Goal: Task Accomplishment & Management: Use online tool/utility

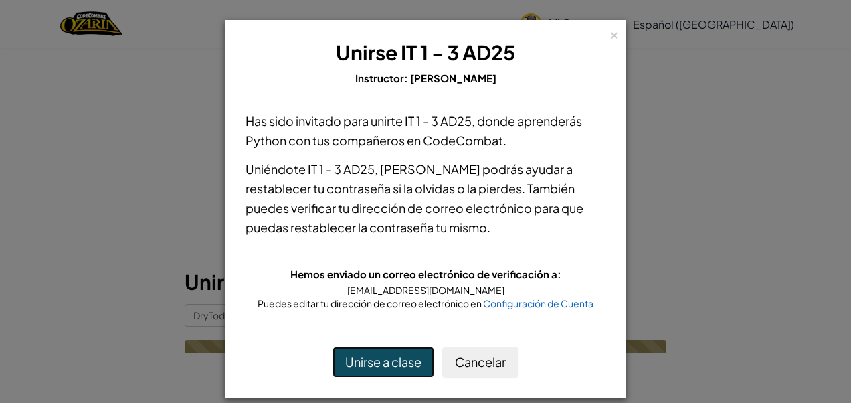
click at [379, 367] on button "Unirse a clase" at bounding box center [384, 362] width 102 height 31
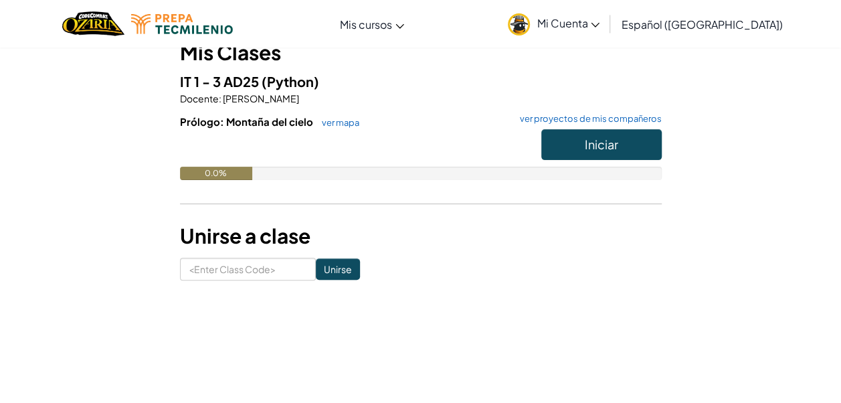
scroll to position [134, 0]
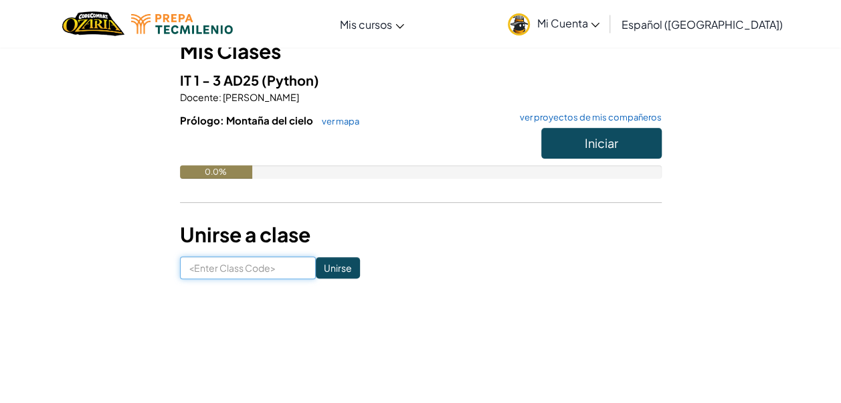
click at [256, 267] on input at bounding box center [248, 267] width 136 height 23
paste input "DryTodayStone"
type input "DryTodayStone"
click at [316, 272] on input "Unirse" at bounding box center [338, 267] width 44 height 21
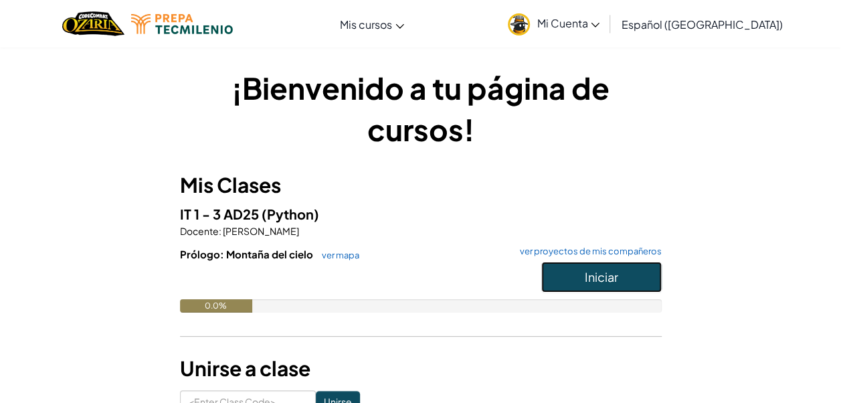
click at [594, 275] on span "Iniciar" at bounding box center [601, 276] width 33 height 15
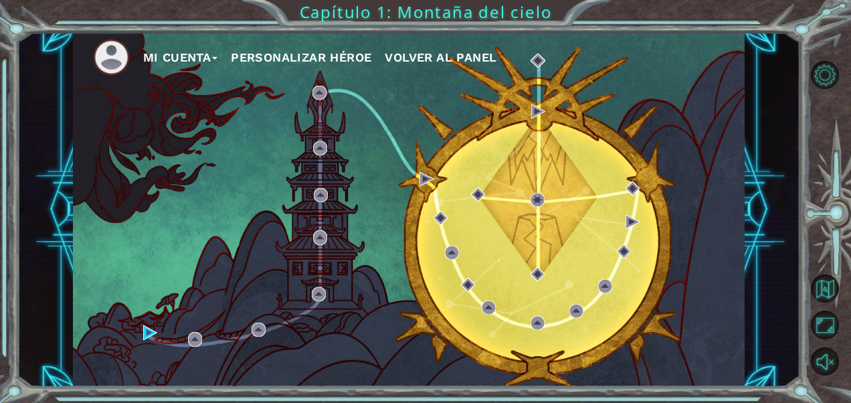
click at [140, 324] on div "Mi Cuenta Personalizar héroe Volver al panel" at bounding box center [409, 209] width 672 height 355
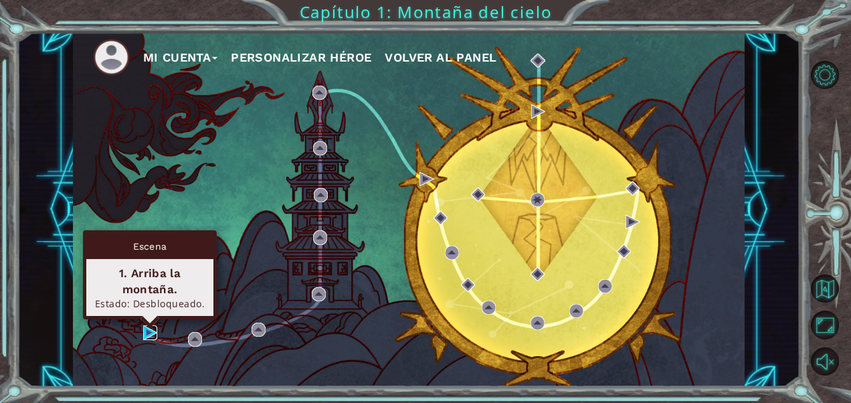
click at [147, 327] on img at bounding box center [150, 332] width 14 height 14
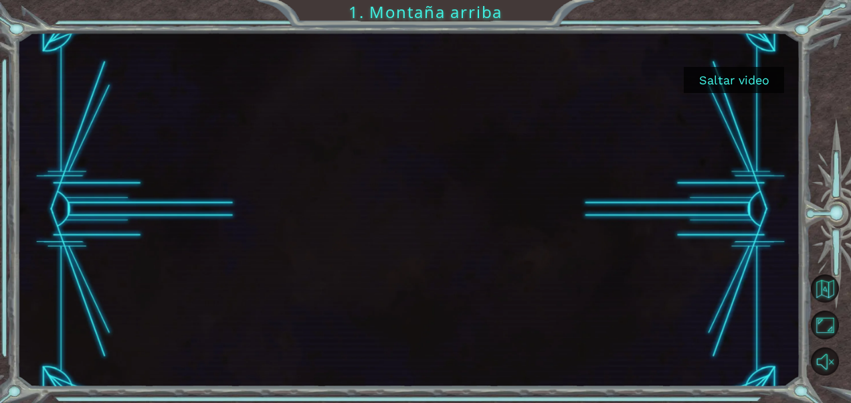
click at [723, 78] on button "Saltar video" at bounding box center [734, 80] width 100 height 26
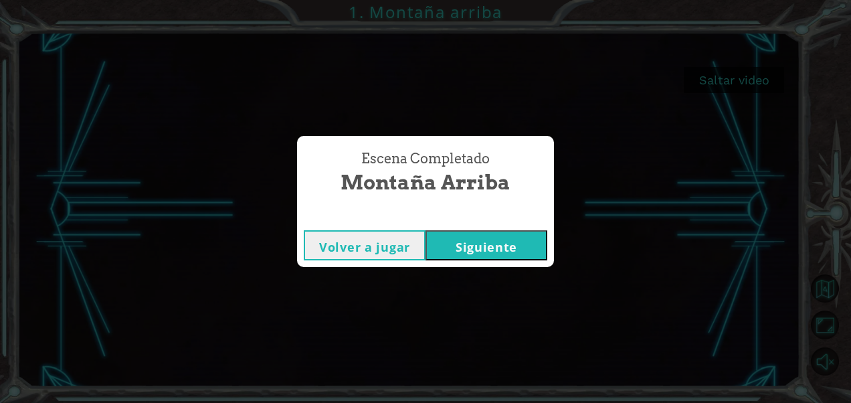
click at [450, 250] on button "Siguiente" at bounding box center [487, 245] width 122 height 30
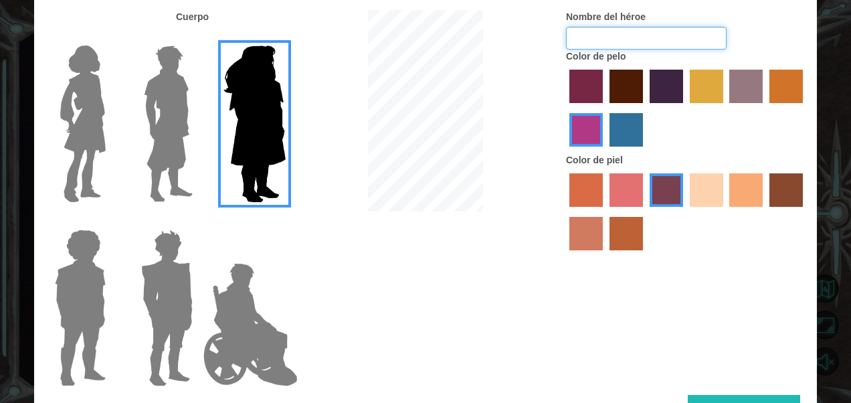
click at [626, 31] on input "Nombre del héroe" at bounding box center [646, 38] width 161 height 23
type input "zeze"
click at [670, 99] on label "hot purple hair color" at bounding box center [666, 86] width 33 height 33
click at [645, 108] on input "hot purple hair color" at bounding box center [645, 108] width 0 height 0
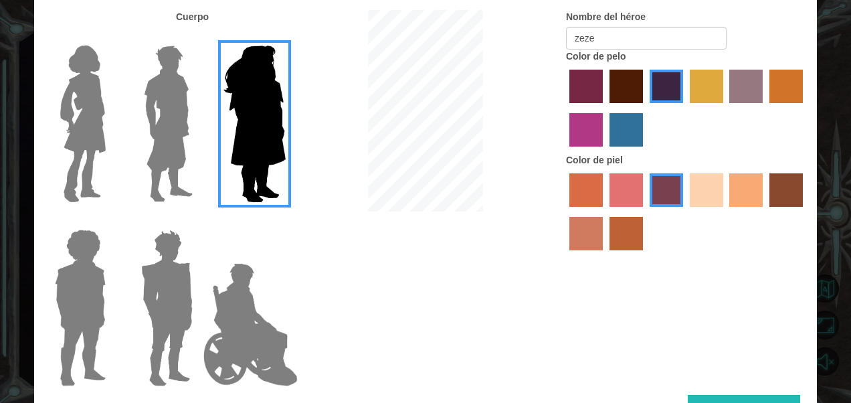
click at [622, 92] on label "maroon hair color" at bounding box center [626, 86] width 33 height 33
click at [605, 108] on input "maroon hair color" at bounding box center [605, 108] width 0 height 0
click at [709, 209] on div at bounding box center [686, 213] width 241 height 87
click at [217, 282] on img at bounding box center [250, 325] width 105 height 134
click at [285, 221] on input "Hero Jamie" at bounding box center [285, 221] width 0 height 0
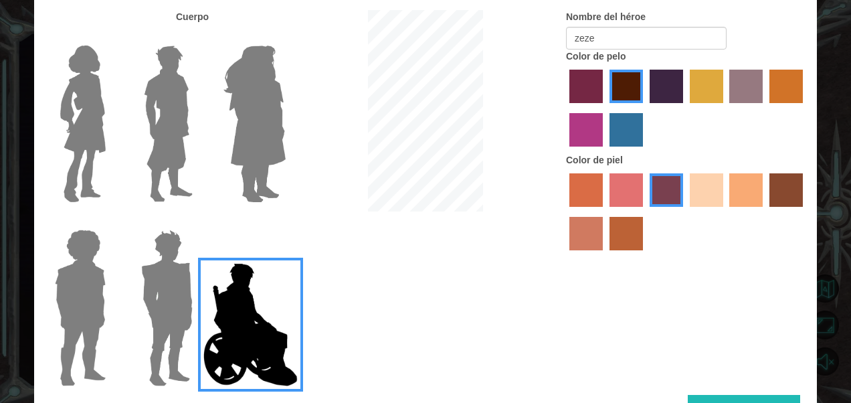
click at [185, 292] on img at bounding box center [167, 307] width 62 height 167
click at [198, 221] on input "Hero Garnet" at bounding box center [198, 221] width 0 height 0
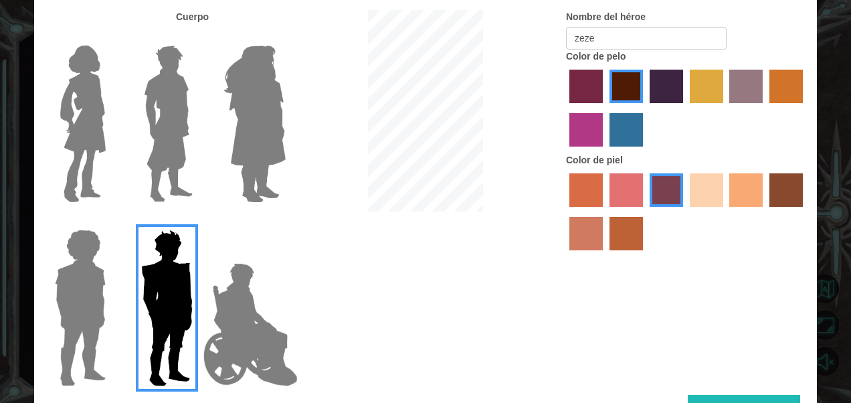
click at [167, 145] on img at bounding box center [168, 123] width 60 height 167
click at [198, 37] on input "Hero Lars" at bounding box center [198, 37] width 0 height 0
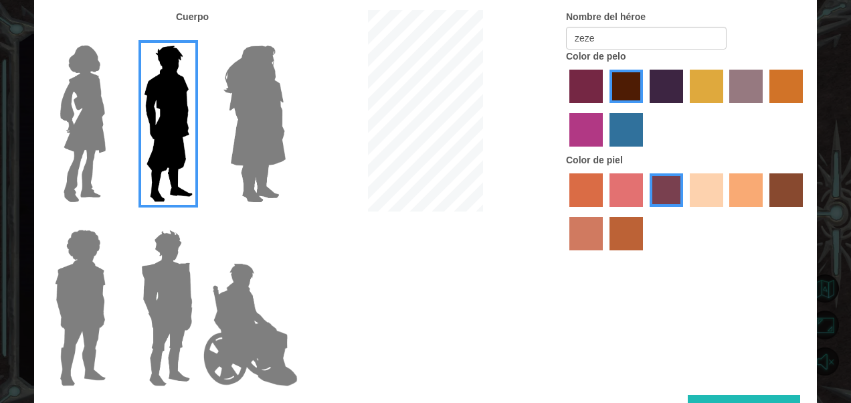
click at [179, 313] on img at bounding box center [167, 307] width 62 height 167
click at [198, 221] on input "Hero Garnet" at bounding box center [198, 221] width 0 height 0
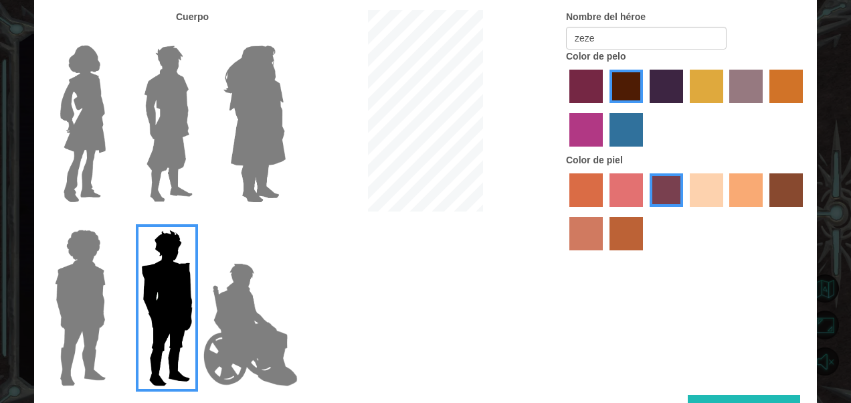
click at [694, 193] on label "sandy beach skin color" at bounding box center [706, 189] width 33 height 33
click at [685, 211] on input "sandy beach skin color" at bounding box center [685, 211] width 0 height 0
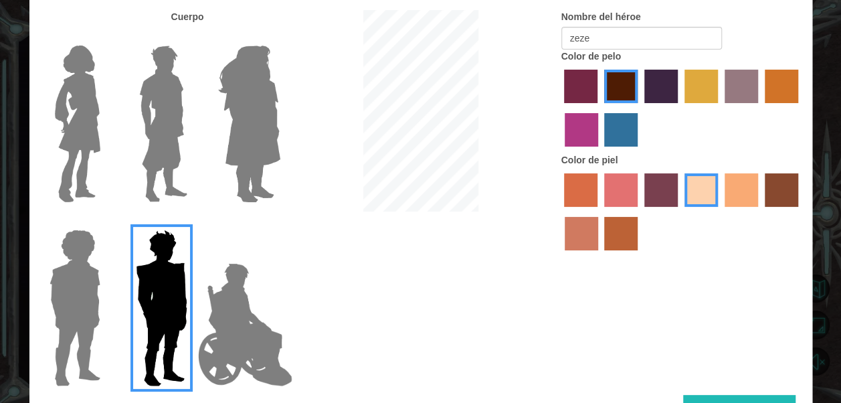
click at [713, 395] on button "Listo" at bounding box center [739, 410] width 112 height 30
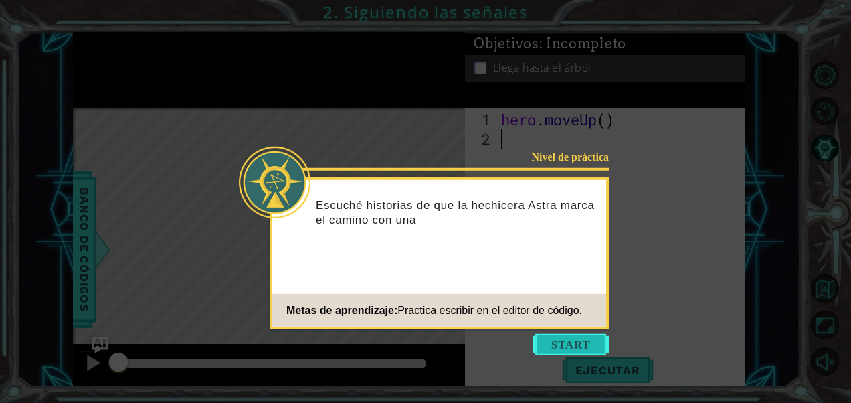
click at [561, 351] on button "Start" at bounding box center [571, 344] width 76 height 21
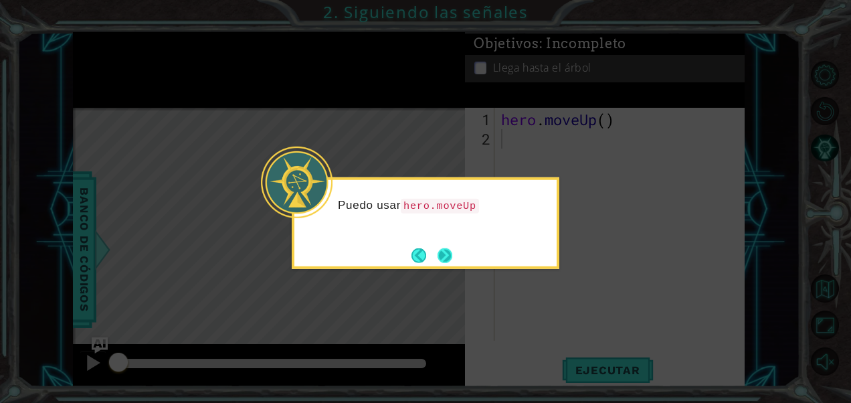
click at [438, 249] on button "Next" at bounding box center [445, 255] width 15 height 15
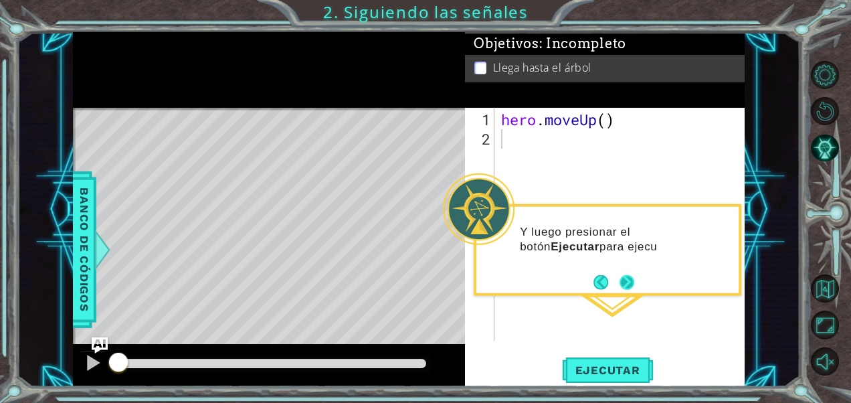
click at [630, 293] on div "Y luego presionar el botón Ejecutar para ejecu" at bounding box center [608, 250] width 268 height 92
click at [631, 288] on button "Next" at bounding box center [627, 281] width 15 height 15
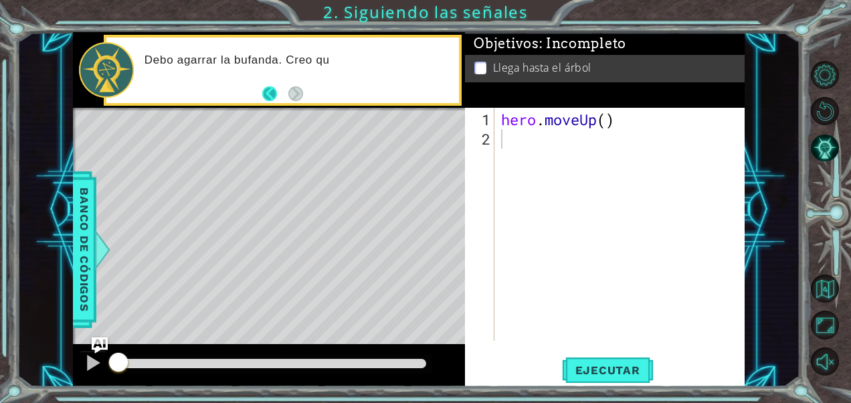
click at [272, 95] on button "Back" at bounding box center [275, 93] width 26 height 15
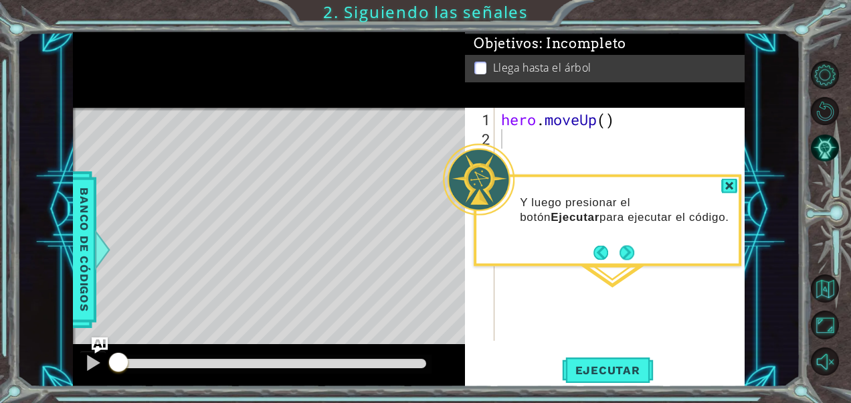
drag, startPoint x: 621, startPoint y: 252, endPoint x: 628, endPoint y: 251, distance: 7.5
click at [624, 252] on button "Next" at bounding box center [627, 252] width 15 height 15
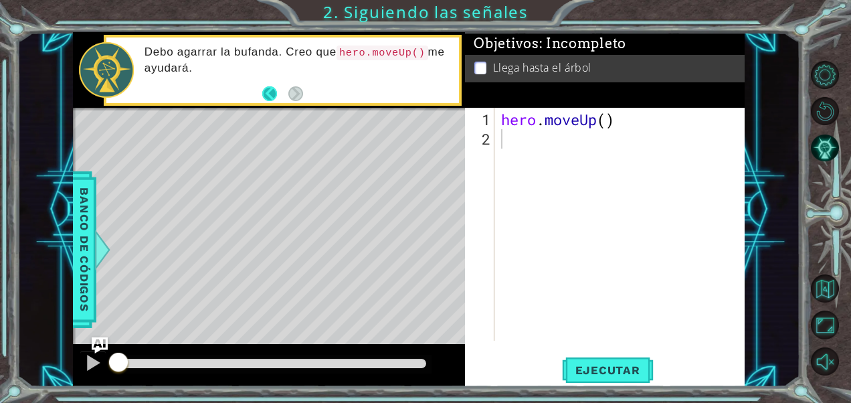
click at [269, 92] on button "Back" at bounding box center [275, 93] width 26 height 15
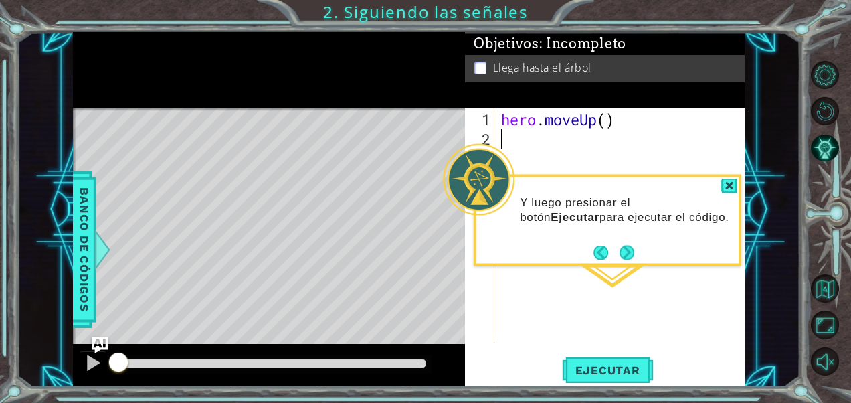
drag, startPoint x: 626, startPoint y: 245, endPoint x: 632, endPoint y: 244, distance: 6.7
click at [628, 245] on button "Next" at bounding box center [627, 252] width 15 height 15
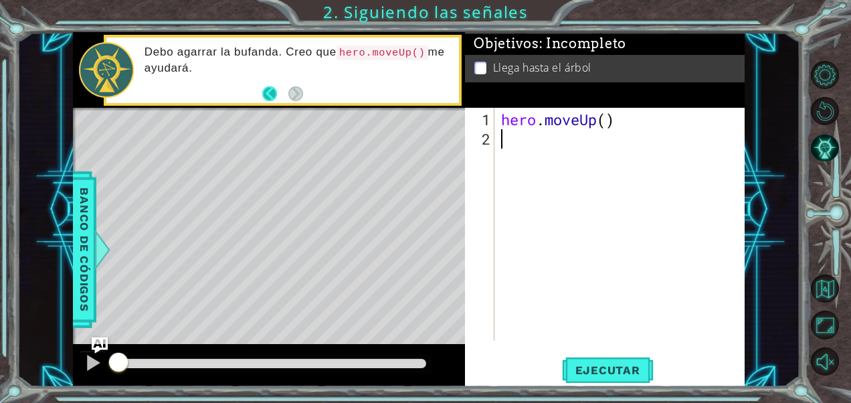
click at [271, 96] on button "Back" at bounding box center [275, 93] width 26 height 15
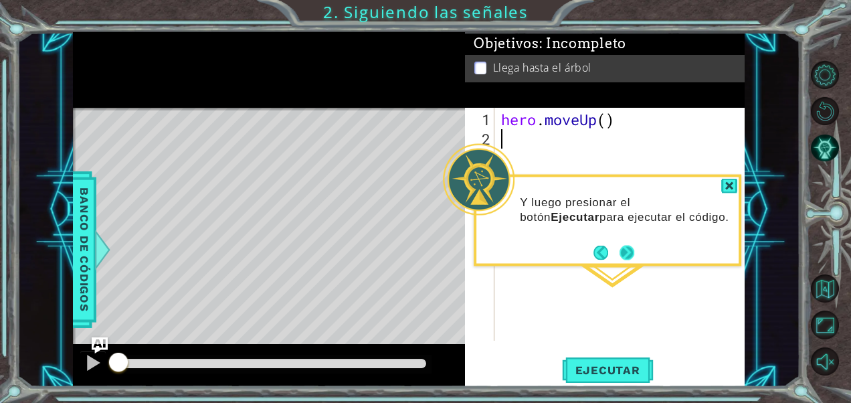
drag, startPoint x: 614, startPoint y: 246, endPoint x: 626, endPoint y: 246, distance: 12.7
click at [622, 246] on footer at bounding box center [613, 252] width 41 height 20
click at [634, 246] on button "Next" at bounding box center [627, 252] width 15 height 15
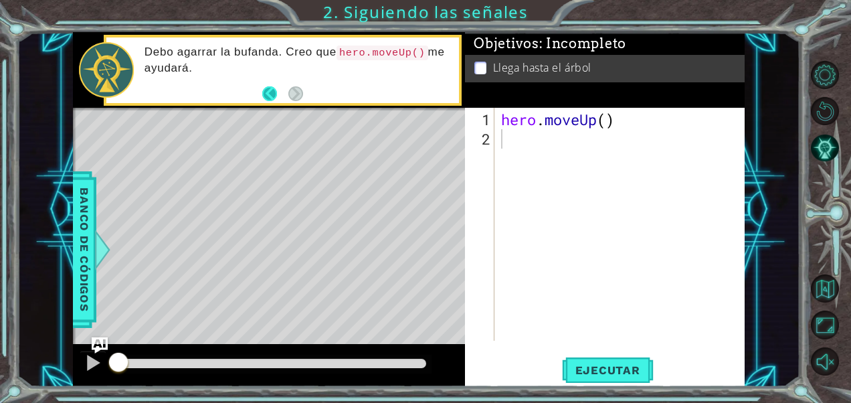
click at [269, 93] on button "Back" at bounding box center [275, 93] width 26 height 15
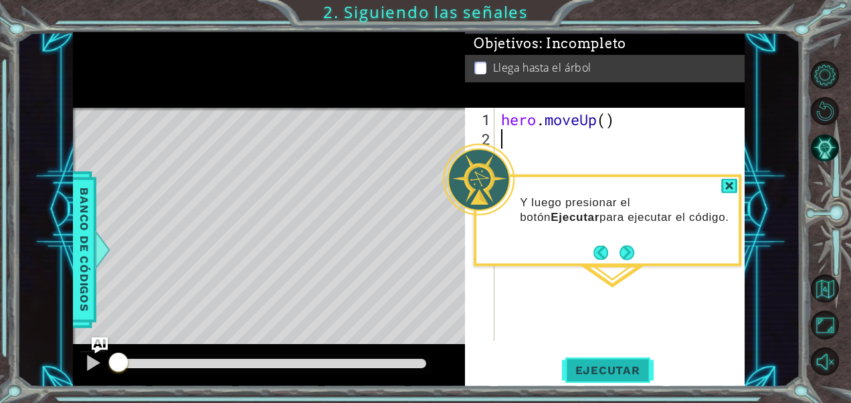
click at [609, 369] on span "Ejecutar" at bounding box center [608, 369] width 92 height 13
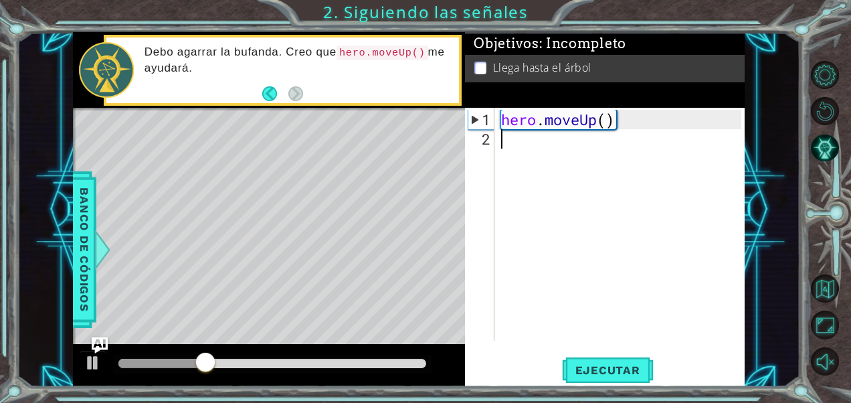
click at [607, 128] on div "hero . moveUp ( )" at bounding box center [623, 246] width 250 height 272
click at [614, 118] on div "hero . moveUp ( )" at bounding box center [623, 246] width 250 height 272
click at [599, 120] on div "hero . moveUp ( )" at bounding box center [623, 246] width 250 height 272
click at [606, 122] on div "hero . moveUp ( )" at bounding box center [623, 246] width 250 height 272
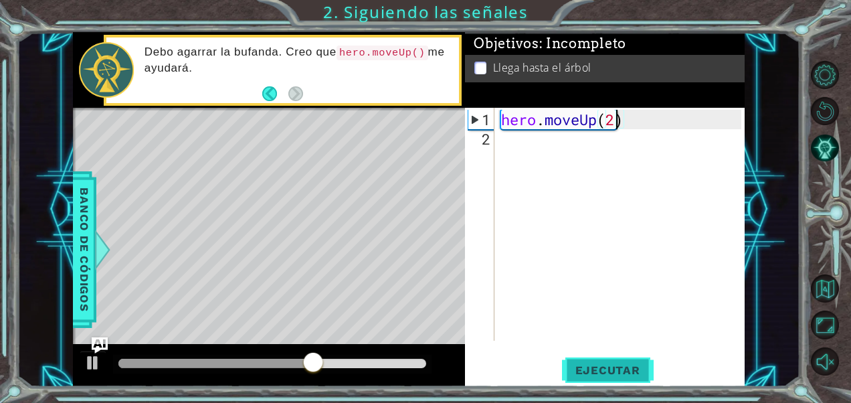
type textarea "hero.moveUp(2)"
click at [618, 370] on span "Ejecutar" at bounding box center [608, 369] width 92 height 13
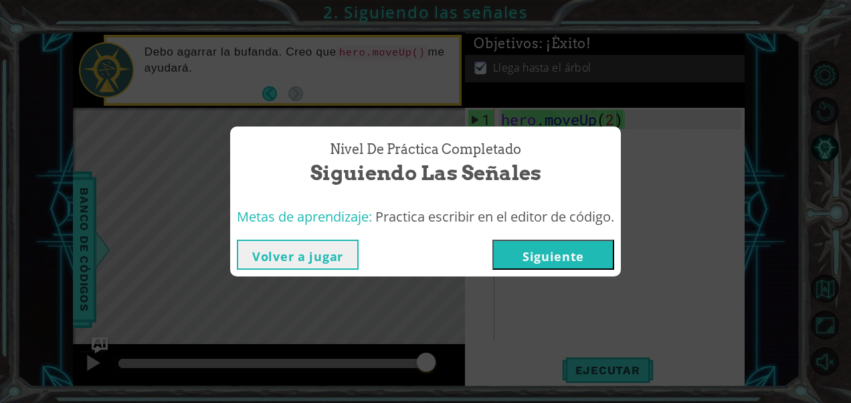
click at [521, 258] on button "Siguiente" at bounding box center [553, 255] width 122 height 30
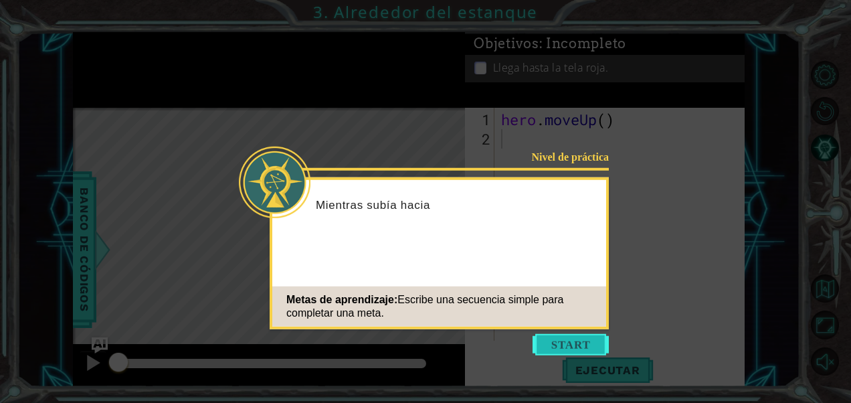
click at [584, 351] on button "Start" at bounding box center [571, 344] width 76 height 21
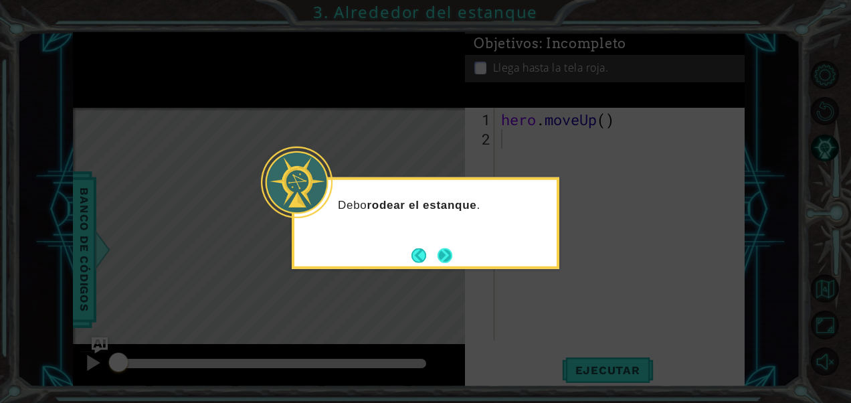
click at [446, 256] on button "Next" at bounding box center [445, 255] width 15 height 15
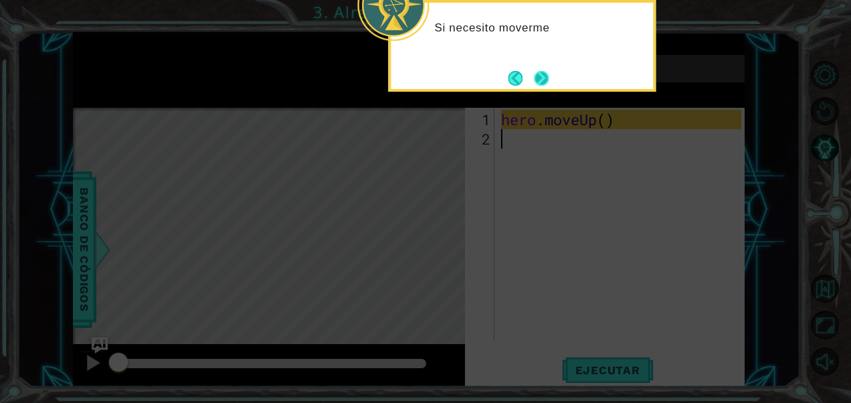
click at [541, 82] on button "Next" at bounding box center [541, 78] width 15 height 15
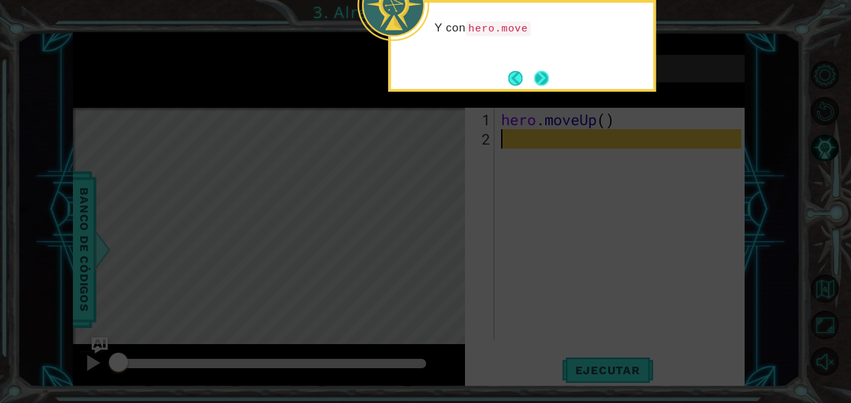
click at [534, 78] on button "Next" at bounding box center [541, 78] width 15 height 15
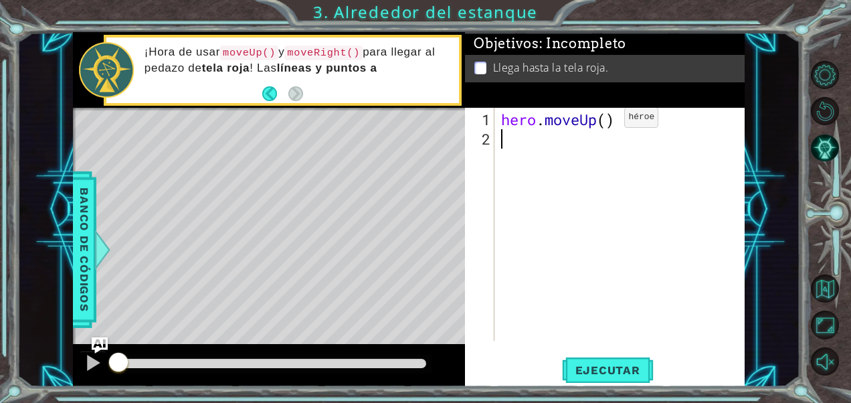
click at [604, 122] on div "hero . moveUp ( )" at bounding box center [623, 246] width 250 height 272
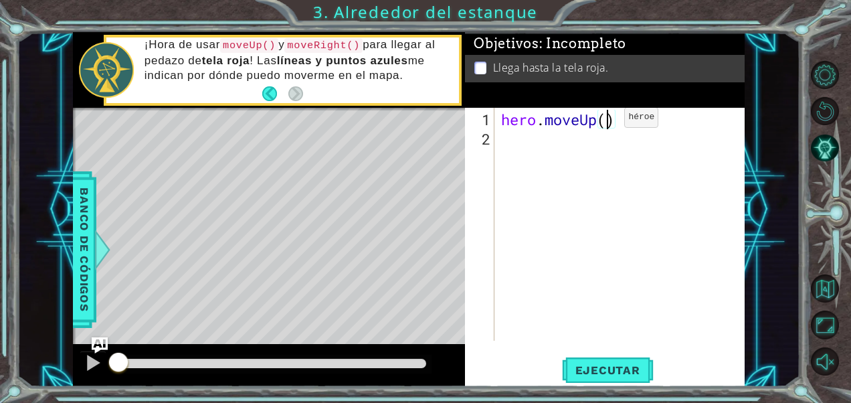
type textarea "hero.moveUp(2)"
click at [542, 145] on div "hero . moveUp ( 2 )" at bounding box center [623, 246] width 250 height 272
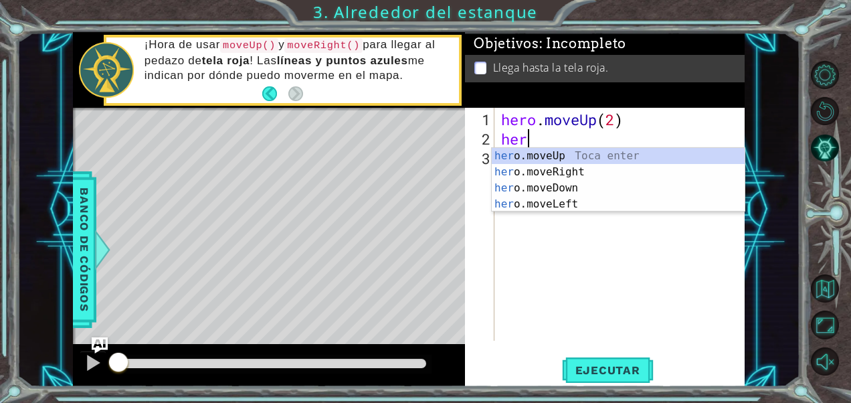
type textarea "hero"
click at [563, 176] on div "hero .moveUp Toca enter hero .moveRight Toca enter hero .moveDown Toca enter he…" at bounding box center [619, 196] width 254 height 96
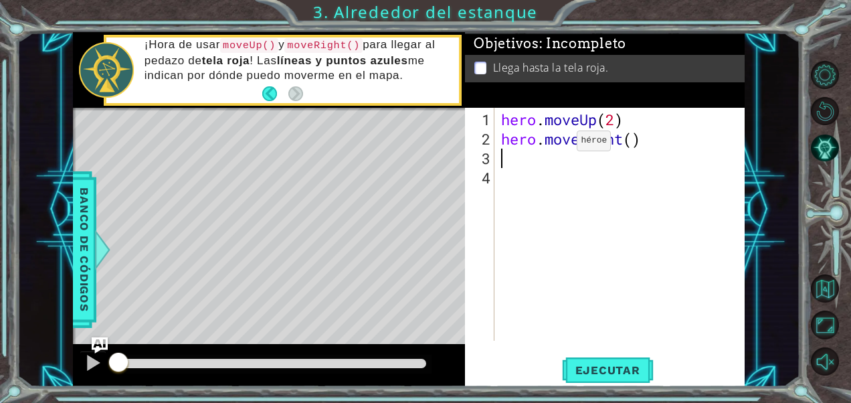
scroll to position [0, 0]
click at [638, 138] on div "hero . moveUp ( 2 ) hero . moveRight ( )" at bounding box center [623, 246] width 250 height 272
type textarea "hero.moveRight(1)"
click at [555, 191] on div "hero . moveUp ( 2 ) hero . moveRight ( 1 )" at bounding box center [623, 246] width 250 height 272
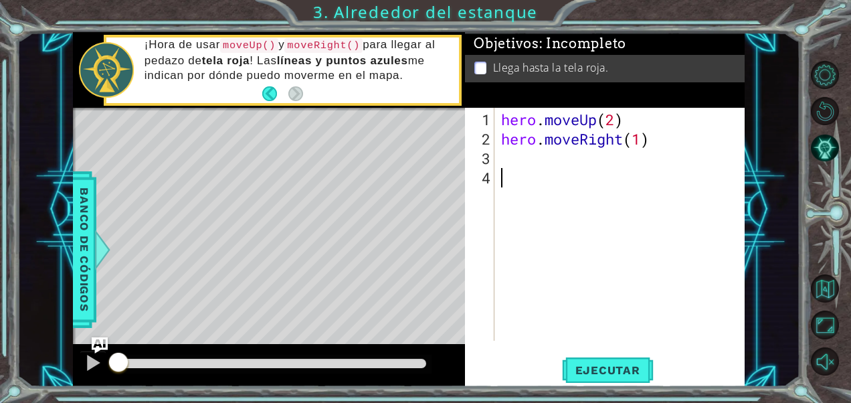
scroll to position [0, 0]
click at [563, 154] on div "hero . moveUp ( 2 ) hero . moveRight ( 1 )" at bounding box center [623, 246] width 250 height 272
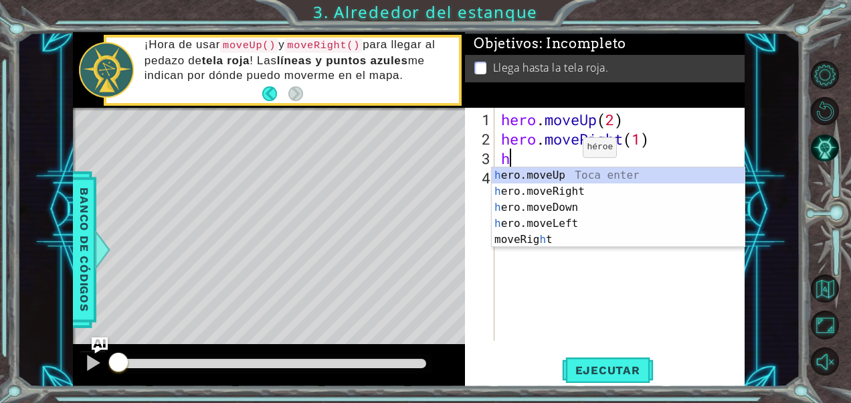
type textarea "he"
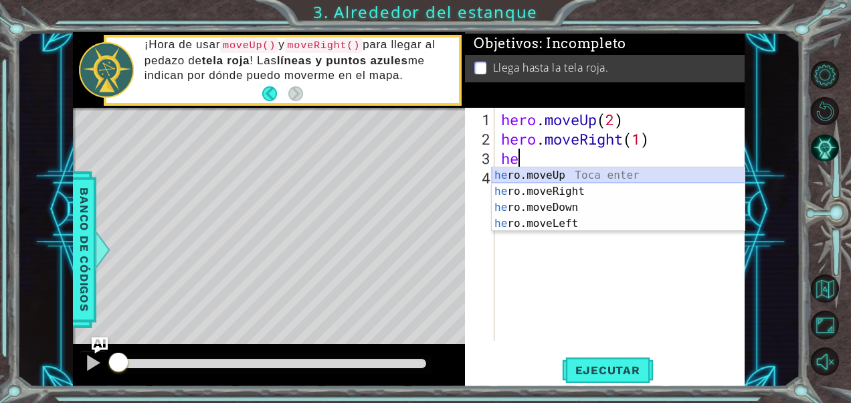
click at [557, 177] on div "he ro.moveUp Toca enter he ro.moveRight Toca enter he ro.moveDown Toca enter he…" at bounding box center [619, 215] width 254 height 96
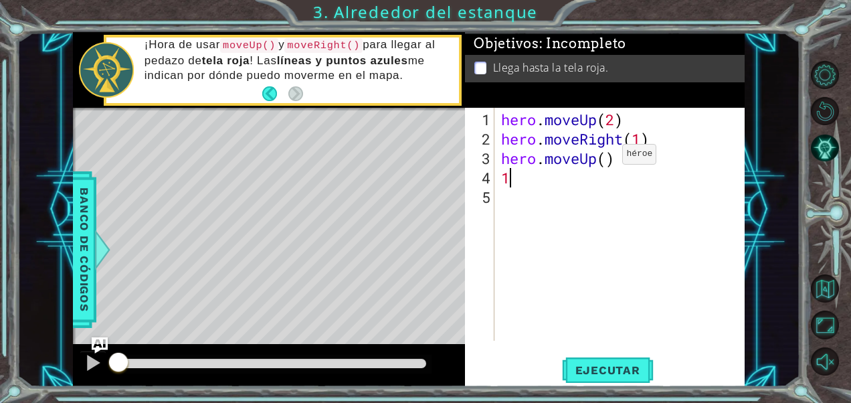
click at [602, 159] on div "hero . moveUp ( 2 ) hero . moveRight ( 1 ) hero . moveUp ( ) 1" at bounding box center [623, 246] width 250 height 272
click at [607, 159] on div "hero . moveUp ( 2 ) hero . moveRight ( 1 ) hero . moveUp ( ) 1" at bounding box center [623, 246] width 250 height 272
click at [622, 181] on div "hero . moveUp ( 2 ) hero . moveRight ( 1 ) hero . moveUp ( 1 ) 1" at bounding box center [623, 246] width 250 height 272
type textarea "1"
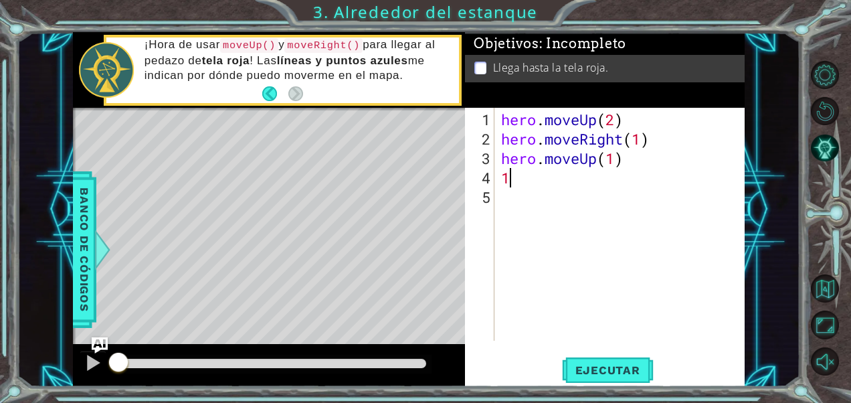
scroll to position [0, 0]
click at [602, 365] on span "Ejecutar" at bounding box center [608, 369] width 92 height 13
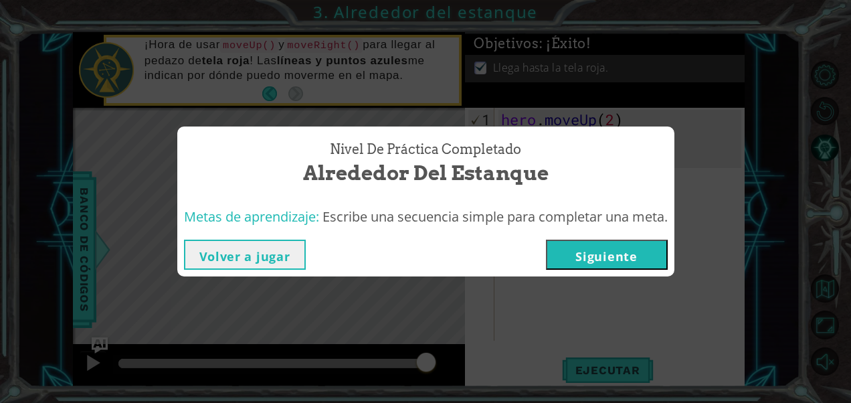
click at [562, 252] on button "Siguiente" at bounding box center [607, 255] width 122 height 30
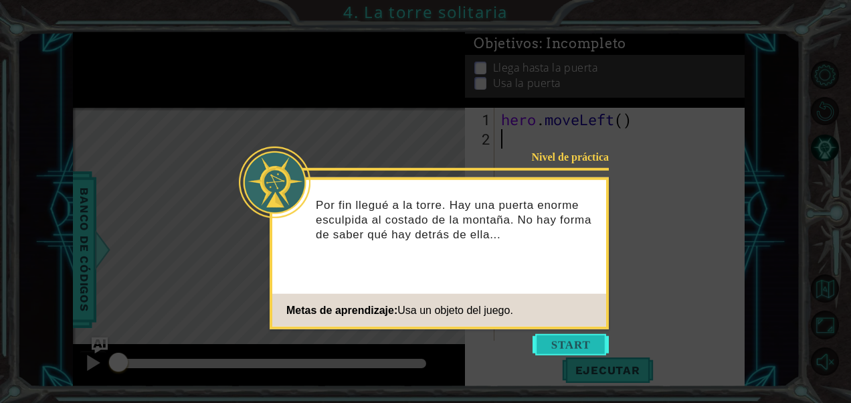
click at [572, 345] on button "Start" at bounding box center [571, 344] width 76 height 21
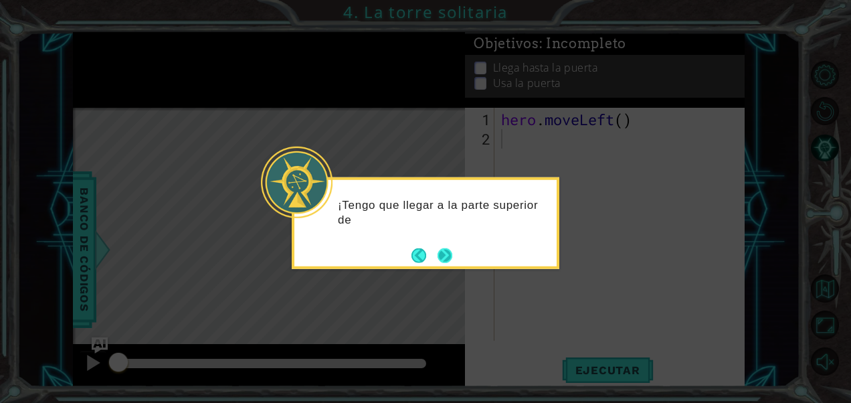
click at [442, 254] on button "Next" at bounding box center [445, 255] width 15 height 15
click at [443, 254] on button "Next" at bounding box center [445, 255] width 15 height 15
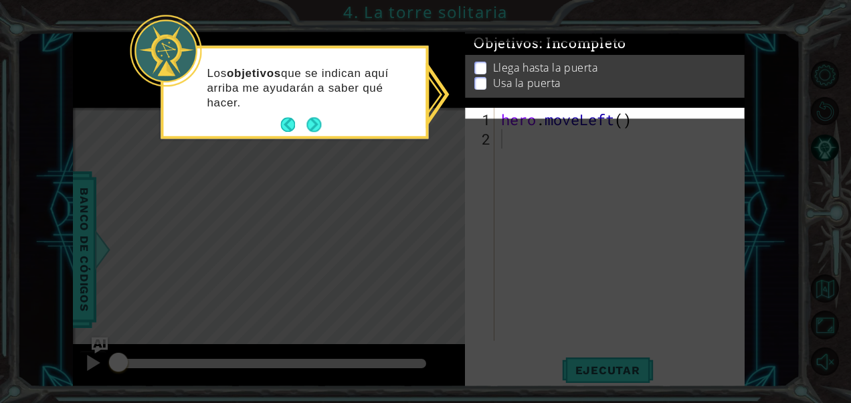
click at [476, 36] on div "Objetivos : Incompleto Llega hasta la [GEOGRAPHIC_DATA] la puerta" at bounding box center [604, 36] width 279 height 0
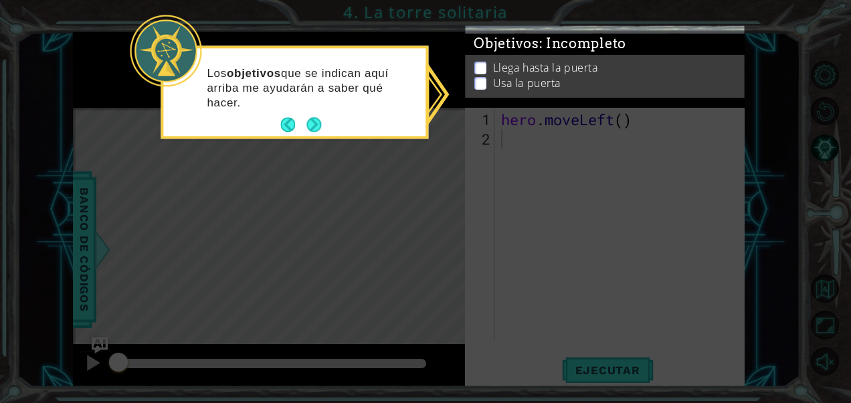
click at [478, 70] on p at bounding box center [480, 72] width 12 height 13
click at [478, 70] on p at bounding box center [480, 74] width 12 height 13
click at [302, 122] on button "Back" at bounding box center [293, 125] width 26 height 15
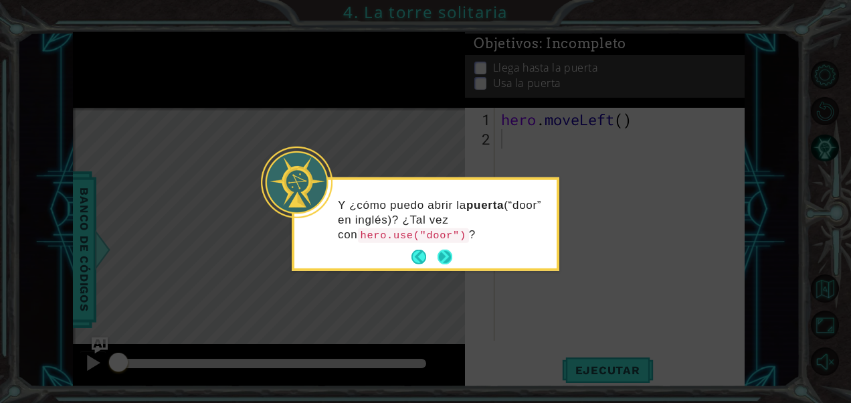
click at [450, 258] on button "Next" at bounding box center [445, 257] width 15 height 15
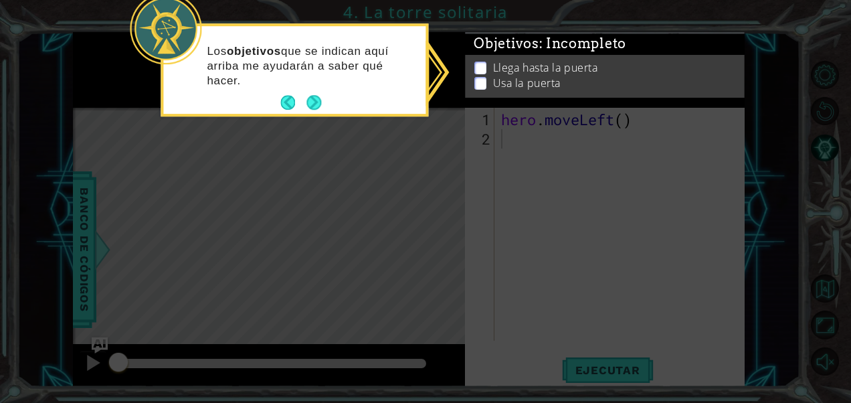
click at [308, 107] on button "Next" at bounding box center [313, 103] width 15 height 15
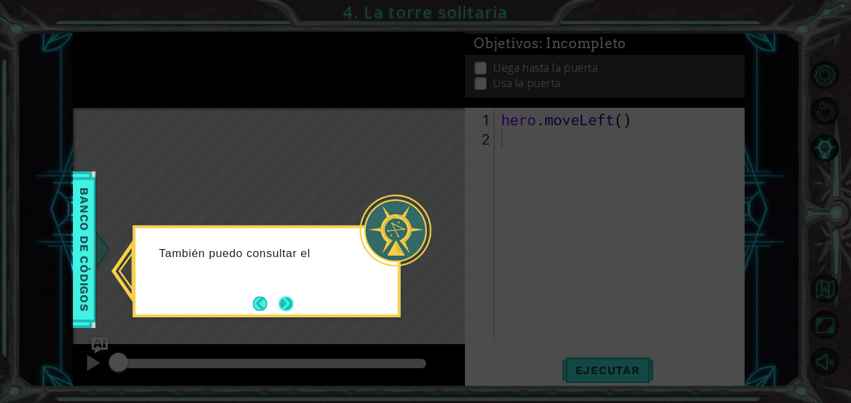
click at [285, 306] on button "Next" at bounding box center [286, 303] width 15 height 15
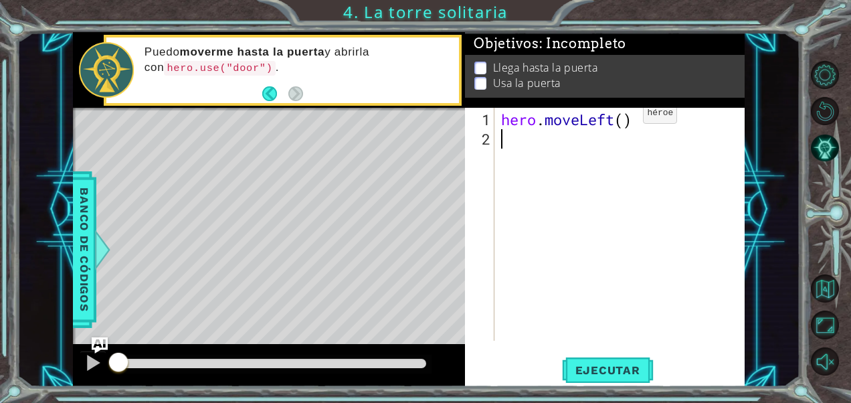
click at [623, 118] on div "hero . moveLeft ( )" at bounding box center [623, 246] width 250 height 272
type textarea "hero.moveLeft(2)"
click at [569, 128] on div "hero . moveLeft ( 2 )" at bounding box center [623, 246] width 250 height 272
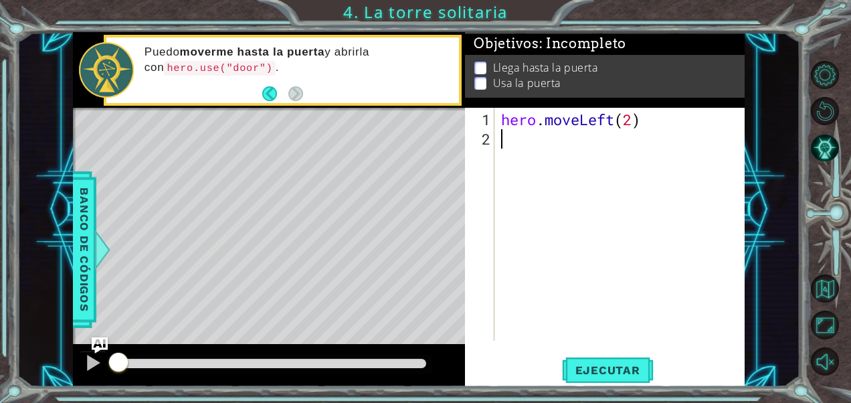
type textarea "he"
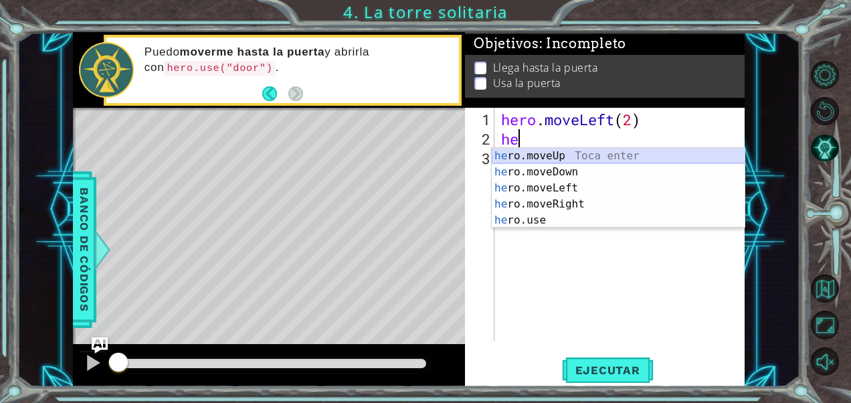
click at [579, 151] on div "he ro.moveUp Toca enter he ro.moveDown Toca enter he ro.moveLeft Toca enter he …" at bounding box center [619, 204] width 254 height 112
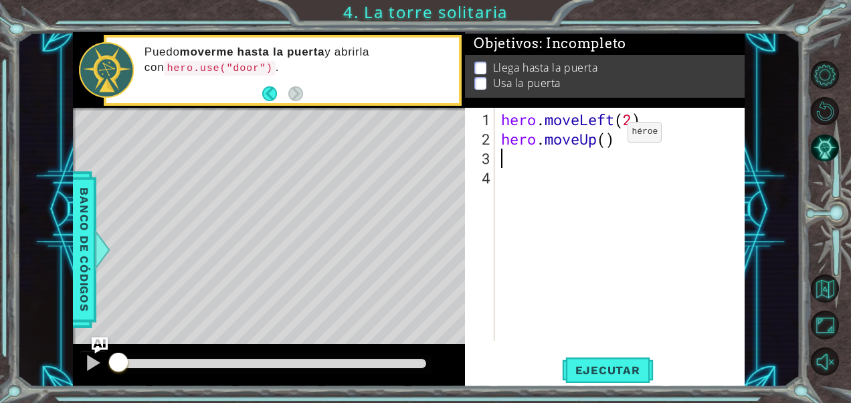
click at [606, 141] on div "hero . moveLeft ( 2 ) hero . moveUp ( )" at bounding box center [623, 246] width 250 height 272
type textarea "hero.moveUp(1)"
click at [499, 156] on div "hero . moveLeft ( 2 ) hero . moveUp ( 1 )" at bounding box center [623, 246] width 250 height 272
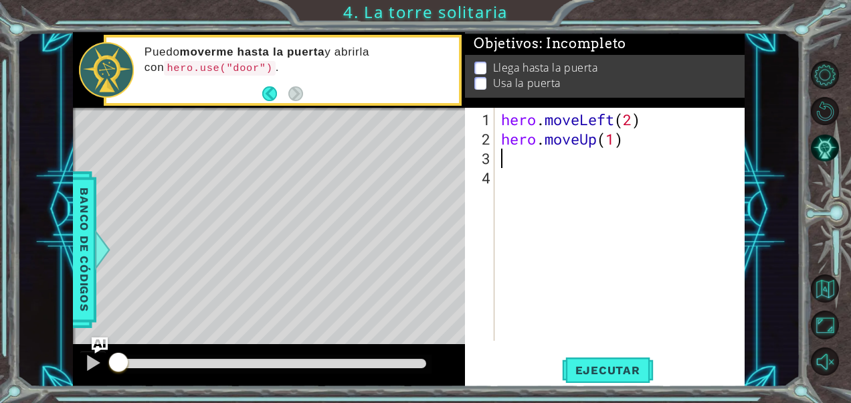
drag, startPoint x: 451, startPoint y: 175, endPoint x: 737, endPoint y: 163, distance: 285.9
click at [737, 163] on div "hero . moveLeft ( 2 ) hero . moveUp ( 1 )" at bounding box center [623, 246] width 250 height 272
click at [617, 138] on div "hero . moveLeft ( 2 ) hero . moveUp ( 1 )" at bounding box center [623, 246] width 250 height 272
type textarea "hero.moveUp(2)"
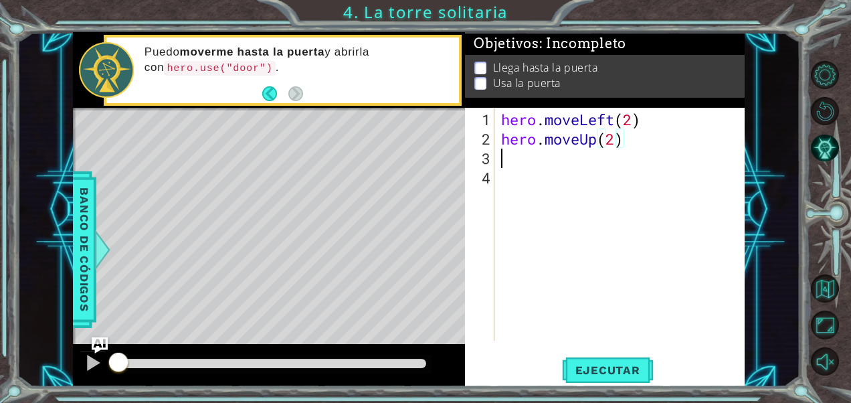
click at [521, 159] on div "hero . moveLeft ( 2 ) hero . moveUp ( 2 )" at bounding box center [623, 246] width 250 height 272
type textarea "he"
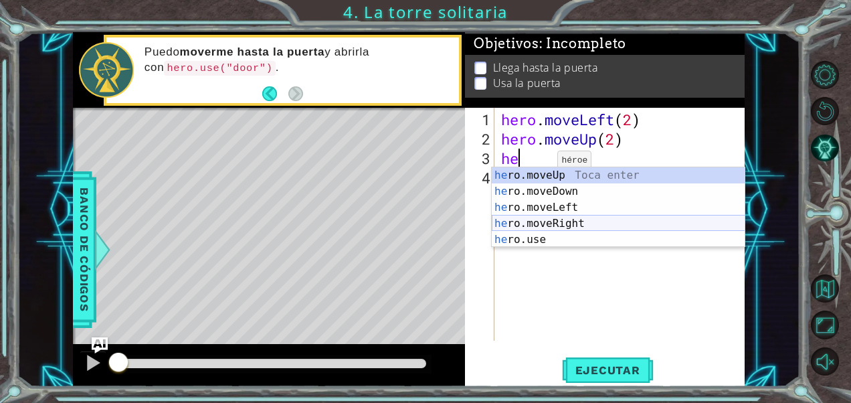
click at [547, 219] on div "he ro.moveUp Toca enter he ro.moveDown Toca enter he ro.moveLeft Toca enter he …" at bounding box center [619, 223] width 254 height 112
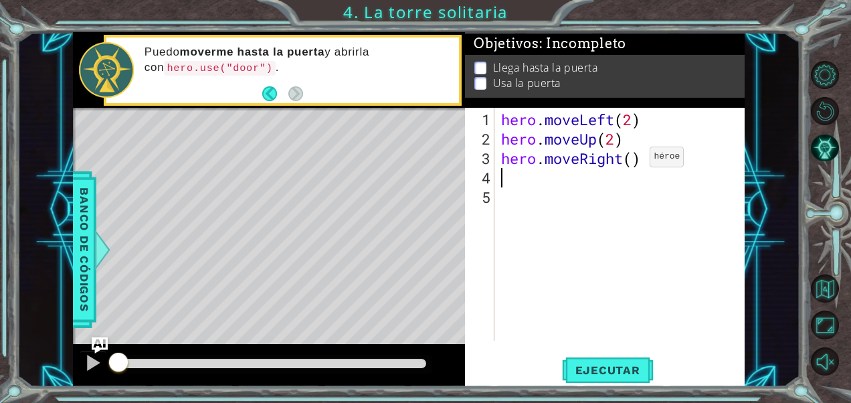
click at [630, 161] on div "hero . moveLeft ( 2 ) hero . moveUp ( 2 ) hero . moveRight ( )" at bounding box center [623, 246] width 250 height 272
type textarea "hero.moveRight(3)"
click at [506, 174] on div "hero . moveLeft ( 2 ) hero . moveUp ( 2 ) hero . moveRight ( 3 )" at bounding box center [623, 246] width 250 height 272
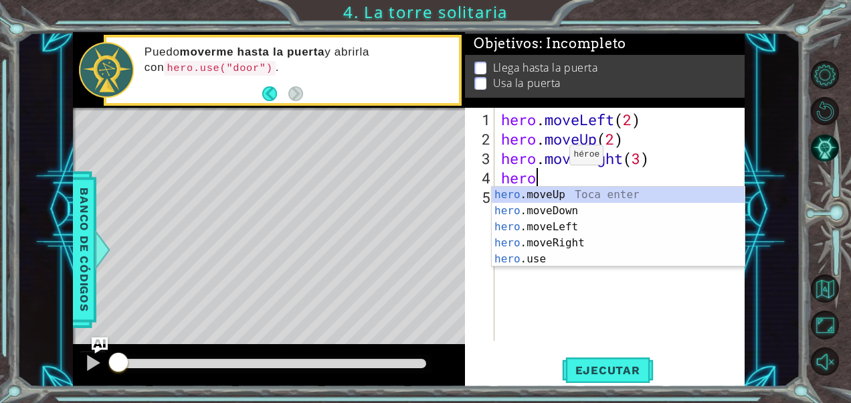
scroll to position [0, 1]
click at [618, 257] on div "hero .moveUp Toca enter hero .moveDown Toca enter hero .moveLeft Toca enter her…" at bounding box center [619, 243] width 254 height 112
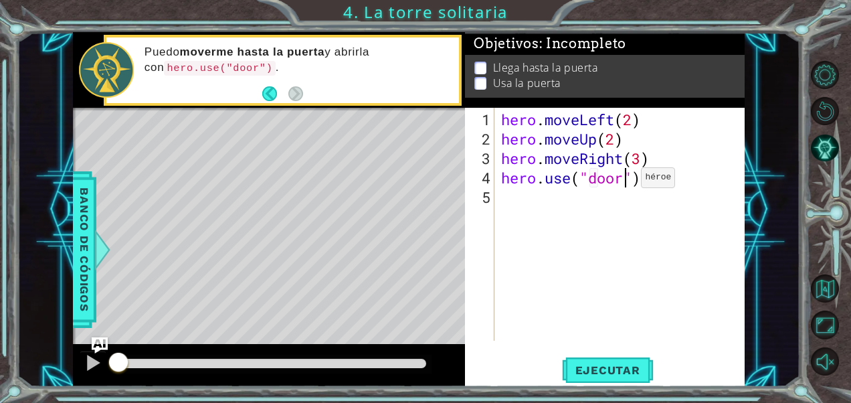
scroll to position [0, 5]
type textarea "hero.use("door")"
click at [603, 368] on span "Ejecutar" at bounding box center [608, 369] width 92 height 13
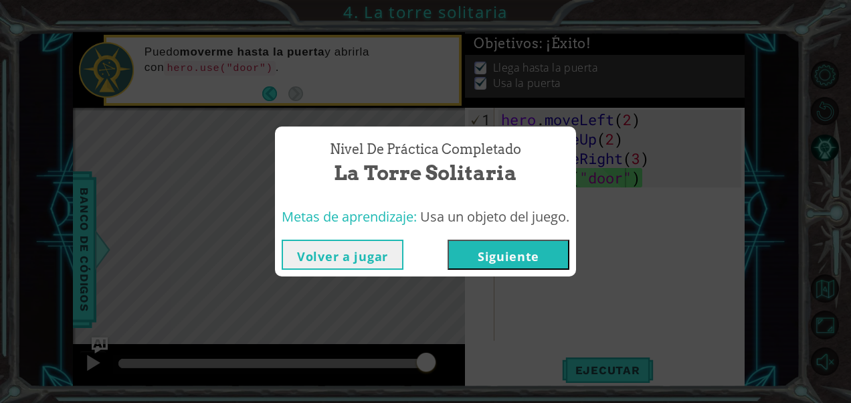
click at [539, 257] on button "Siguiente" at bounding box center [509, 255] width 122 height 30
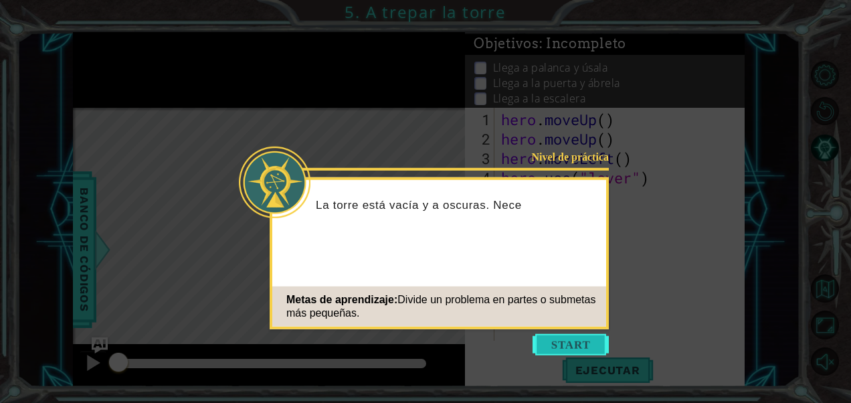
click at [565, 339] on button "Start" at bounding box center [571, 344] width 76 height 21
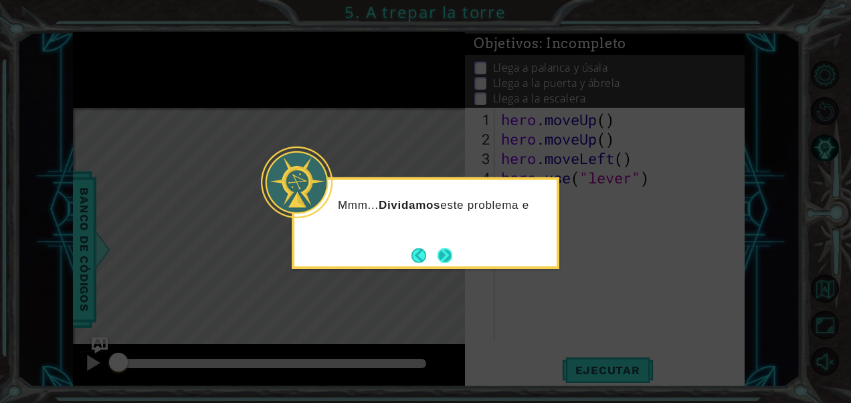
click at [447, 252] on button "Next" at bounding box center [445, 255] width 16 height 16
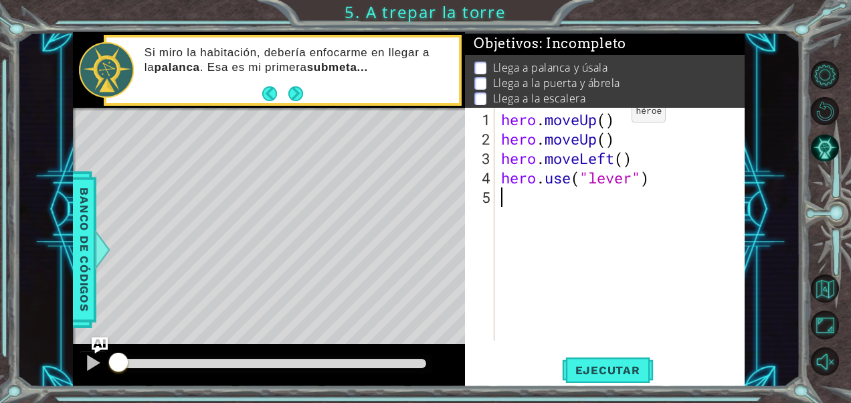
click at [612, 116] on div "hero . moveUp ( ) hero . moveUp ( ) hero . moveLeft ( ) hero . use ( "lever" )" at bounding box center [623, 246] width 250 height 272
click at [608, 138] on div "hero . moveUp ( 1 ) hero . moveUp ( ) hero . moveLeft ( ) hero . use ( "lever" )" at bounding box center [623, 246] width 250 height 272
click at [496, 159] on div "hero.moveUp(1) 1 2 3 4 5 hero . moveUp ( 1 ) hero . moveUp ( 1 ) hero . moveLef…" at bounding box center [603, 224] width 276 height 233
click at [499, 157] on div "hero . moveUp ( 1 ) hero . moveUp ( 1 ) hero . moveLeft ( ) hero . use ( "lever…" at bounding box center [623, 246] width 250 height 272
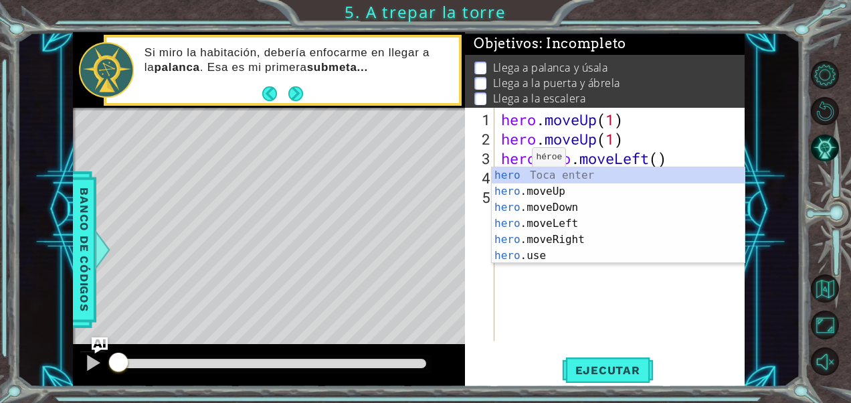
scroll to position [0, 1]
click at [561, 237] on div "hero Toca enter hero .moveUp Toca enter hero .moveDown Toca enter hero .moveLef…" at bounding box center [619, 231] width 254 height 128
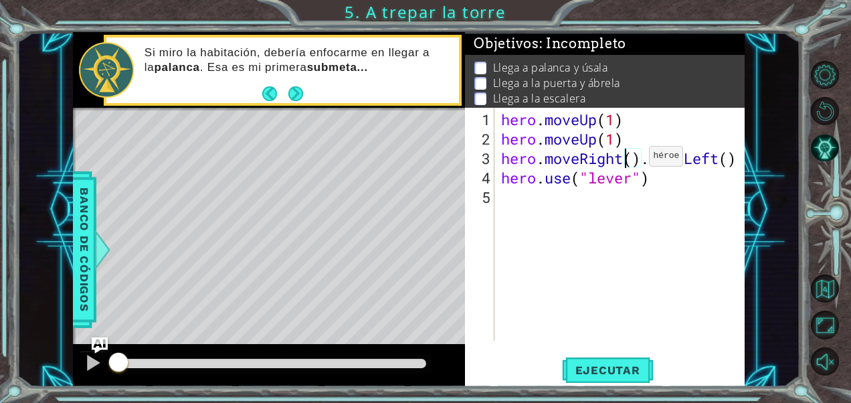
click at [626, 161] on div "hero . moveUp ( 1 ) hero . moveUp ( 1 ) hero . moveRight ( ) . moveLeft ( ) her…" at bounding box center [623, 246] width 250 height 272
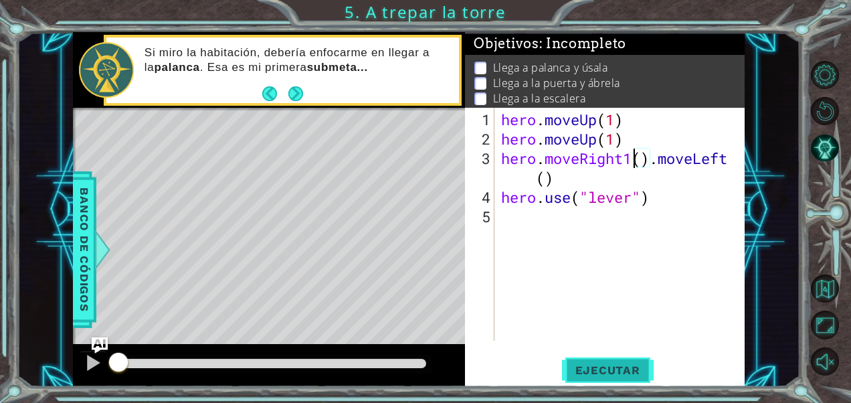
type textarea "hero.moveRight1().moveLeft()"
click at [609, 364] on span "Ejecutar" at bounding box center [608, 369] width 92 height 13
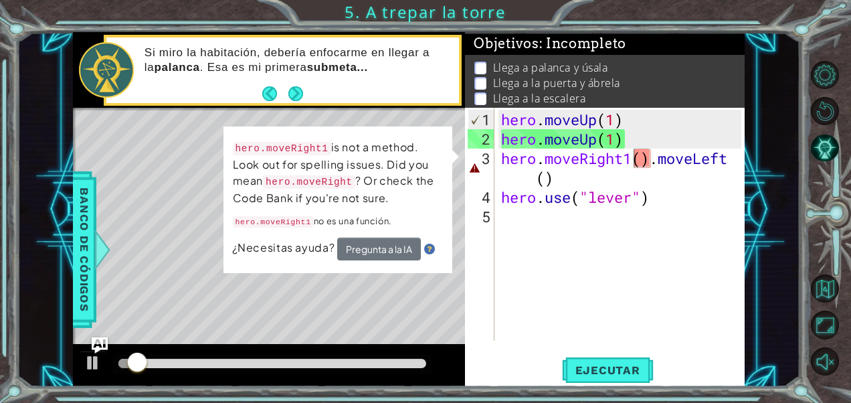
click at [415, 270] on div "hero.moveRight1 is not a method. Look out for spelling issues. Did you mean her…" at bounding box center [337, 199] width 229 height 147
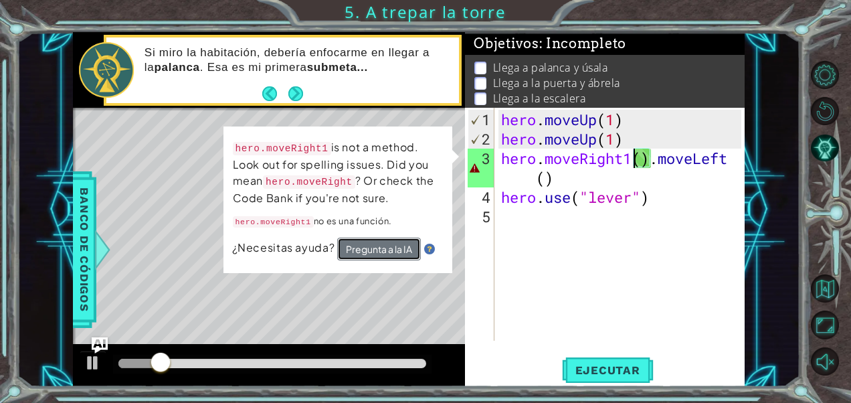
click at [402, 242] on button "Pregunta a la IA" at bounding box center [378, 250] width 84 height 24
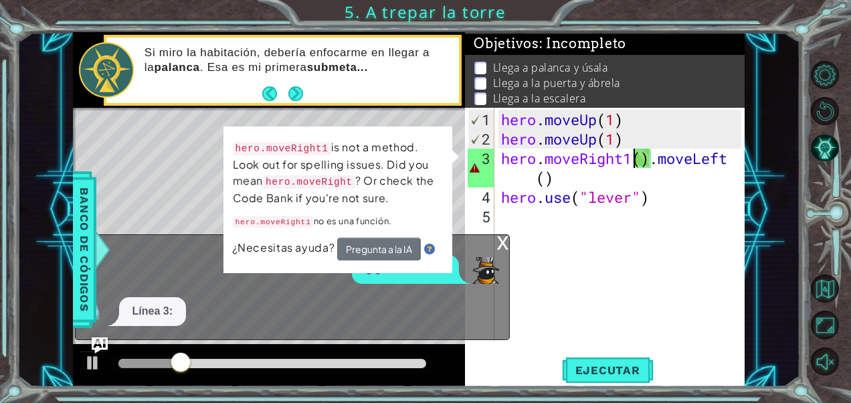
click at [506, 284] on div "x ¿Qué está mal? Línea 3:" at bounding box center [292, 287] width 435 height 106
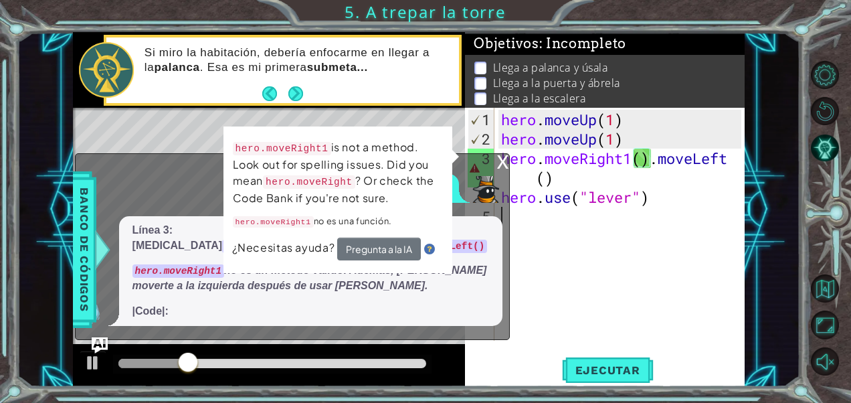
drag, startPoint x: 601, startPoint y: 247, endPoint x: 602, endPoint y: 258, distance: 11.5
click at [601, 247] on div "hero . moveUp ( 1 ) hero . moveUp ( 1 ) hero . moveRight1 ( ) . moveLeft ( ) he…" at bounding box center [623, 246] width 250 height 272
click at [605, 264] on div "hero . moveUp ( 1 ) hero . moveUp ( 1 ) hero . moveRight1 ( ) . moveLeft ( ) he…" at bounding box center [623, 246] width 250 height 272
drag, startPoint x: 607, startPoint y: 253, endPoint x: 517, endPoint y: 219, distance: 96.6
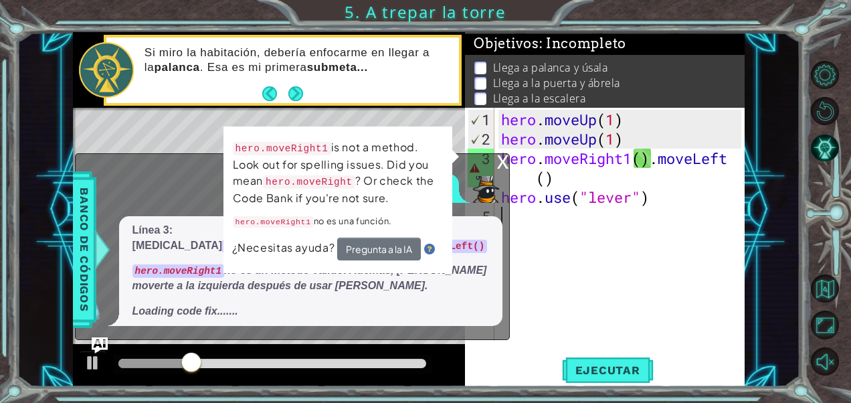
click at [569, 244] on div "hero . moveUp ( 1 ) hero . moveUp ( 1 ) hero . moveRight1 ( ) . moveLeft ( ) he…" at bounding box center [623, 246] width 250 height 272
click at [527, 219] on div "hero . moveUp ( 1 ) hero . moveUp ( 1 ) hero . moveRight1 ( ) . moveLeft ( ) he…" at bounding box center [623, 246] width 250 height 272
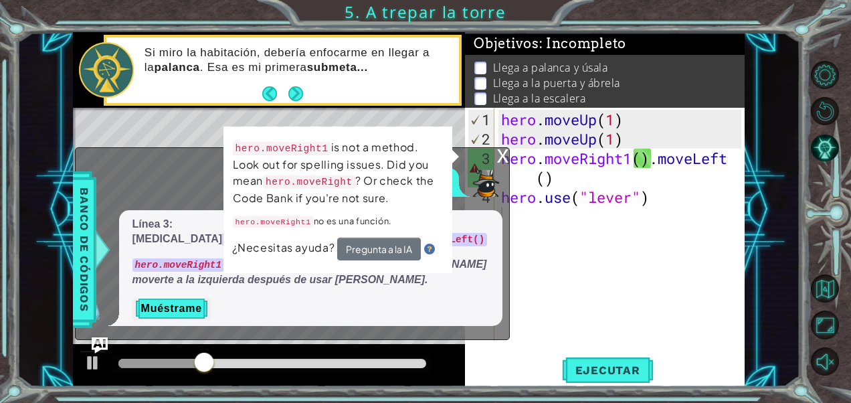
drag, startPoint x: 496, startPoint y: 174, endPoint x: 504, endPoint y: 174, distance: 7.4
click at [503, 174] on div "x ¿Qué está mal? Línea 3: [MEDICAL_DATA] hero.moveRight1().moveLeft() a hero.mo…" at bounding box center [292, 243] width 435 height 193
click at [504, 161] on div "x" at bounding box center [503, 154] width 12 height 13
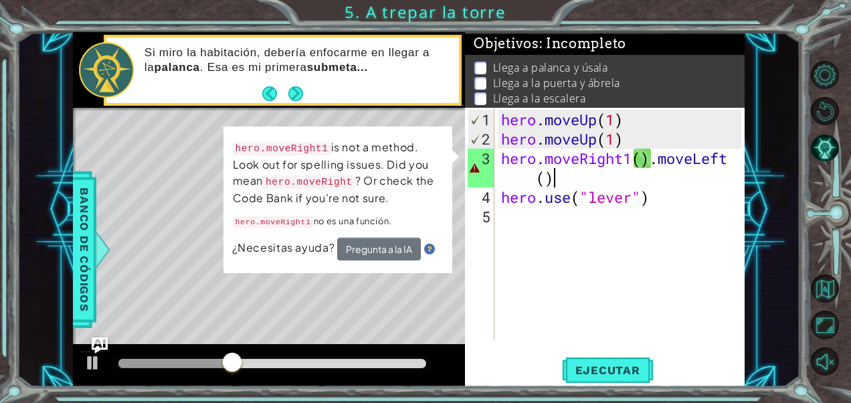
click at [724, 185] on div "hero . moveUp ( 1 ) hero . moveUp ( 1 ) hero . moveRight1 ( ) . moveLeft ( ) he…" at bounding box center [623, 246] width 250 height 272
click at [661, 165] on div "hero . moveUp ( 1 ) hero . moveUp ( 1 ) hero . moveRight1 ( ) . moveLeft ( ) he…" at bounding box center [623, 246] width 250 height 272
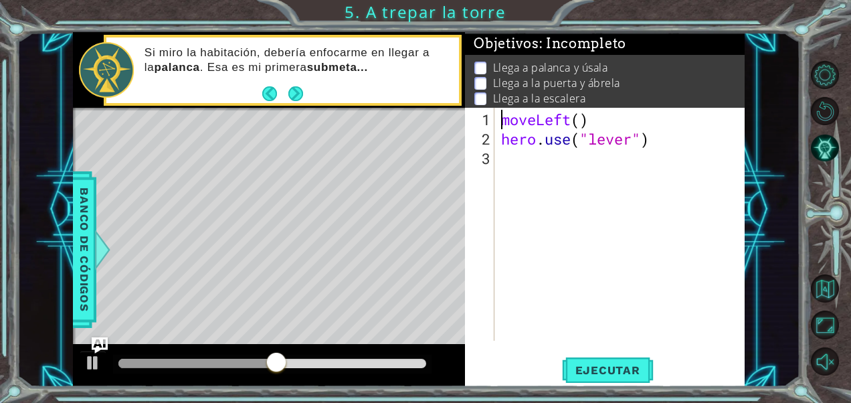
click at [687, 130] on div "moveLeft ( ) hero . use ( "lever" )" at bounding box center [623, 246] width 250 height 272
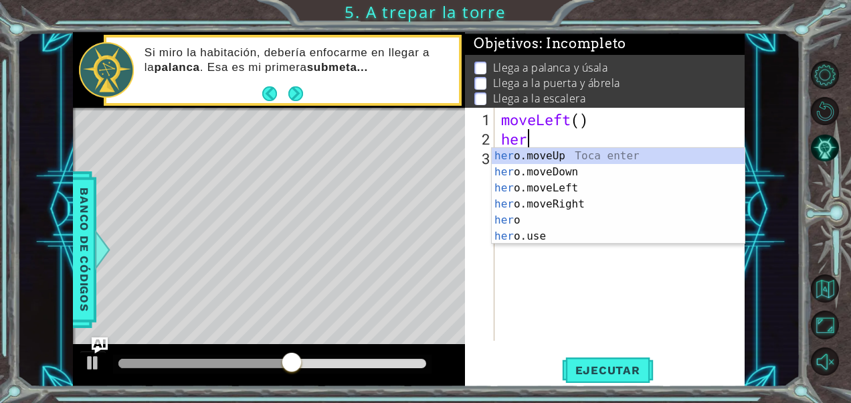
type textarea "h"
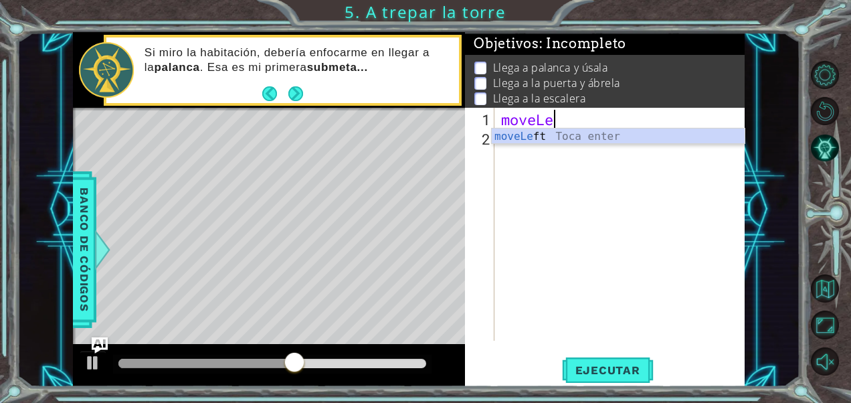
type textarea "m"
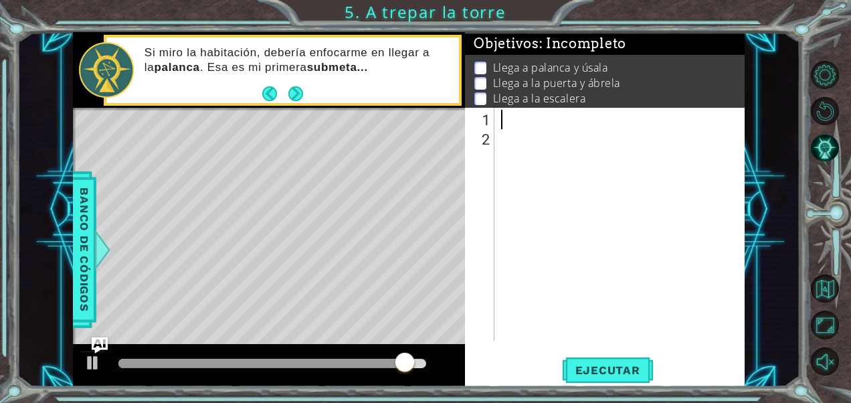
type textarea "mo"
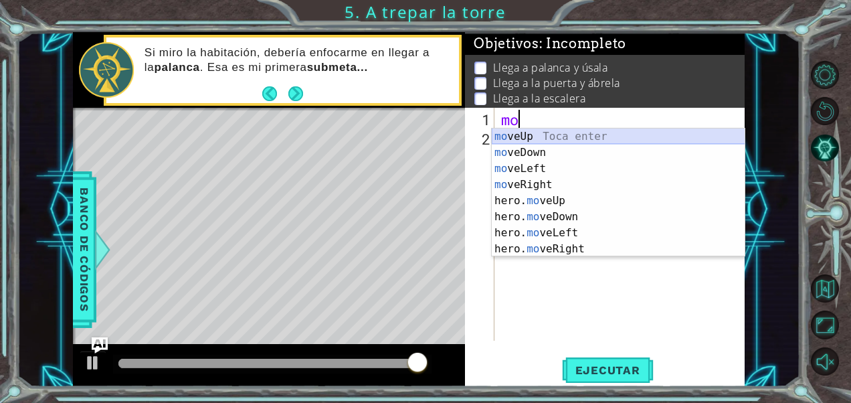
click at [617, 130] on div "mo veUp Toca enter mo veDown Toca enter mo veLeft Toca enter mo veRight Toca en…" at bounding box center [619, 208] width 254 height 161
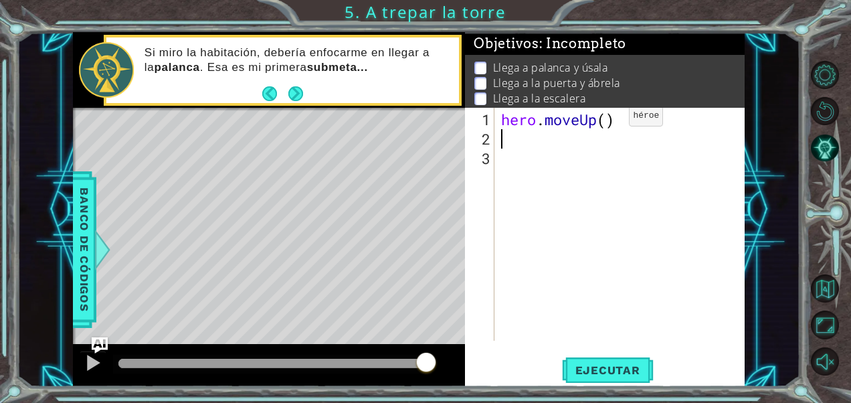
click at [609, 120] on div "hero . moveUp ( )" at bounding box center [623, 246] width 250 height 272
type textarea "hero.moveUp(2)"
click at [553, 153] on div "hero . moveUp ( 2 )" at bounding box center [623, 246] width 250 height 272
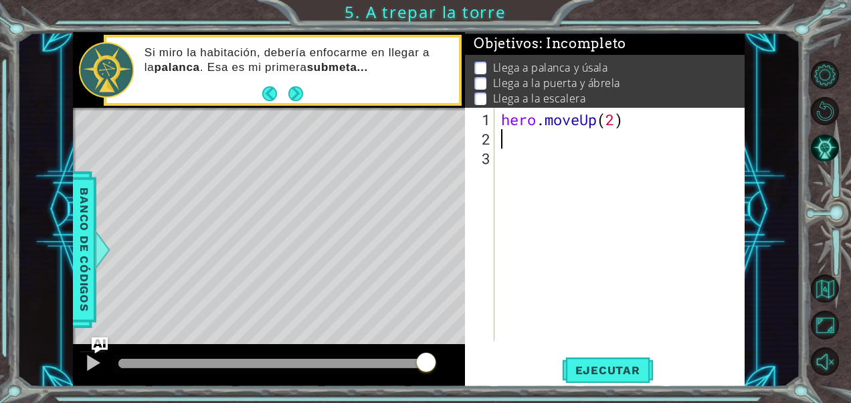
click at [565, 139] on div "hero . moveUp ( 2 )" at bounding box center [623, 246] width 250 height 272
type textarea "he"
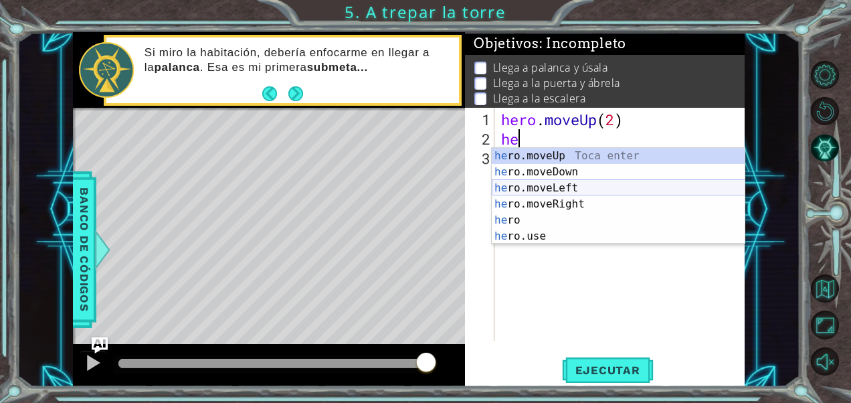
click at [560, 189] on div "he ro.moveUp Toca enter he ro.moveDown Toca enter he ro.moveLeft Toca enter he …" at bounding box center [619, 212] width 254 height 128
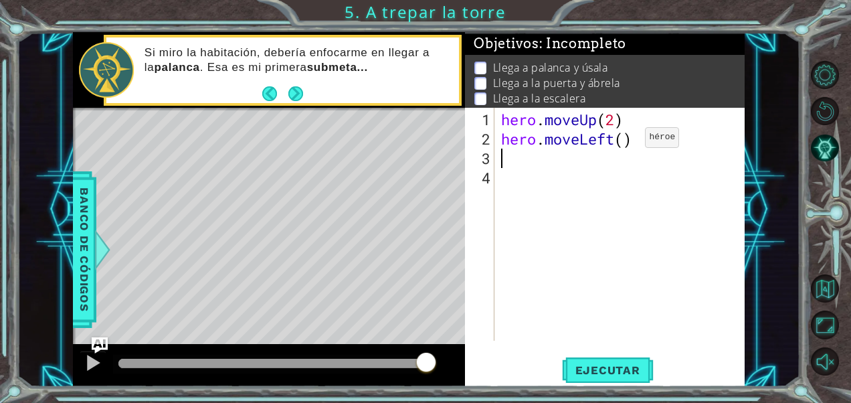
click at [625, 142] on div "hero . moveUp ( 2 ) hero . moveLeft ( )" at bounding box center [623, 246] width 250 height 272
type textarea "hero.moveLeft(1)"
click at [545, 159] on div "hero . moveUp ( 2 ) hero . moveLeft ( 1 )" at bounding box center [623, 246] width 250 height 272
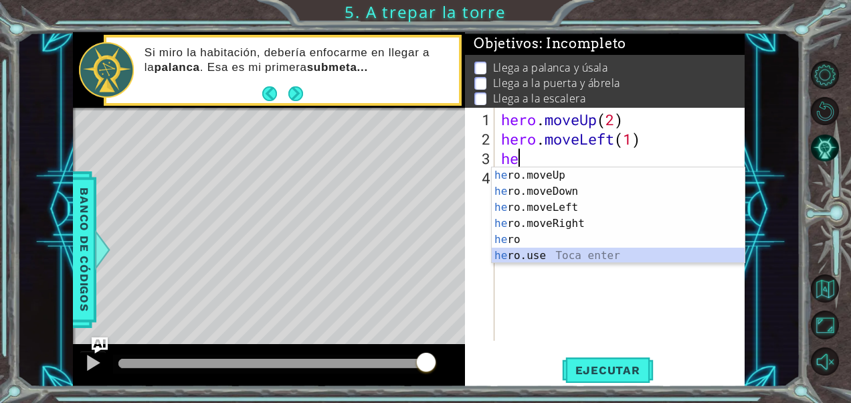
click at [559, 252] on div "he ro.moveUp Toca enter he ro.moveDown Toca enter he ro.moveLeft Toca enter he …" at bounding box center [619, 231] width 254 height 128
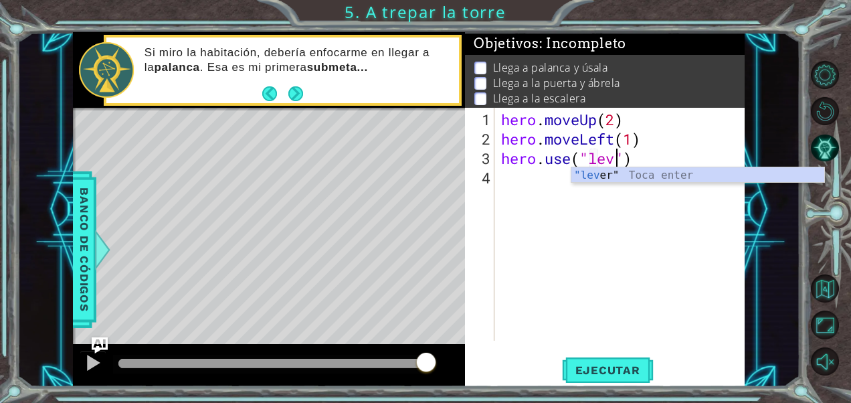
type textarea "hero.use("lever")"
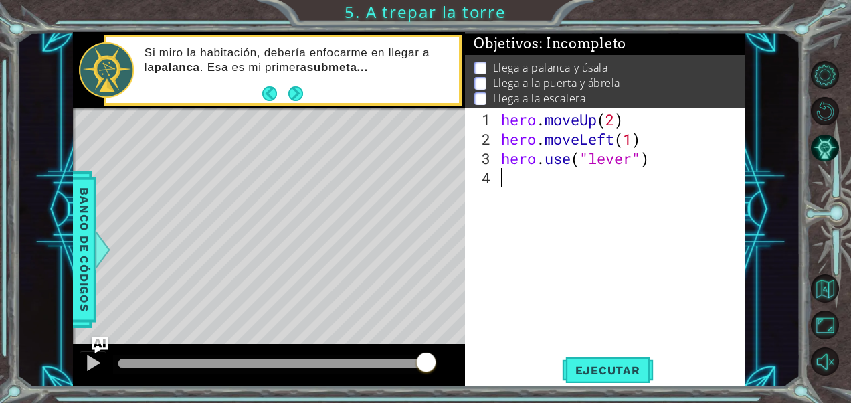
click at [507, 176] on div "hero . moveUp ( 2 ) hero . moveLeft ( 1 ) hero . use ( "lever" )" at bounding box center [623, 246] width 250 height 272
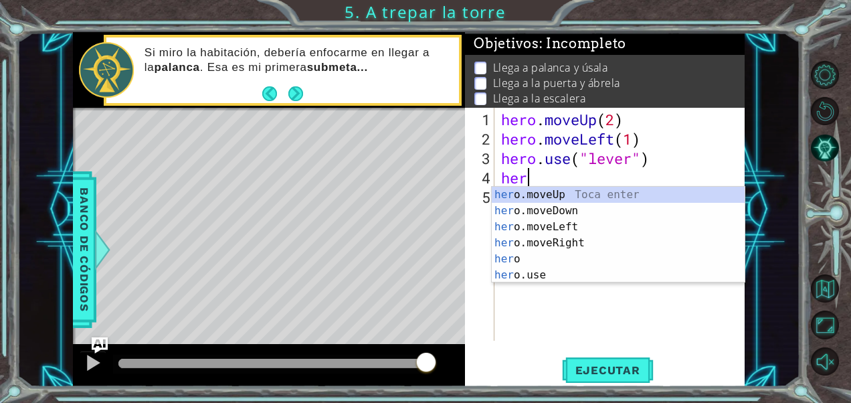
scroll to position [0, 1]
type textarea "hero"
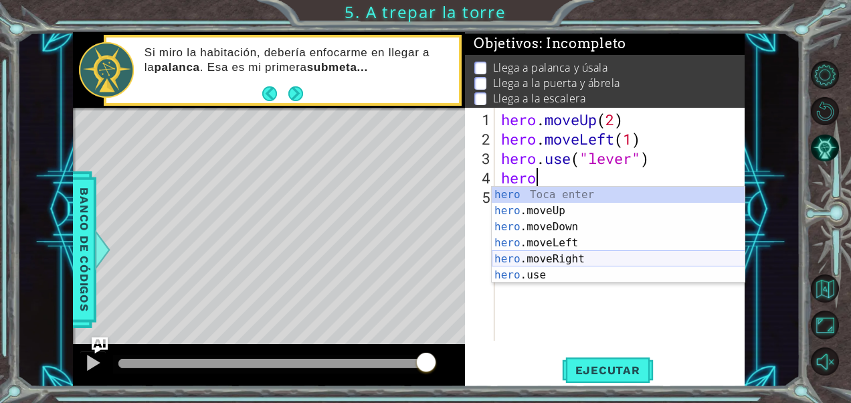
click at [564, 258] on div "hero Toca enter hero .moveUp Toca enter hero .moveDown Toca enter hero .moveLef…" at bounding box center [619, 251] width 254 height 128
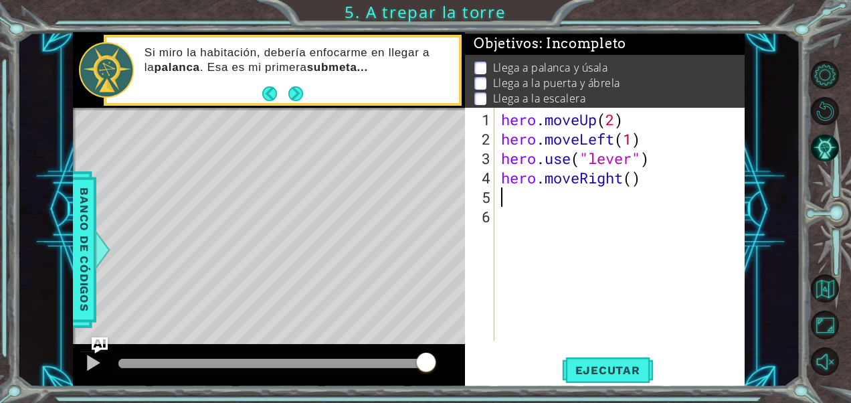
scroll to position [0, 0]
click at [634, 182] on div "hero . moveUp ( 2 ) hero . moveLeft ( 1 ) hero . use ( "lever" ) hero . moveRig…" at bounding box center [623, 246] width 250 height 272
type textarea "hero.moveRight(3)"
click at [510, 203] on div "hero . moveUp ( 2 ) hero . moveLeft ( 1 ) hero . use ( "lever" ) hero . moveRig…" at bounding box center [623, 246] width 250 height 272
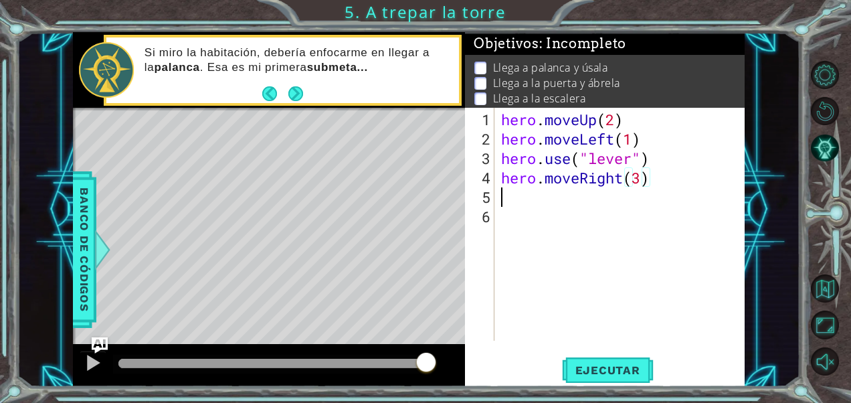
scroll to position [0, 0]
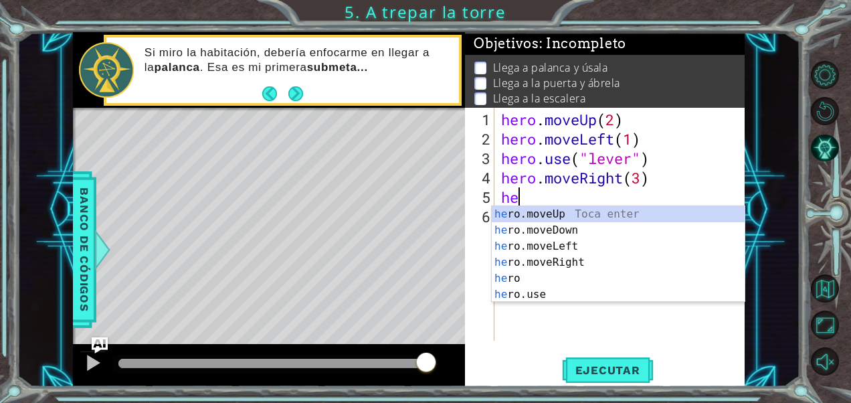
click at [551, 295] on div "he ro.moveUp Toca enter he ro.moveDown Toca enter he ro.moveLeft Toca enter he …" at bounding box center [619, 270] width 254 height 128
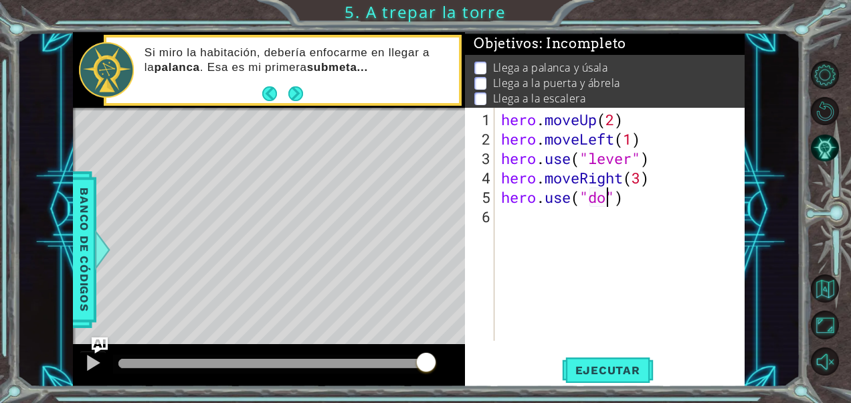
type textarea "hero.use("door")"
click at [518, 214] on div "hero . moveUp ( 2 ) hero . moveLeft ( 1 ) hero . use ( "lever" ) hero . moveRig…" at bounding box center [623, 246] width 250 height 272
type textarea "j"
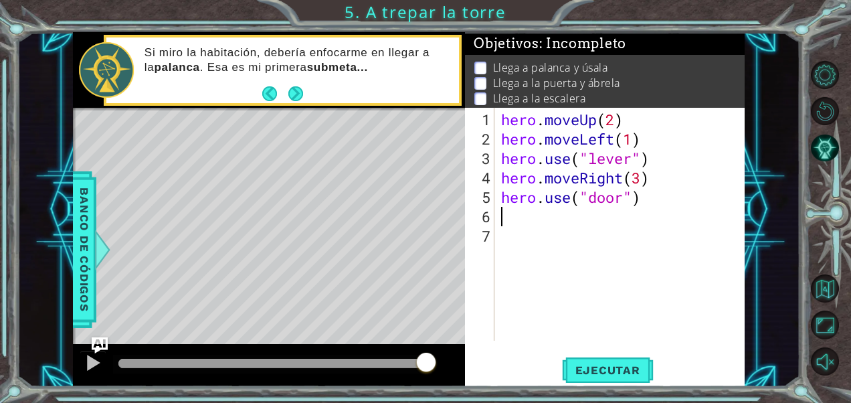
type textarea "e"
type textarea "he"
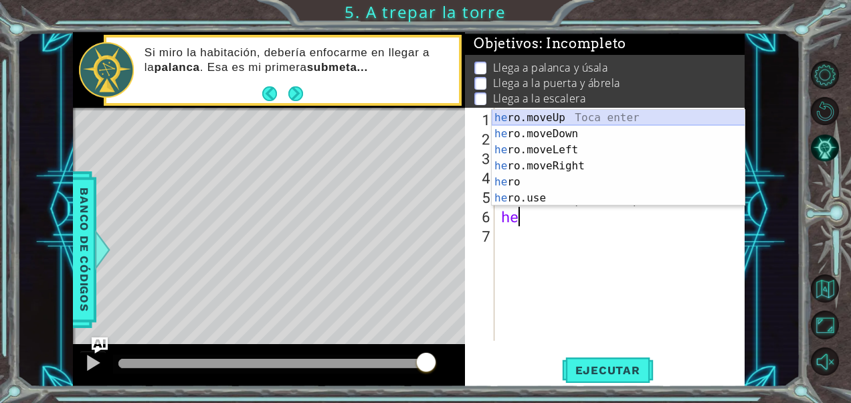
click at [547, 114] on div "he ro.moveUp Toca enter he ro.moveDown Toca enter he ro.moveLeft Toca enter he …" at bounding box center [619, 174] width 254 height 128
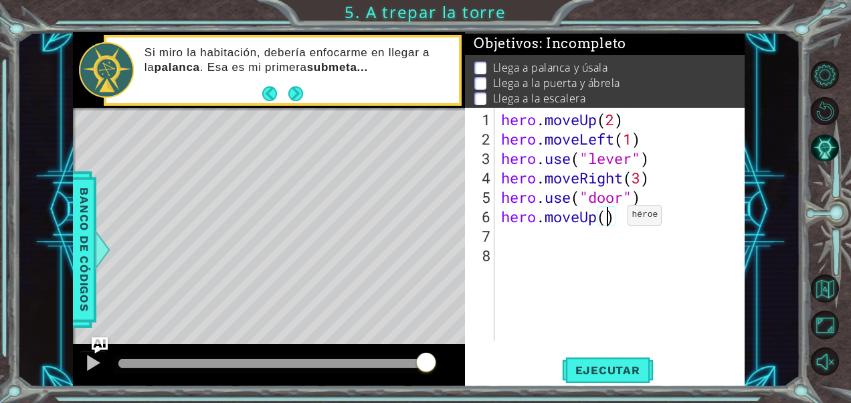
click at [608, 219] on div "hero . moveUp ( 2 ) hero . moveLeft ( 1 ) hero . use ( "lever" ) hero . moveRig…" at bounding box center [623, 246] width 250 height 272
type textarea "hero.moveUp(2)"
click at [522, 238] on div "hero . moveUp ( 2 ) hero . moveLeft ( 1 ) hero . use ( "lever" ) hero . moveRig…" at bounding box center [623, 246] width 250 height 272
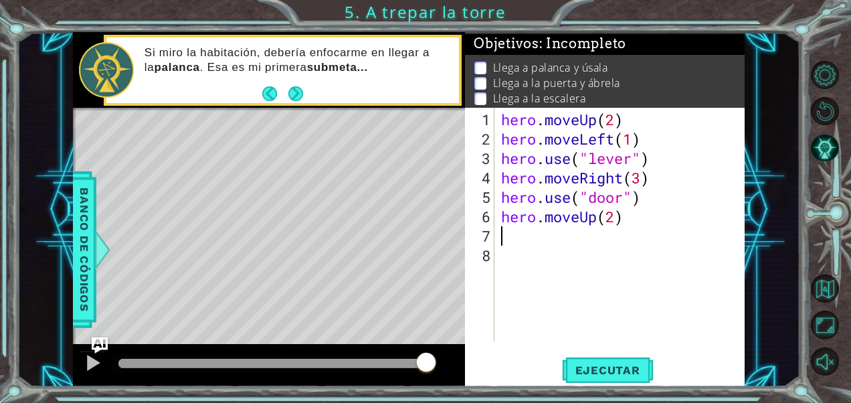
type textarea "he"
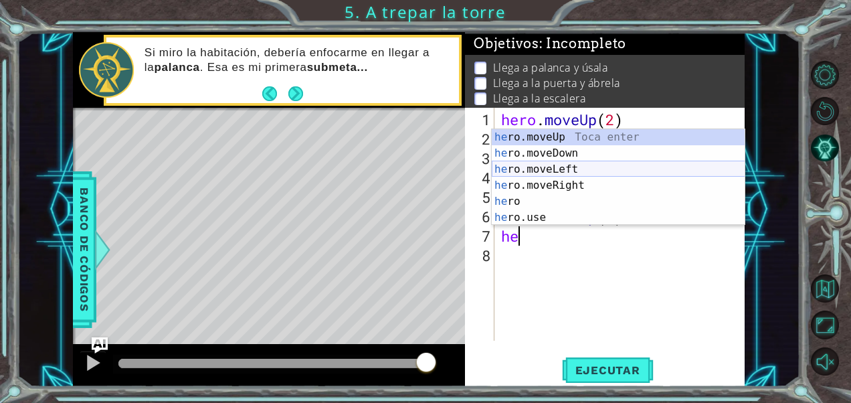
click at [554, 167] on div "he ro.moveUp Toca enter he ro.moveDown Toca enter he ro.moveLeft Toca enter he …" at bounding box center [619, 193] width 254 height 128
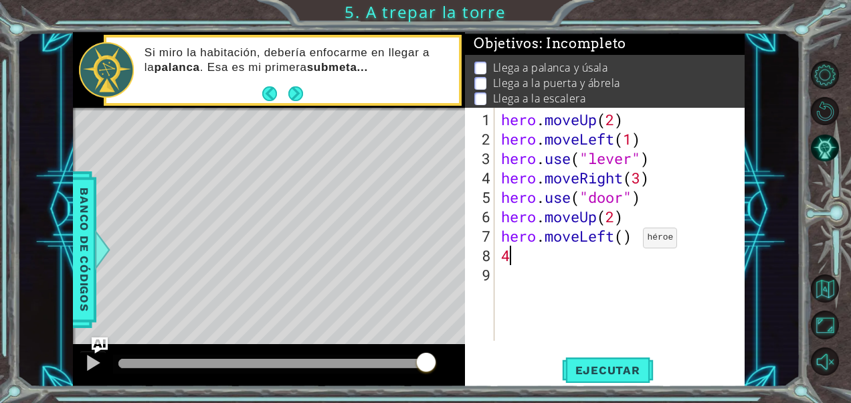
click at [624, 240] on div "hero . moveUp ( 2 ) hero . moveLeft ( 1 ) hero . use ( "lever" ) hero . moveRig…" at bounding box center [623, 246] width 250 height 272
click at [532, 260] on div "hero . moveUp ( 2 ) hero . moveLeft ( 1 ) hero . use ( "lever" ) hero . moveRig…" at bounding box center [623, 246] width 250 height 272
type textarea "4"
drag, startPoint x: 602, startPoint y: 368, endPoint x: 618, endPoint y: 357, distance: 19.1
click at [602, 367] on span "Ejecutar" at bounding box center [608, 369] width 92 height 13
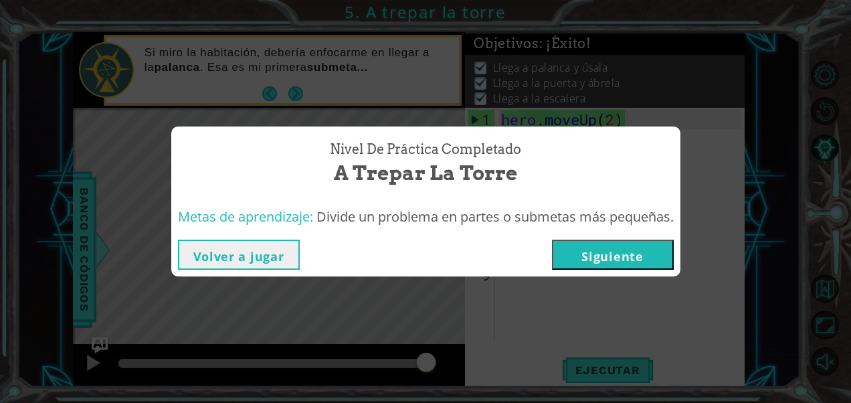
click at [622, 268] on button "Siguiente" at bounding box center [613, 255] width 122 height 30
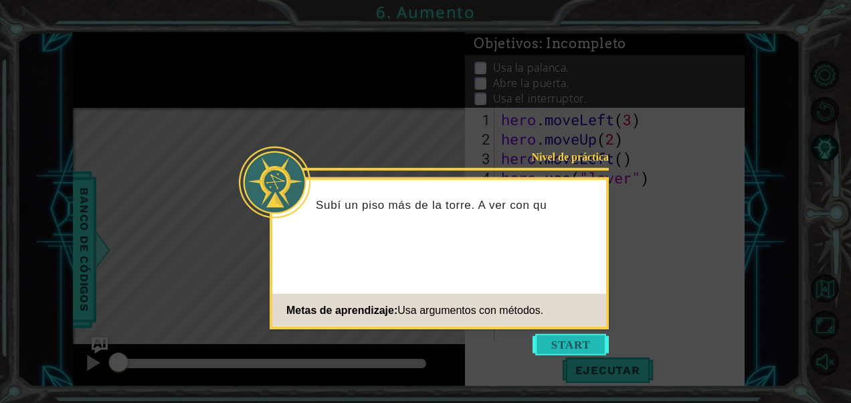
click at [574, 335] on button "Start" at bounding box center [571, 344] width 76 height 21
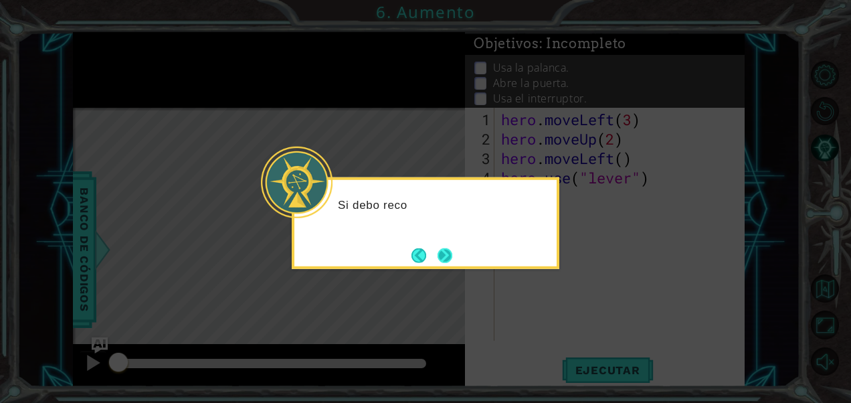
click at [440, 248] on button "Next" at bounding box center [445, 255] width 15 height 15
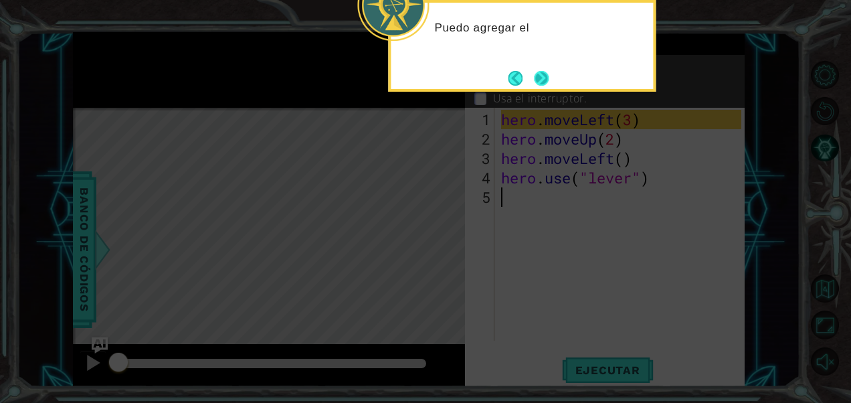
click at [541, 75] on button "Next" at bounding box center [541, 78] width 15 height 15
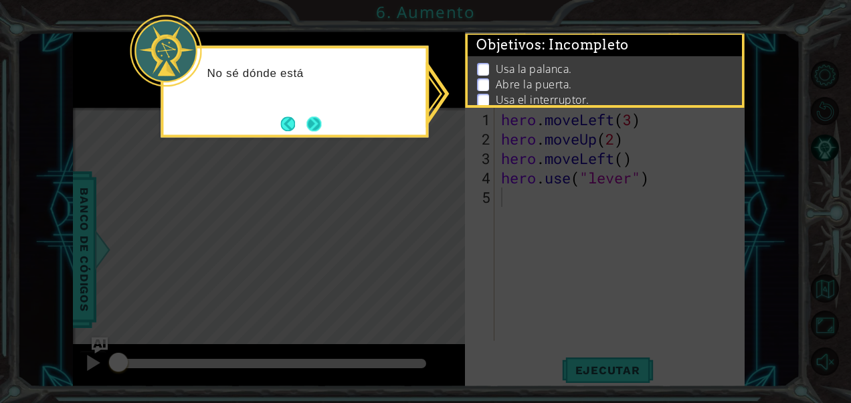
click at [314, 123] on button "Next" at bounding box center [313, 123] width 15 height 15
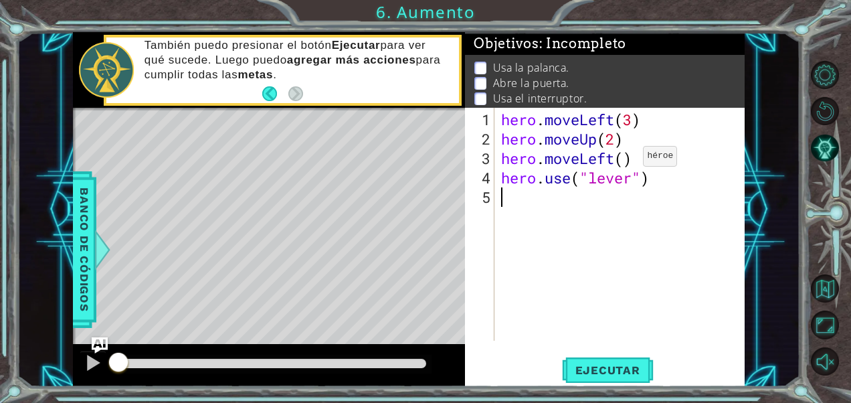
click at [623, 161] on div "hero . moveLeft ( 3 ) hero . moveUp ( 2 ) hero . moveLeft ( ) hero . use ( "lev…" at bounding box center [623, 246] width 250 height 272
type textarea "hero.moveLeft(1)"
click at [526, 201] on div "hero . moveLeft ( 3 ) hero . moveUp ( 2 ) hero . moveLeft ( 1 ) hero . use ( "l…" at bounding box center [623, 246] width 250 height 272
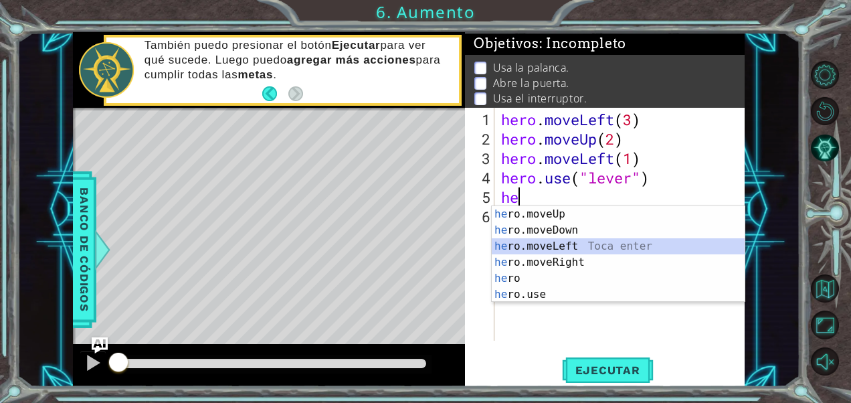
drag, startPoint x: 553, startPoint y: 244, endPoint x: 608, endPoint y: 217, distance: 61.3
click at [554, 244] on div "he ro.moveUp Toca enter he ro.moveDown Toca enter he ro.moveLeft Toca enter he …" at bounding box center [619, 270] width 254 height 128
type textarea "hero.moveLeft(1)"
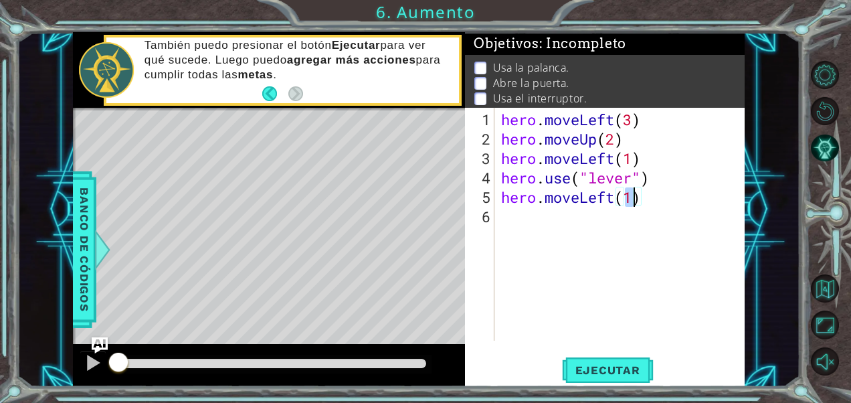
click at [519, 236] on div "hero . moveLeft ( 3 ) hero . moveUp ( 2 ) hero . moveLeft ( 1 ) hero . use ( "l…" at bounding box center [623, 246] width 250 height 272
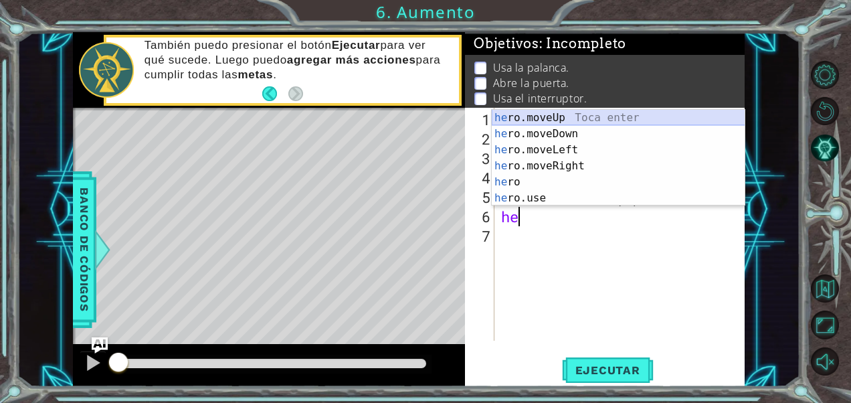
click at [566, 115] on div "he ro.moveUp Toca enter he ro.moveDown Toca enter he ro.moveLeft Toca enter he …" at bounding box center [619, 174] width 254 height 128
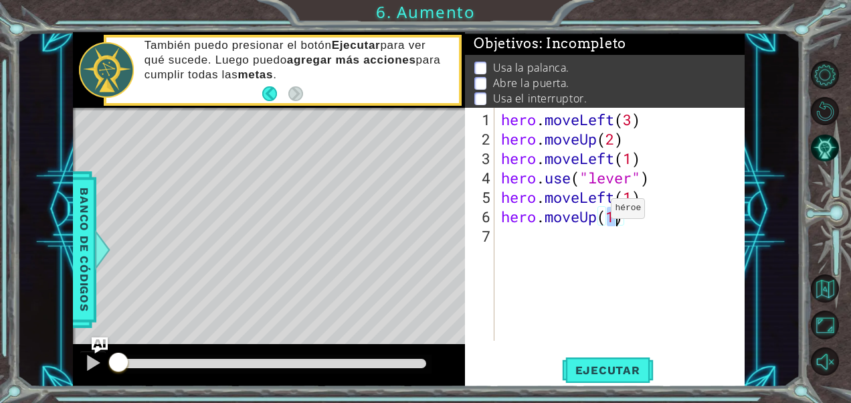
type textarea "hero.moveUp(2)"
click at [509, 236] on div "hero . moveLeft ( 3 ) hero . moveUp ( 2 ) hero . moveLeft ( 1 ) hero . use ( "l…" at bounding box center [623, 246] width 250 height 272
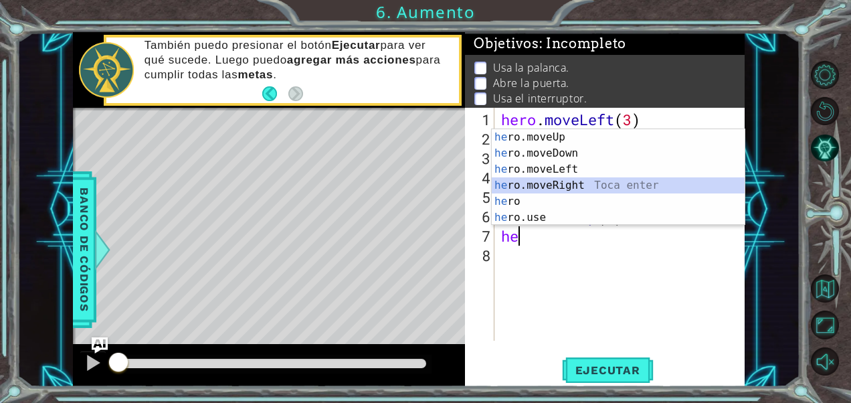
click at [559, 183] on div "he ro.moveUp Toca enter he ro.moveDown Toca enter he ro.moveLeft Toca enter he …" at bounding box center [619, 193] width 254 height 128
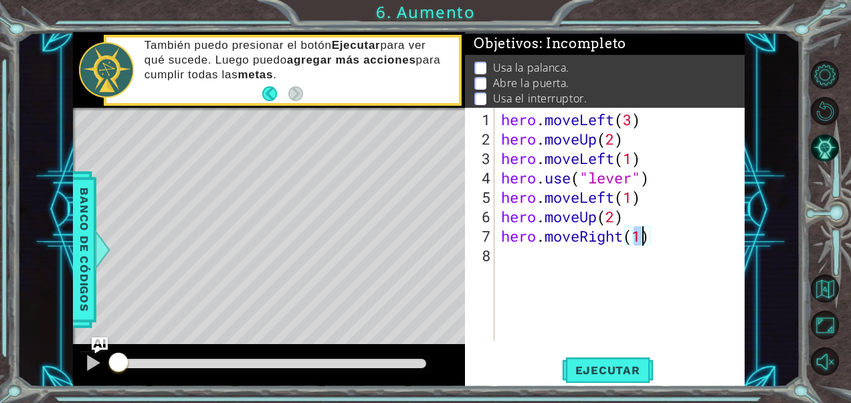
type textarea "hero.moveRight(2)"
click at [542, 247] on div "hero . moveLeft ( 3 ) hero . moveUp ( 2 ) hero . moveLeft ( 1 ) hero . use ( "l…" at bounding box center [623, 246] width 250 height 272
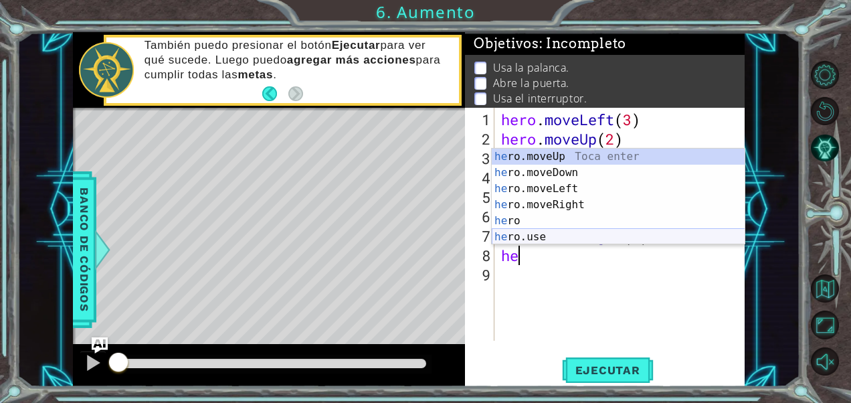
click at [555, 236] on div "he ro.moveUp Toca enter he ro.moveDown Toca enter he ro.moveLeft Toca enter he …" at bounding box center [619, 213] width 254 height 128
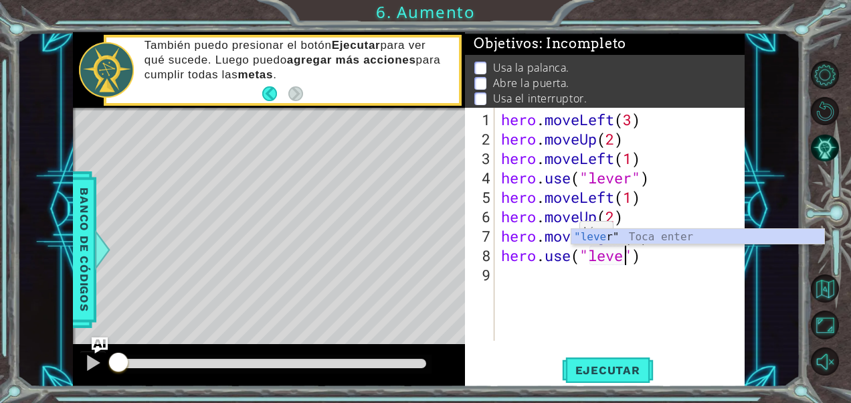
scroll to position [0, 6]
click at [612, 357] on button "Ejecutar" at bounding box center [608, 370] width 92 height 28
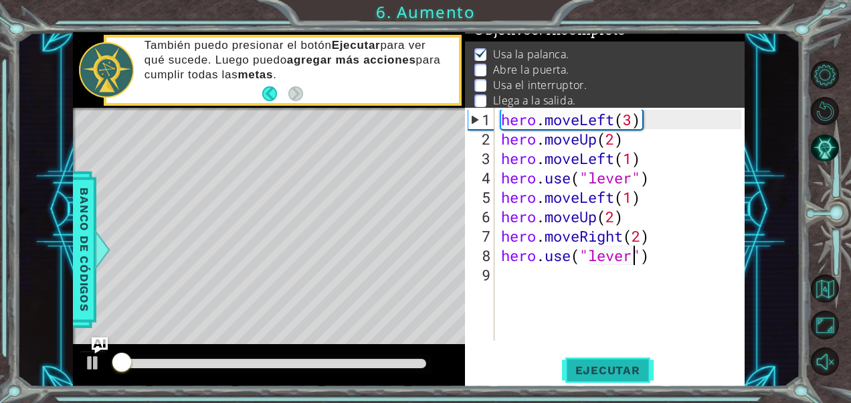
scroll to position [19, 0]
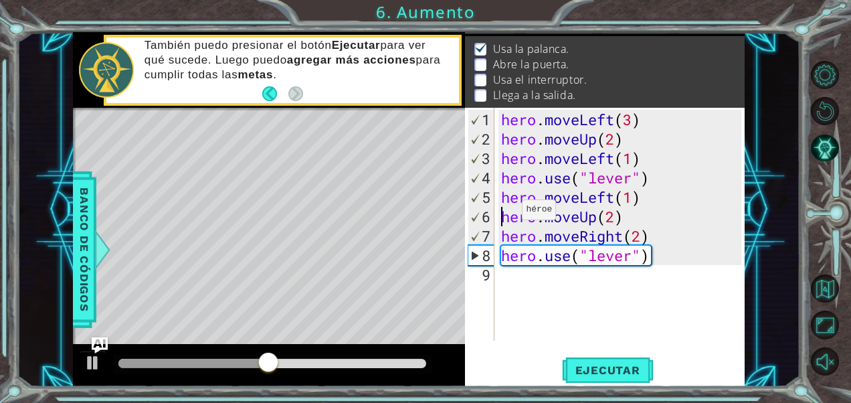
click at [502, 215] on div "hero . moveLeft ( 3 ) hero . moveUp ( 2 ) hero . moveLeft ( 1 ) hero . use ( "l…" at bounding box center [623, 246] width 250 height 272
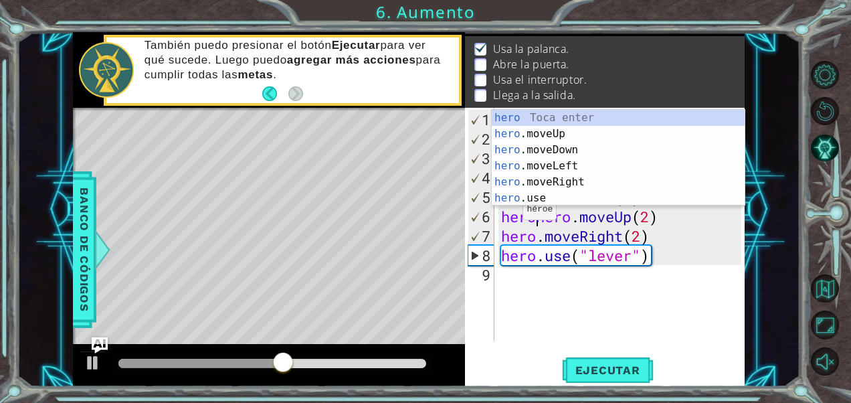
scroll to position [0, 1]
click at [529, 198] on div "hero Toca enter hero .moveUp Toca enter hero .moveDown Toca enter hero .moveLef…" at bounding box center [619, 174] width 254 height 128
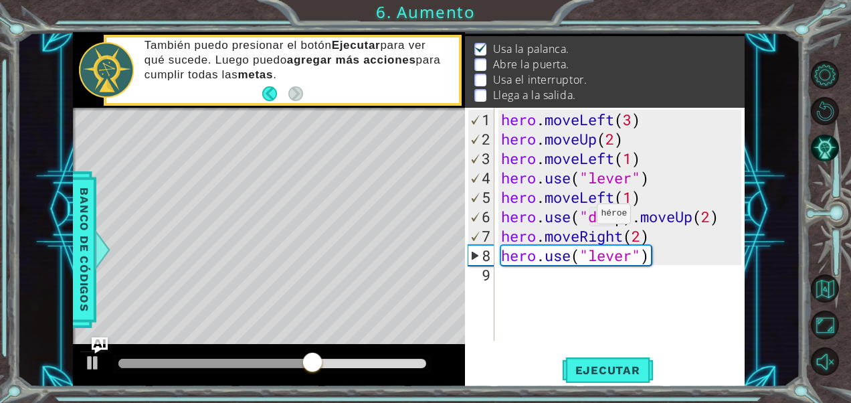
scroll to position [0, 5]
click at [641, 217] on div "hero . moveLeft ( 3 ) hero . moveUp ( 2 ) hero . moveLeft ( 1 ) hero . use ( "l…" at bounding box center [623, 246] width 250 height 272
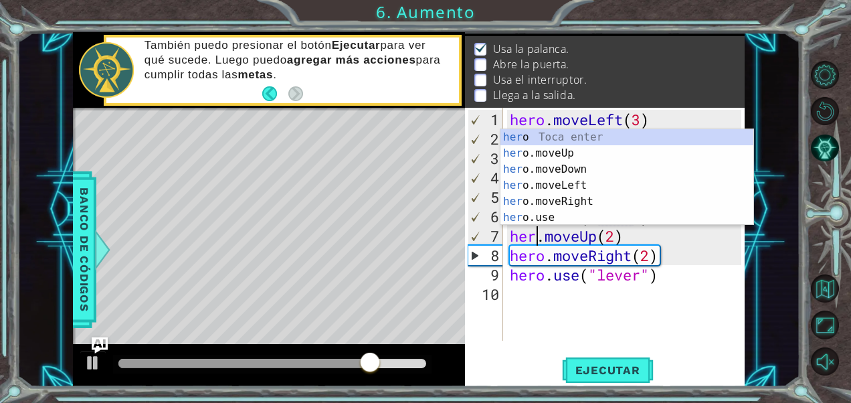
scroll to position [0, 1]
type textarea "hero.moveUp(2)"
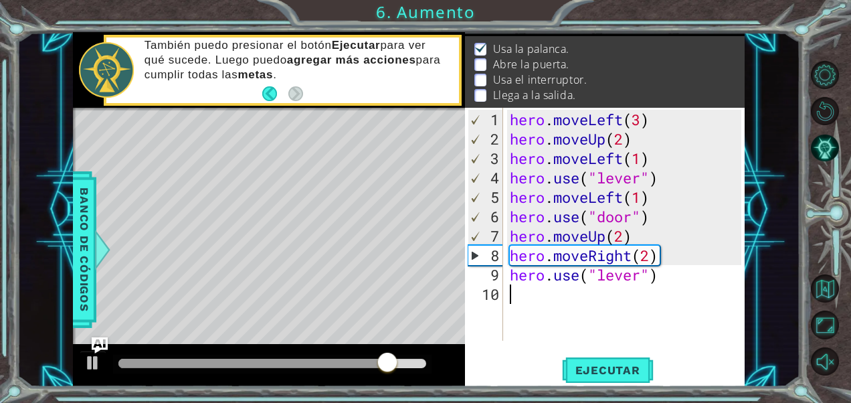
click at [557, 318] on div "hero . moveLeft ( 3 ) hero . moveUp ( 2 ) hero . moveLeft ( 1 ) hero . use ( "l…" at bounding box center [628, 246] width 242 height 272
click at [641, 270] on div "hero . moveLeft ( 3 ) hero . moveUp ( 2 ) hero . moveLeft ( 1 ) hero . use ( "l…" at bounding box center [628, 246] width 242 height 272
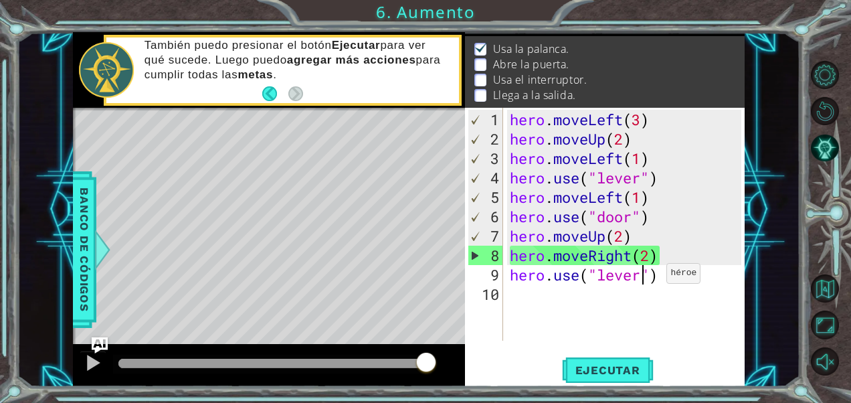
click at [654, 278] on div "hero . moveLeft ( 3 ) hero . moveUp ( 2 ) hero . moveLeft ( 1 ) hero . use ( "l…" at bounding box center [628, 246] width 242 height 272
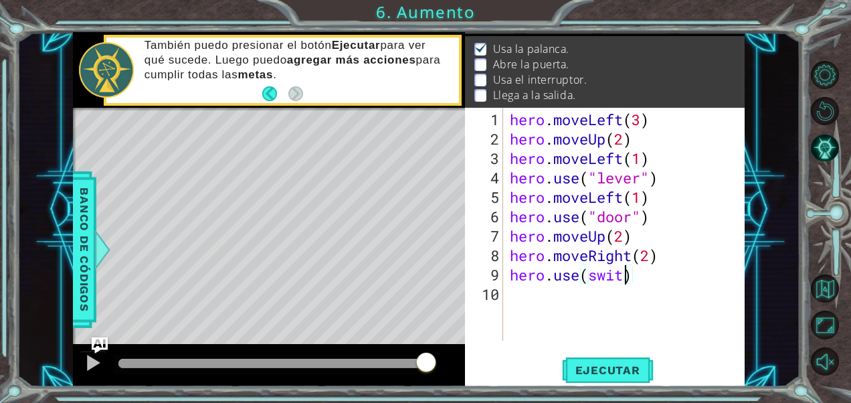
scroll to position [0, 5]
click at [614, 368] on span "Ejecutar" at bounding box center [608, 369] width 92 height 13
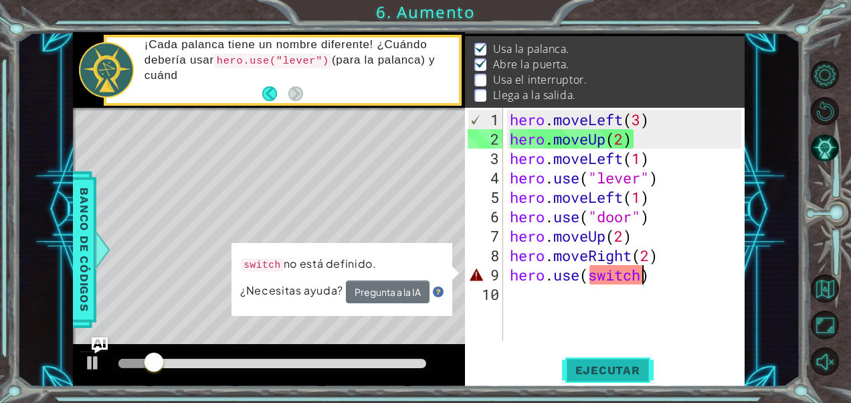
drag, startPoint x: 638, startPoint y: 380, endPoint x: 631, endPoint y: 378, distance: 7.6
click at [637, 380] on button "Ejecutar" at bounding box center [608, 370] width 92 height 28
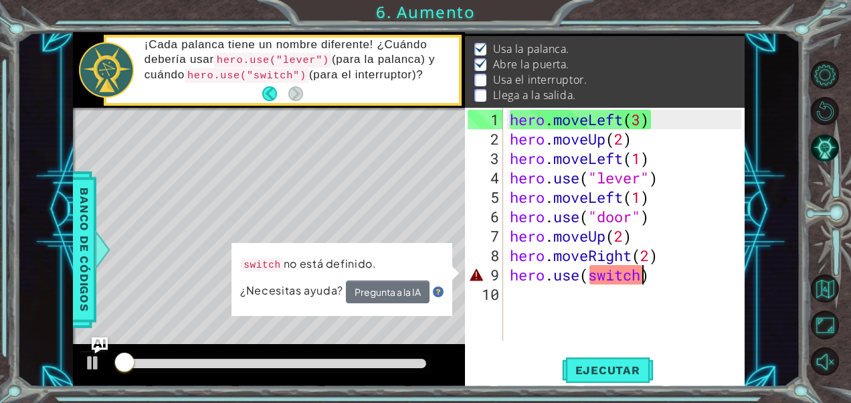
click at [640, 274] on div "hero . moveLeft ( 3 ) hero . moveUp ( 2 ) hero . moveLeft ( 1 ) hero . use ( "l…" at bounding box center [628, 246] width 242 height 272
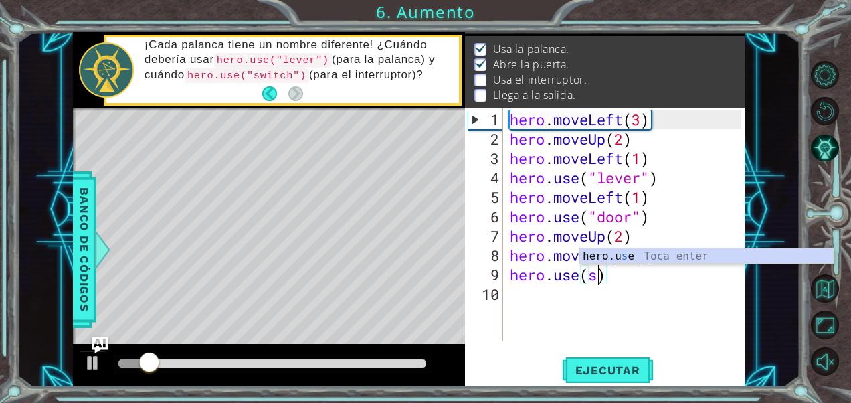
scroll to position [0, 3]
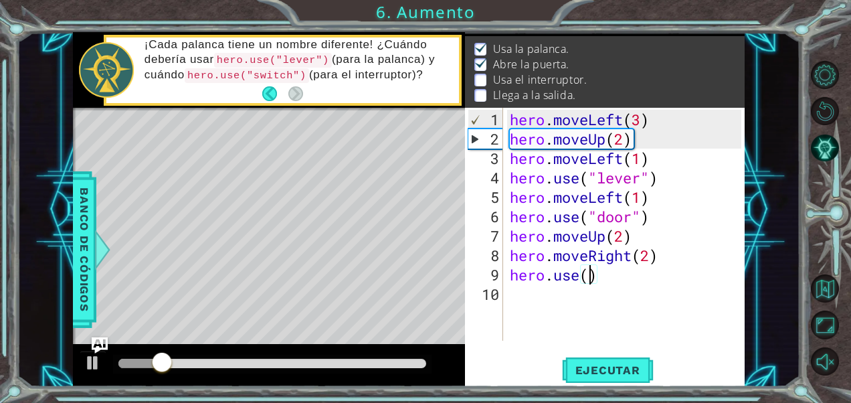
click at [650, 276] on div "hero . moveLeft ( 3 ) hero . moveUp ( 2 ) hero . moveLeft ( 1 ) hero . use ( "l…" at bounding box center [628, 246] width 242 height 272
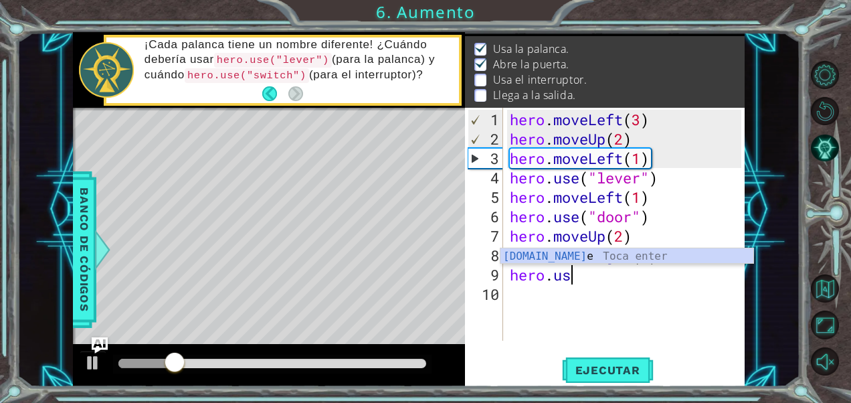
scroll to position [0, 1]
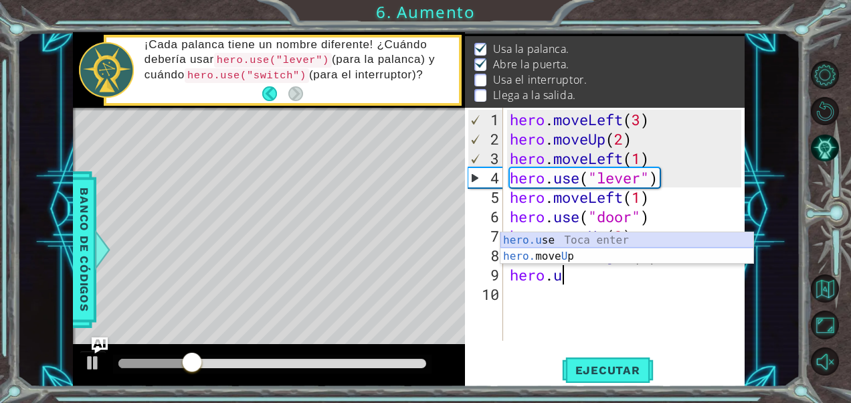
click at [628, 240] on div "hero.u se Toca enter hero. move U p Toca enter" at bounding box center [627, 264] width 254 height 64
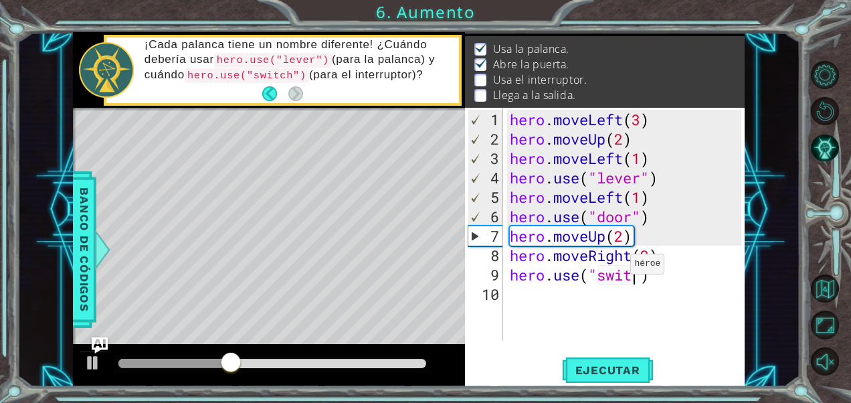
scroll to position [0, 6]
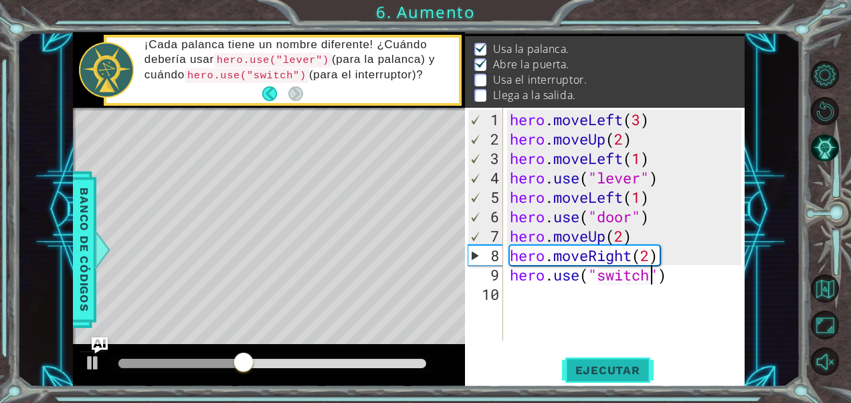
type textarea "hero.use("switch")"
click at [630, 371] on span "Ejecutar" at bounding box center [608, 369] width 92 height 13
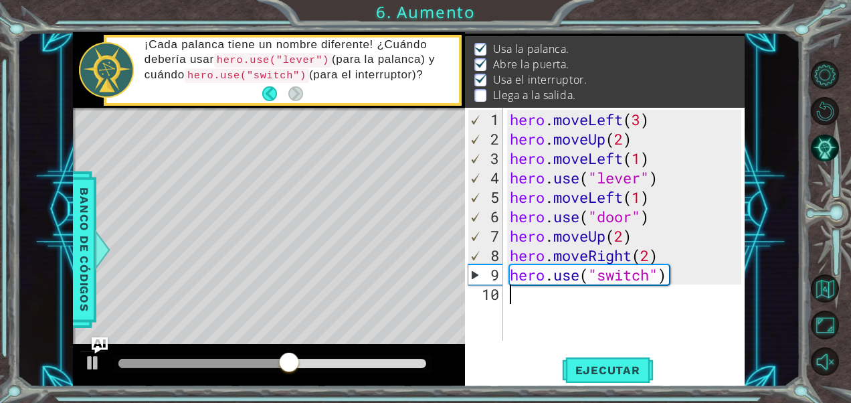
click at [542, 295] on div "hero . moveLeft ( 3 ) hero . moveUp ( 2 ) hero . moveLeft ( 1 ) hero . use ( "l…" at bounding box center [628, 246] width 242 height 272
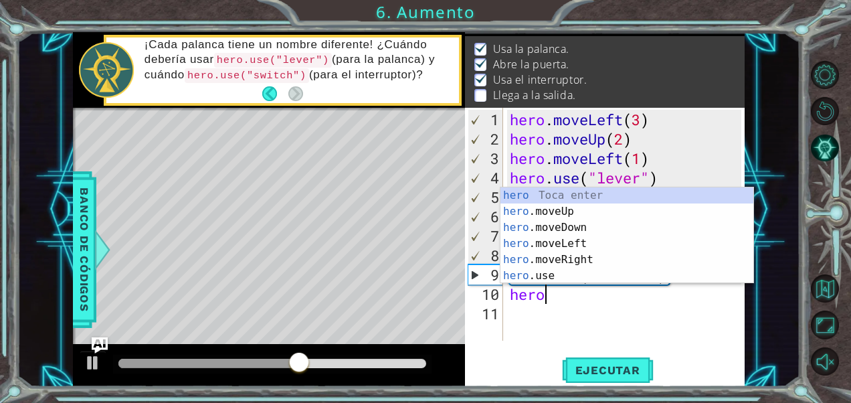
scroll to position [0, 1]
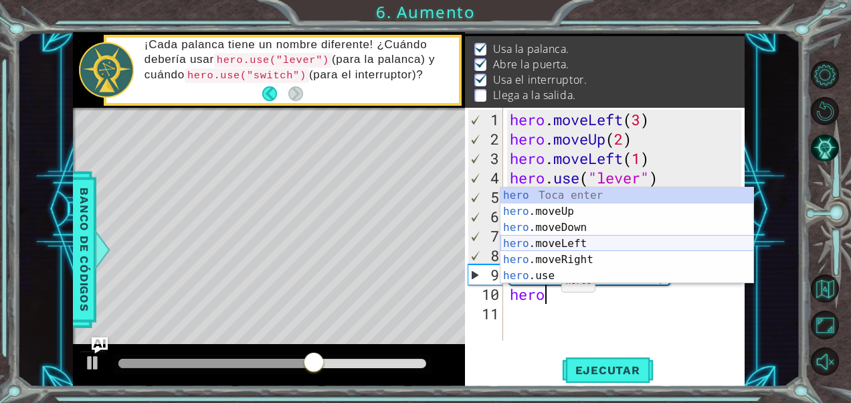
click at [558, 236] on div "hero Toca enter hero .moveUp Toca enter hero .moveDown Toca enter hero .moveLef…" at bounding box center [627, 251] width 254 height 128
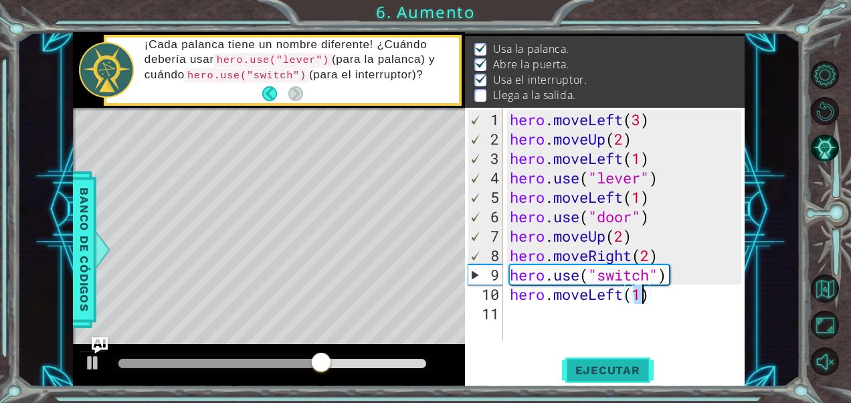
click at [637, 361] on button "Ejecutar" at bounding box center [608, 370] width 92 height 28
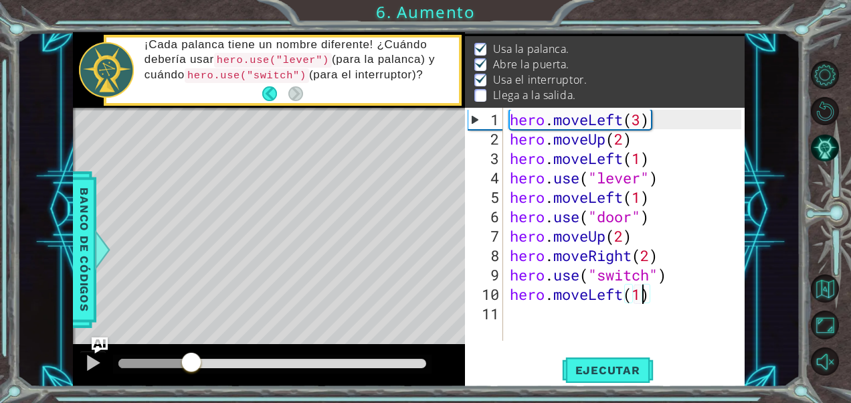
drag, startPoint x: 130, startPoint y: 360, endPoint x: 266, endPoint y: 348, distance: 136.4
click at [266, 348] on div at bounding box center [269, 365] width 393 height 43
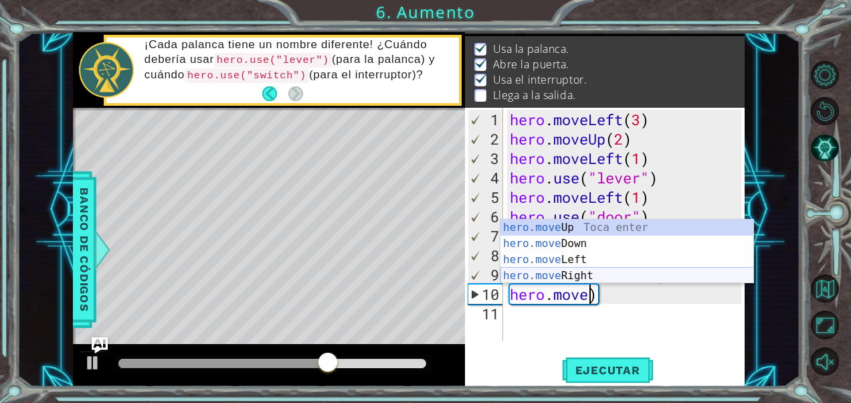
click at [620, 270] on div "hero.move Up Toca enter hero.move Down Toca enter hero.move Left Toca enter her…" at bounding box center [627, 267] width 254 height 96
type textarea "hero.moveRight(1)"
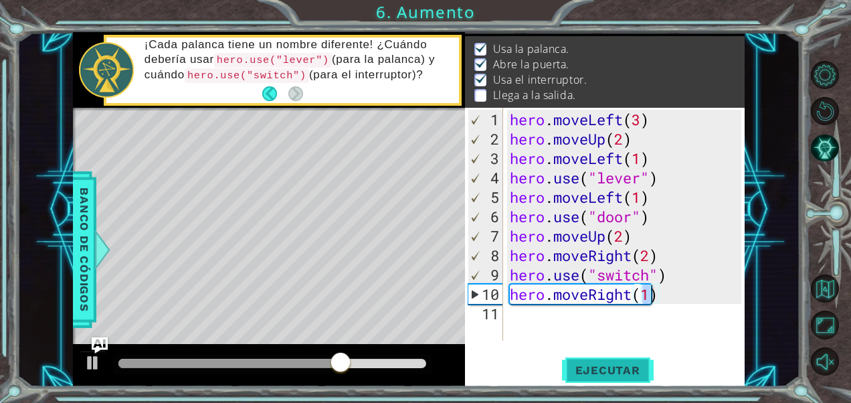
click at [613, 371] on span "Ejecutar" at bounding box center [608, 369] width 92 height 13
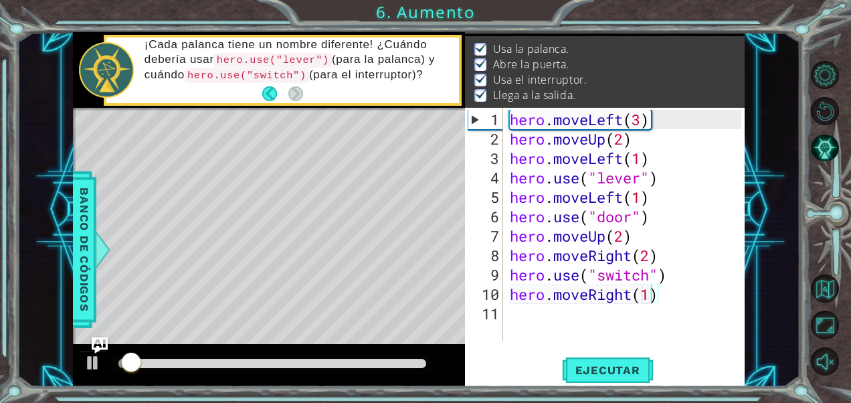
drag, startPoint x: 236, startPoint y: 363, endPoint x: 221, endPoint y: 351, distance: 19.0
click at [290, 363] on div at bounding box center [272, 364] width 319 height 19
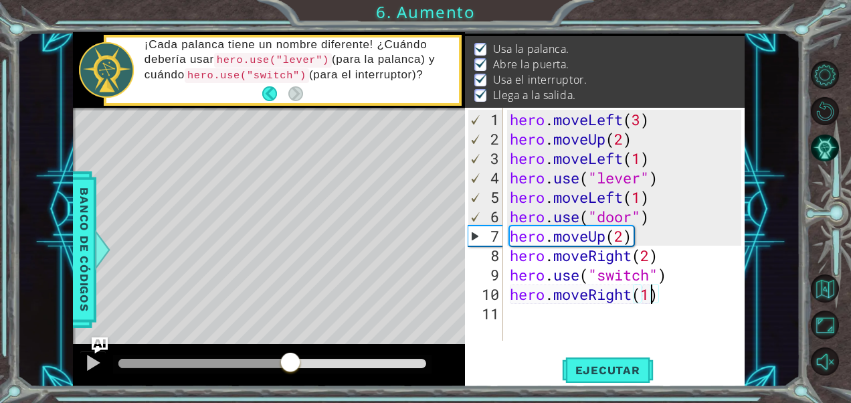
drag, startPoint x: 238, startPoint y: 367, endPoint x: 289, endPoint y: 365, distance: 51.5
click at [290, 365] on div at bounding box center [290, 363] width 24 height 24
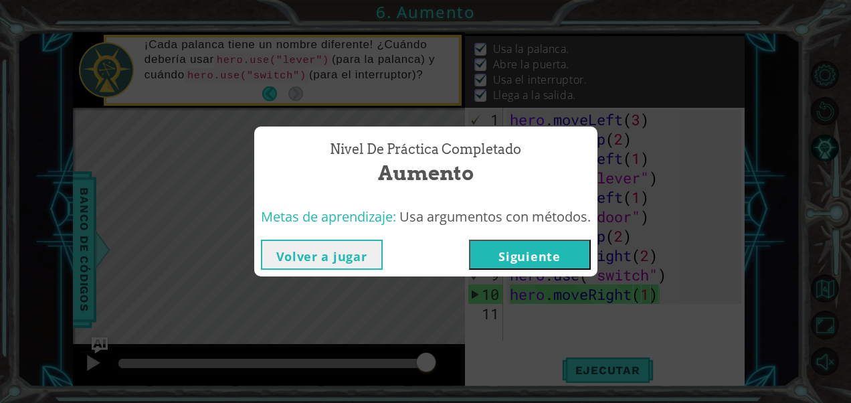
click at [512, 246] on button "Siguiente" at bounding box center [530, 255] width 122 height 30
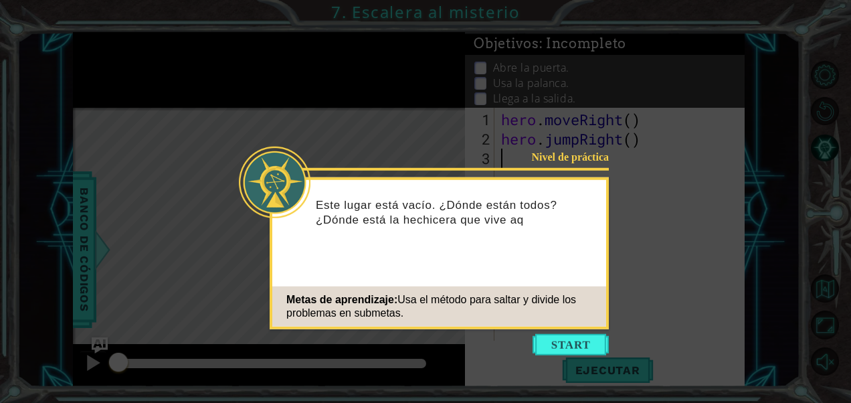
click at [568, 332] on icon at bounding box center [425, 201] width 851 height 403
click at [562, 345] on button "Start" at bounding box center [571, 344] width 76 height 21
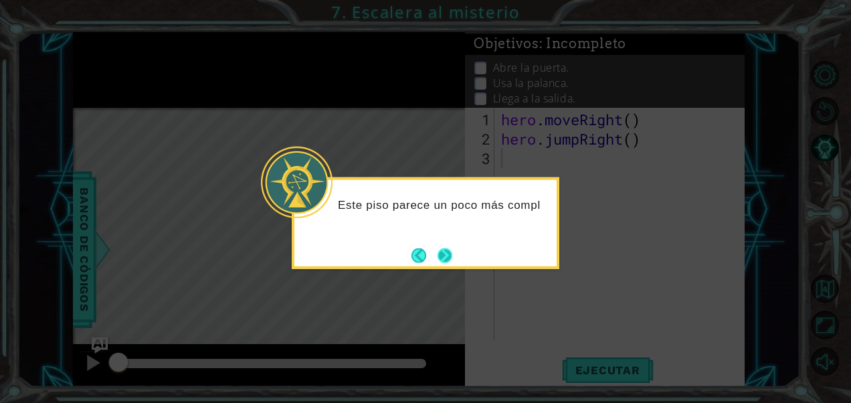
click at [448, 254] on button "Next" at bounding box center [445, 255] width 15 height 15
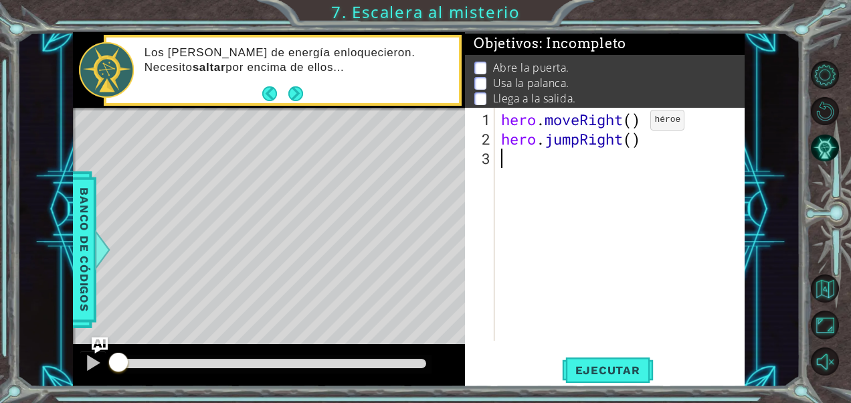
click at [630, 124] on div "hero . moveRight ( ) hero . jumpRight ( )" at bounding box center [623, 246] width 250 height 272
click at [637, 139] on div "hero . moveRight ( 1 ) hero . jumpRight ( )" at bounding box center [623, 246] width 250 height 272
type textarea "hero.jumpRight(1)"
click at [562, 165] on div "hero . moveRight ( 1 ) hero . jumpRight ( 1 )" at bounding box center [623, 246] width 250 height 272
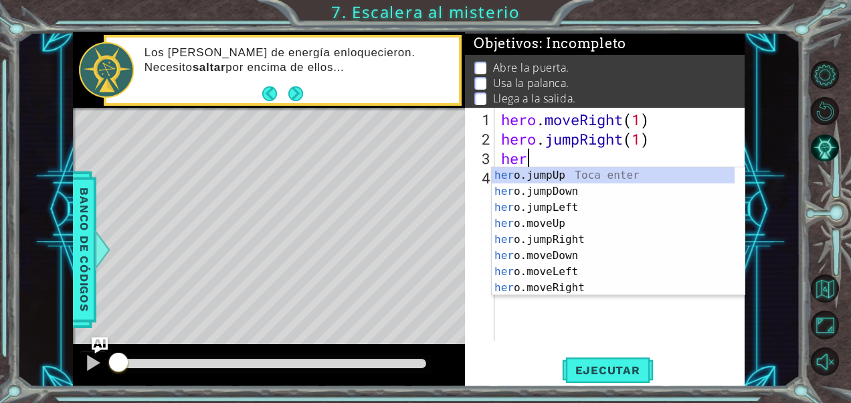
scroll to position [0, 0]
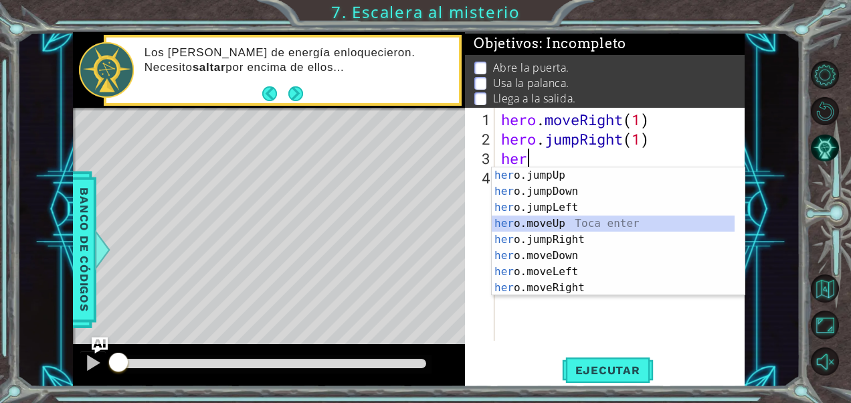
click at [583, 226] on div "her o.jumpUp Toca enter her o.jumpDown Toca enter her o.jumpLeft Toca enter her…" at bounding box center [614, 247] width 244 height 161
type textarea "hero.moveUp(1)"
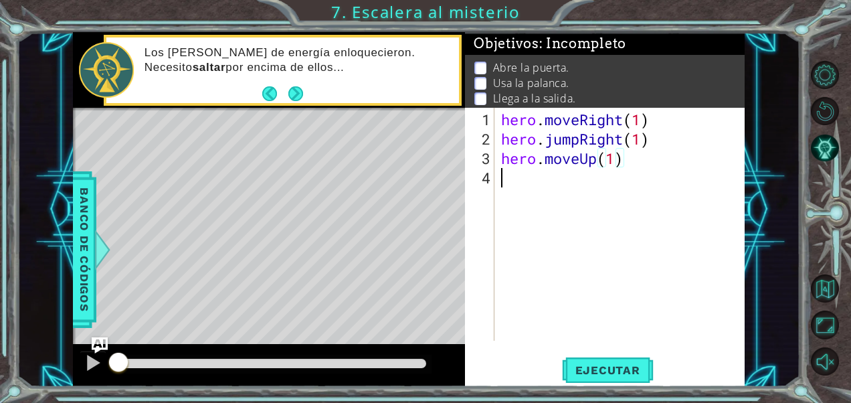
click at [557, 191] on div "hero . moveRight ( 1 ) hero . jumpRight ( 1 ) hero . moveUp ( 1 )" at bounding box center [623, 246] width 250 height 272
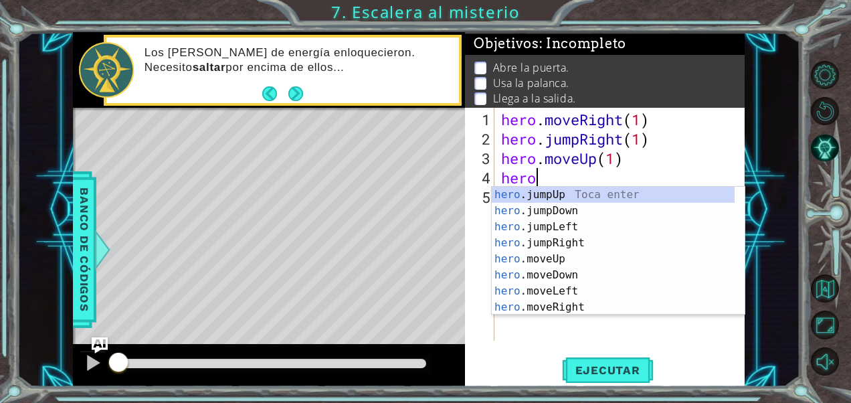
scroll to position [0, 1]
click at [610, 305] on div "hero .jumpUp Toca enter hero .jumpDown Toca enter hero .jumpLeft Toca enter her…" at bounding box center [614, 267] width 244 height 161
type textarea "hero.moveRight(1)"
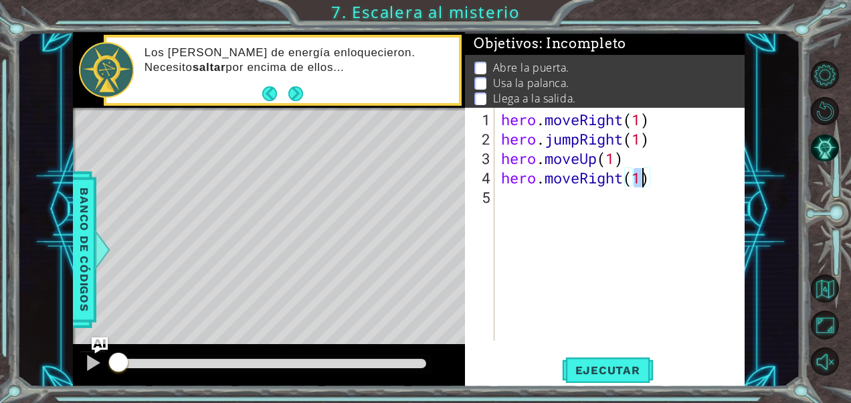
click at [541, 195] on div "hero . moveRight ( 1 ) hero . jumpRight ( 1 ) hero . moveUp ( 1 ) hero . moveRi…" at bounding box center [623, 246] width 250 height 272
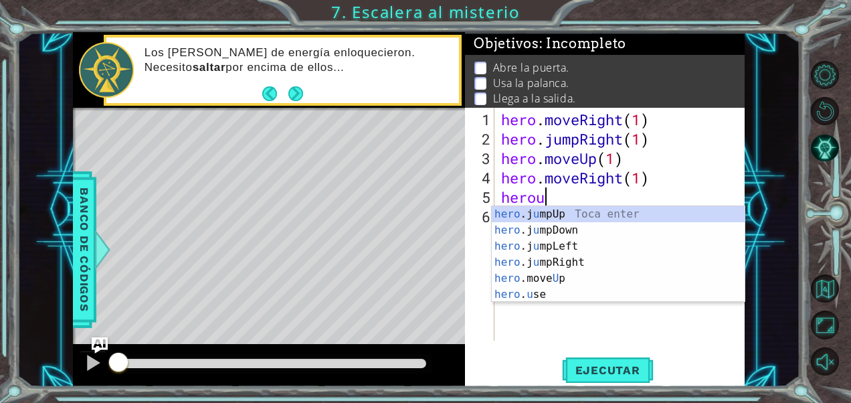
scroll to position [0, 1]
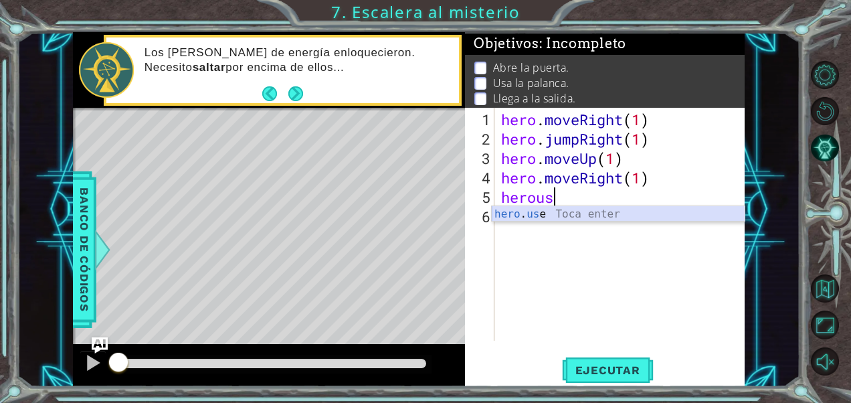
click at [547, 217] on div "hero . us e Toca enter" at bounding box center [619, 230] width 254 height 48
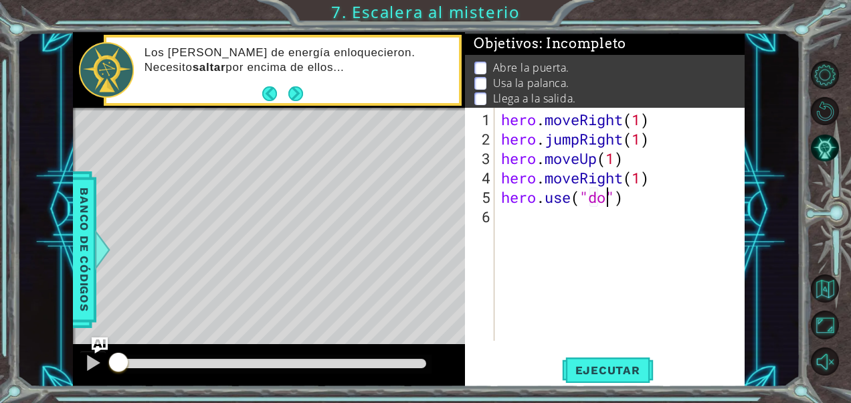
type textarea "hero.use("door")"
click at [517, 229] on div "hero . moveRight ( 1 ) hero . jumpRight ( 1 ) hero . moveUp ( 1 ) hero . moveRi…" at bounding box center [623, 246] width 250 height 272
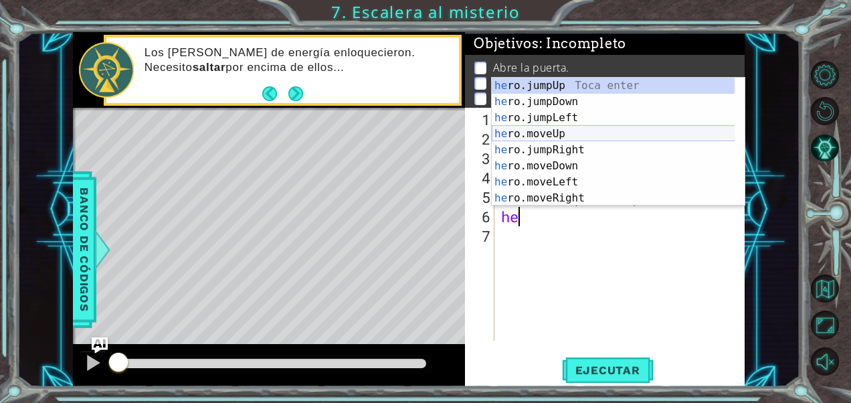
click at [581, 136] on div "he ro.jumpUp Toca enter he ro.jumpDown Toca enter he ro.jumpLeft Toca enter he …" at bounding box center [614, 158] width 244 height 161
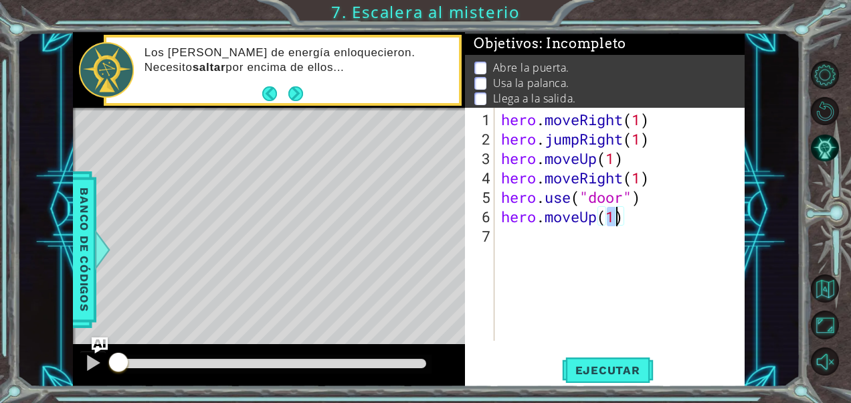
type textarea "hero.moveUp(2)"
click at [516, 238] on div "hero . moveRight ( 1 ) hero . jumpRight ( 1 ) hero . moveUp ( 1 ) hero . moveRi…" at bounding box center [623, 246] width 250 height 272
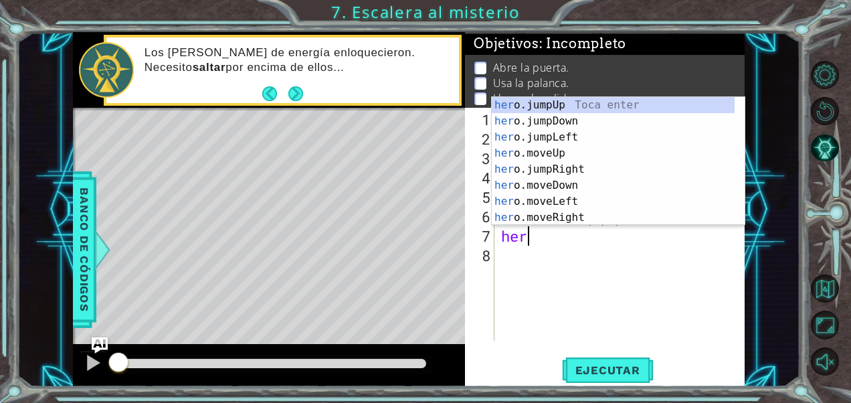
scroll to position [0, 1]
click at [569, 198] on div "hero .jumpUp Toca enter hero .jumpDown Toca enter hero .jumpLeft Toca enter her…" at bounding box center [614, 177] width 244 height 161
type textarea "hero.moveLeft(1)"
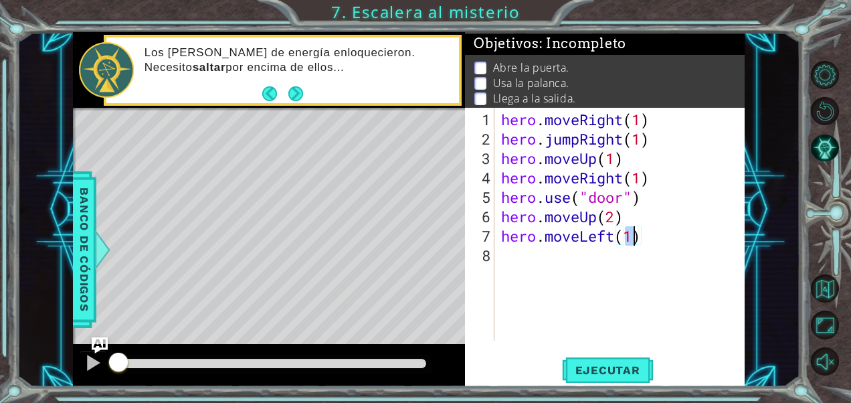
click at [529, 263] on div "hero . moveRight ( 1 ) hero . jumpRight ( 1 ) hero . moveUp ( 1 ) hero . moveRi…" at bounding box center [623, 246] width 250 height 272
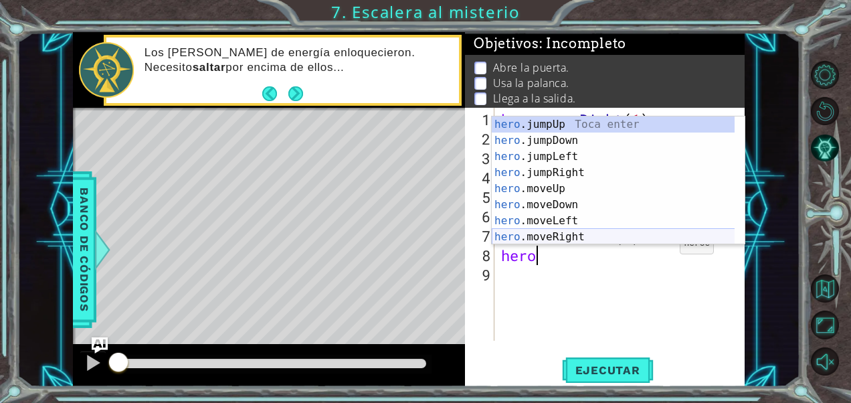
scroll to position [0, 1]
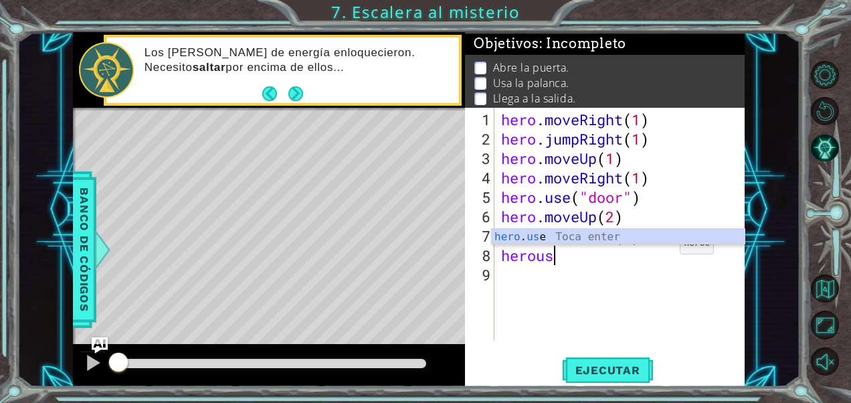
click at [617, 231] on div "hero . us e Toca enter" at bounding box center [619, 253] width 254 height 48
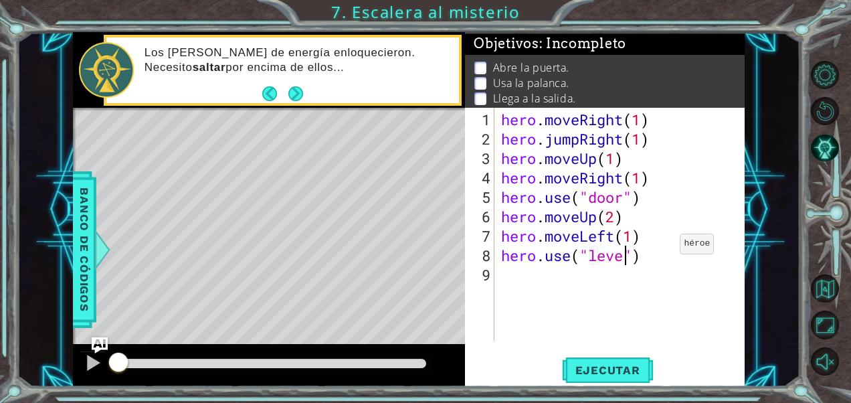
type textarea "hero.use("lever")"
click at [519, 276] on div "hero . moveRight ( 1 ) hero . jumpRight ( 1 ) hero . moveUp ( 1 ) hero . moveRi…" at bounding box center [623, 246] width 250 height 272
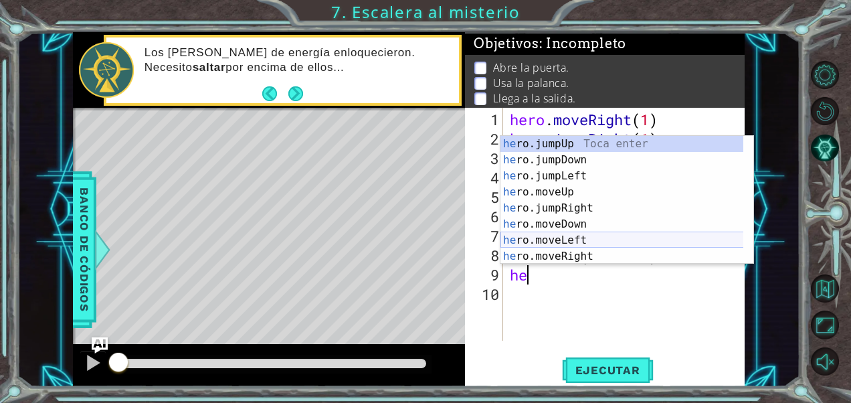
click at [569, 237] on div "he ro.jumpUp Toca enter he ro.jumpDown Toca enter he ro.jumpLeft Toca enter he …" at bounding box center [622, 216] width 244 height 161
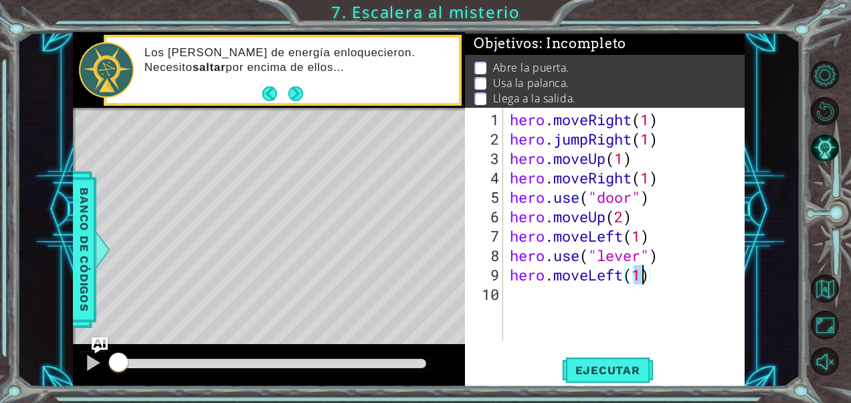
type textarea "hero.moveLeft(2)"
click at [529, 293] on div "hero . moveRight ( 1 ) hero . jumpRight ( 1 ) hero . moveUp ( 1 ) hero . moveRi…" at bounding box center [628, 246] width 242 height 272
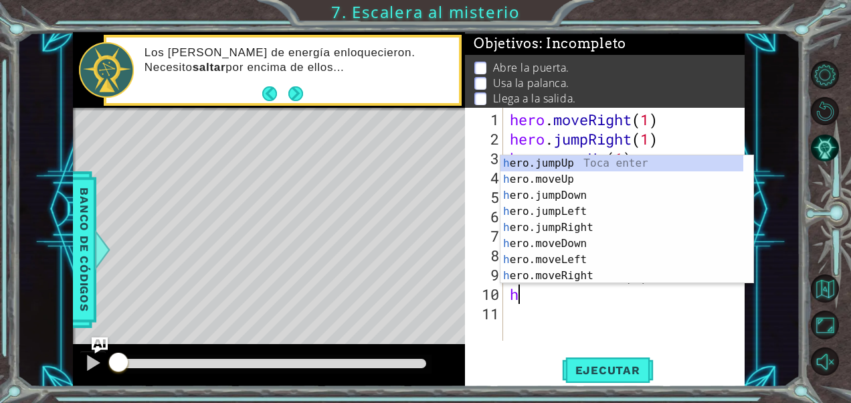
type textarea "her"
click at [601, 163] on div "her o.jumpUp Toca enter her o.jumpDown Toca enter her o.jumpLeft Toca enter her…" at bounding box center [622, 235] width 244 height 161
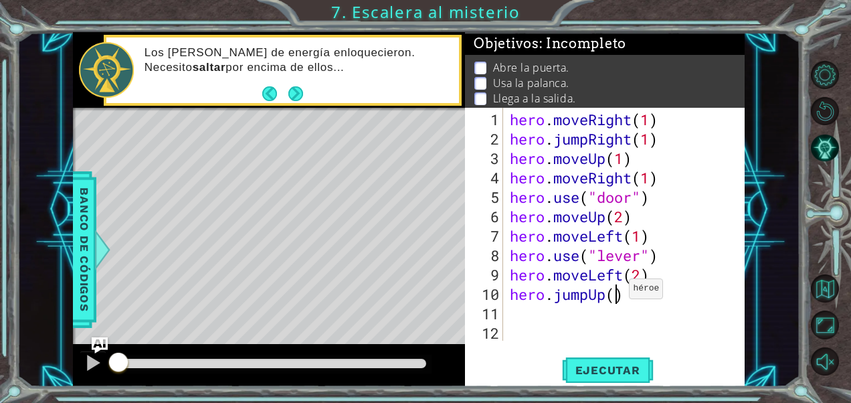
click at [617, 294] on div "hero . moveRight ( 1 ) hero . jumpRight ( 1 ) hero . moveUp ( 1 ) hero . moveRi…" at bounding box center [628, 246] width 242 height 272
type textarea "hero.jumpUp(1)"
click at [524, 312] on div "hero . moveRight ( 1 ) hero . jumpRight ( 1 ) hero . moveUp ( 1 ) hero . moveRi…" at bounding box center [628, 246] width 242 height 272
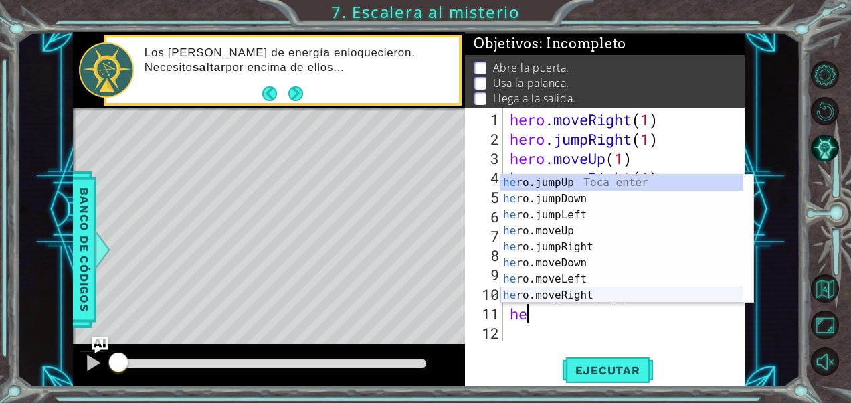
click at [565, 292] on div "he ro.jumpUp Toca enter he ro.jumpDown Toca enter he ro.jumpLeft Toca enter he …" at bounding box center [622, 255] width 244 height 161
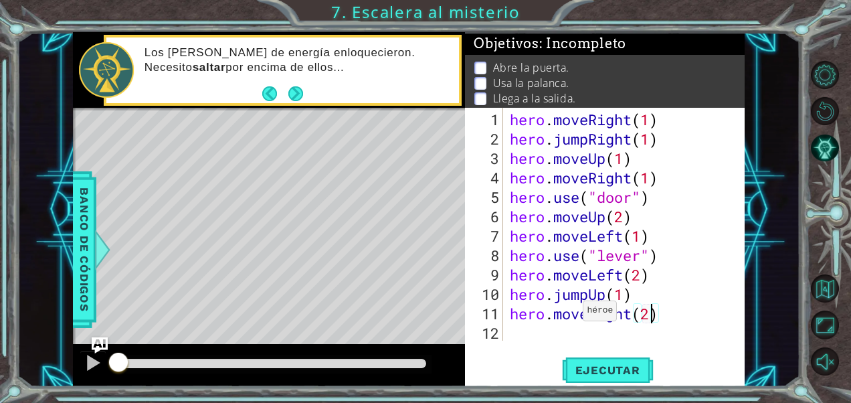
scroll to position [0, 5]
type textarea "hero.moveRight(2)"
click at [635, 372] on span "Ejecutar" at bounding box center [608, 369] width 92 height 13
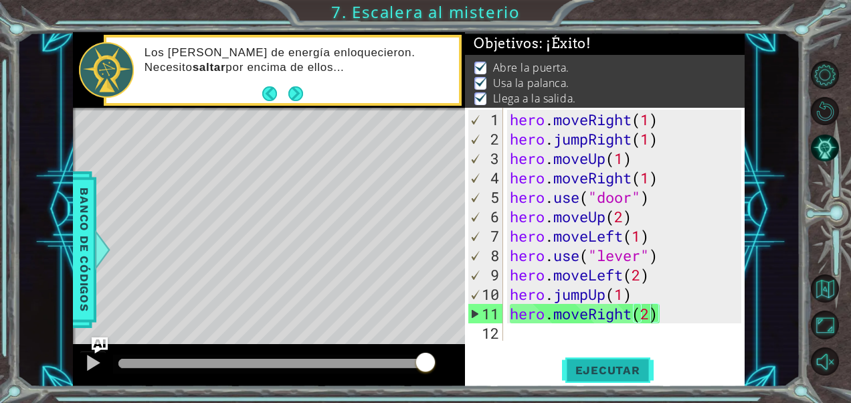
click at [636, 372] on body "1 ההההההההההההההההההההההההההההההההההההההההההההההההההההההההההההההההההההההההההההה…" at bounding box center [425, 201] width 851 height 403
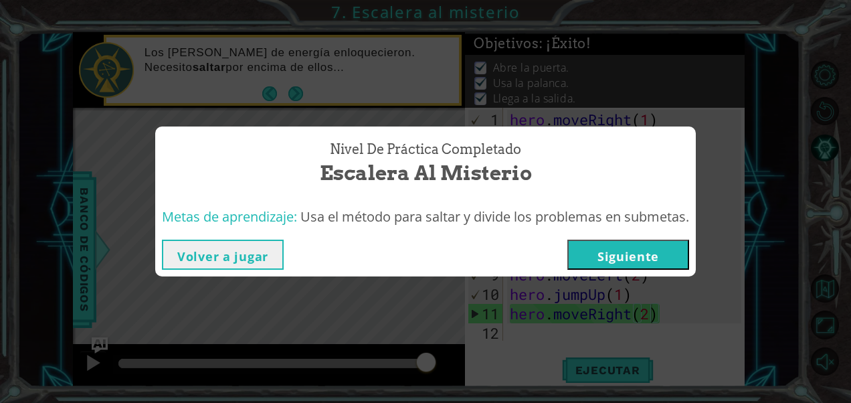
click at [653, 261] on button "Siguiente" at bounding box center [628, 255] width 122 height 30
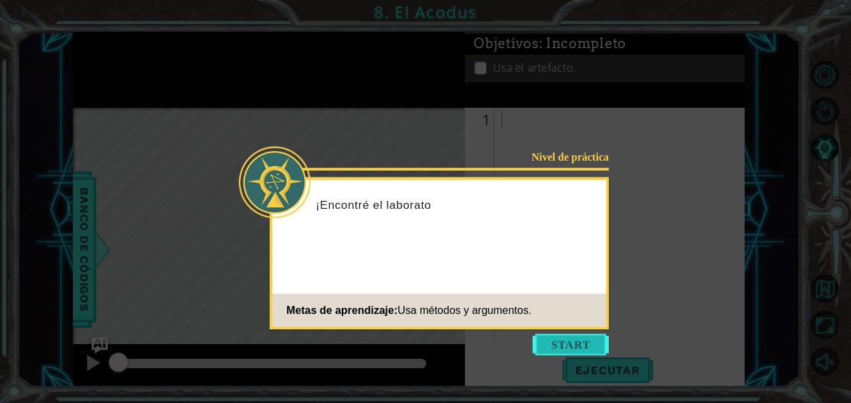
click at [599, 337] on button "Start" at bounding box center [571, 344] width 76 height 21
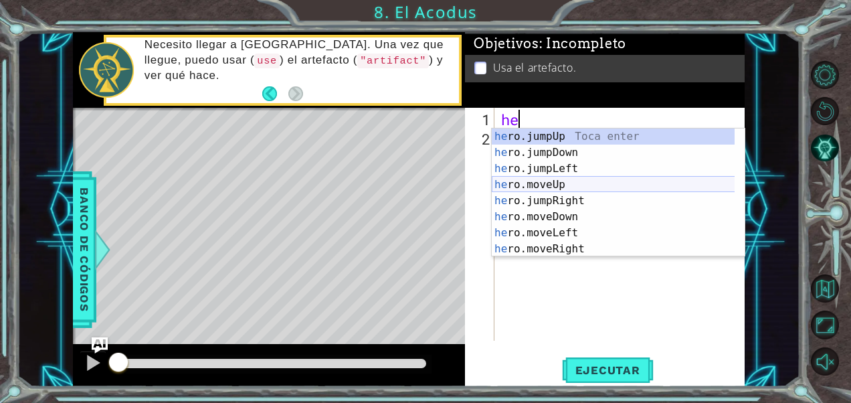
click at [548, 191] on div "he ro.jumpUp Toca enter he ro.jumpDown Toca enter he ro.jumpLeft Toca enter he …" at bounding box center [614, 208] width 244 height 161
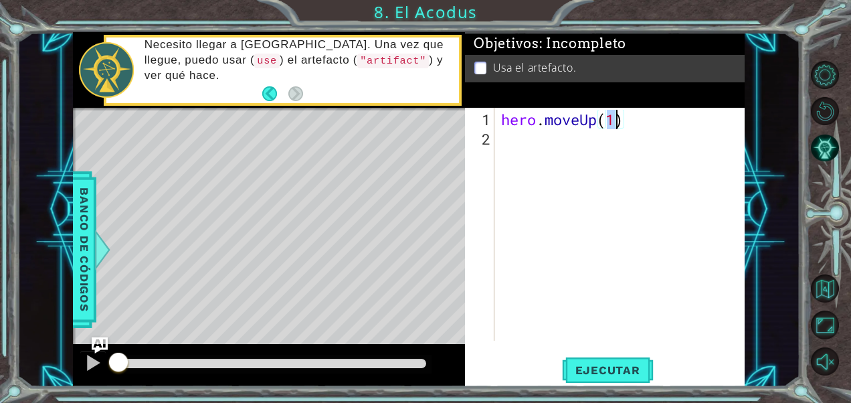
type textarea "hero.moveUp(2)"
click at [528, 142] on div "hero . moveUp ( 2 )" at bounding box center [623, 246] width 250 height 272
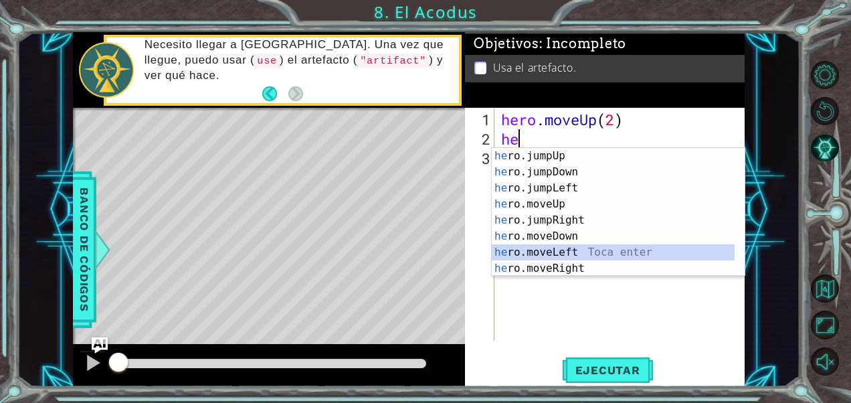
click at [571, 254] on div "he ro.jumpUp Toca enter he ro.jumpDown Toca enter he ro.jumpLeft Toca enter he …" at bounding box center [614, 228] width 244 height 161
type textarea "hero.moveLeft(1)"
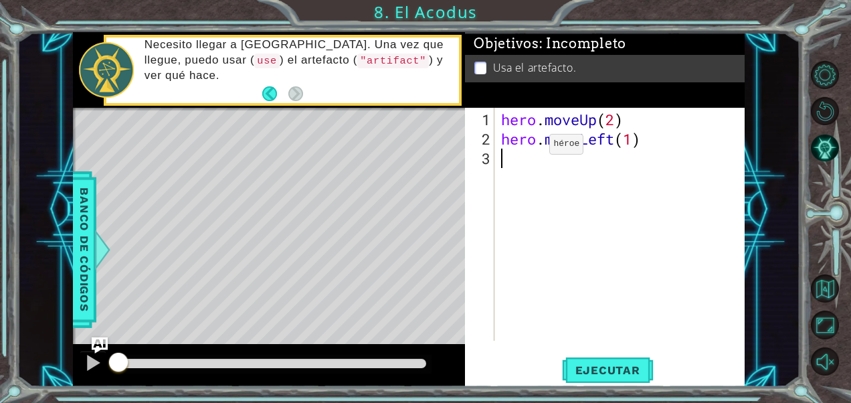
click at [529, 149] on div "hero . moveUp ( 2 ) hero . moveLeft ( 1 )" at bounding box center [623, 246] width 250 height 272
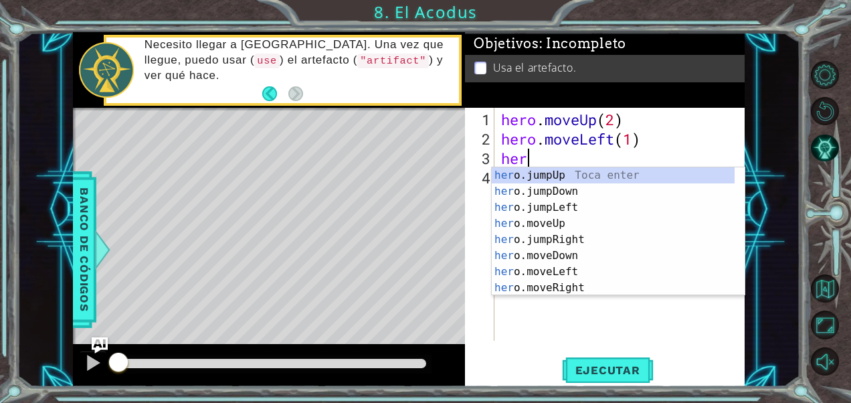
scroll to position [0, 1]
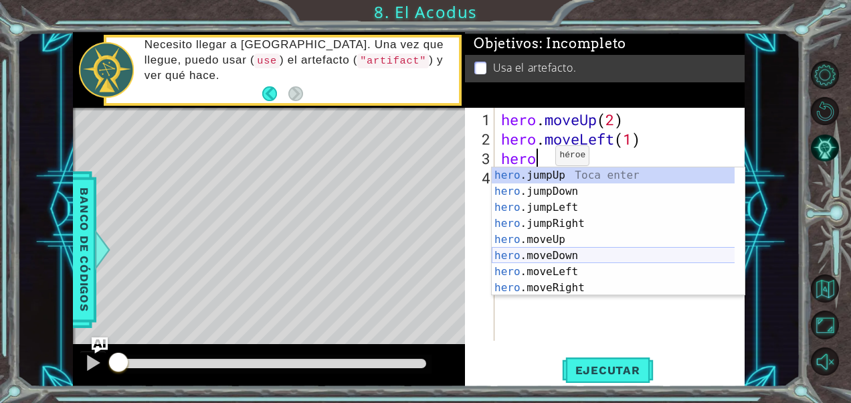
click at [563, 258] on div "hero .jumpUp Toca enter hero .jumpDown Toca enter hero .jumpLeft Toca enter her…" at bounding box center [614, 247] width 244 height 161
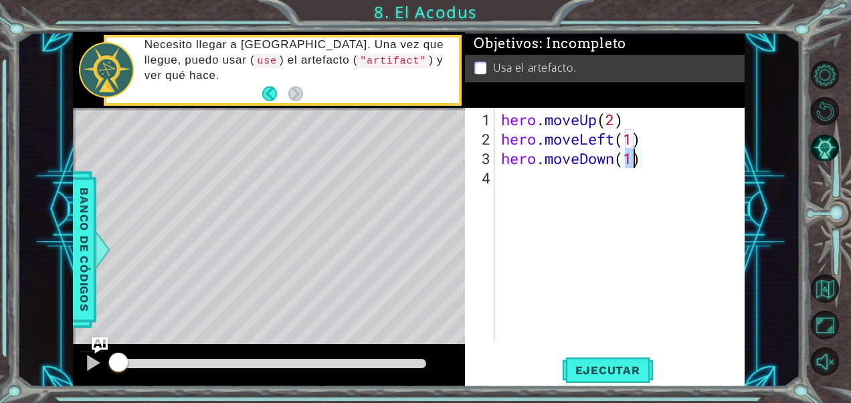
type textarea "hero.moveDown(2)"
click at [517, 176] on div "hero . moveUp ( 2 ) hero . moveLeft ( 1 ) hero . moveDown ( 2 )" at bounding box center [623, 246] width 250 height 272
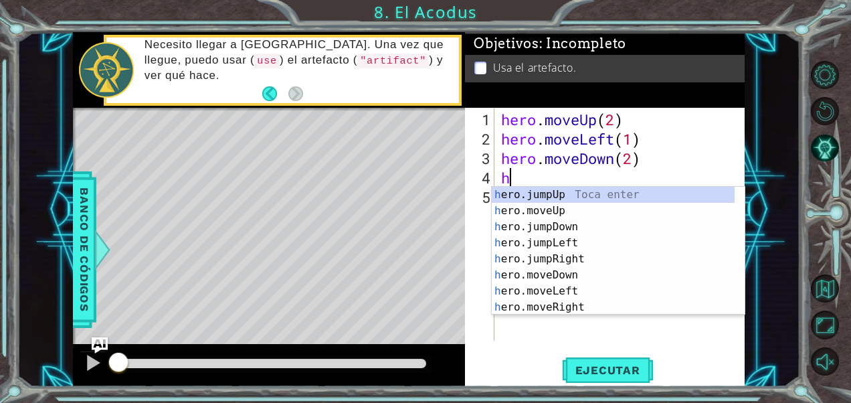
type textarea "her"
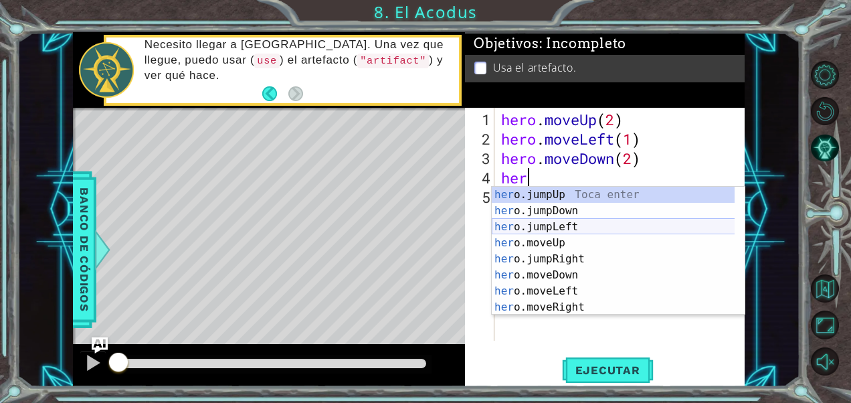
click at [565, 223] on div "her o.jumpUp Toca enter her o.jumpDown Toca enter her o.jumpLeft Toca enter her…" at bounding box center [614, 267] width 244 height 161
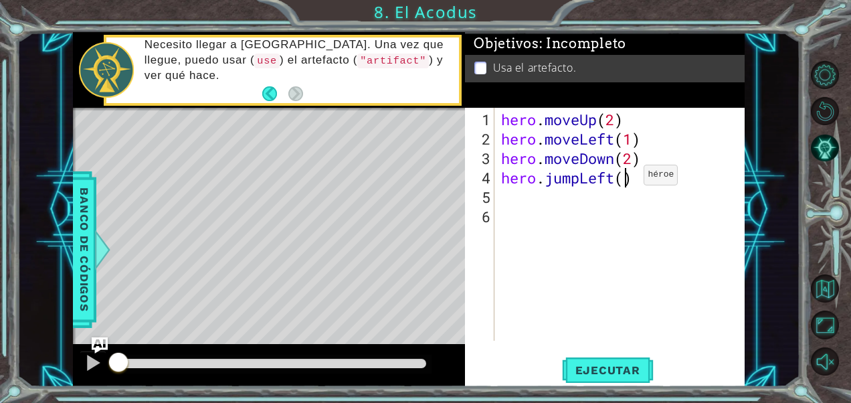
click at [624, 179] on div "hero . moveUp ( 2 ) hero . moveLeft ( 1 ) hero . moveDown ( 2 ) hero . jumpLeft…" at bounding box center [623, 246] width 250 height 272
type textarea "hero.jumpLeft(1)"
click at [515, 203] on div "hero . moveUp ( 2 ) hero . moveLeft ( 1 ) hero . moveDown ( 2 ) hero . jumpLeft…" at bounding box center [623, 246] width 250 height 272
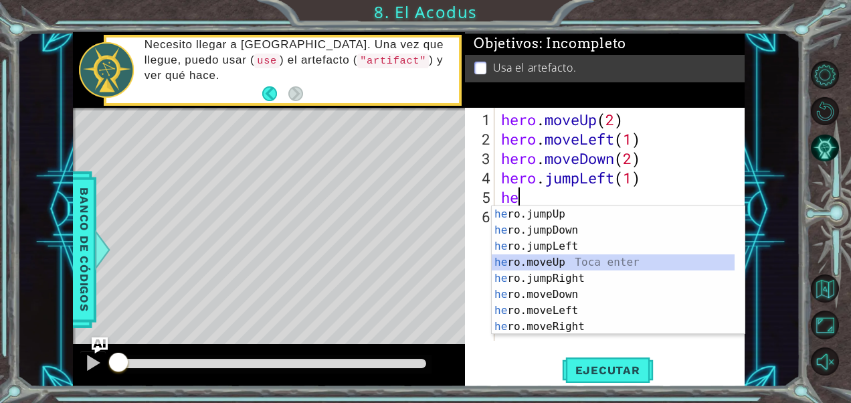
click at [563, 262] on div "he ro.jumpUp Toca enter he ro.jumpDown Toca enter he ro.jumpLeft Toca enter he …" at bounding box center [614, 286] width 244 height 161
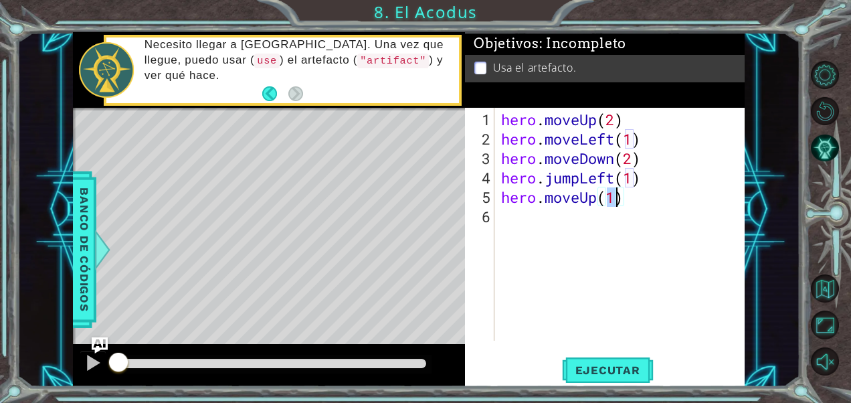
type textarea "hero.moveUp(2)"
click at [521, 221] on div "hero . moveUp ( 2 ) hero . moveLeft ( 1 ) hero . moveDown ( 2 ) hero . jumpLeft…" at bounding box center [623, 246] width 250 height 272
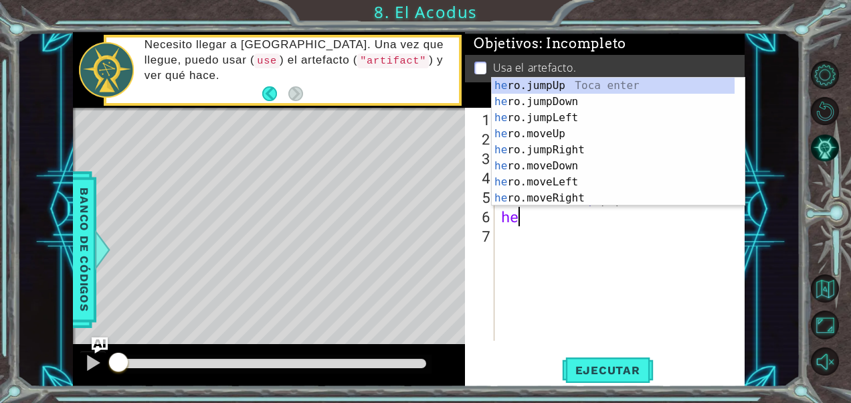
scroll to position [0, 0]
click at [553, 197] on div "her o.jumpUp Toca enter her o.jumpDown Toca enter her o.jumpLeft Toca enter her…" at bounding box center [614, 158] width 244 height 161
type textarea "hero.moveRight(1)"
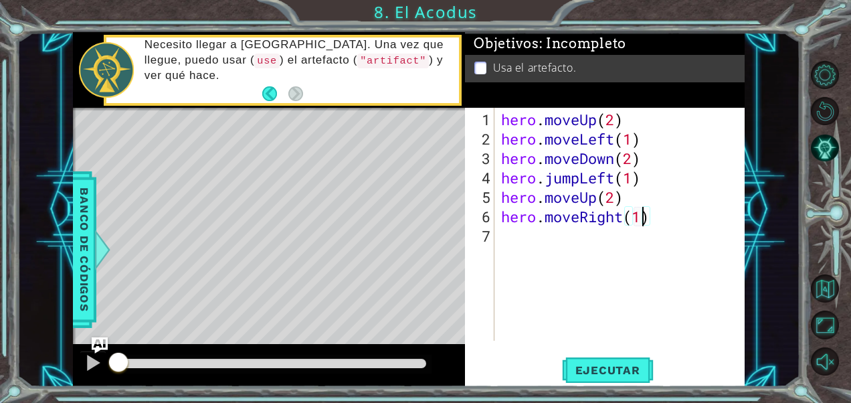
scroll to position [0, 6]
click at [507, 238] on div "hero . moveUp ( 2 ) hero . moveLeft ( 1 ) hero . moveDown ( 2 ) hero . jumpLeft…" at bounding box center [623, 246] width 250 height 272
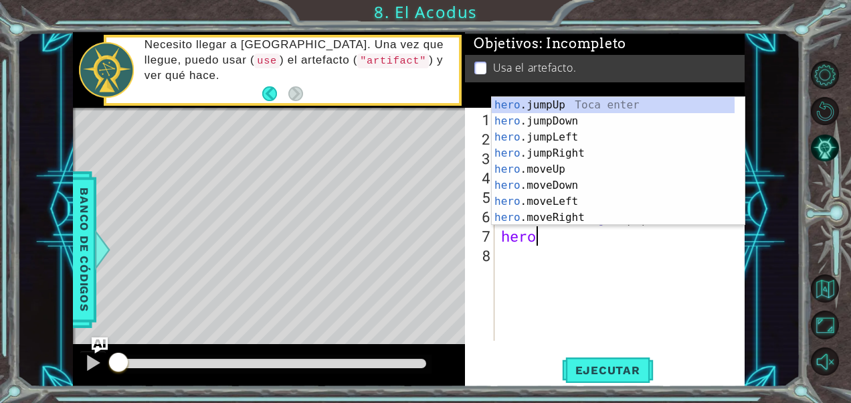
scroll to position [0, 1]
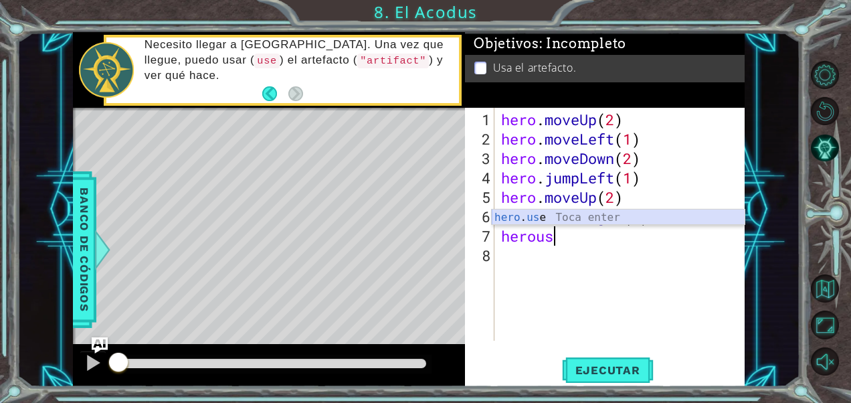
click at [547, 217] on div "hero . us e Toca enter" at bounding box center [619, 233] width 254 height 48
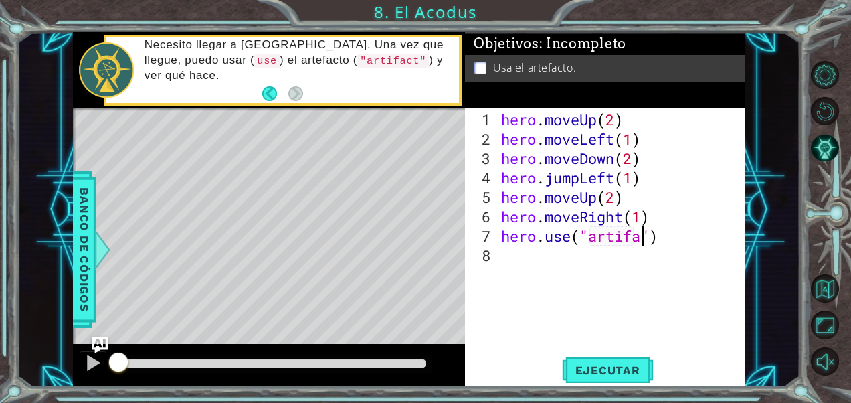
scroll to position [0, 7]
type textarea "hero.use("artifact")"
click at [618, 375] on span "Ejecutar" at bounding box center [608, 369] width 92 height 13
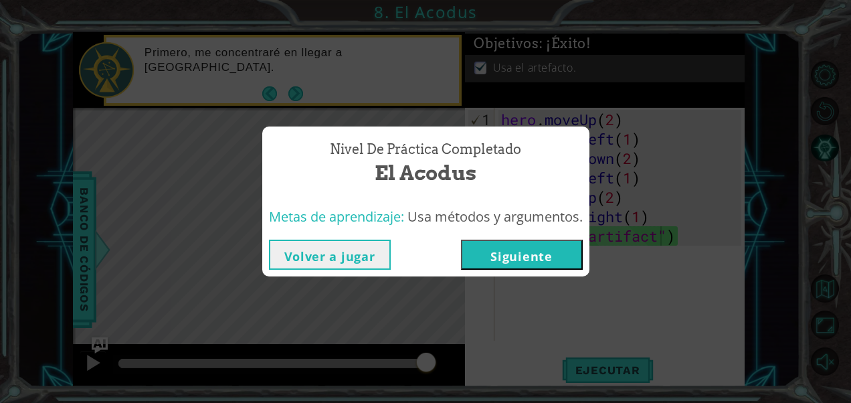
click at [538, 254] on button "Siguiente" at bounding box center [522, 255] width 122 height 30
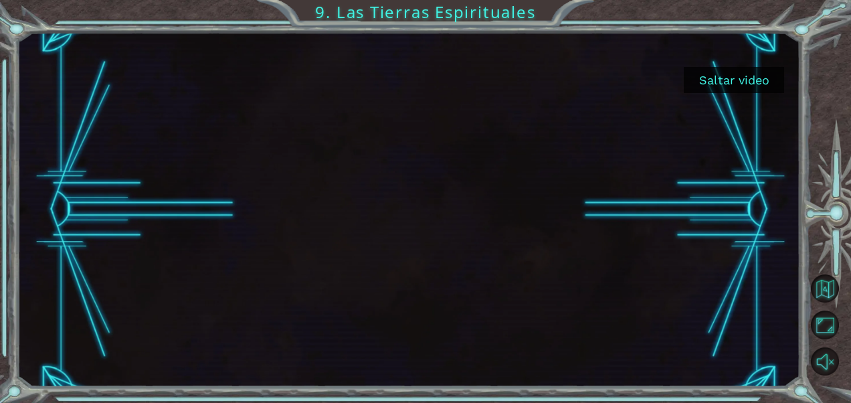
click at [756, 88] on button "Saltar video" at bounding box center [734, 80] width 100 height 26
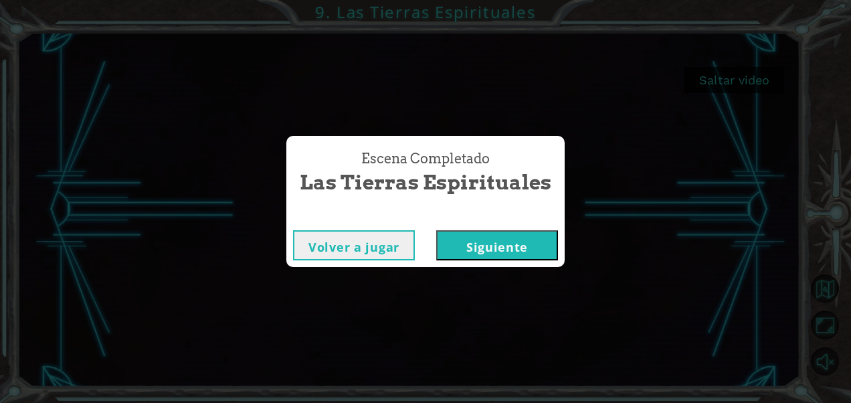
click at [475, 237] on button "Siguiente" at bounding box center [497, 245] width 122 height 30
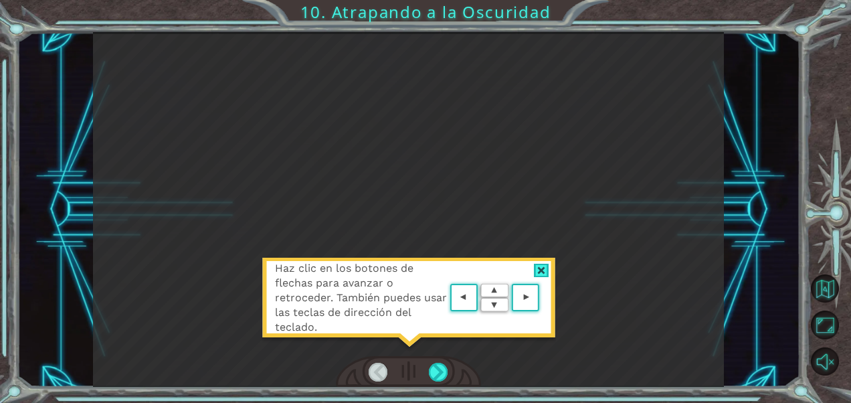
click at [428, 363] on div at bounding box center [408, 372] width 145 height 32
click at [432, 363] on div at bounding box center [438, 372] width 19 height 19
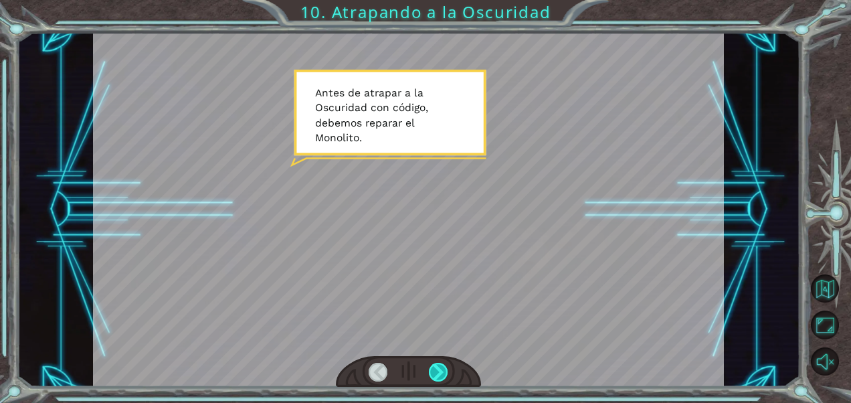
click at [438, 365] on div at bounding box center [438, 372] width 19 height 19
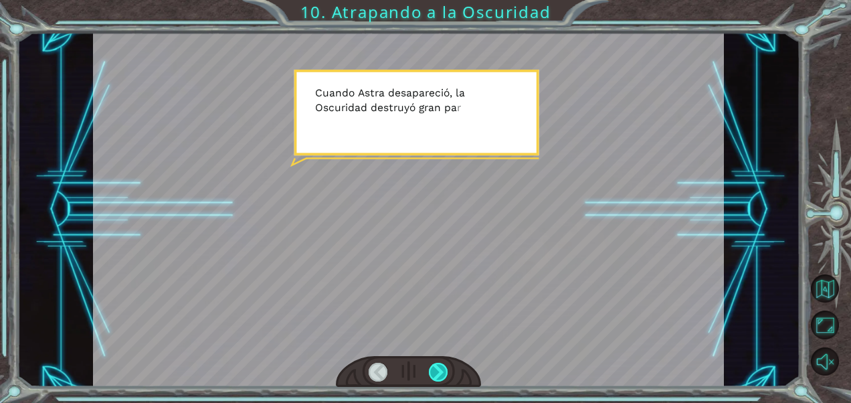
click at [432, 381] on div at bounding box center [438, 372] width 19 height 19
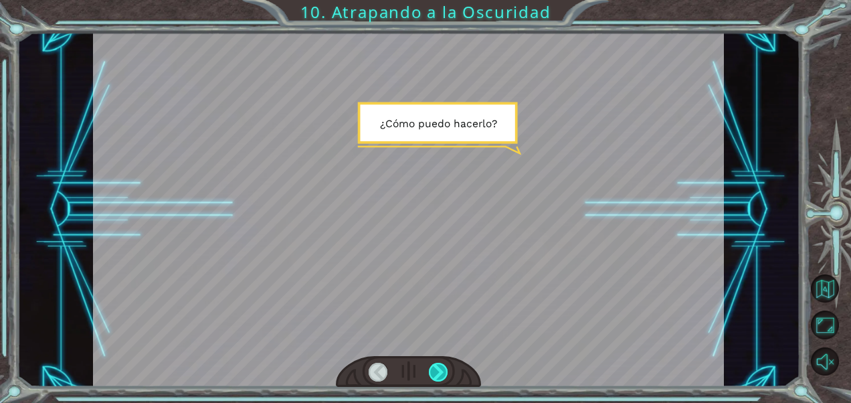
click at [430, 375] on div at bounding box center [438, 372] width 19 height 19
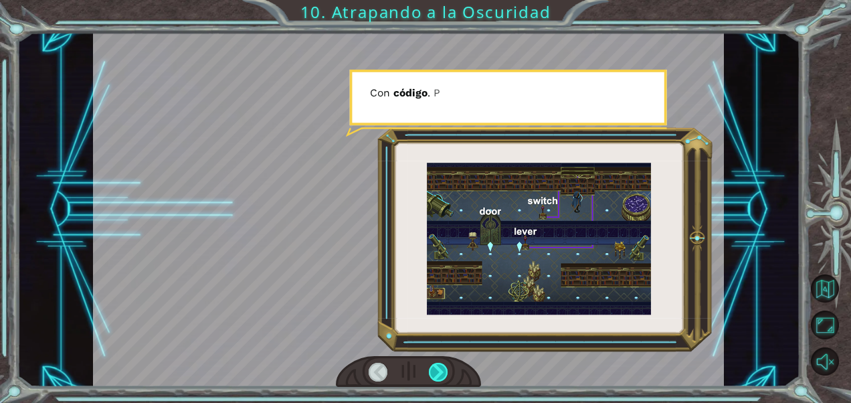
click at [430, 375] on div at bounding box center [438, 372] width 19 height 19
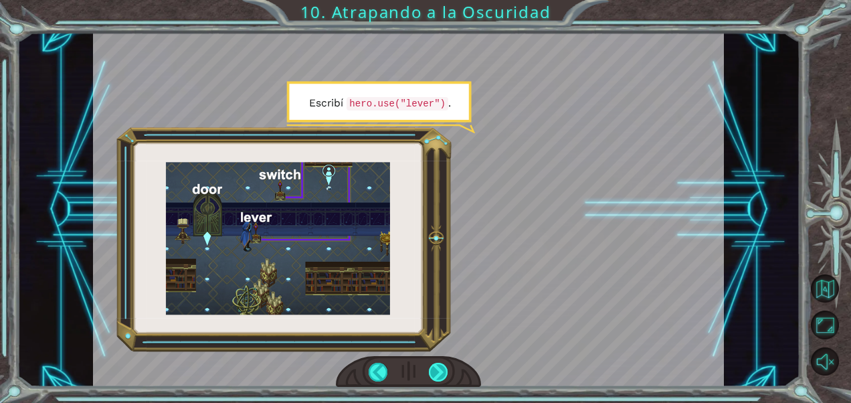
click at [440, 373] on div at bounding box center [438, 372] width 19 height 19
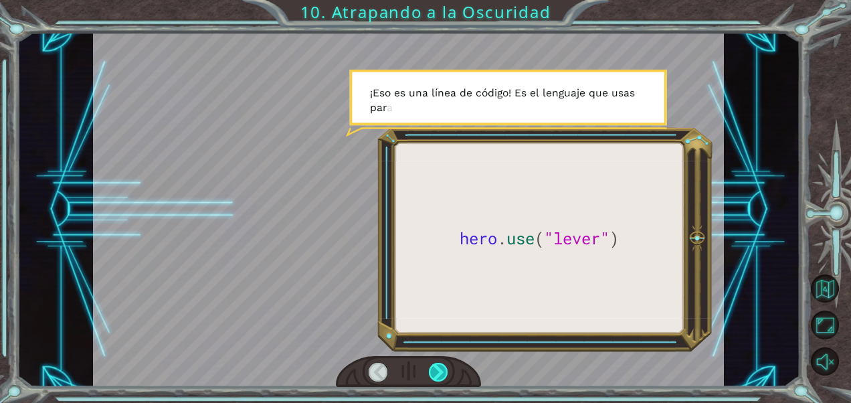
click at [441, 370] on div at bounding box center [438, 372] width 19 height 19
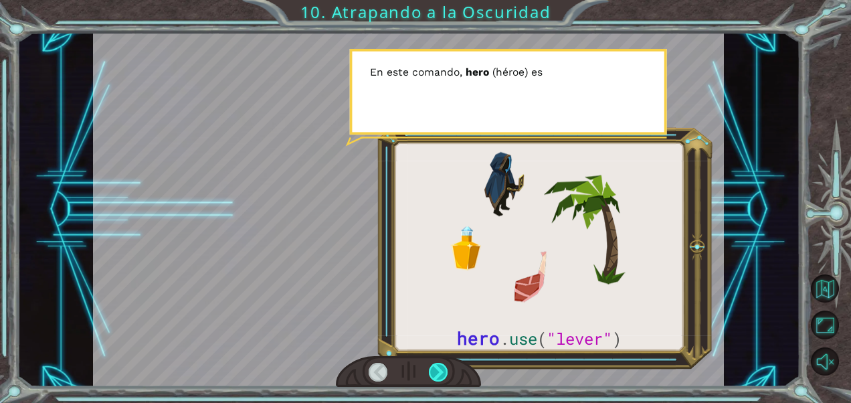
click at [441, 370] on div at bounding box center [438, 372] width 19 height 19
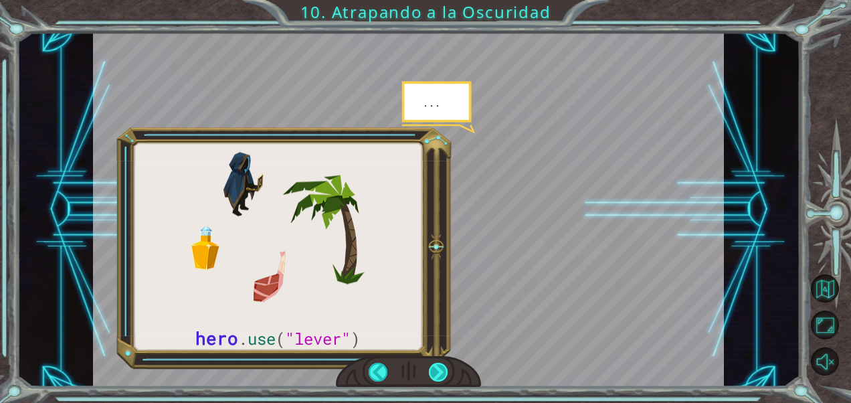
click at [441, 370] on div at bounding box center [438, 372] width 19 height 19
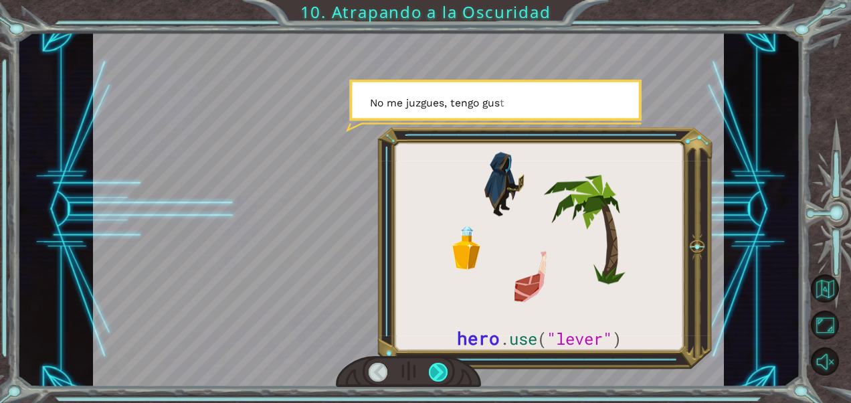
click at [441, 370] on div at bounding box center [438, 372] width 19 height 19
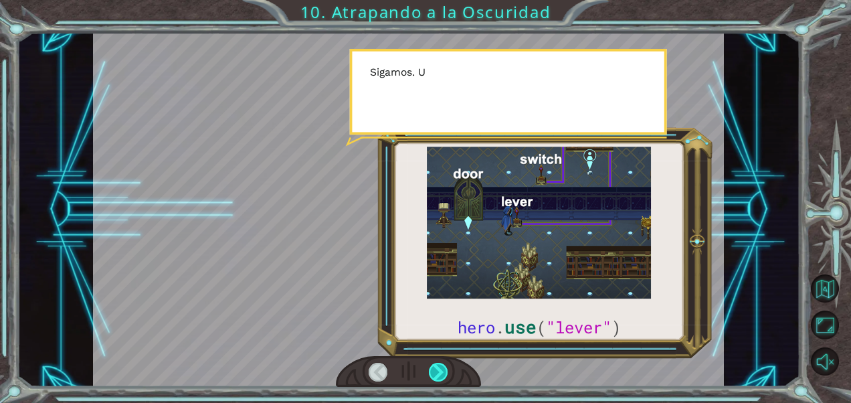
click at [441, 370] on div at bounding box center [438, 372] width 19 height 19
click at [439, 369] on div at bounding box center [438, 372] width 19 height 19
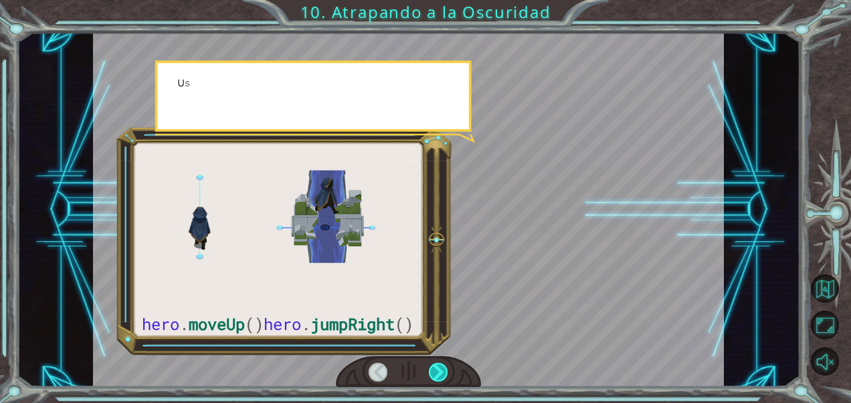
click at [436, 369] on div at bounding box center [438, 372] width 19 height 19
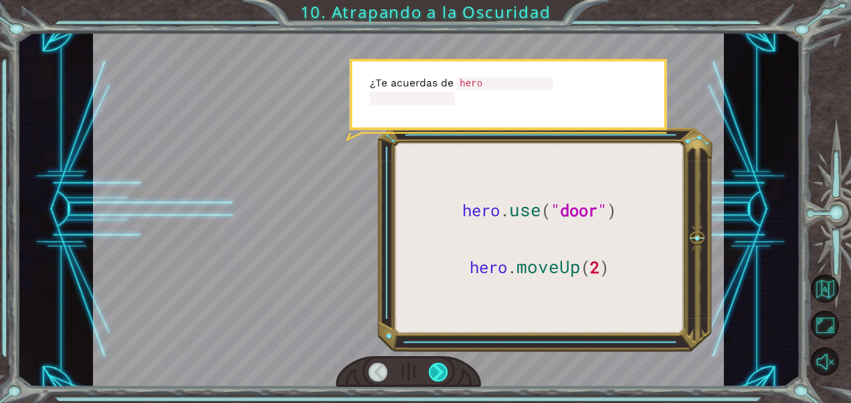
click at [439, 369] on div at bounding box center [438, 372] width 19 height 19
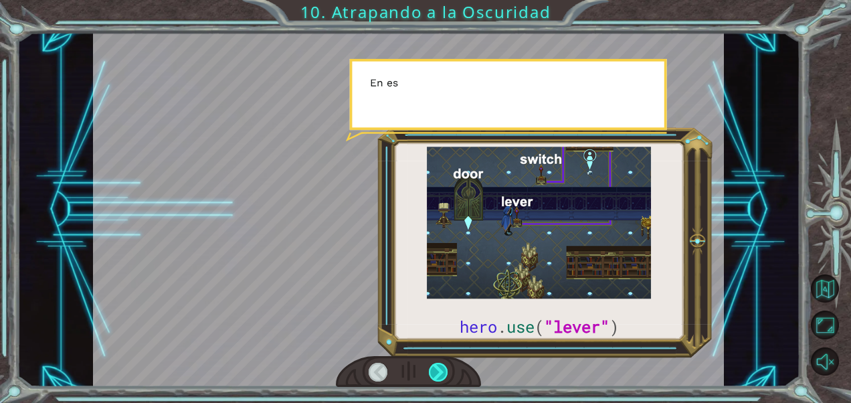
click at [439, 369] on div at bounding box center [438, 372] width 19 height 19
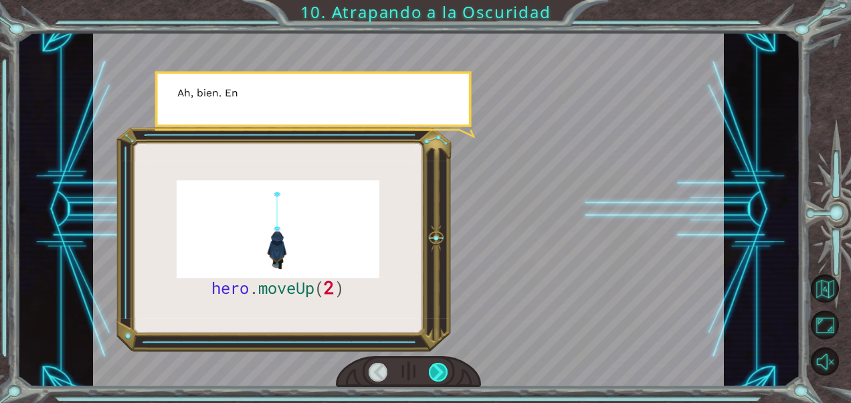
click at [447, 369] on div at bounding box center [438, 372] width 19 height 19
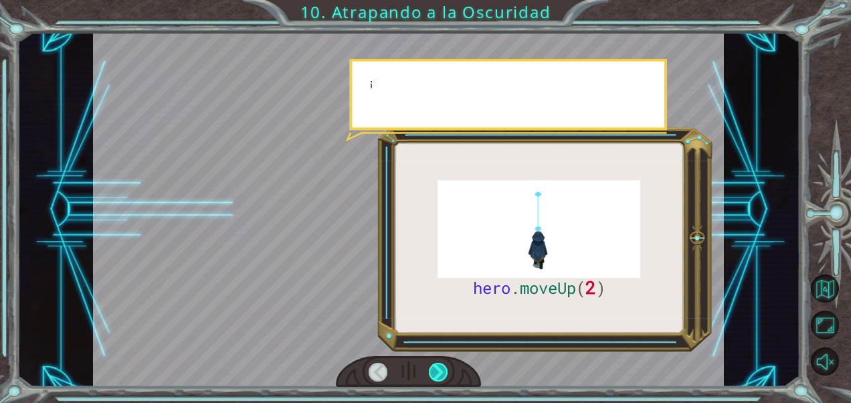
click at [444, 367] on div at bounding box center [438, 372] width 19 height 19
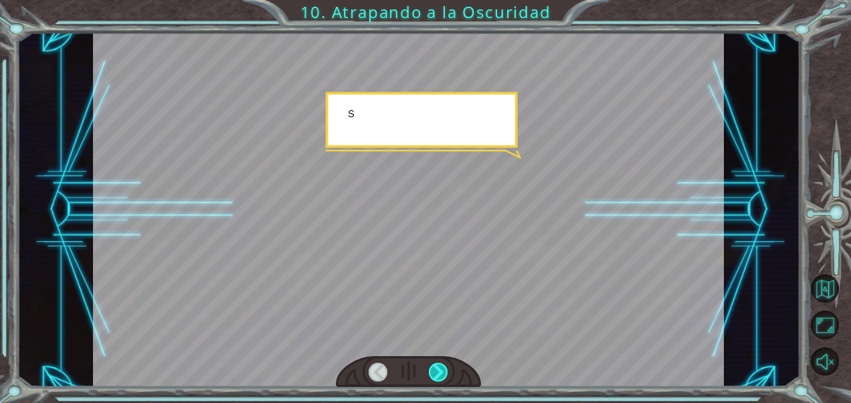
click at [447, 368] on div at bounding box center [438, 372] width 19 height 19
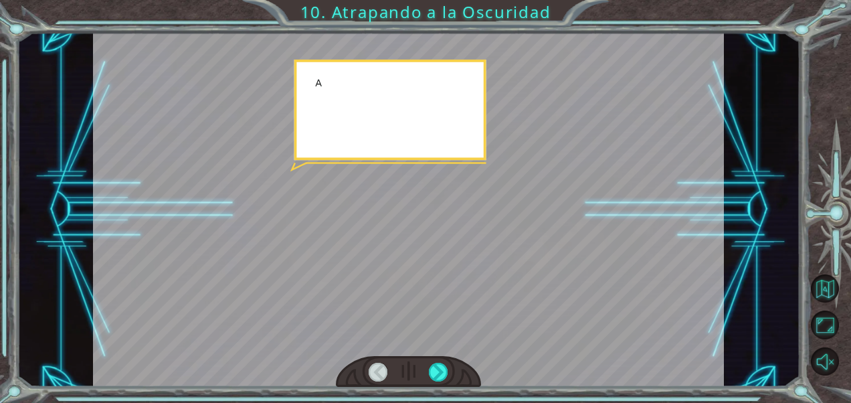
click at [429, 356] on div at bounding box center [408, 372] width 145 height 32
click at [434, 369] on div at bounding box center [438, 372] width 19 height 19
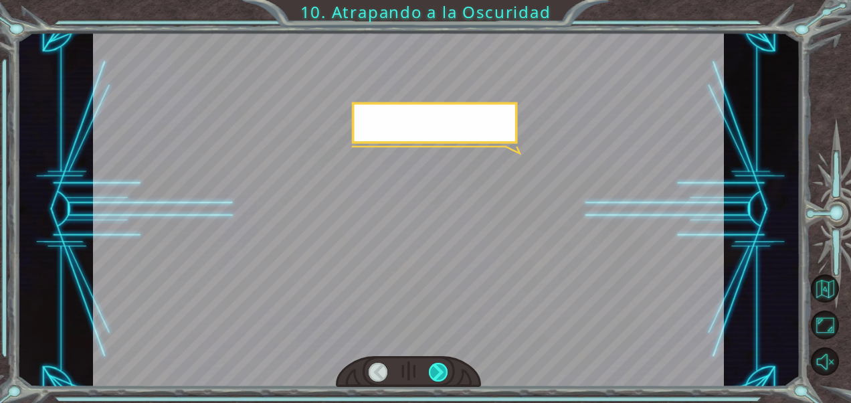
click at [434, 369] on div at bounding box center [438, 372] width 19 height 19
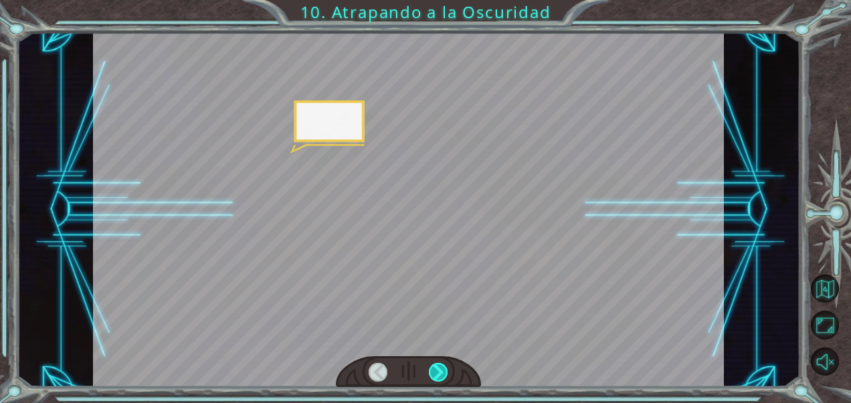
click at [434, 369] on div at bounding box center [438, 372] width 19 height 19
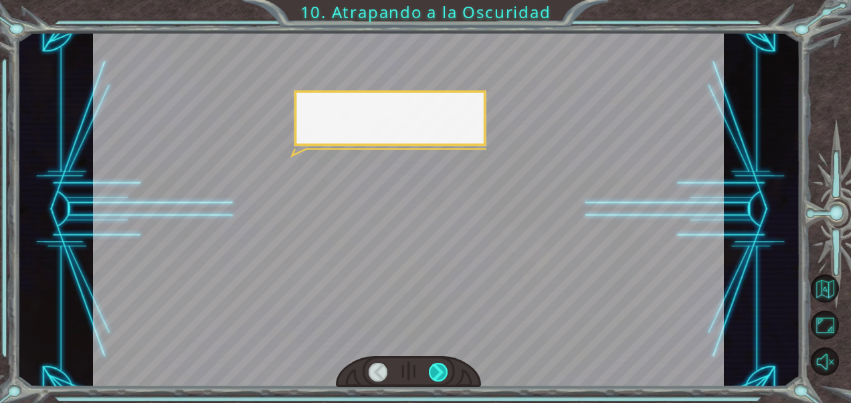
click at [434, 369] on div at bounding box center [438, 372] width 19 height 19
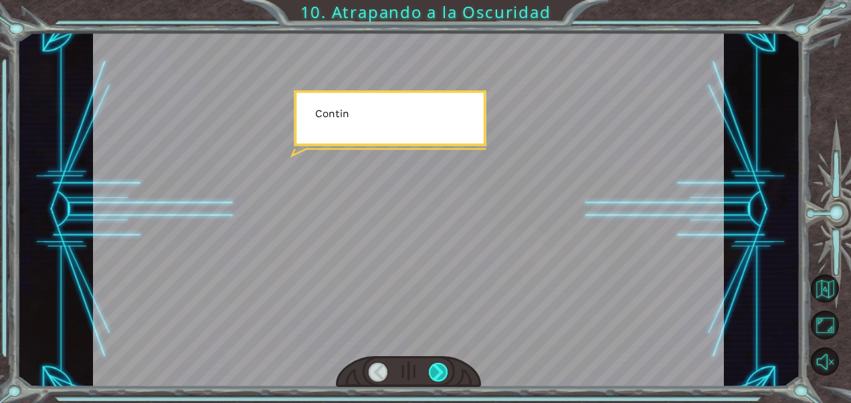
click at [434, 369] on div at bounding box center [438, 372] width 19 height 19
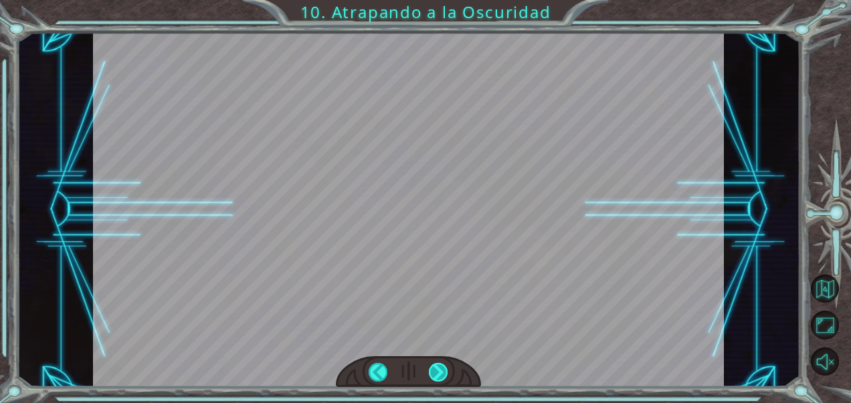
click at [434, 369] on div at bounding box center [438, 372] width 19 height 19
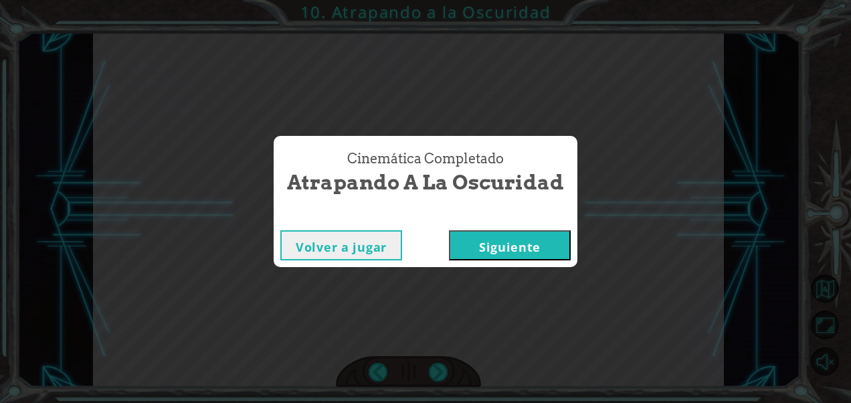
click at [429, 369] on div "Cinemática Completado Atrapando a la Oscuridad Volver a jugar [GEOGRAPHIC_DATA]" at bounding box center [425, 201] width 851 height 403
click at [510, 229] on div "Volver a jugar [GEOGRAPHIC_DATA]" at bounding box center [426, 244] width 304 height 43
click at [510, 240] on button "Siguiente" at bounding box center [510, 245] width 122 height 30
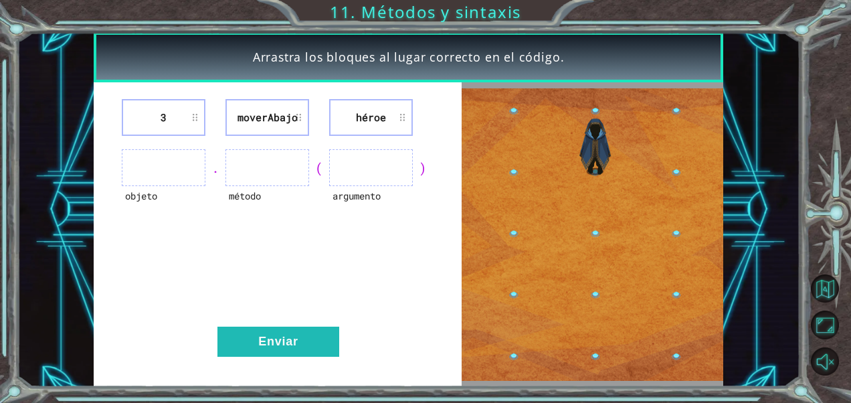
click at [153, 167] on ul at bounding box center [164, 167] width 84 height 37
click at [198, 161] on ul at bounding box center [164, 167] width 84 height 37
click at [169, 123] on li "3" at bounding box center [164, 117] width 84 height 37
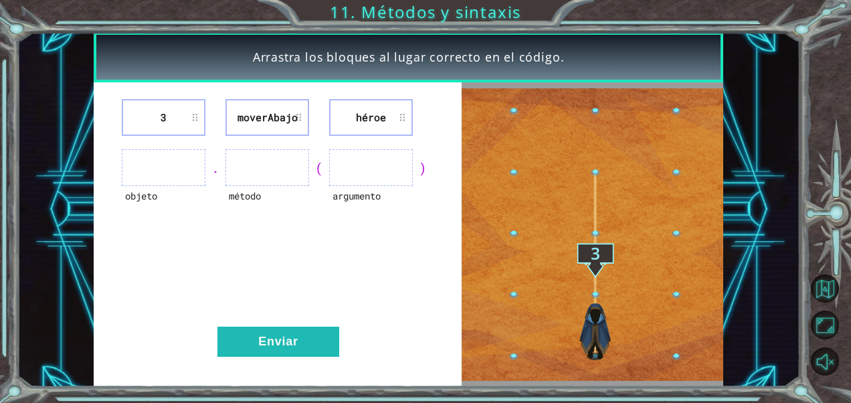
click at [258, 123] on li "moverAbajo" at bounding box center [267, 117] width 84 height 37
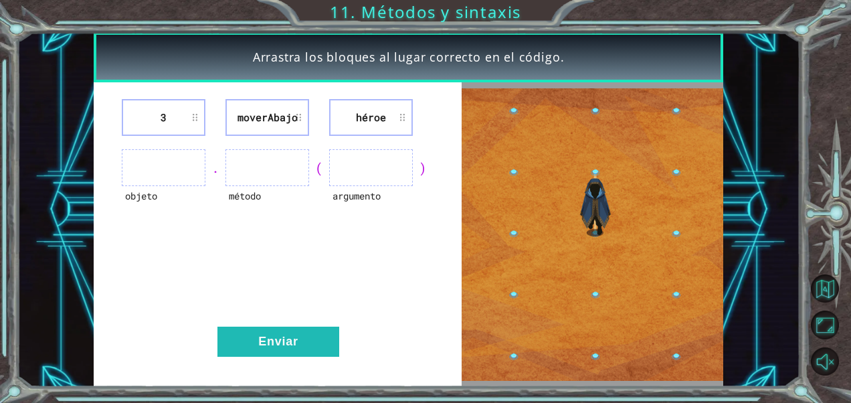
click at [364, 180] on ul at bounding box center [371, 167] width 84 height 37
click at [364, 174] on ul at bounding box center [371, 167] width 84 height 37
click at [166, 165] on ul at bounding box center [164, 167] width 84 height 37
click at [170, 166] on ul at bounding box center [164, 167] width 84 height 37
click at [179, 157] on ul at bounding box center [164, 167] width 84 height 37
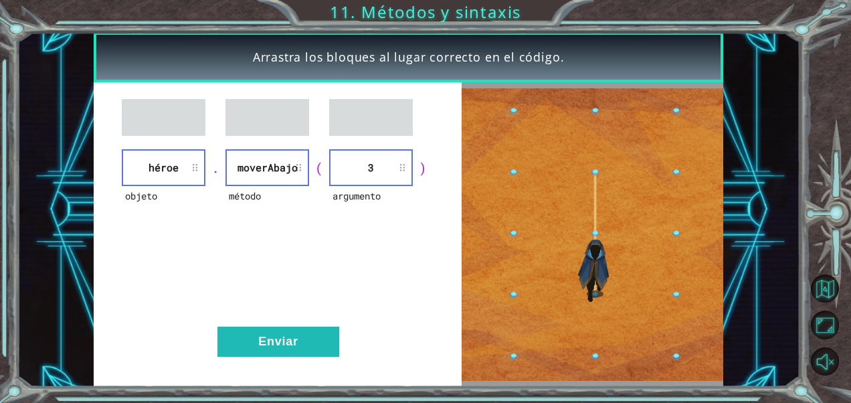
click at [324, 325] on div "objeto héroe . método moverAbajo ( argumento 3 ) Enviar" at bounding box center [278, 234] width 368 height 304
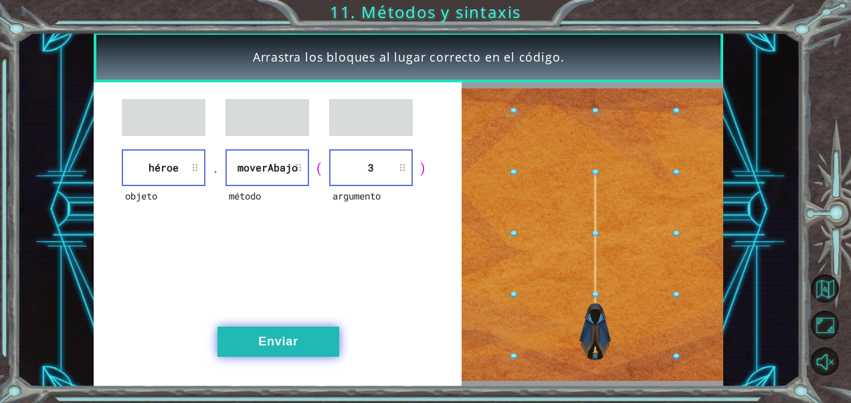
drag, startPoint x: 321, startPoint y: 357, endPoint x: 329, endPoint y: 328, distance: 29.7
click at [328, 329] on div "objeto héroe . método moverAbajo ( argumento 3 ) Enviar" at bounding box center [278, 234] width 368 height 304
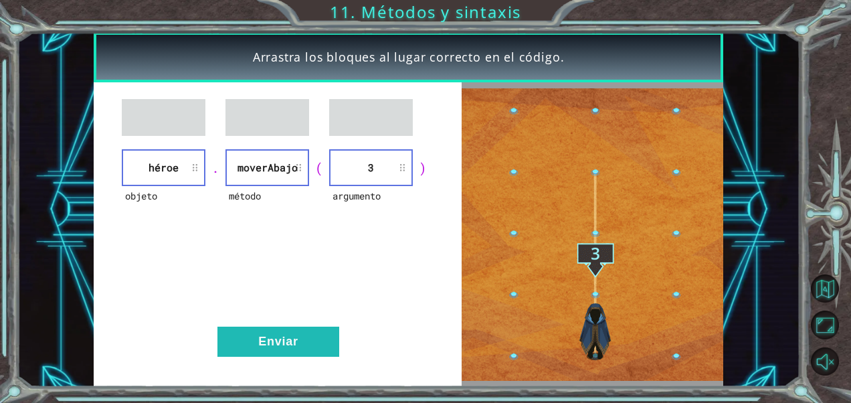
click at [558, 193] on img at bounding box center [593, 234] width 262 height 292
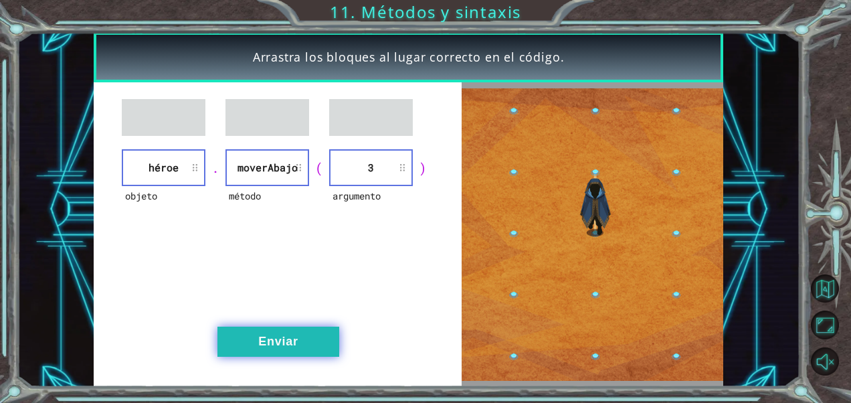
click at [314, 328] on button "Enviar" at bounding box center [278, 342] width 122 height 30
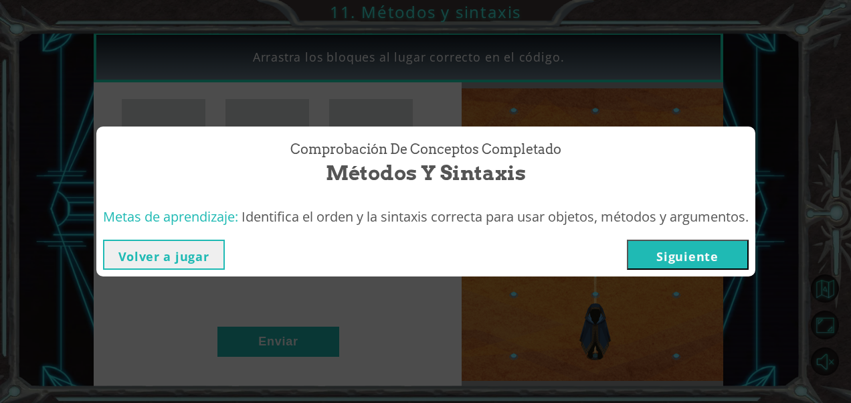
click at [740, 267] on button "Siguiente" at bounding box center [688, 255] width 122 height 30
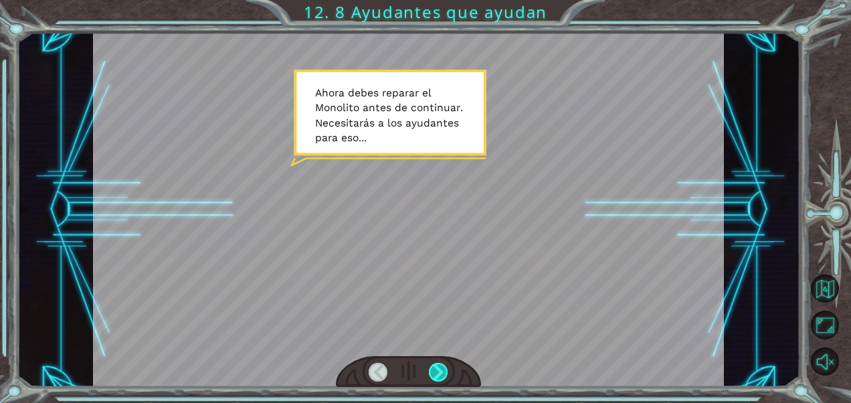
click at [430, 373] on div at bounding box center [438, 372] width 19 height 19
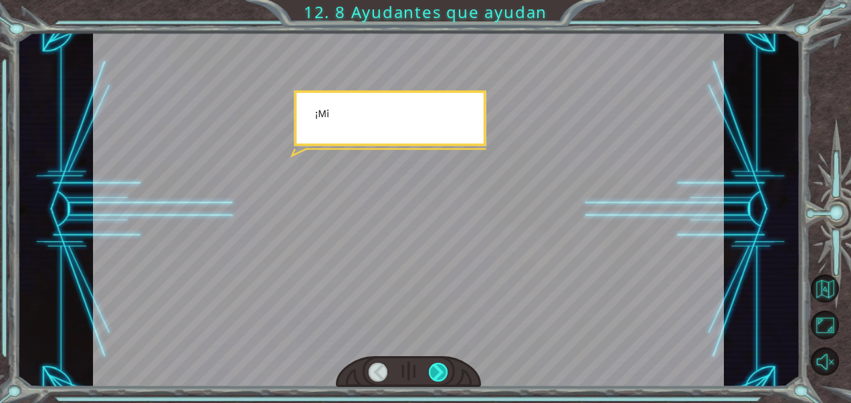
click at [438, 371] on div at bounding box center [438, 372] width 19 height 19
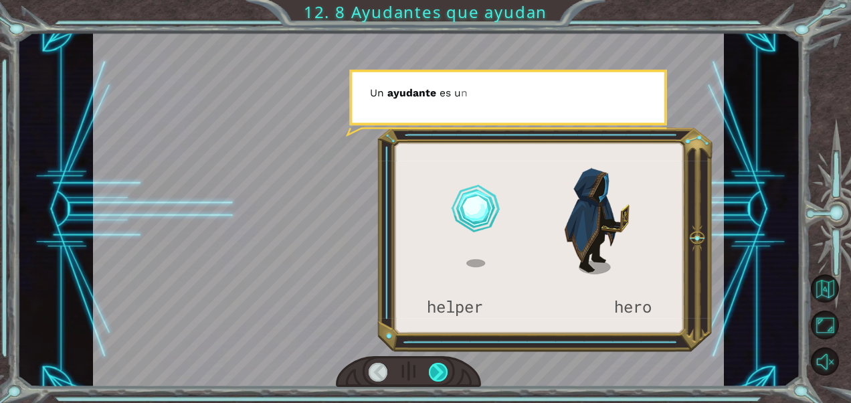
click at [439, 371] on div at bounding box center [438, 372] width 19 height 19
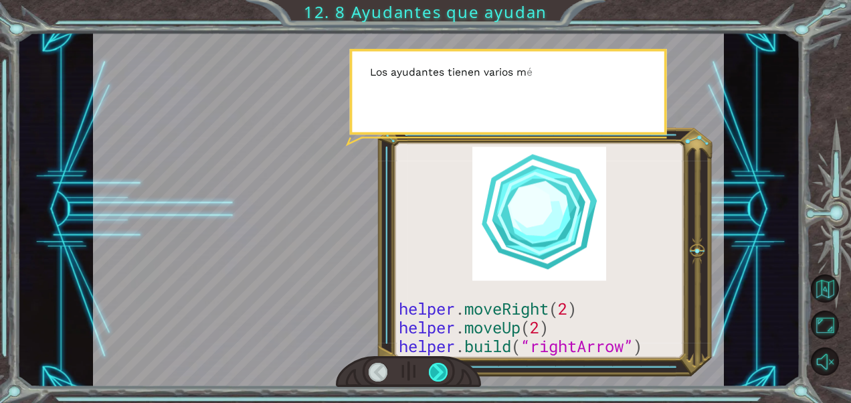
click at [443, 371] on div at bounding box center [438, 372] width 19 height 19
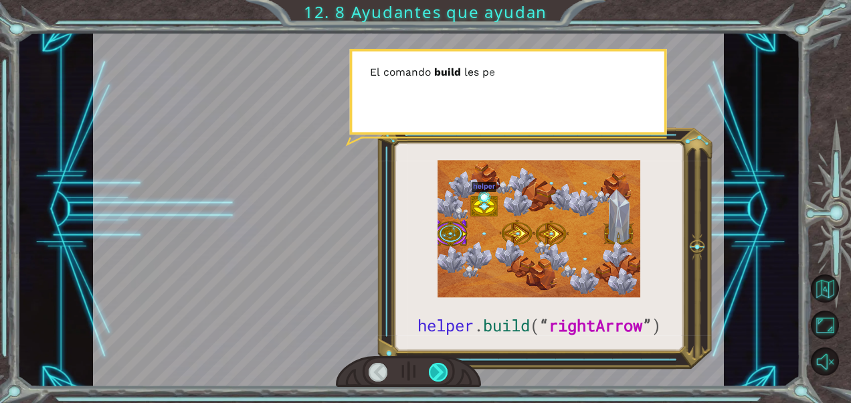
click at [445, 369] on div at bounding box center [438, 372] width 19 height 19
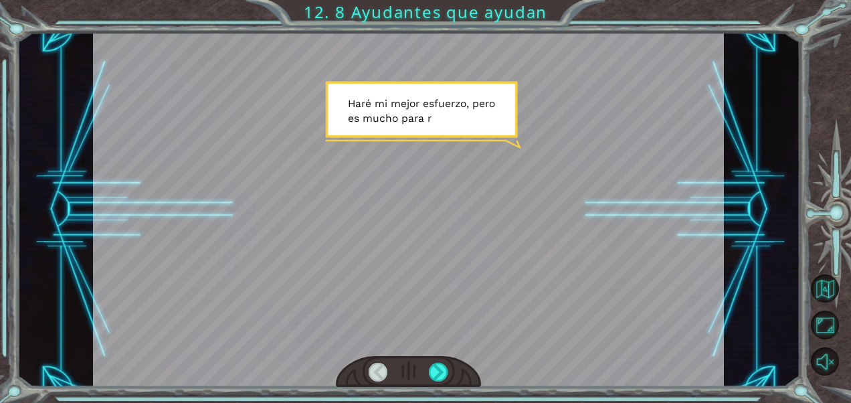
click at [450, 369] on div at bounding box center [408, 372] width 145 height 32
click at [446, 370] on div at bounding box center [438, 372] width 19 height 19
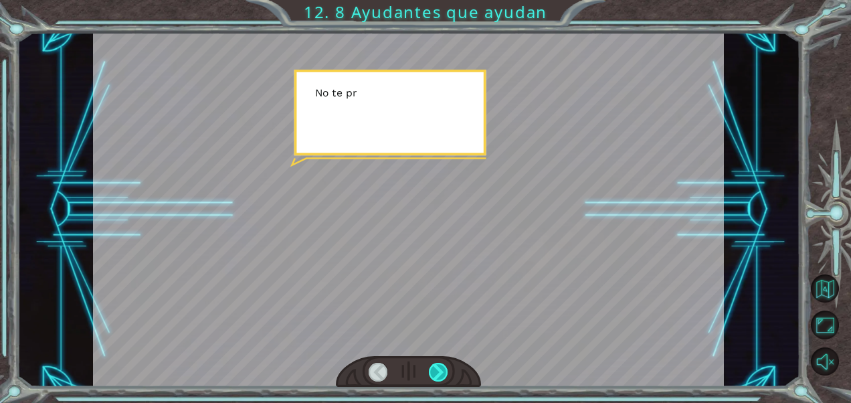
click at [444, 370] on div at bounding box center [438, 372] width 19 height 19
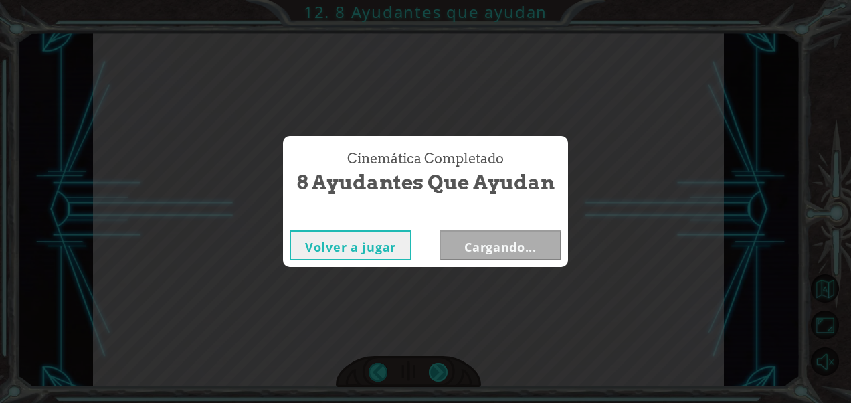
click at [444, 370] on div "Cinemática Completado 8 Ayudantes que ayudan Volver a jugar Cargando..." at bounding box center [425, 201] width 851 height 403
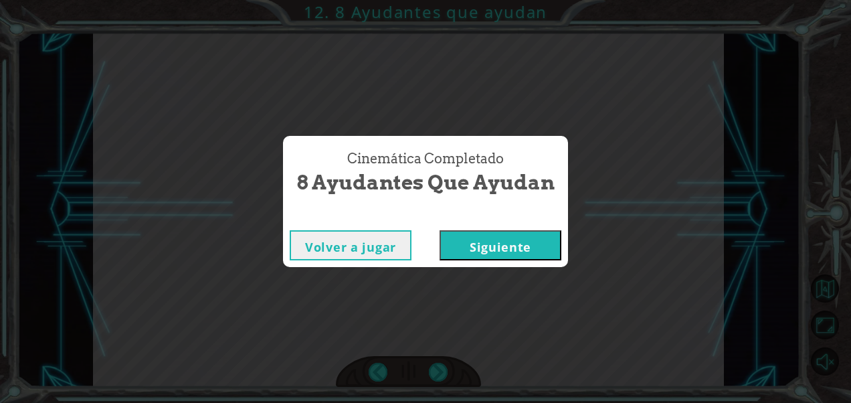
click at [492, 248] on button "Siguiente" at bounding box center [501, 245] width 122 height 30
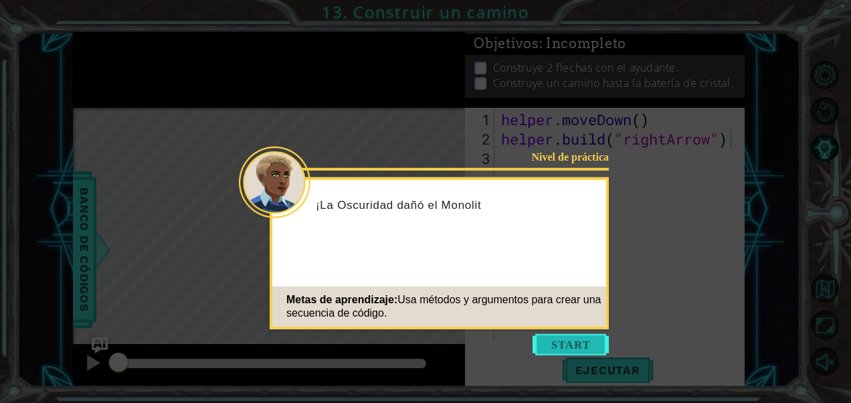
click at [575, 349] on button "Start" at bounding box center [571, 344] width 76 height 21
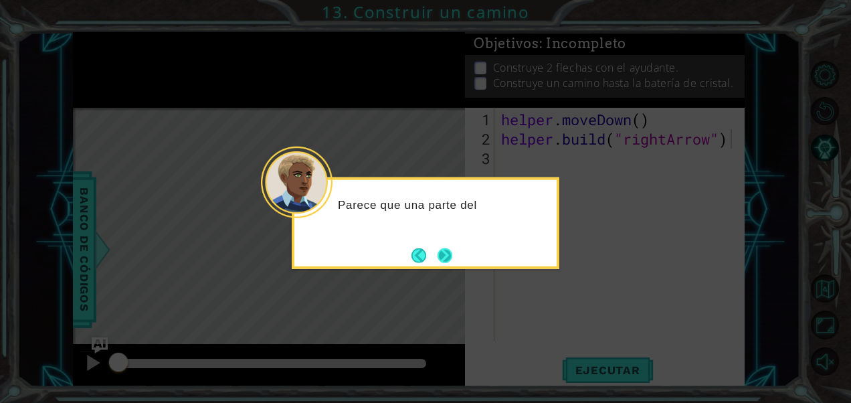
click at [450, 262] on button "Next" at bounding box center [444, 255] width 25 height 25
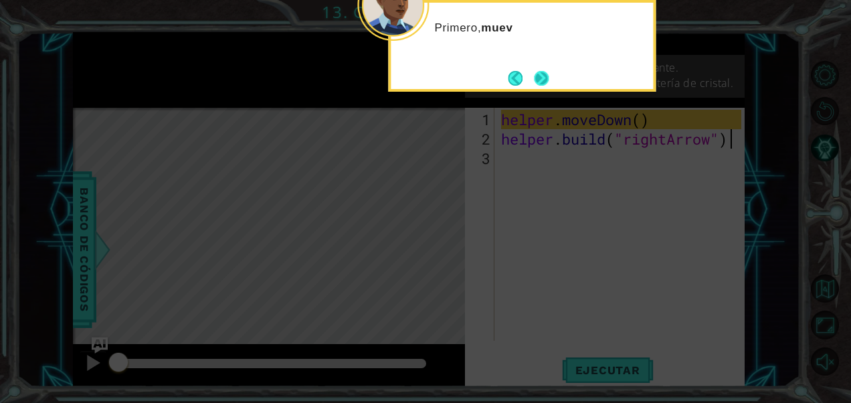
click at [541, 80] on button "Next" at bounding box center [541, 77] width 15 height 15
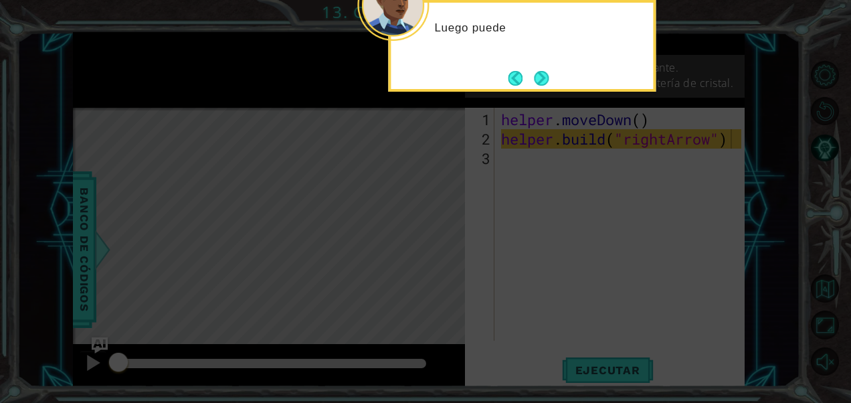
click at [541, 80] on button "Next" at bounding box center [541, 78] width 15 height 15
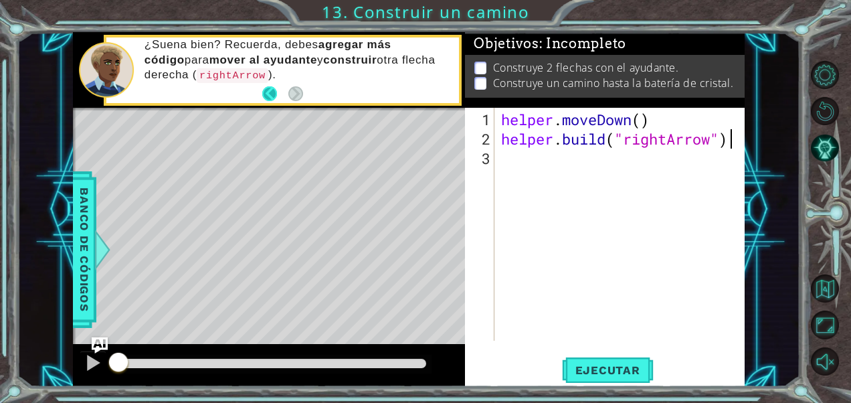
click at [275, 96] on button "Back" at bounding box center [275, 93] width 26 height 15
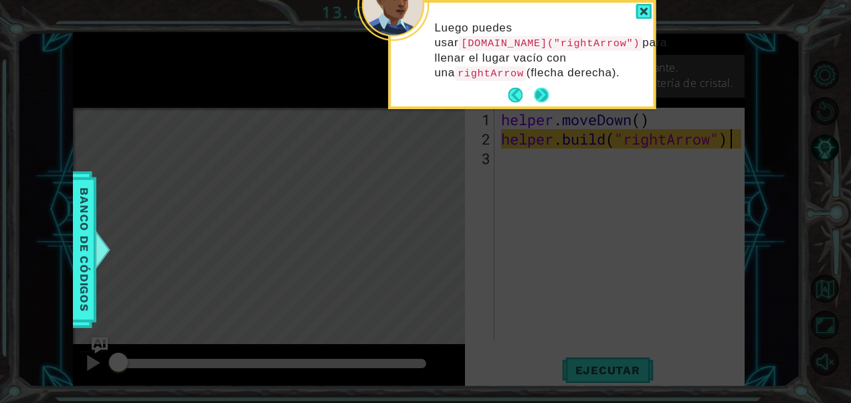
click at [535, 94] on button "Next" at bounding box center [541, 95] width 15 height 15
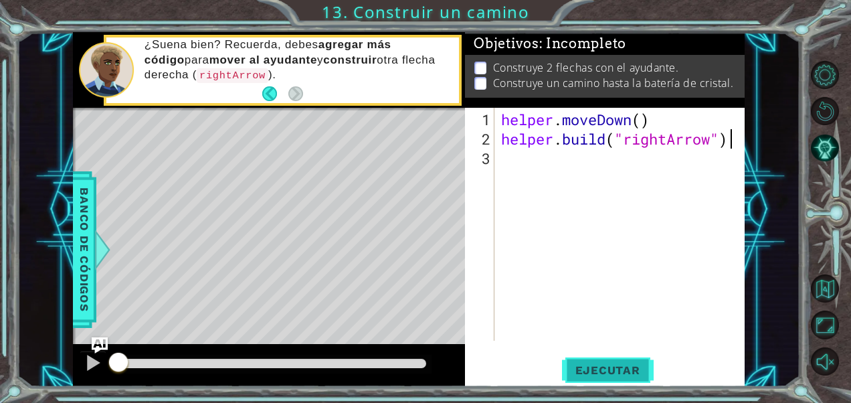
click at [595, 367] on span "Ejecutar" at bounding box center [608, 369] width 92 height 13
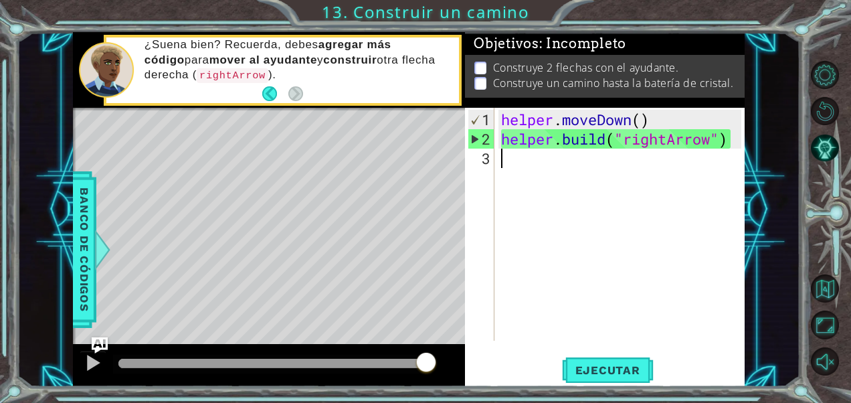
click at [504, 157] on div "helper . moveDown ( ) helper . build ( "rightArrow" )" at bounding box center [623, 246] width 250 height 272
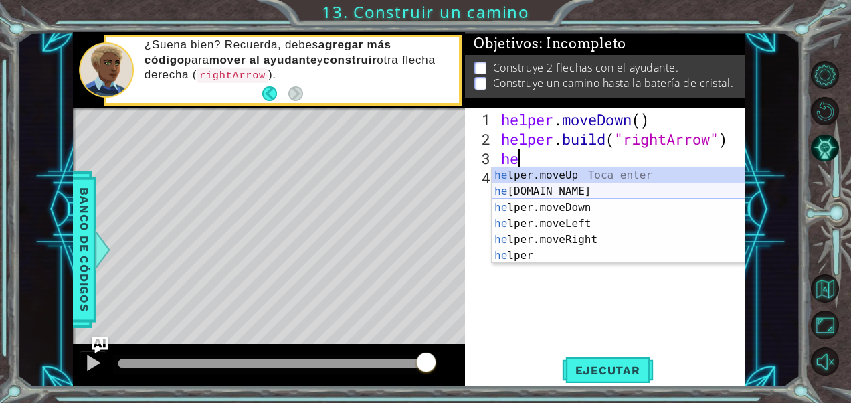
click at [549, 190] on div "he lper.moveUp Toca enter he [DOMAIN_NAME] Toca enter he lper.moveDown Toca ent…" at bounding box center [619, 231] width 254 height 128
type textarea "[DOMAIN_NAME]("rightArrow")"
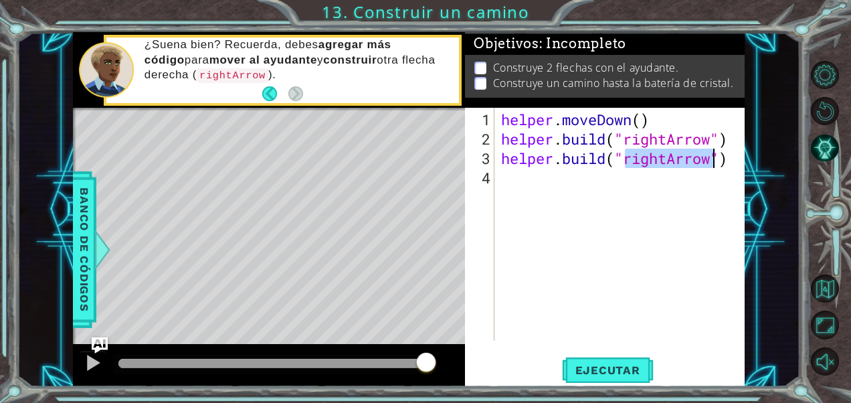
click at [668, 198] on div "helper . moveDown ( ) helper . build ( "rightArrow" ) helper . build ( "rightAr…" at bounding box center [623, 246] width 250 height 272
click at [625, 363] on span "Ejecutar" at bounding box center [608, 369] width 92 height 13
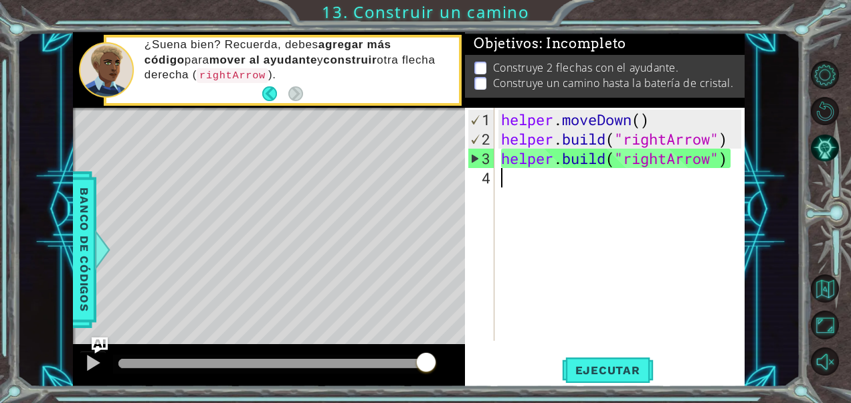
drag, startPoint x: 126, startPoint y: 361, endPoint x: 569, endPoint y: 292, distance: 448.4
click at [438, 357] on div at bounding box center [426, 363] width 24 height 24
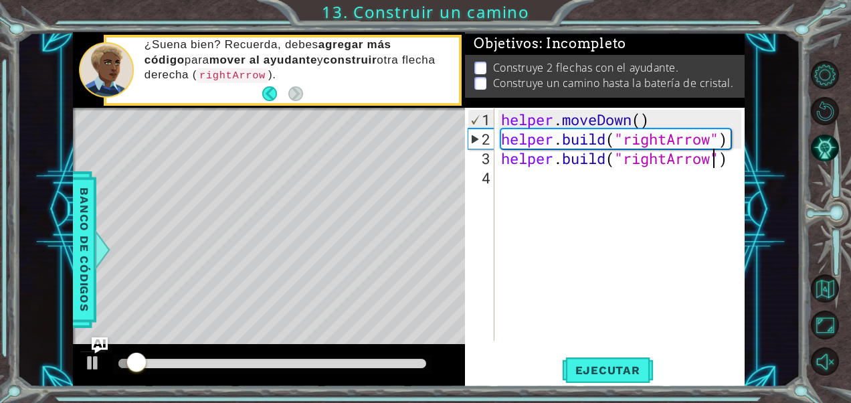
click at [719, 153] on div "helper . moveDown ( ) helper . build ( "rightArrow" ) helper . build ( "rightAr…" at bounding box center [623, 246] width 250 height 272
click at [713, 159] on div "helper . moveDown ( ) helper . build ( "rightArrow" ) helper . build ( "rightAr…" at bounding box center [619, 224] width 243 height 233
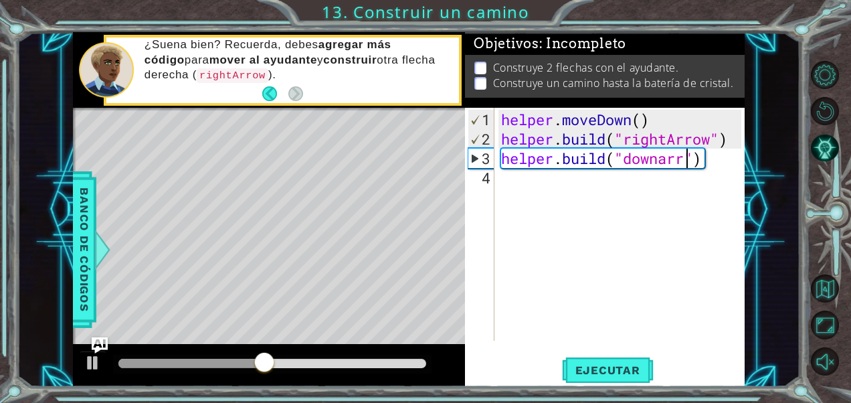
scroll to position [0, 9]
click at [666, 155] on div "helper . moveDown ( ) helper . build ( "rightArrow" ) helper . build ( "downarr…" at bounding box center [623, 246] width 250 height 272
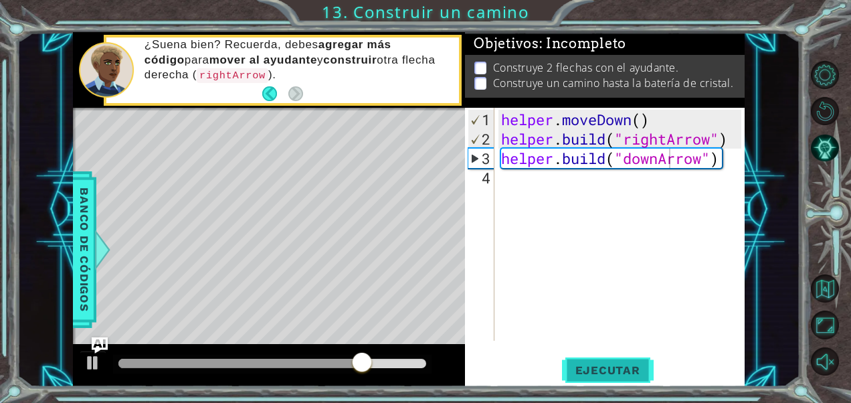
click at [612, 370] on span "Ejecutar" at bounding box center [608, 369] width 92 height 13
drag, startPoint x: 139, startPoint y: 359, endPoint x: 268, endPoint y: 380, distance: 130.2
click at [268, 380] on div at bounding box center [269, 365] width 393 height 43
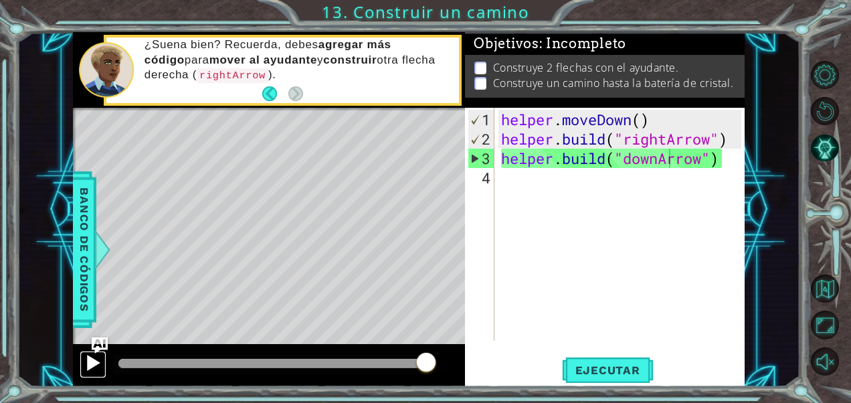
click at [85, 367] on div at bounding box center [92, 362] width 17 height 17
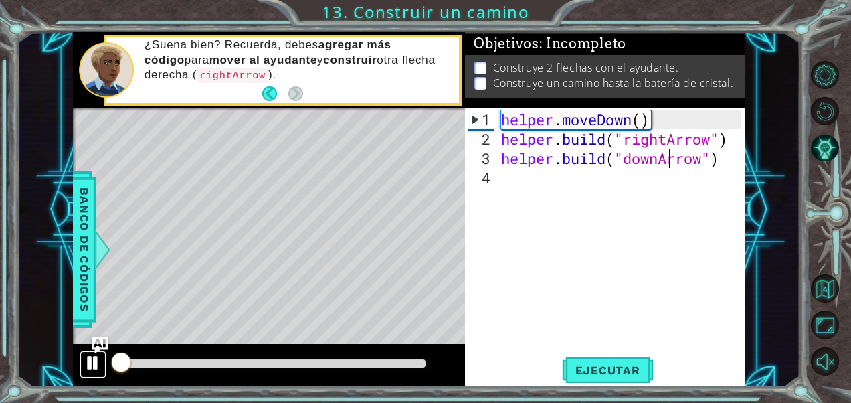
click at [86, 367] on div at bounding box center [92, 362] width 17 height 17
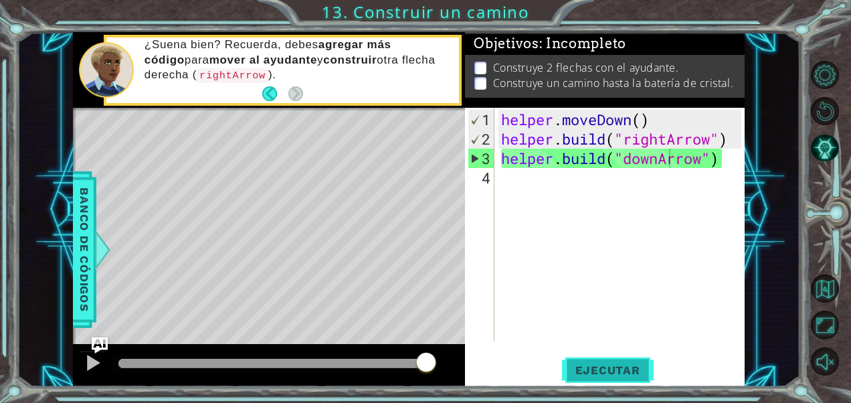
click at [647, 372] on span "Ejecutar" at bounding box center [608, 369] width 92 height 13
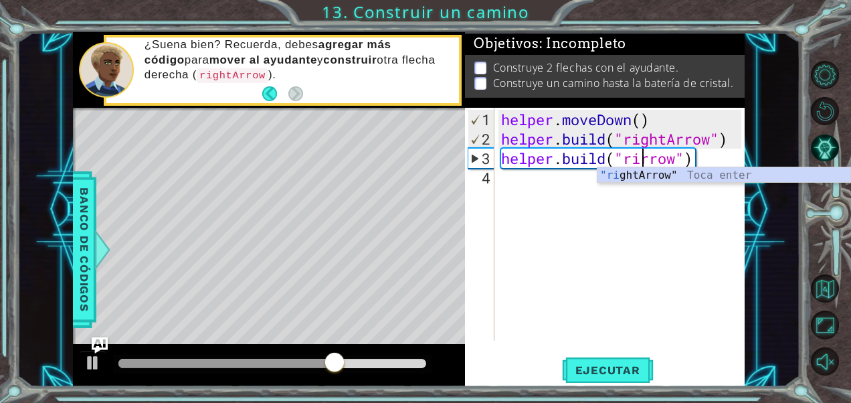
scroll to position [0, 7]
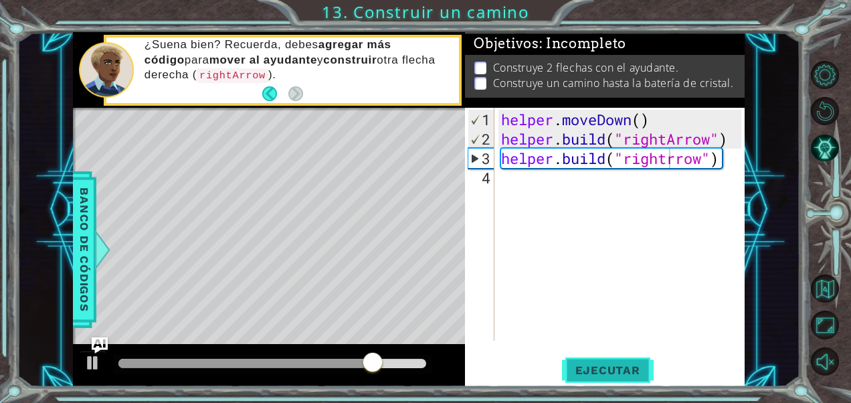
click at [597, 381] on button "Ejecutar" at bounding box center [608, 370] width 92 height 28
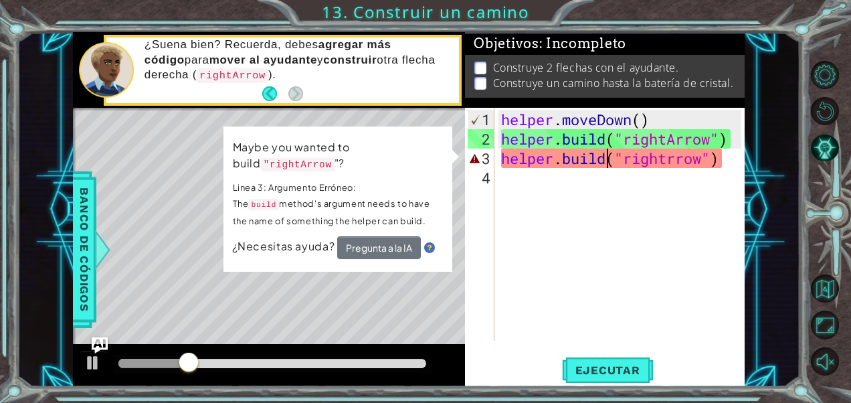
click at [610, 157] on div "helper . moveDown ( ) helper . build ( "rightArrow" ) helper . build ( "rightrr…" at bounding box center [623, 246] width 250 height 272
click at [727, 157] on div "helper . moveDown ( ) helper . build ( "rightArrow" ) helper . build ( "rightrr…" at bounding box center [623, 246] width 250 height 272
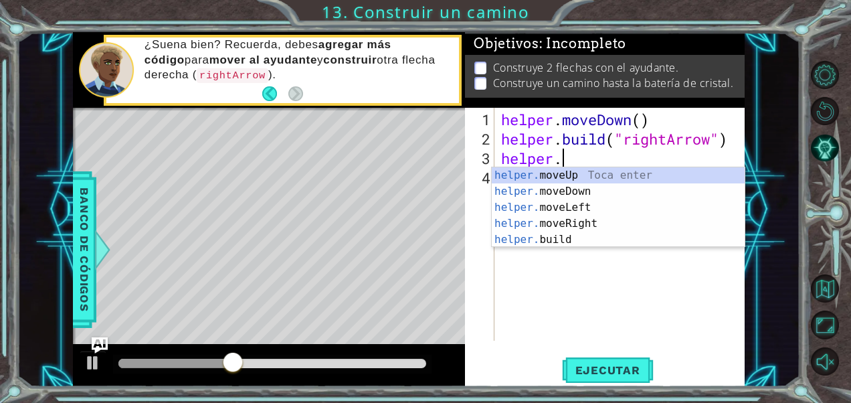
scroll to position [0, 0]
type textarea "h"
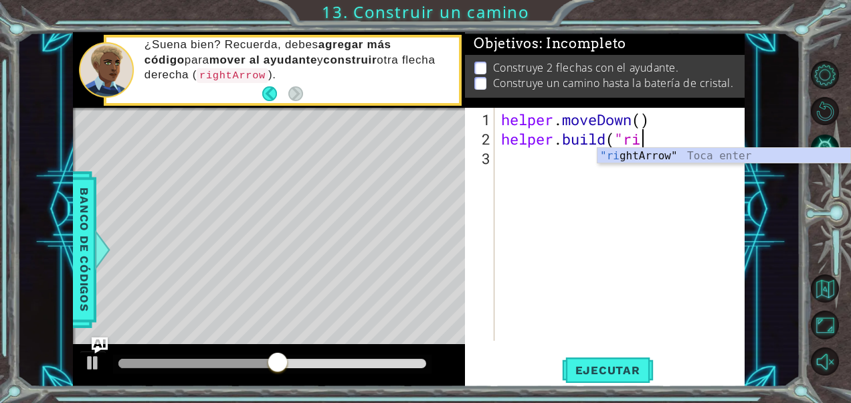
click at [733, 160] on div ""ri ghtArrow" Toca enter" at bounding box center [724, 172] width 254 height 48
type textarea "[DOMAIN_NAME]("rightArrow""
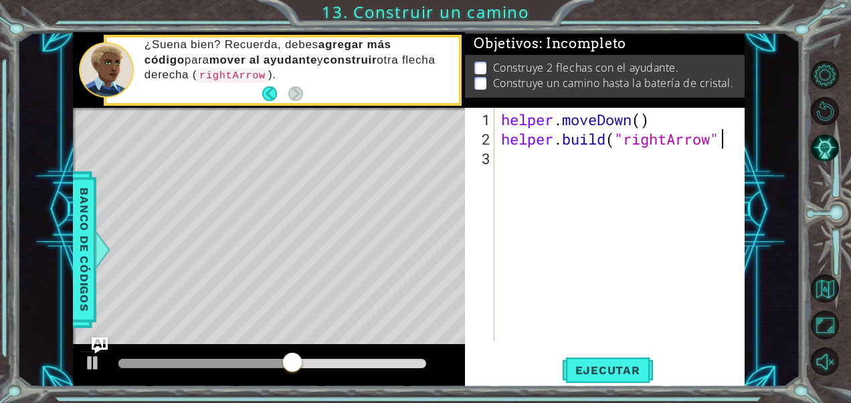
click at [521, 162] on div "helper . moveDown ( ) helper . build ( "rightArrow"" at bounding box center [623, 246] width 250 height 272
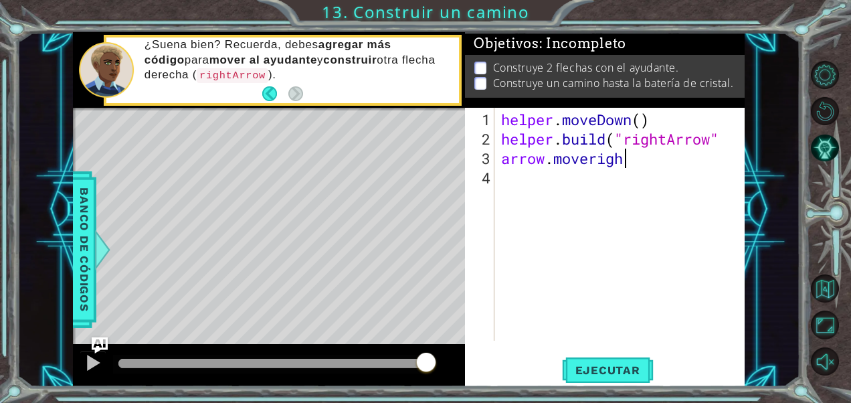
scroll to position [0, 5]
click at [725, 139] on div "helper . moveDown ( ) helper . build ( "rightArrow" arrow . moveright" at bounding box center [623, 246] width 250 height 272
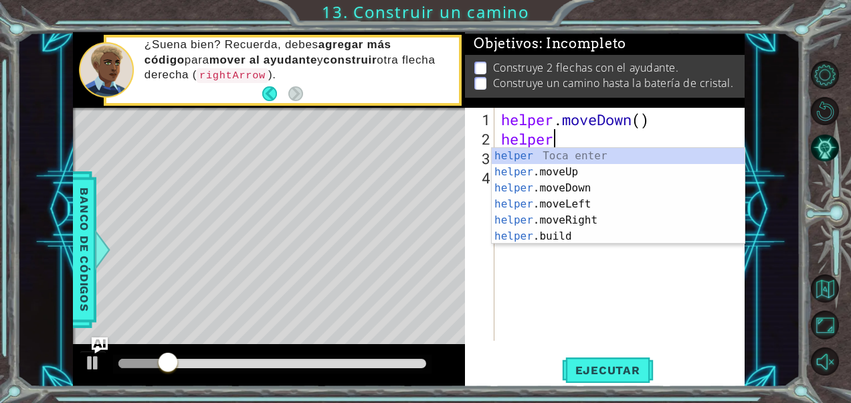
scroll to position [0, 0]
type textarea "h"
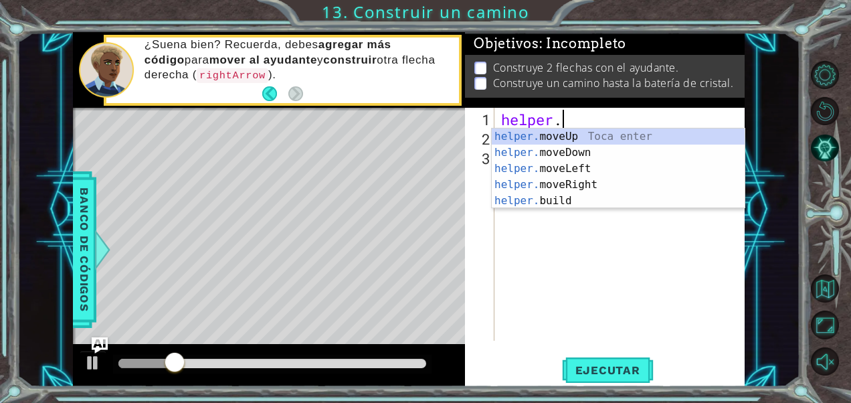
type textarea "h"
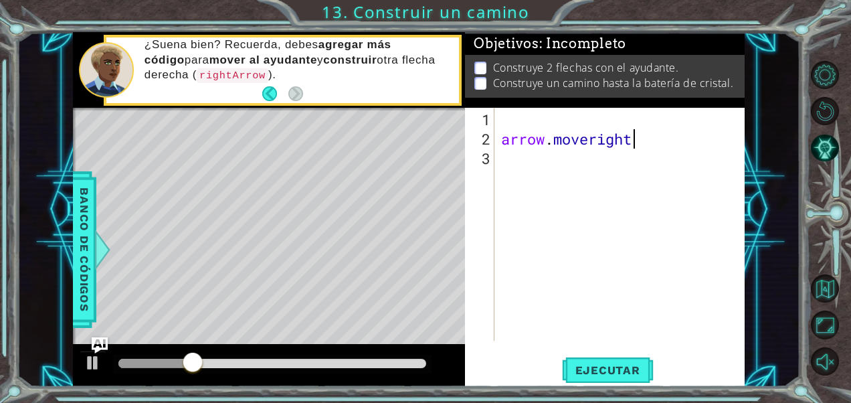
click at [714, 144] on div "arrow . moveright" at bounding box center [623, 246] width 250 height 272
type textarea "a"
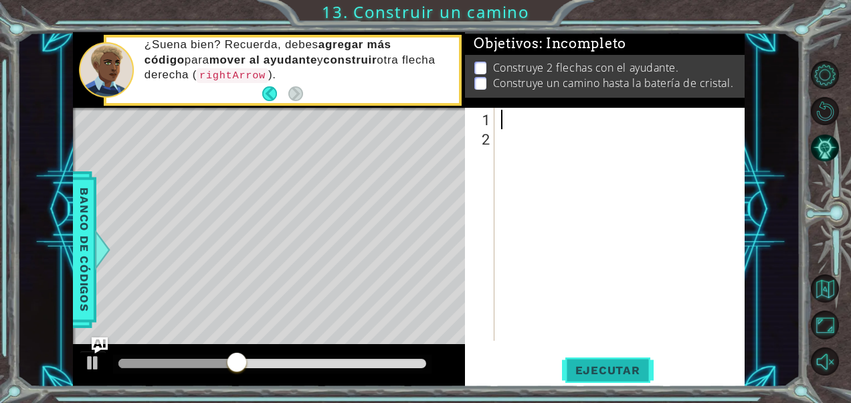
click at [618, 376] on span "Ejecutar" at bounding box center [608, 369] width 92 height 13
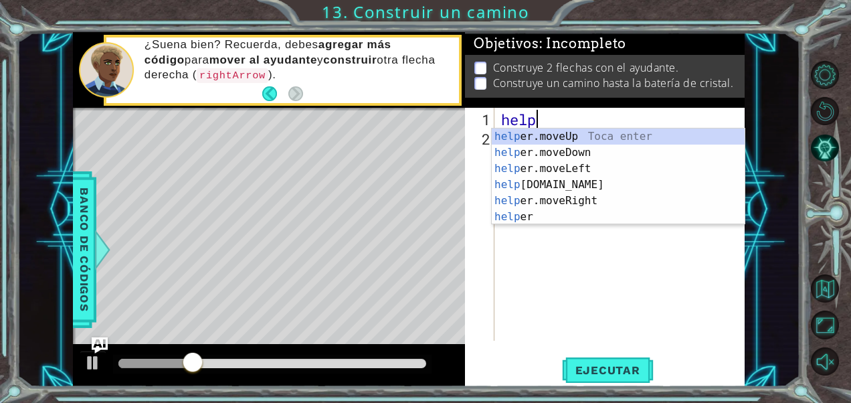
scroll to position [0, 1]
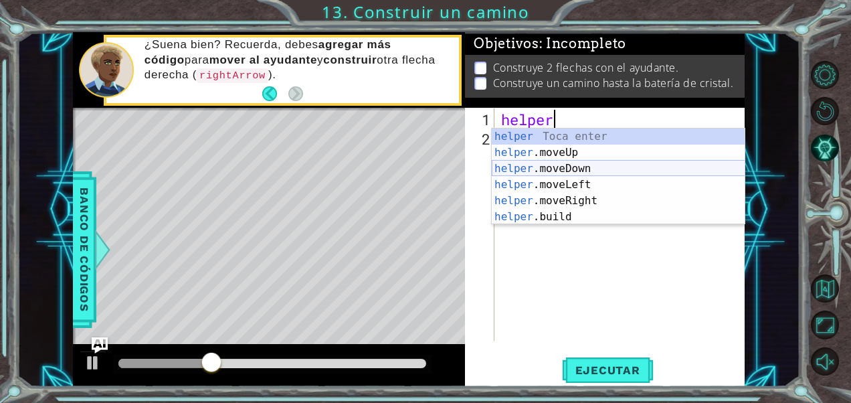
click at [555, 167] on div "helper Toca enter helper .moveUp Toca enter helper .moveDown Toca enter helper …" at bounding box center [619, 192] width 254 height 128
type textarea "helper.moveDown(1)"
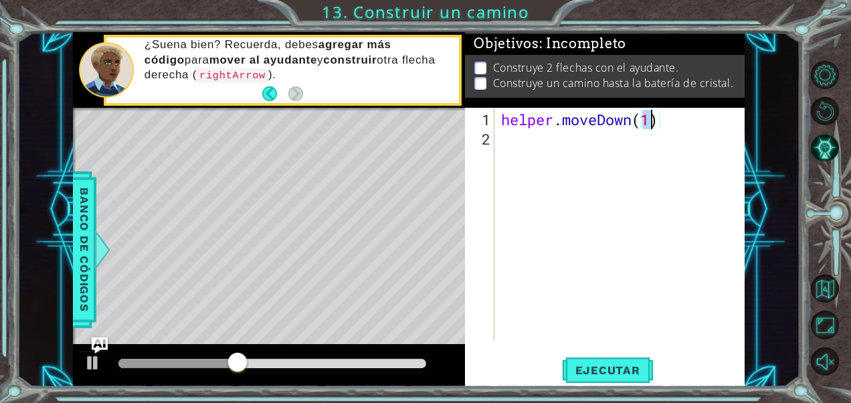
click at [550, 139] on div "helper . moveDown ( 1 )" at bounding box center [623, 246] width 250 height 272
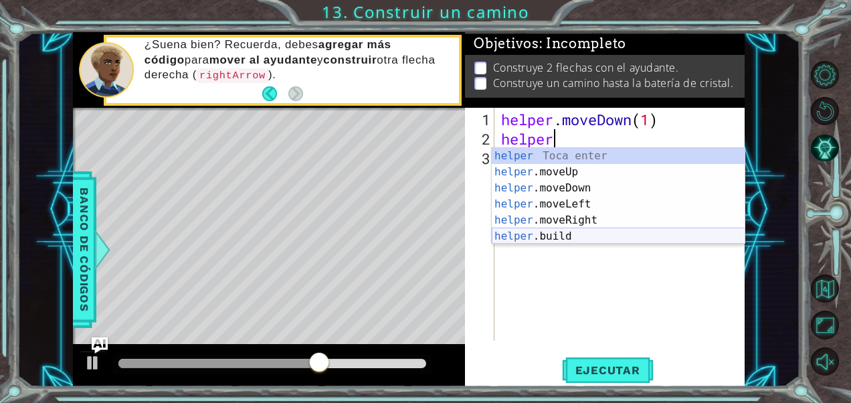
click at [559, 231] on div "helper Toca enter helper .moveUp Toca enter helper .moveDown Toca enter helper …" at bounding box center [619, 212] width 254 height 128
type textarea "[DOMAIN_NAME]("rightArrow")"
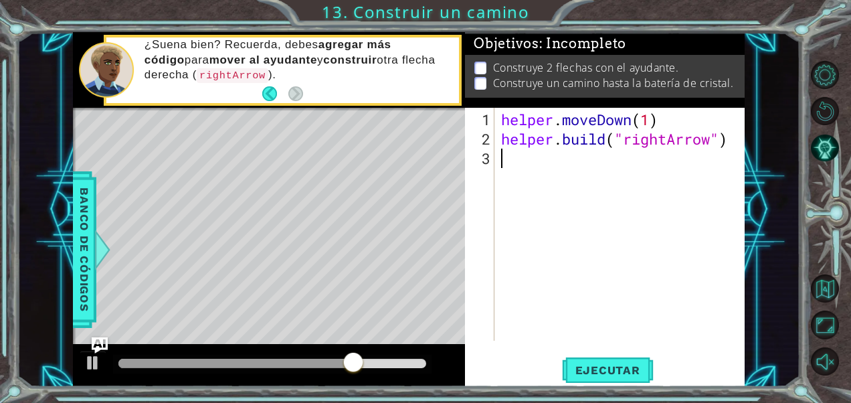
click at [647, 189] on div "helper . moveDown ( 1 ) helper . build ( "rightArrow" )" at bounding box center [623, 246] width 250 height 272
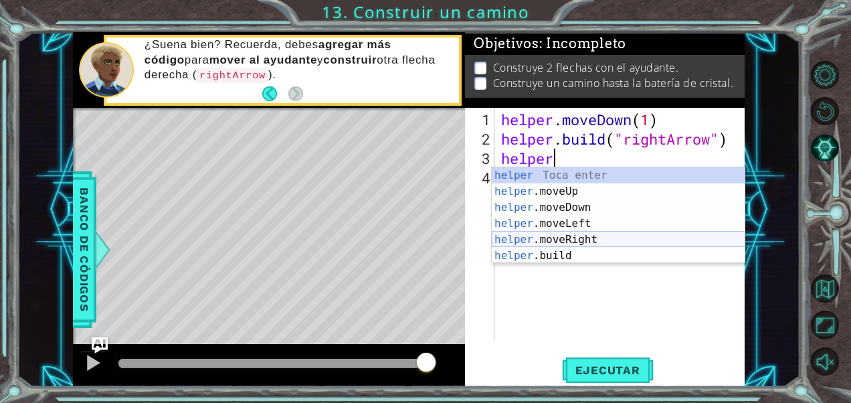
click at [589, 237] on div "helper Toca enter helper .moveUp Toca enter helper .moveDown Toca enter helper …" at bounding box center [619, 231] width 254 height 128
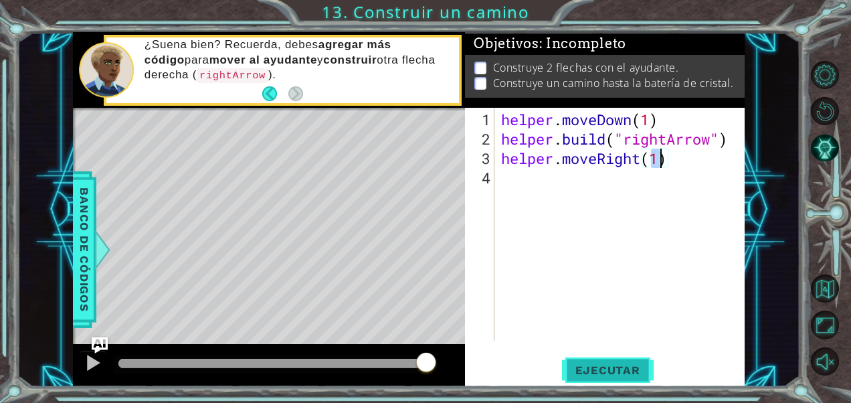
click at [616, 371] on span "Ejecutar" at bounding box center [608, 369] width 92 height 13
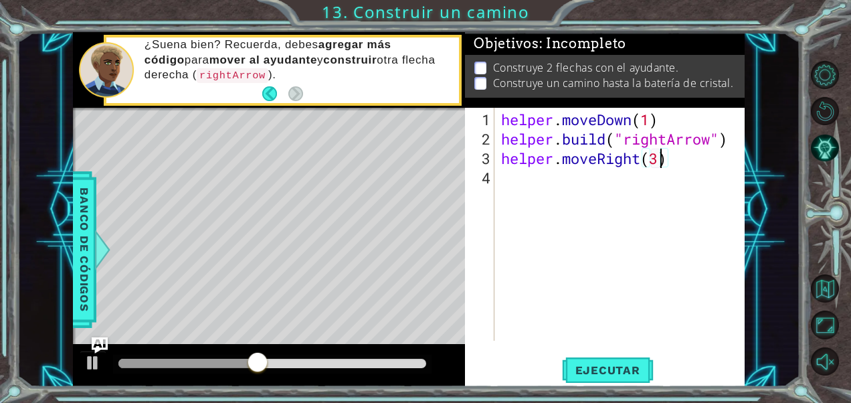
scroll to position [0, 7]
type textarea "helper.moveRight(3)"
click at [613, 359] on button "Ejecutar" at bounding box center [608, 370] width 92 height 28
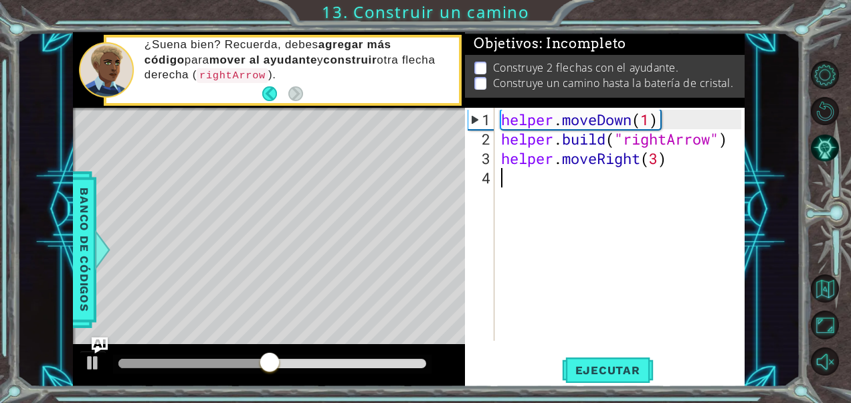
click at [537, 186] on div "helper . moveDown ( 1 ) helper . build ( "rightArrow" ) helper . moveRight ( 3 )" at bounding box center [623, 246] width 250 height 272
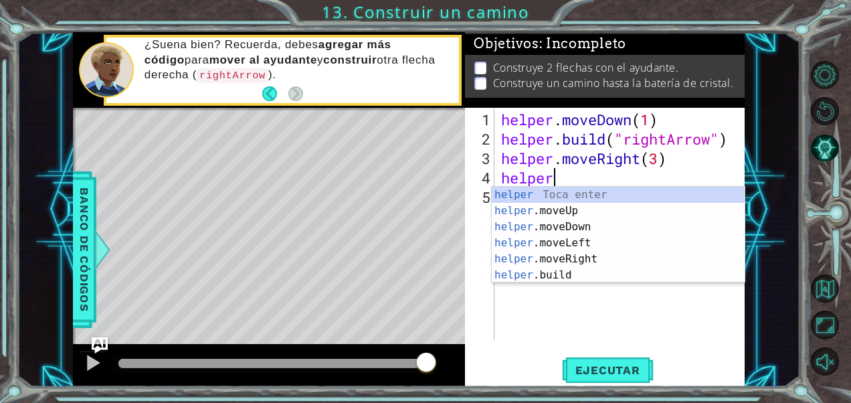
scroll to position [0, 1]
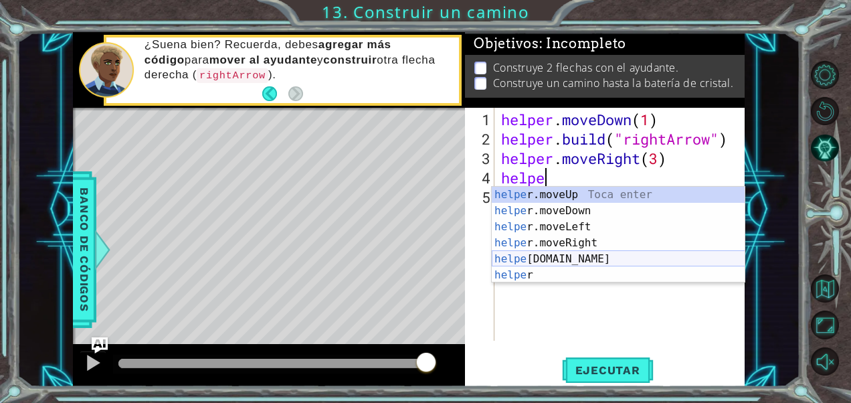
click at [567, 255] on div "helpe [PERSON_NAME]moveUp Toca enter helpe r.moveDown Toca enter helpe r.moveLe…" at bounding box center [619, 251] width 254 height 128
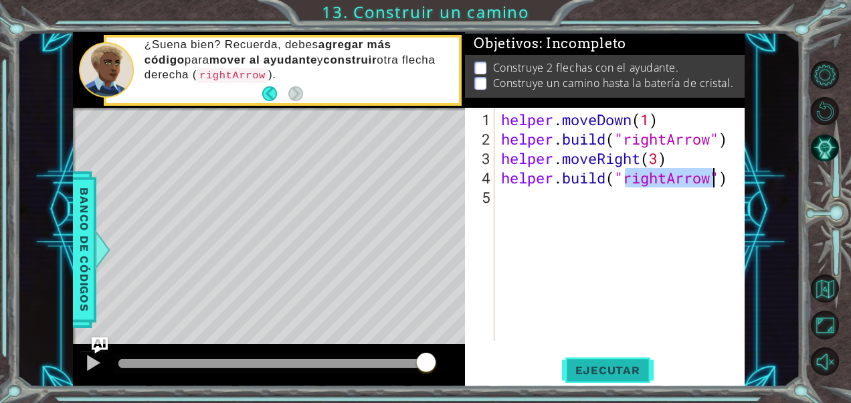
type textarea "[DOMAIN_NAME]("rightArrow")"
click at [628, 373] on span "Ejecutar" at bounding box center [608, 369] width 92 height 13
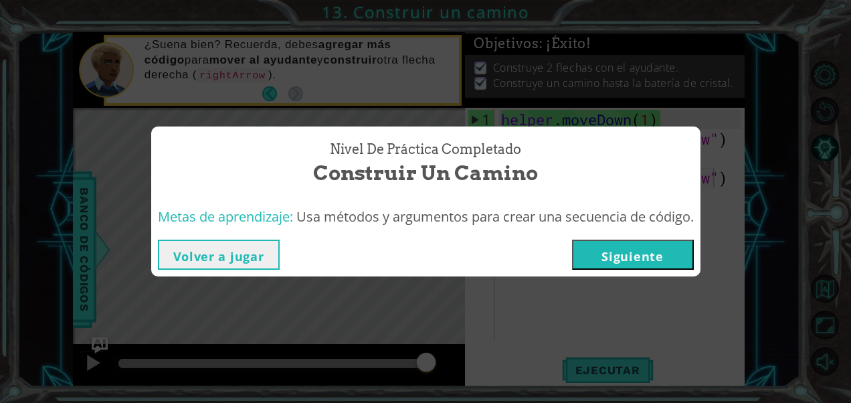
click at [653, 258] on button "Siguiente" at bounding box center [633, 255] width 122 height 30
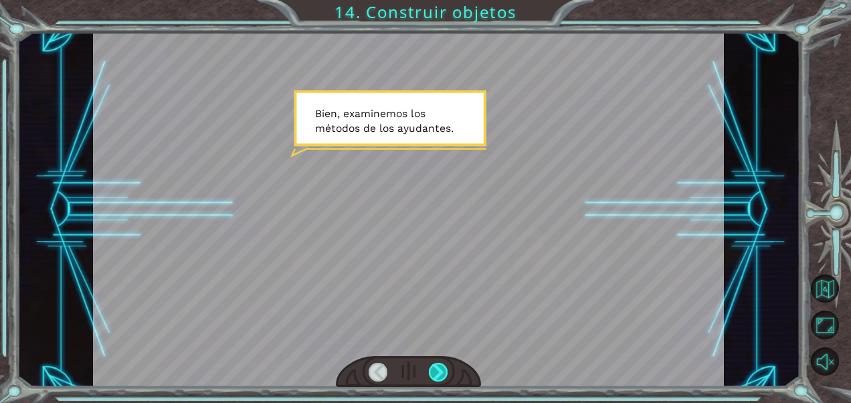
click at [442, 373] on div at bounding box center [438, 372] width 19 height 19
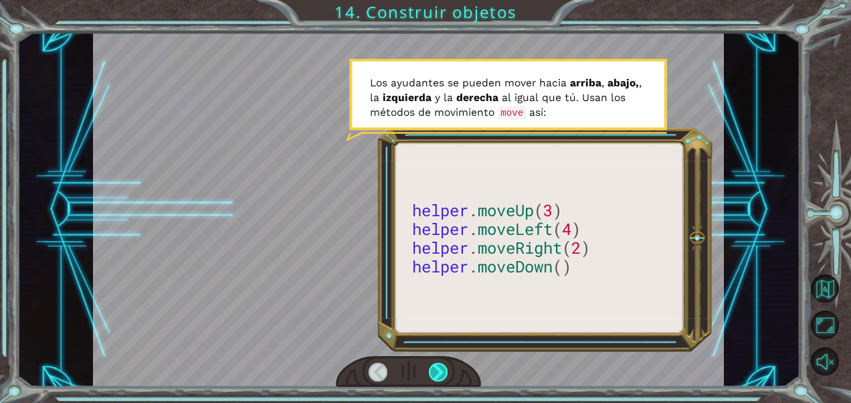
click at [444, 371] on div at bounding box center [438, 372] width 19 height 19
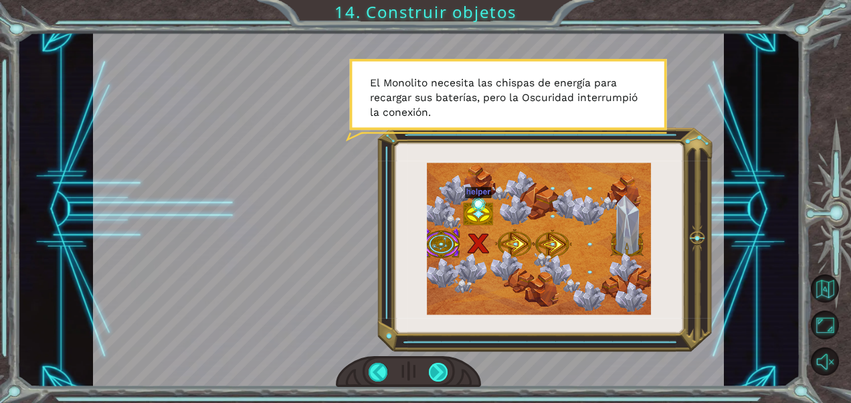
click at [435, 365] on div at bounding box center [438, 372] width 19 height 19
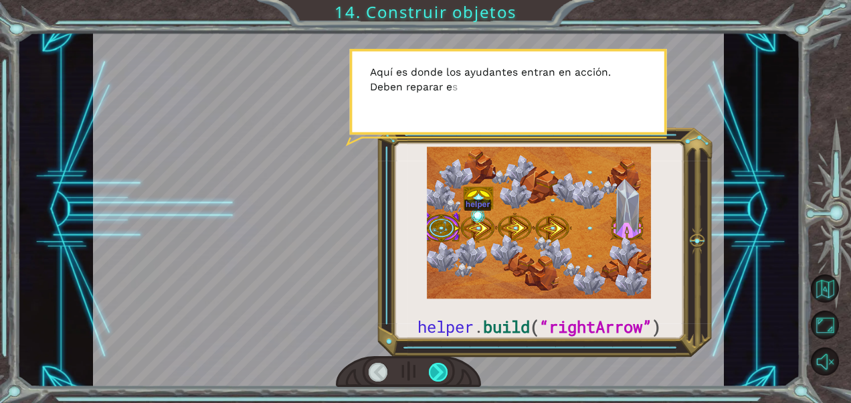
click at [444, 367] on div at bounding box center [438, 372] width 19 height 19
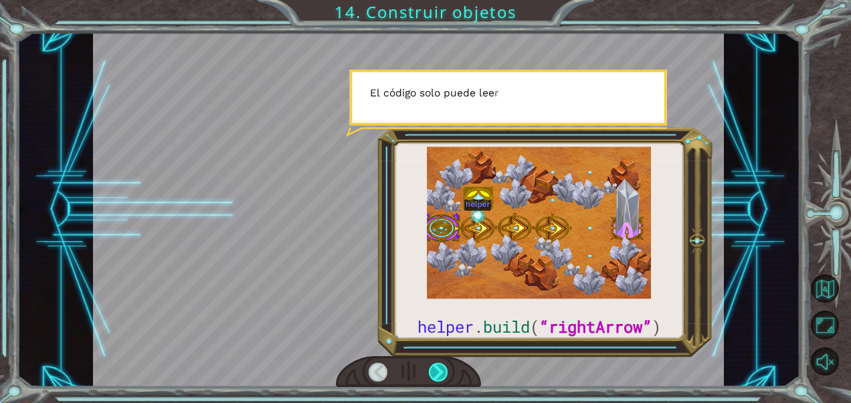
click at [445, 366] on div at bounding box center [438, 372] width 19 height 19
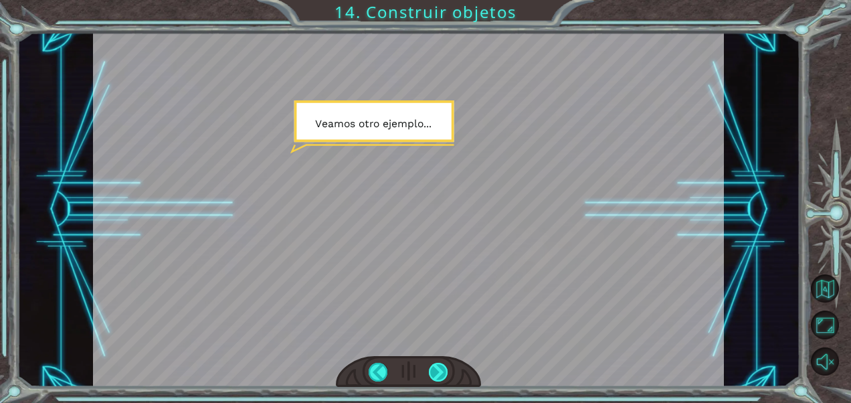
click at [447, 369] on div at bounding box center [438, 372] width 19 height 19
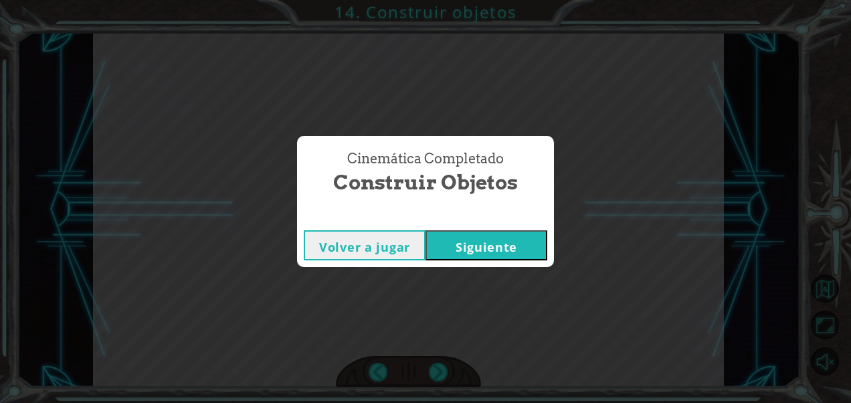
click at [487, 228] on div "Volver a jugar [GEOGRAPHIC_DATA]" at bounding box center [425, 244] width 257 height 43
click at [483, 243] on button "Siguiente" at bounding box center [487, 245] width 122 height 30
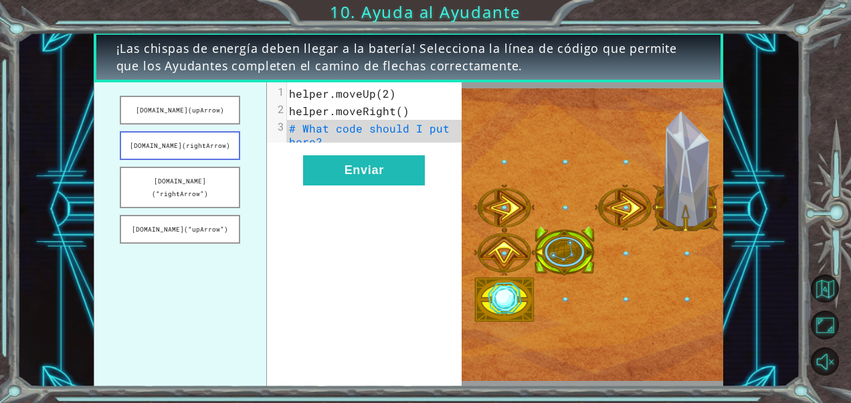
click at [193, 147] on button "[DOMAIN_NAME](rightArrow)" at bounding box center [180, 145] width 120 height 29
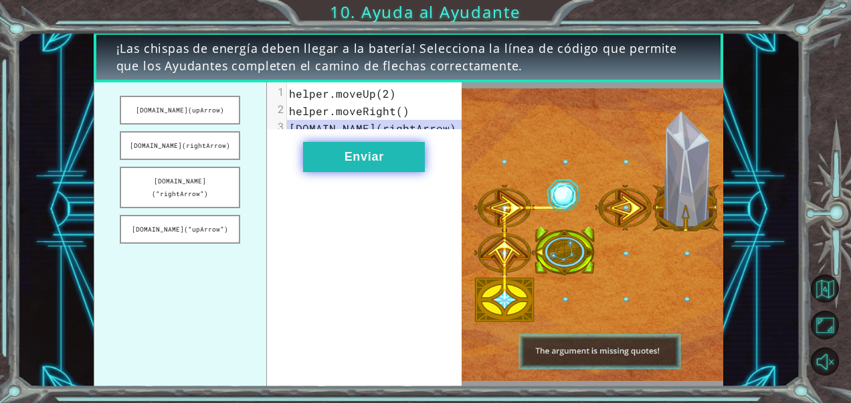
click at [343, 170] on button "Enviar" at bounding box center [364, 157] width 122 height 30
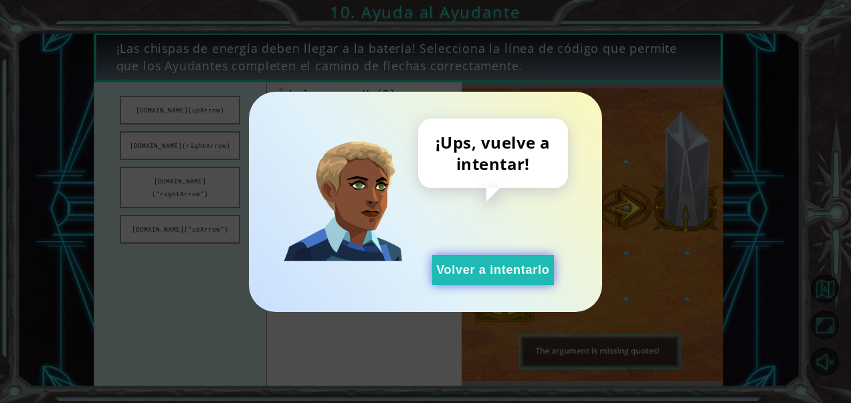
click at [502, 270] on button "Volver a intentarlo" at bounding box center [493, 270] width 122 height 30
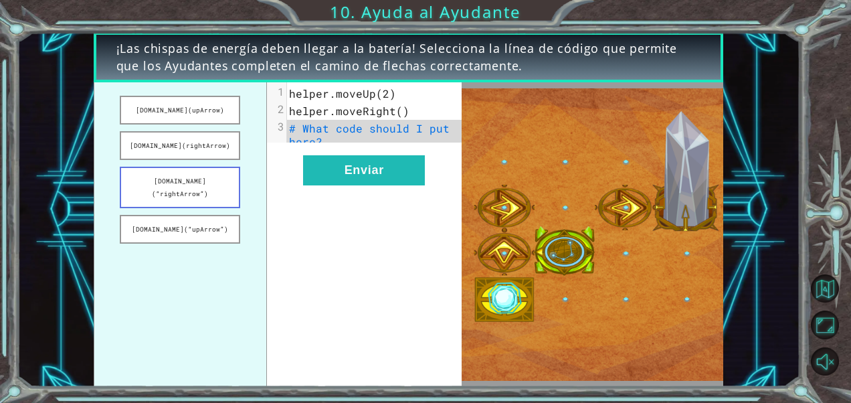
click at [226, 183] on button "[DOMAIN_NAME](“rightArrow”)" at bounding box center [180, 187] width 120 height 41
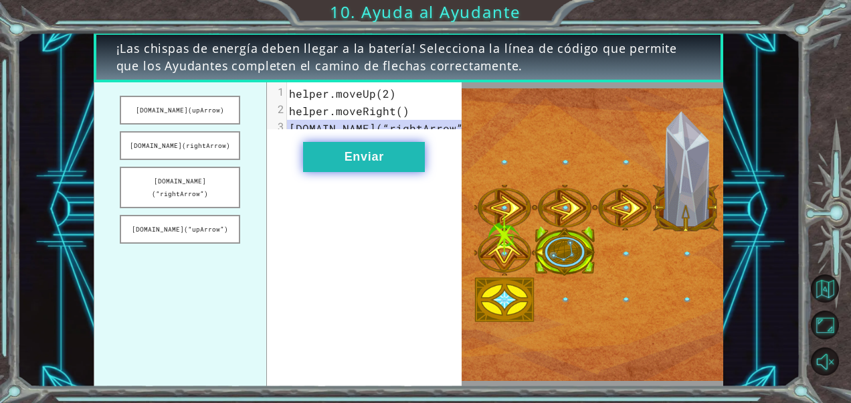
click at [392, 169] on button "Enviar" at bounding box center [364, 157] width 122 height 30
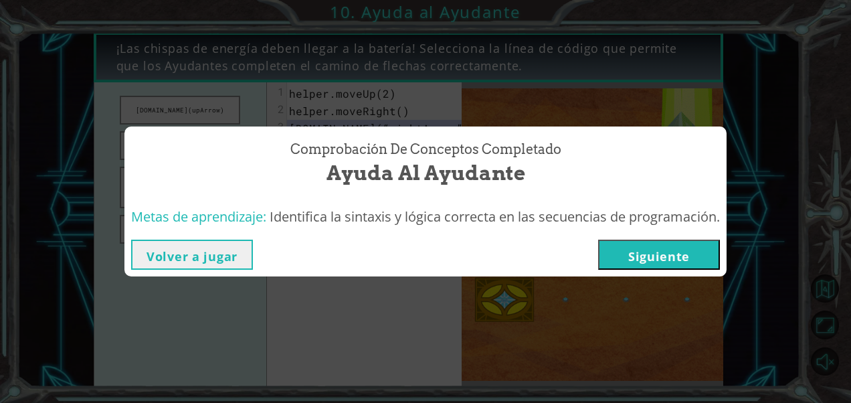
click at [672, 253] on button "Siguiente" at bounding box center [659, 255] width 122 height 30
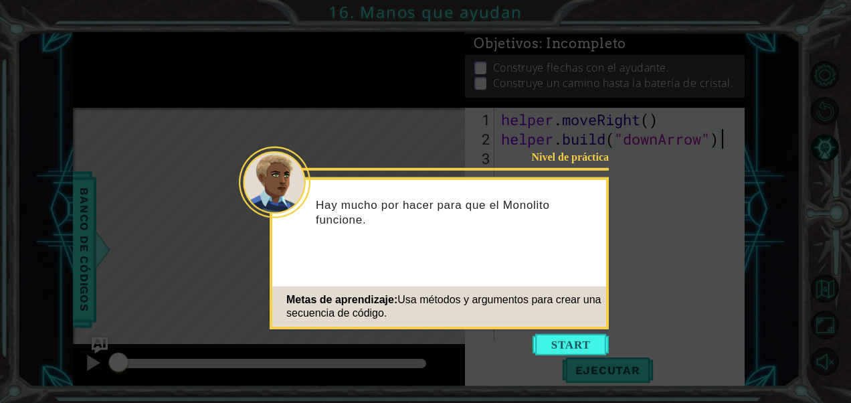
click at [525, 335] on icon at bounding box center [425, 201] width 851 height 403
click at [568, 339] on button "Start" at bounding box center [571, 344] width 76 height 21
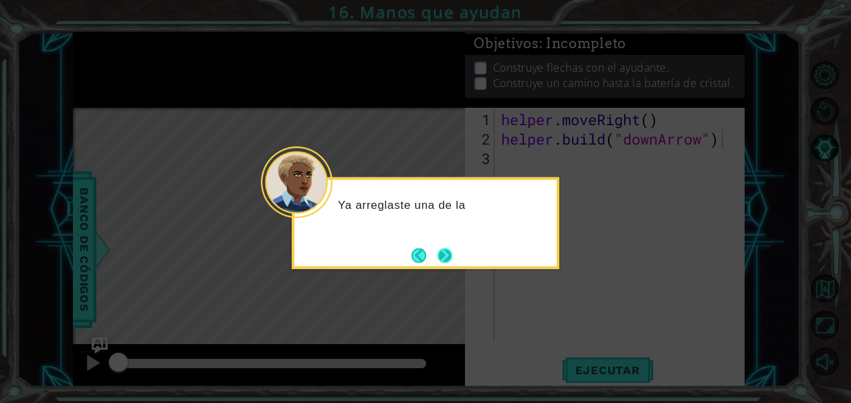
click at [443, 250] on button "Next" at bounding box center [445, 255] width 15 height 15
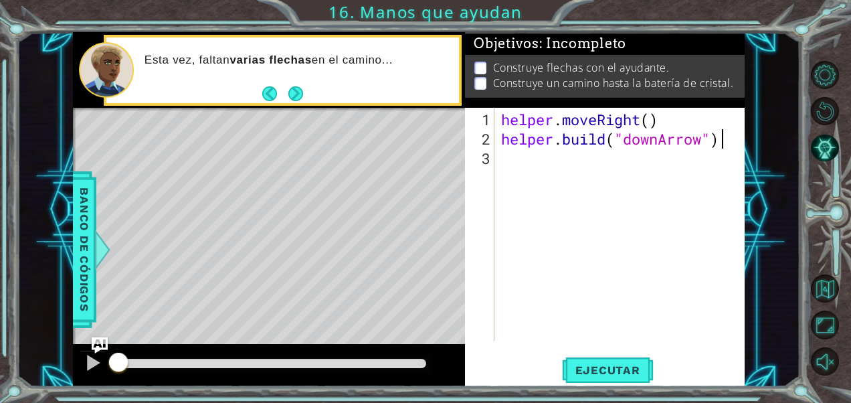
click at [651, 121] on div "helper . moveRight ( ) helper . build ( "downArrow" )" at bounding box center [623, 246] width 250 height 272
type textarea "helper.moveRight(1)"
click at [525, 177] on div "helper . moveRight ( 1 ) helper . build ( "downArrow" )" at bounding box center [623, 246] width 250 height 272
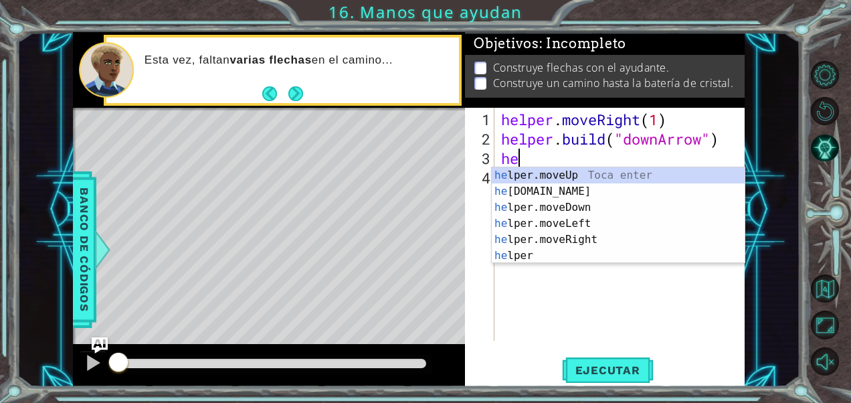
scroll to position [0, 0]
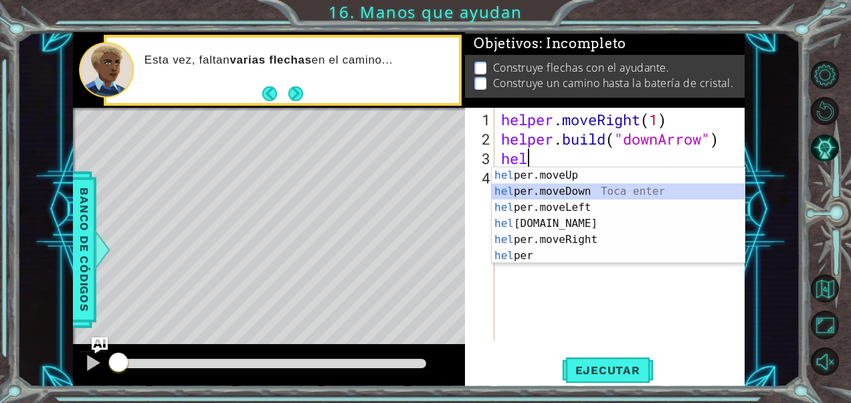
click at [583, 189] on div "hel per.moveUp Toca enter hel per.moveDown Toca enter hel per.moveLeft Toca ent…" at bounding box center [619, 231] width 254 height 128
type textarea "helper.moveDown(1)"
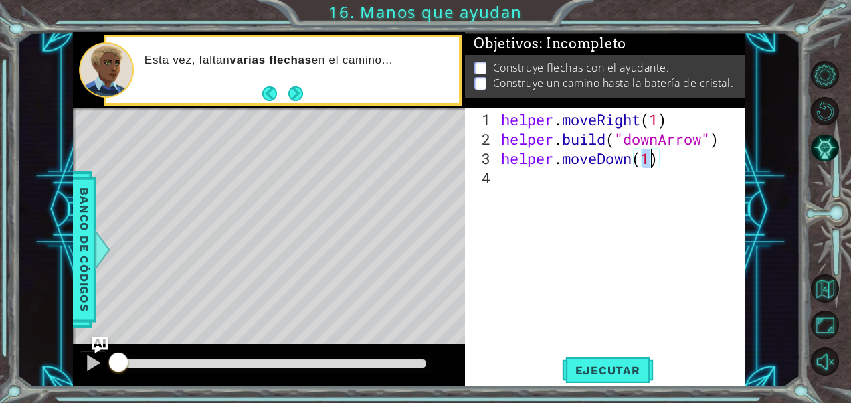
click at [561, 173] on div "helper . moveRight ( 1 ) helper . build ( "downArrow" ) helper . moveDown ( 1 )" at bounding box center [623, 246] width 250 height 272
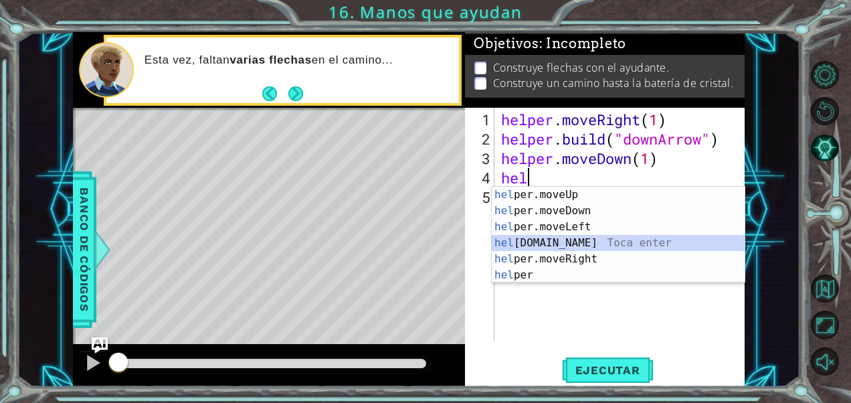
click at [582, 238] on div "hel per.moveUp Toca enter hel per.moveDown Toca enter hel per.moveLeft Toca ent…" at bounding box center [619, 251] width 254 height 128
type textarea "[DOMAIN_NAME]("rightArrow")"
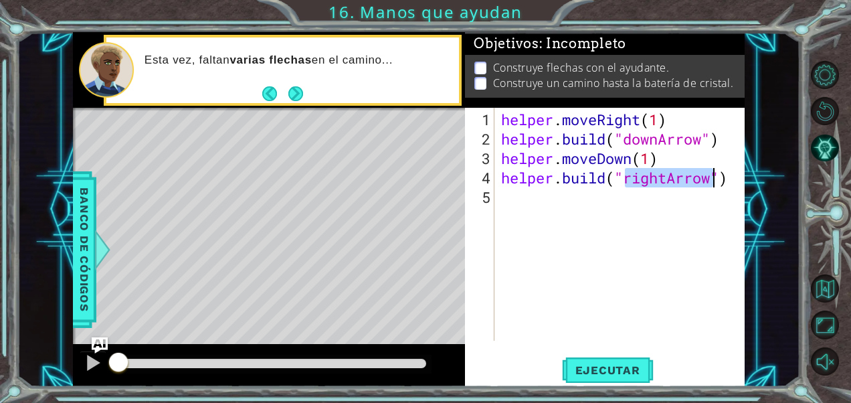
click at [563, 193] on div "helper . moveRight ( 1 ) helper . build ( "downArrow" ) helper . moveDown ( 1 )…" at bounding box center [623, 246] width 250 height 272
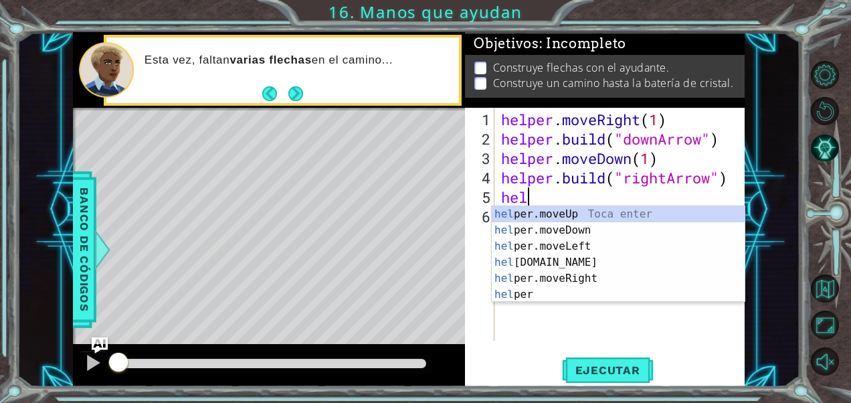
scroll to position [0, 1]
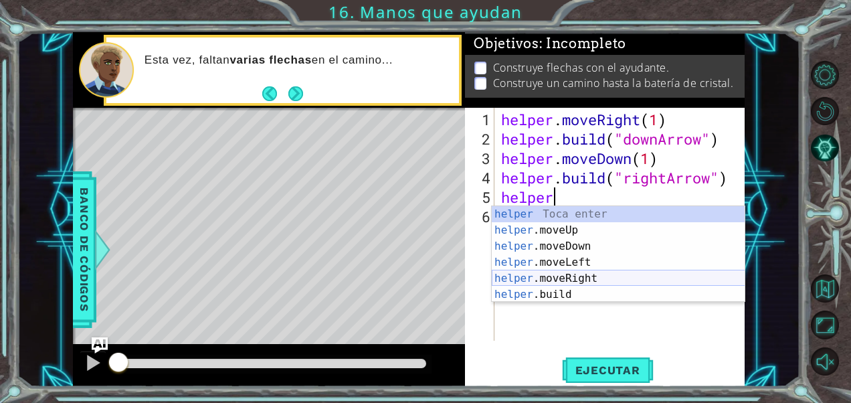
click at [615, 274] on div "helper Toca enter helper .moveUp Toca enter helper .moveDown Toca enter helper …" at bounding box center [619, 270] width 254 height 128
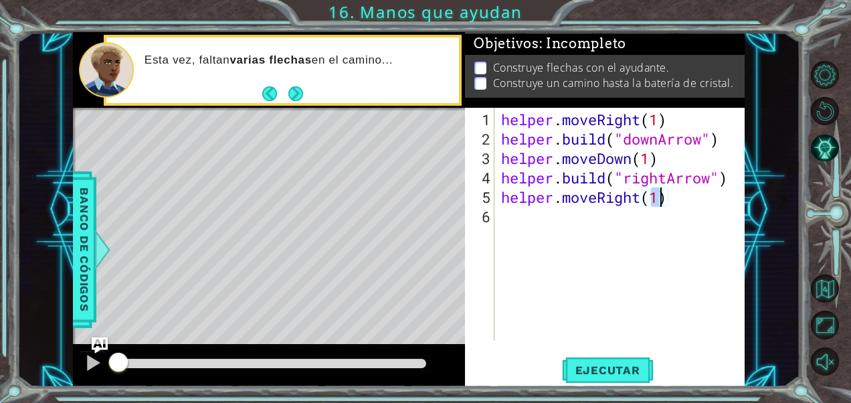
scroll to position [0, 7]
click at [625, 373] on span "Ejecutar" at bounding box center [608, 369] width 92 height 13
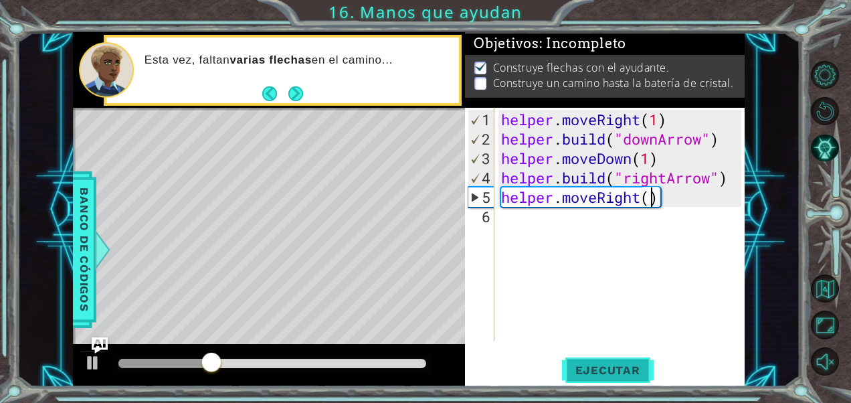
type textarea "helper.moveRight(1)"
click at [535, 214] on div "helper . moveRight ( 1 ) helper . build ( "downArrow" ) helper . moveDown ( 1 )…" at bounding box center [623, 246] width 250 height 272
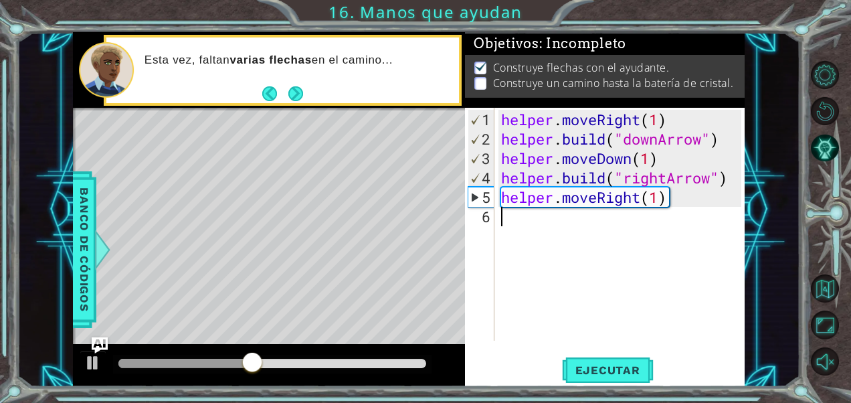
click at [535, 214] on div "helper . moveRight ( 1 ) helper . build ( "downArrow" ) helper . moveDown ( 1 )…" at bounding box center [623, 246] width 250 height 272
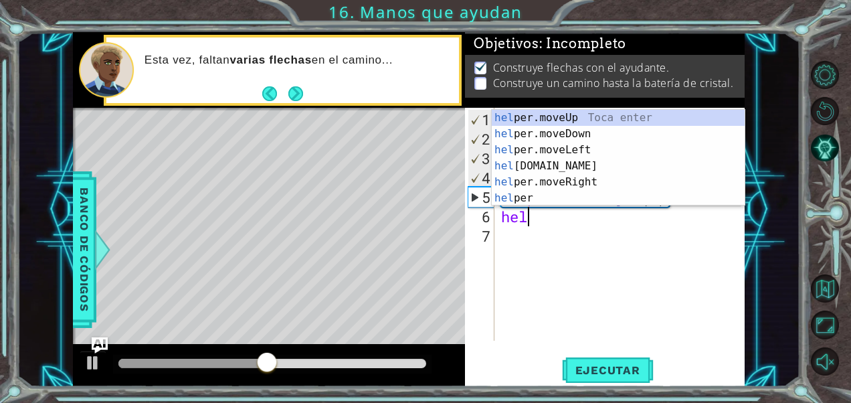
scroll to position [0, 1]
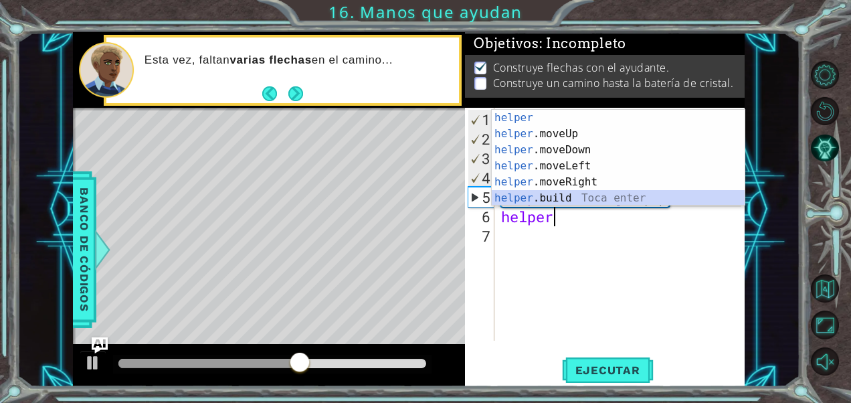
click at [549, 194] on div "helper Toca enter helper .moveUp Toca enter helper .moveDown Toca enter helper …" at bounding box center [619, 174] width 254 height 128
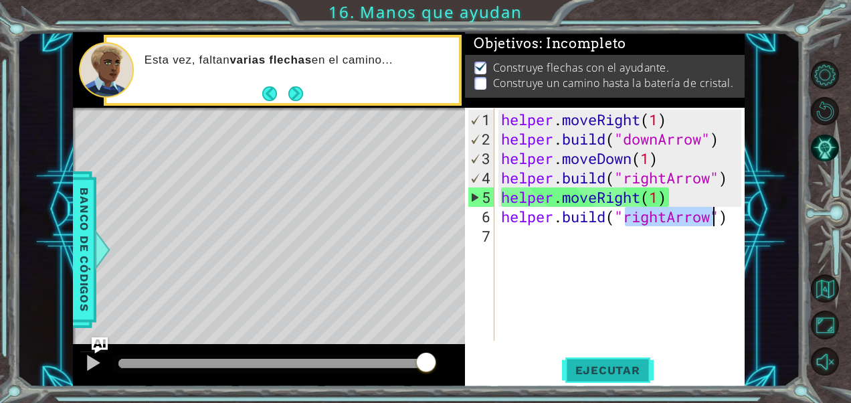
type textarea "[DOMAIN_NAME]("rightArrow")"
click at [632, 376] on span "Ejecutar" at bounding box center [608, 369] width 92 height 13
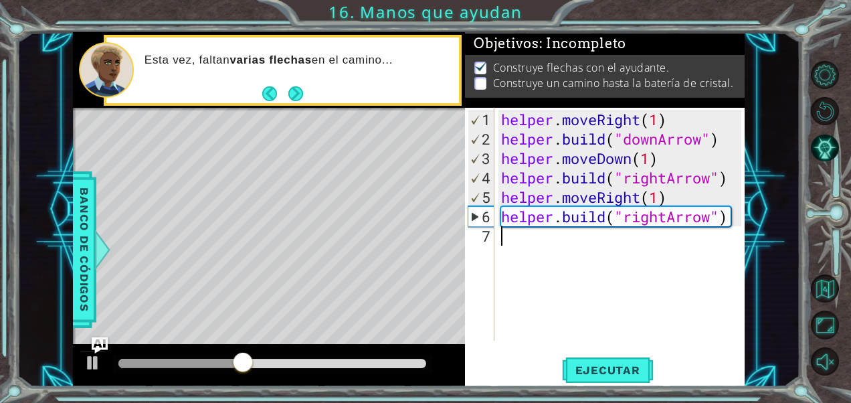
click at [577, 249] on div "helper . moveRight ( 1 ) helper . build ( "downArrow" ) helper . moveDown ( 1 )…" at bounding box center [623, 246] width 250 height 272
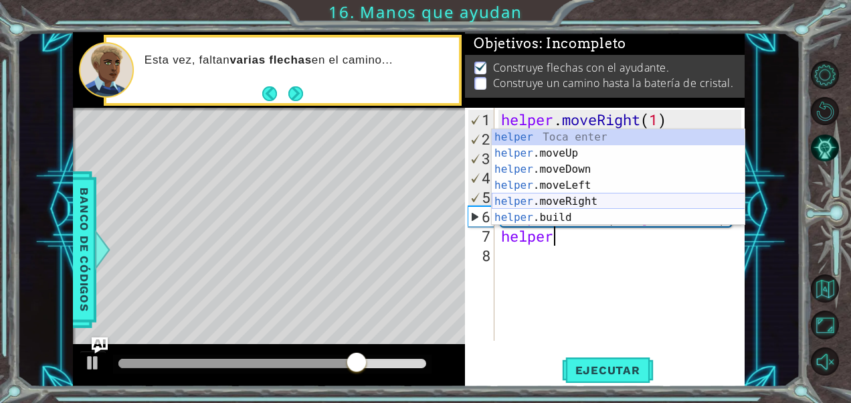
click at [569, 198] on div "helper Toca enter helper .moveUp Toca enter helper .moveDown Toca enter helper …" at bounding box center [619, 193] width 254 height 128
type textarea "helper.moveRight(1)"
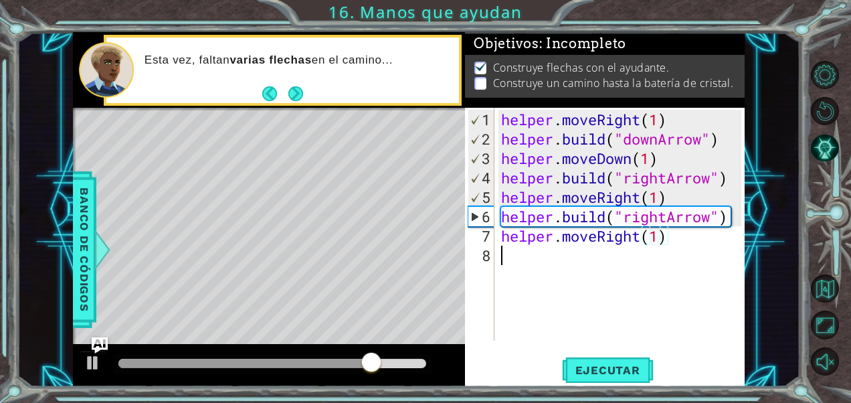
click at [715, 248] on div "helper . moveRight ( 1 ) helper . build ( "downArrow" ) helper . moveDown ( 1 )…" at bounding box center [623, 246] width 250 height 272
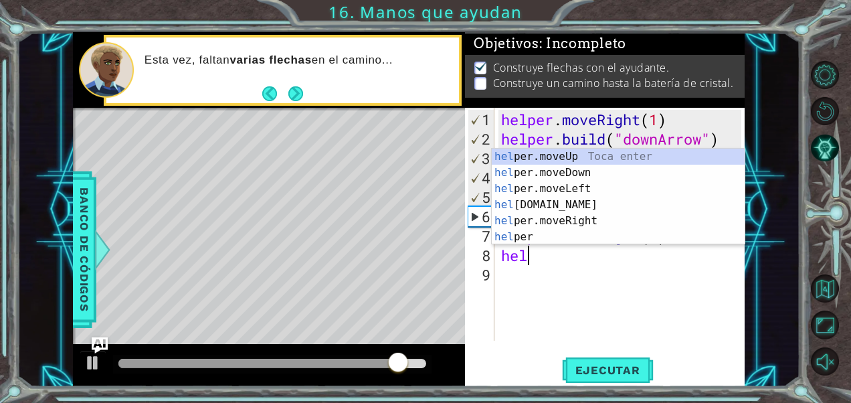
scroll to position [0, 0]
type textarea "help"
click at [565, 265] on div "helper . moveRight ( 1 ) helper . build ( "downArrow" ) helper . moveDown ( 1 )…" at bounding box center [623, 246] width 250 height 272
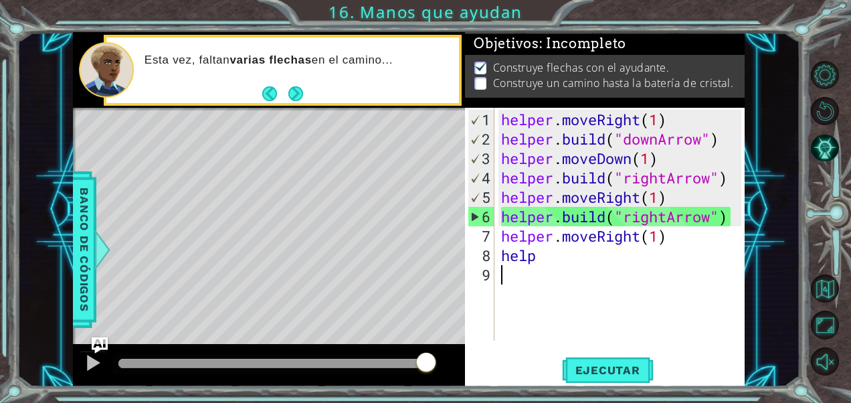
scroll to position [0, 0]
click at [554, 253] on div "helper . moveRight ( 1 ) helper . build ( "downArrow" ) helper . moveDown ( 1 )…" at bounding box center [623, 246] width 250 height 272
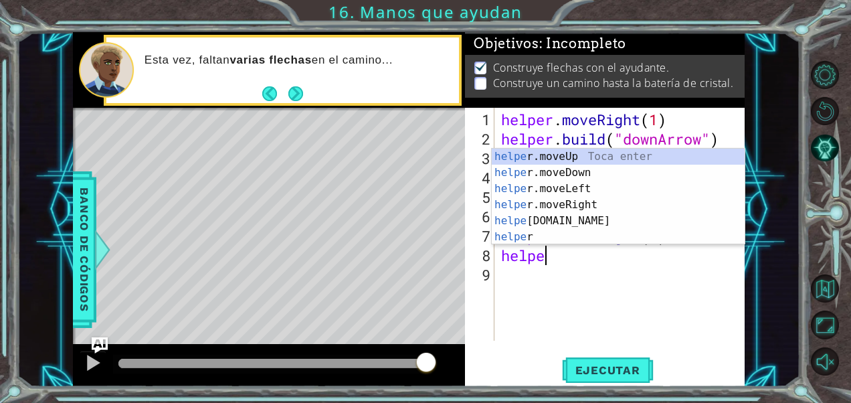
scroll to position [0, 1]
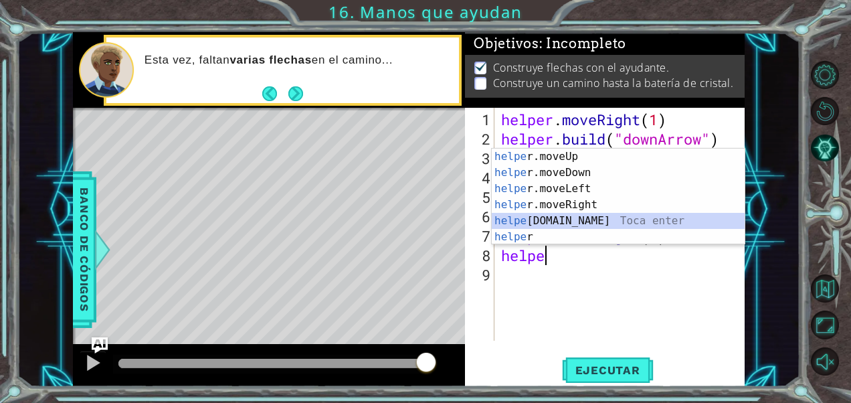
click at [565, 223] on div "helpe [PERSON_NAME]moveUp Toca enter helpe r.moveDown Toca enter helpe r.moveLe…" at bounding box center [619, 213] width 254 height 128
type textarea "[DOMAIN_NAME]("rightArrow")"
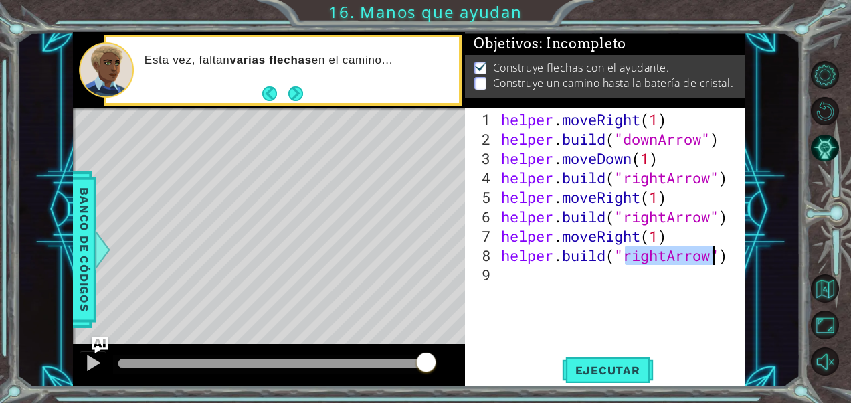
click at [680, 311] on div "helper . moveRight ( 1 ) helper . build ( "downArrow" ) helper . moveDown ( 1 )…" at bounding box center [623, 246] width 250 height 272
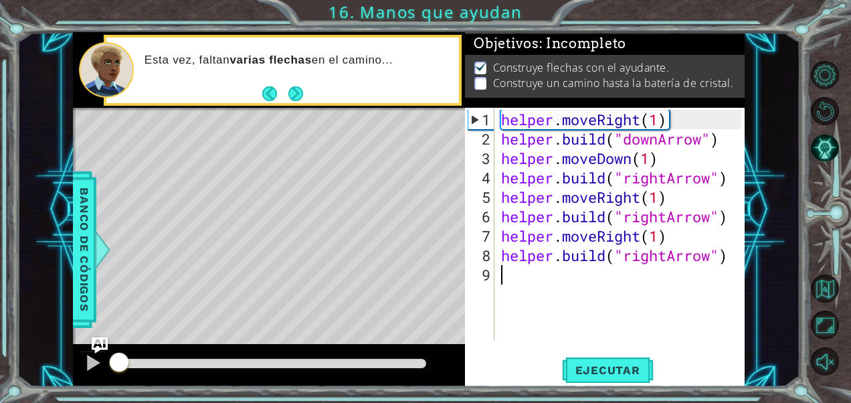
drag, startPoint x: 438, startPoint y: 359, endPoint x: 8, endPoint y: 380, distance: 430.1
click at [8, 380] on div "1 ההההההההההההההההההההההההההההההההההההההההההההההההההההההההההההההההההההההההההההה…" at bounding box center [425, 201] width 851 height 403
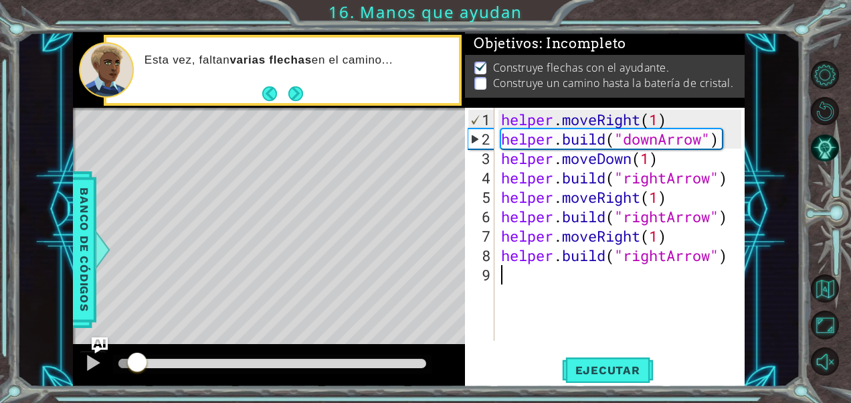
drag, startPoint x: 108, startPoint y: 359, endPoint x: 136, endPoint y: 257, distance: 105.5
click at [136, 257] on div "methods helper moveUp() moveDown() moveLeft() moveRight() build(item) tools for…" at bounding box center [409, 209] width 672 height 355
click at [516, 352] on div "1 2 3 4 5 6 7 8 9 helper . moveRight ( 1 ) helper . build ( "downArrow" ) helpe…" at bounding box center [604, 247] width 279 height 279
drag, startPoint x: 605, startPoint y: 375, endPoint x: 748, endPoint y: 277, distance: 173.7
click at [605, 388] on div "1 ההההההההההההההההההההההההההההההההההההההההההההההההההההההההההההההההההההההההההההה…" at bounding box center [425, 201] width 851 height 403
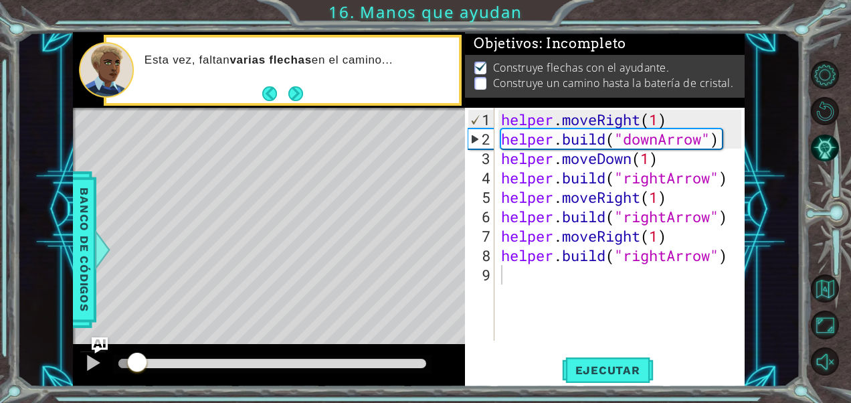
click at [672, 261] on div "helper . moveRight ( 1 ) helper . build ( "downArrow" ) helper . moveDown ( 1 )…" at bounding box center [623, 246] width 250 height 272
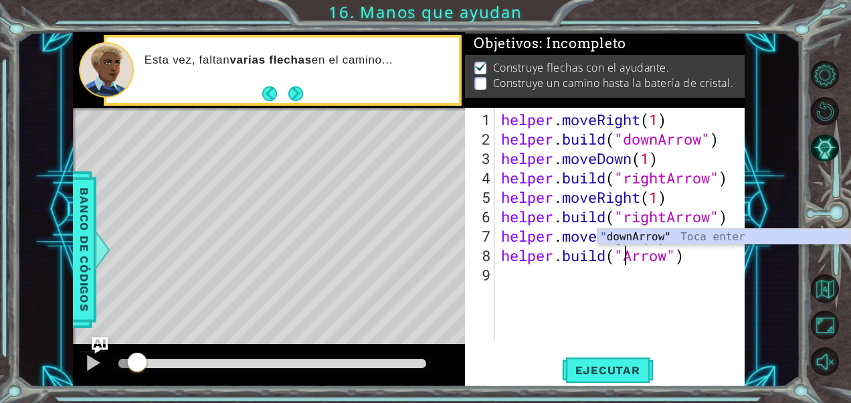
scroll to position [0, 6]
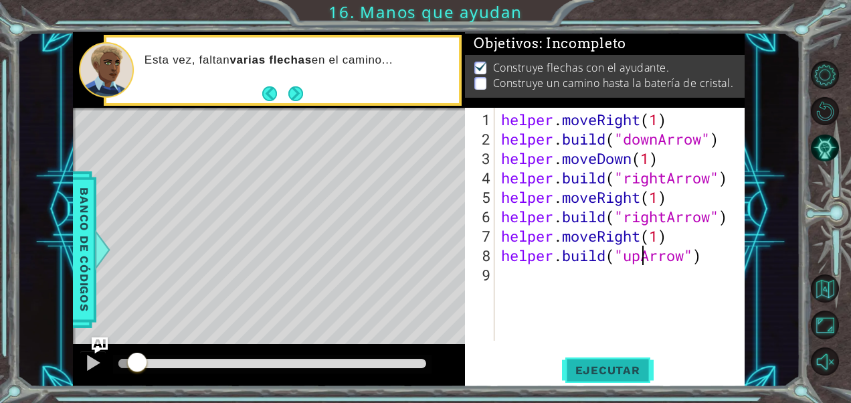
type textarea "[DOMAIN_NAME]("upArrow")"
click at [614, 367] on span "Ejecutar" at bounding box center [608, 369] width 92 height 13
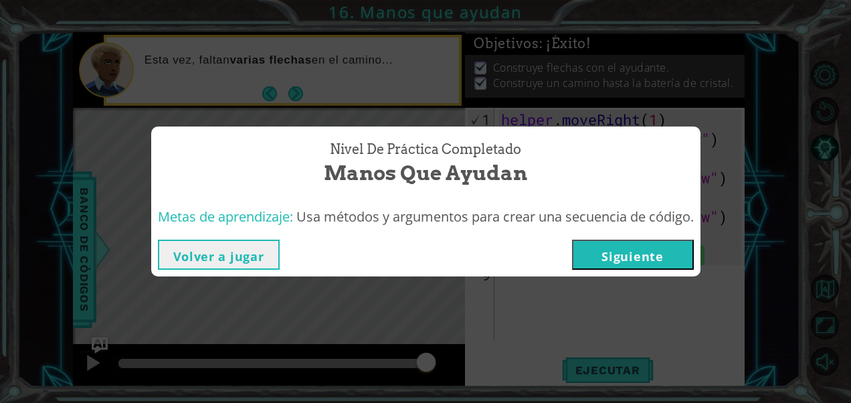
click at [615, 244] on button "Siguiente" at bounding box center [633, 255] width 122 height 30
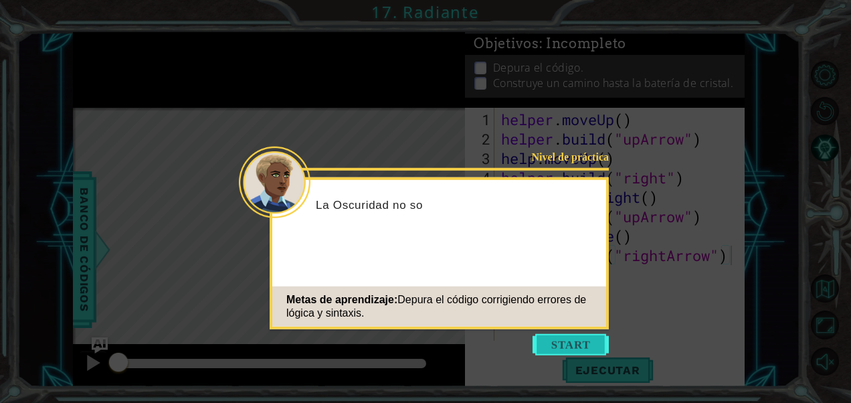
click at [587, 348] on button "Start" at bounding box center [571, 344] width 76 height 21
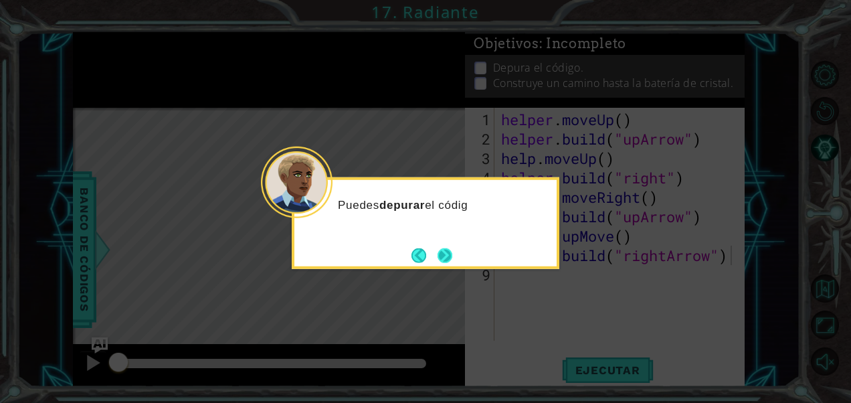
click at [438, 254] on button "Next" at bounding box center [445, 255] width 15 height 15
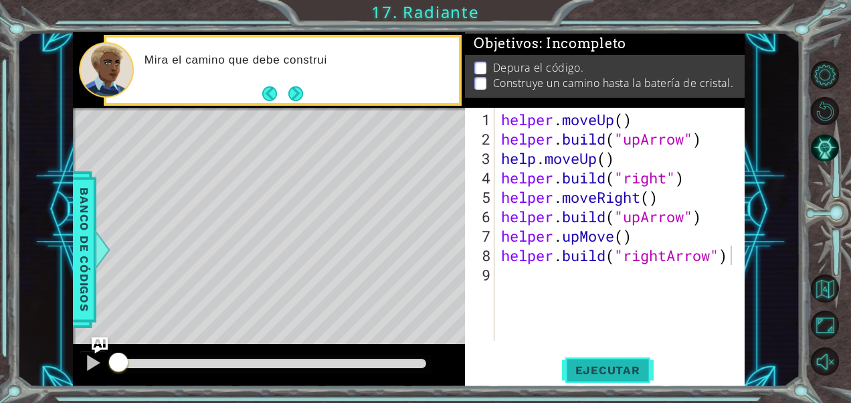
click at [597, 371] on span "Ejecutar" at bounding box center [608, 369] width 92 height 13
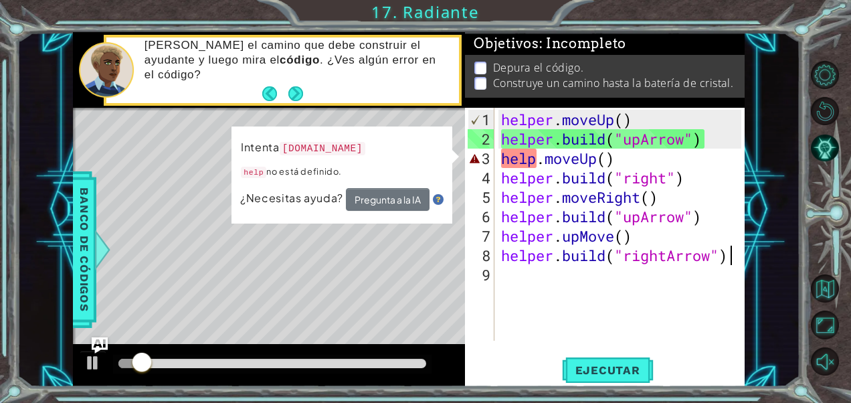
click at [575, 331] on div "helper . moveUp ( ) helper . build ( "upArrow" ) help . moveUp ( ) helper . bui…" at bounding box center [623, 246] width 250 height 272
click at [541, 151] on div "helper . moveUp ( ) helper . build ( "upArrow" ) help . moveUp ( ) helper . bui…" at bounding box center [623, 246] width 250 height 272
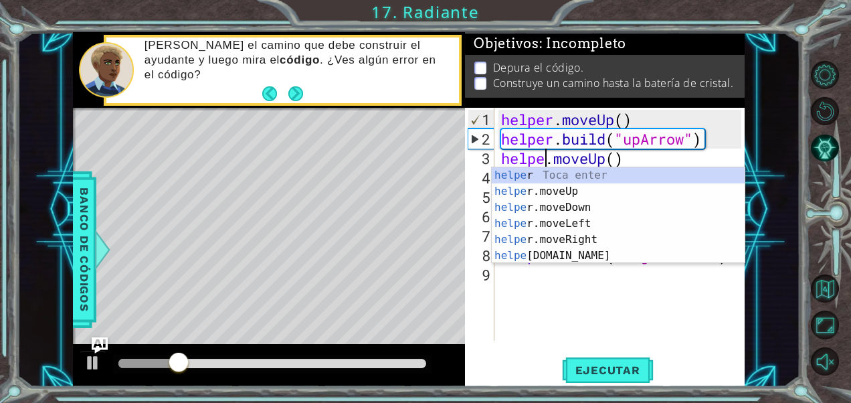
scroll to position [0, 2]
click at [637, 156] on div "helper . moveUp ( ) helper . build ( "upArrow" ) helpe . moveUp ( ) helper . bu…" at bounding box center [623, 246] width 250 height 272
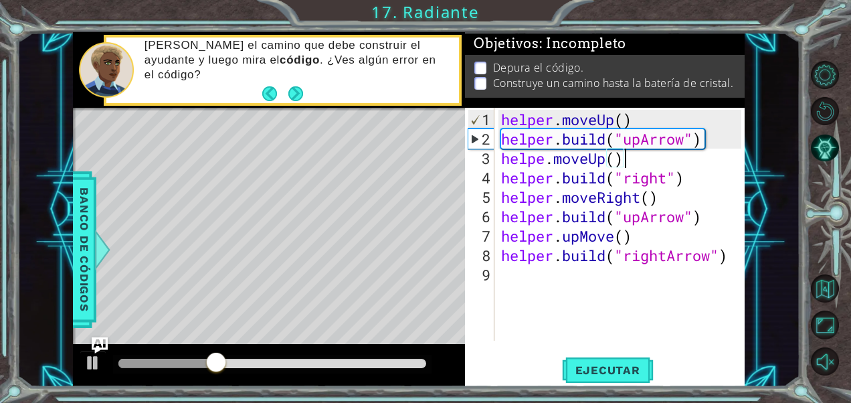
click at [665, 185] on div "helper . moveUp ( ) helper . build ( "upArrow" ) helpe . moveUp ( ) helper . bu…" at bounding box center [623, 246] width 250 height 272
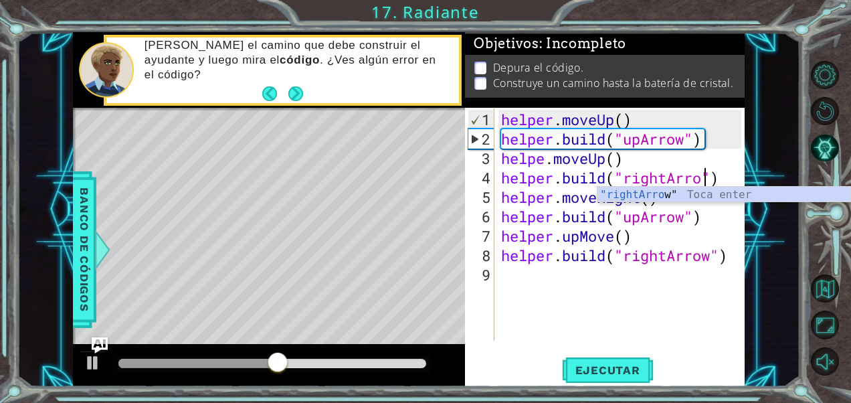
scroll to position [0, 9]
click at [622, 120] on div "helper . moveUp ( ) helper . build ( "upArrow" ) helpe . moveUp ( ) helper . bu…" at bounding box center [623, 246] width 250 height 272
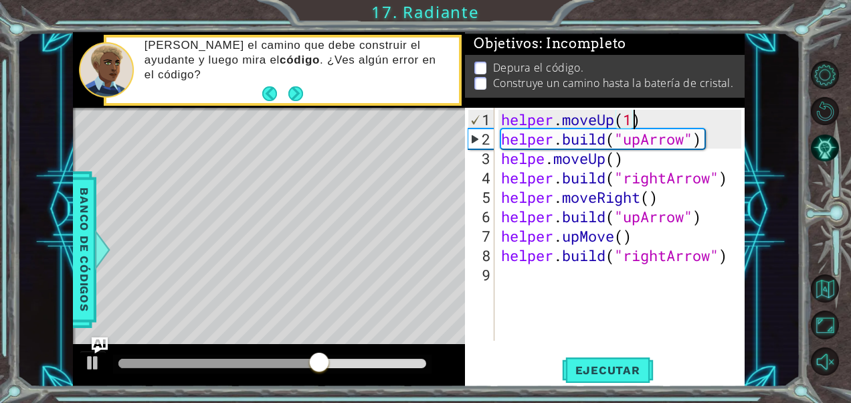
scroll to position [0, 5]
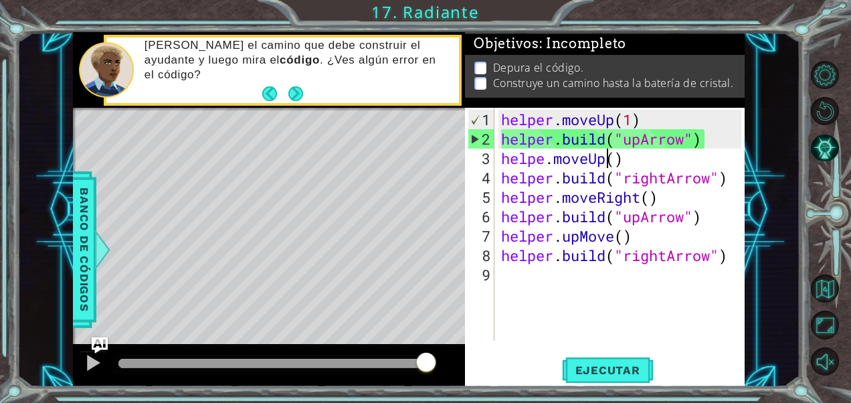
click at [606, 158] on div "helper . moveUp ( 1 ) helper . build ( "upArrow" ) helpe . moveUp ( ) helper . …" at bounding box center [623, 246] width 250 height 272
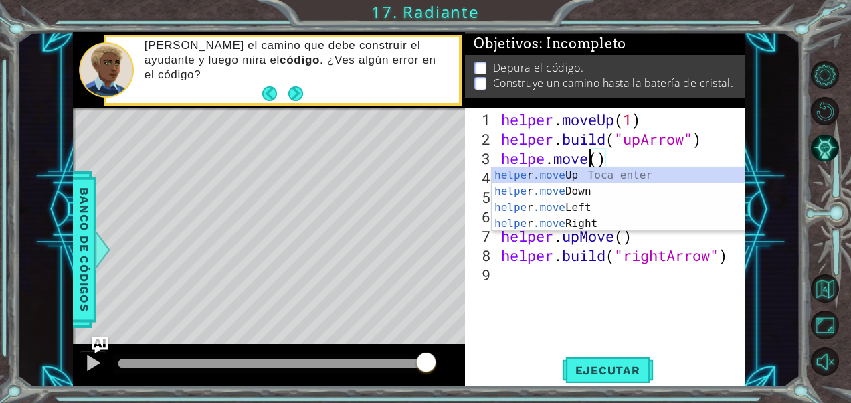
scroll to position [0, 4]
click at [603, 226] on div "helpe [PERSON_NAME]move Up Toca enter helpe r .move Down Toca enter helpe r .mo…" at bounding box center [619, 215] width 254 height 96
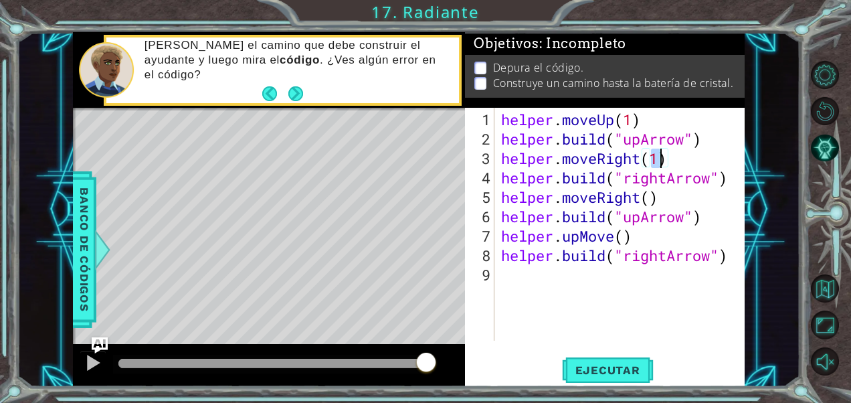
click at [649, 197] on div "helper . moveUp ( 1 ) helper . build ( "upArrow" ) helper . moveRight ( 1 ) hel…" at bounding box center [623, 246] width 250 height 272
type textarea "helper.moveRight(1)"
click at [729, 264] on div "helper . moveUp ( 1 ) helper . build ( "upArrow" ) helper . moveRight ( 1 ) hel…" at bounding box center [623, 246] width 250 height 272
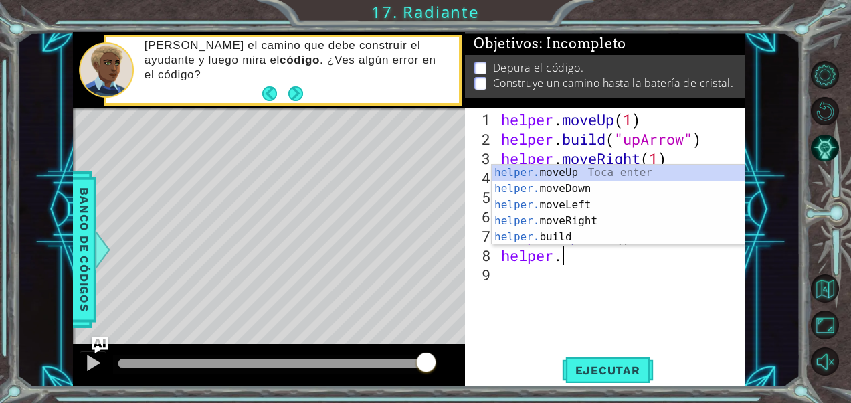
type textarea "h"
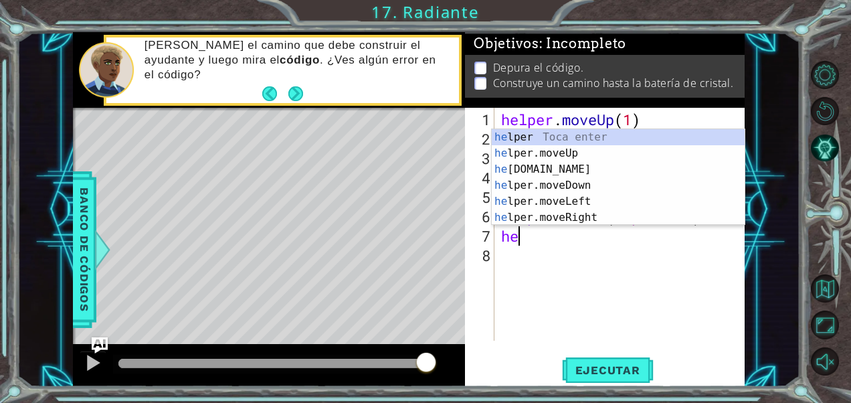
type textarea "h"
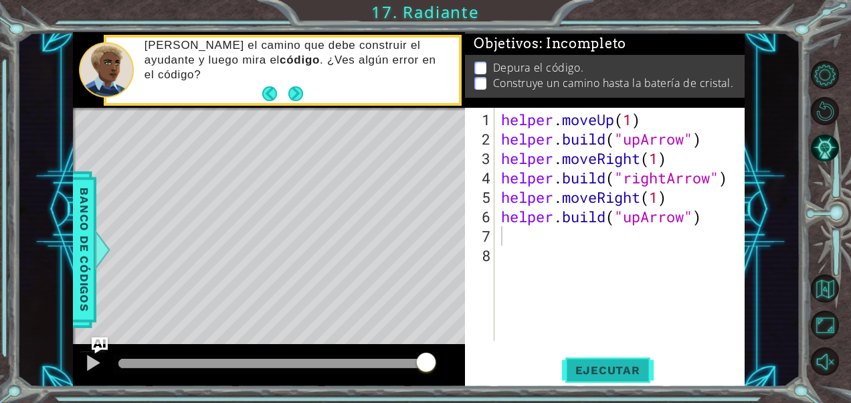
click at [604, 363] on span "Ejecutar" at bounding box center [608, 369] width 92 height 13
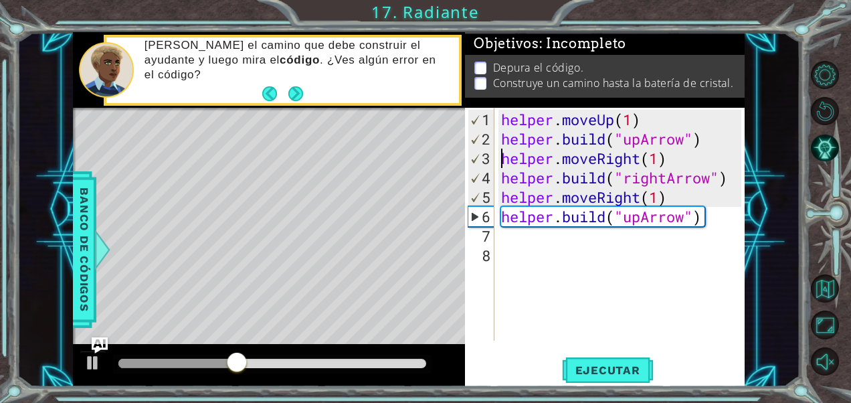
click at [503, 157] on div "helper . moveUp ( 1 ) helper . build ( "upArrow" ) helper . moveRight ( 1 ) hel…" at bounding box center [623, 246] width 250 height 272
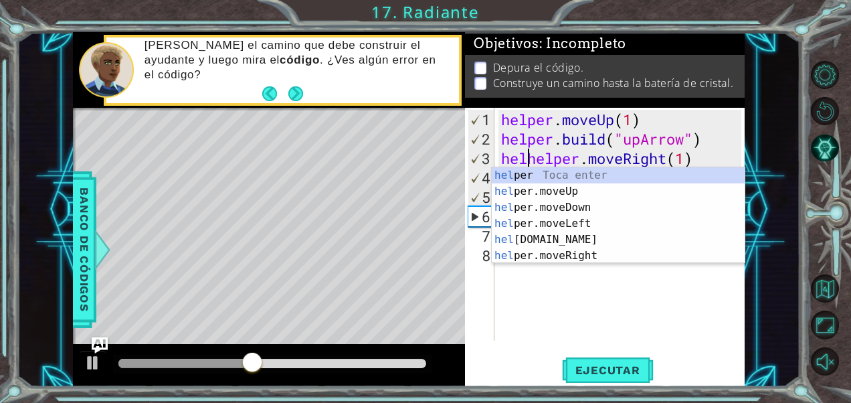
scroll to position [0, 2]
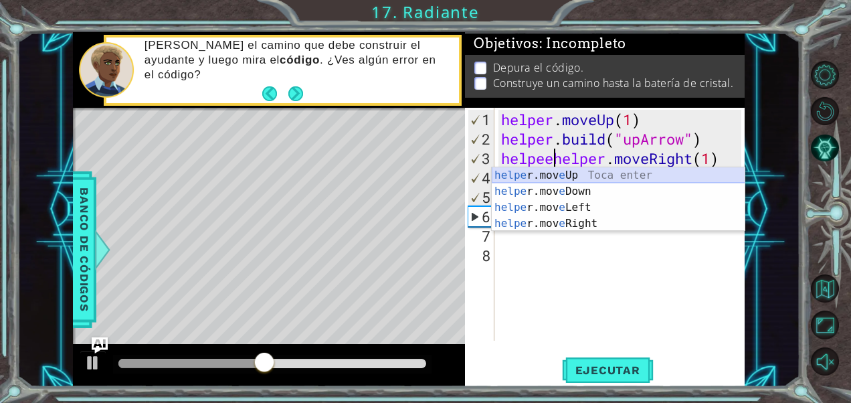
click at [550, 180] on div "helpe [PERSON_NAME]mov e Up Toca enter helpe r.mov e Down Toca enter helpe r.mo…" at bounding box center [619, 215] width 254 height 96
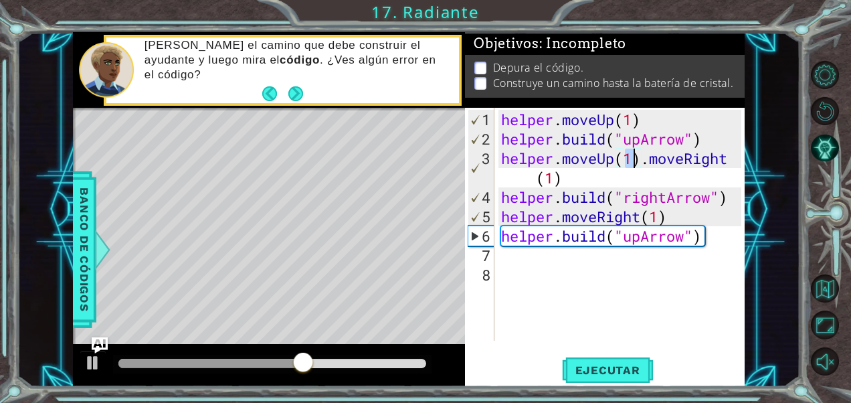
click at [644, 158] on div "helper . moveUp ( 1 ) helper . build ( "upArrow" ) helper . moveUp ( 1 ) . move…" at bounding box center [623, 246] width 250 height 272
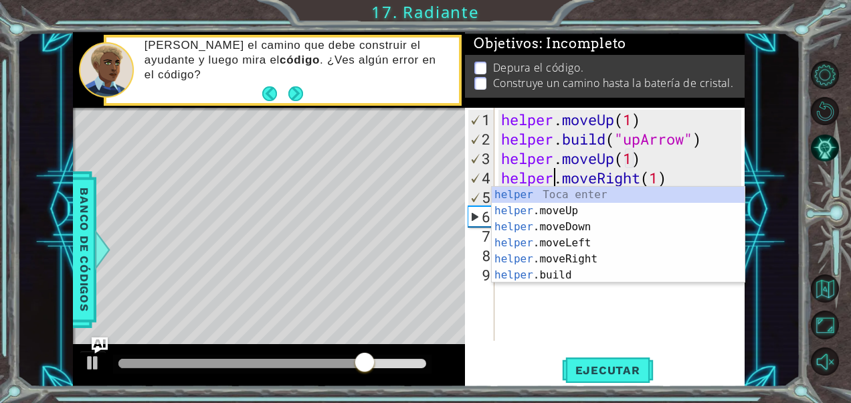
click at [674, 347] on div "helper.moveRight(1) 1 2 3 4 5 6 7 8 9 helper . moveUp ( 1 ) helper . build ( "u…" at bounding box center [604, 247] width 279 height 279
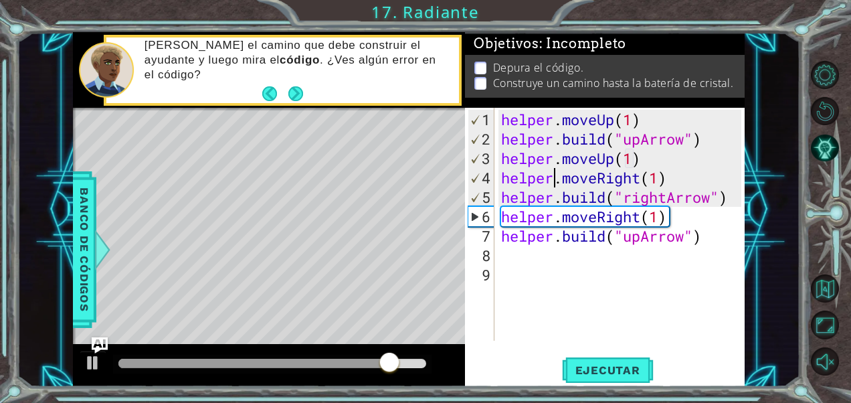
click at [500, 179] on div "helper . moveUp ( 1 ) helper . build ( "upArrow" ) helper . moveUp ( 1 ) helper…" at bounding box center [623, 246] width 250 height 272
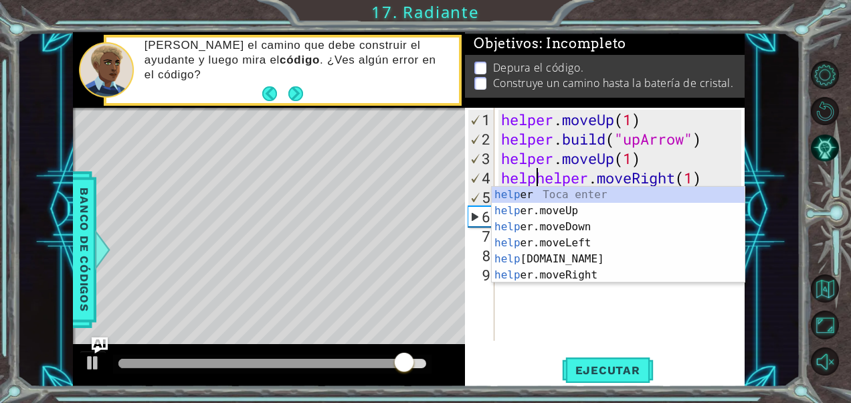
scroll to position [0, 1]
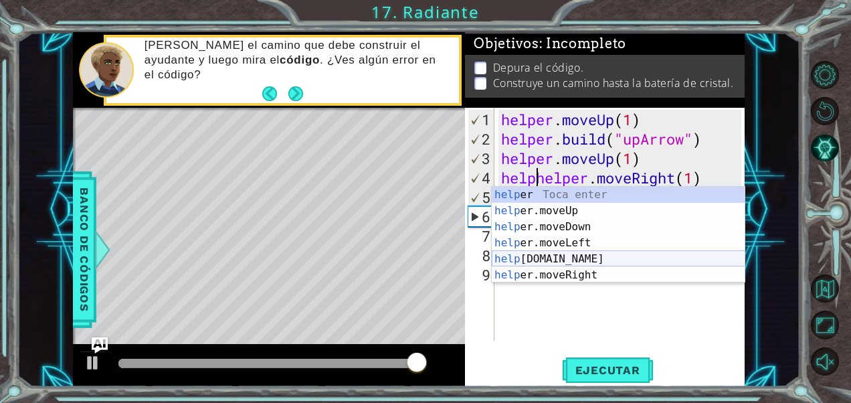
click at [617, 256] on div "help [PERSON_NAME] enter help er.moveUp Toca enter help er.moveDown Toca enter …" at bounding box center [619, 251] width 254 height 128
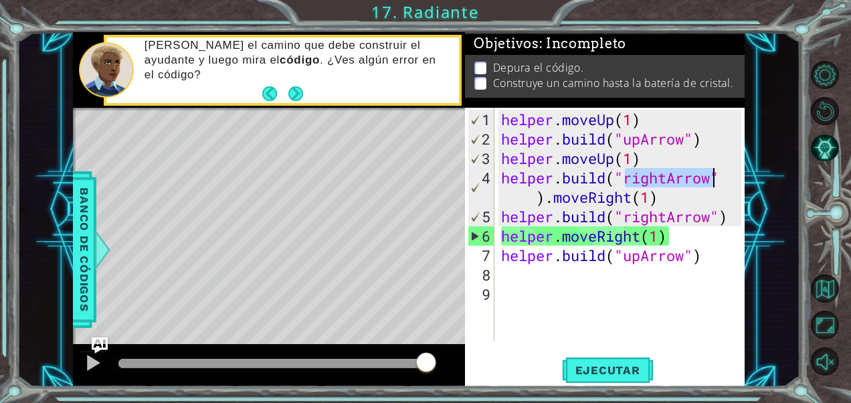
click at [554, 197] on div "helper . moveUp ( 1 ) helper . build ( "upArrow" ) helper . moveUp ( 1 ) helper…" at bounding box center [623, 246] width 250 height 272
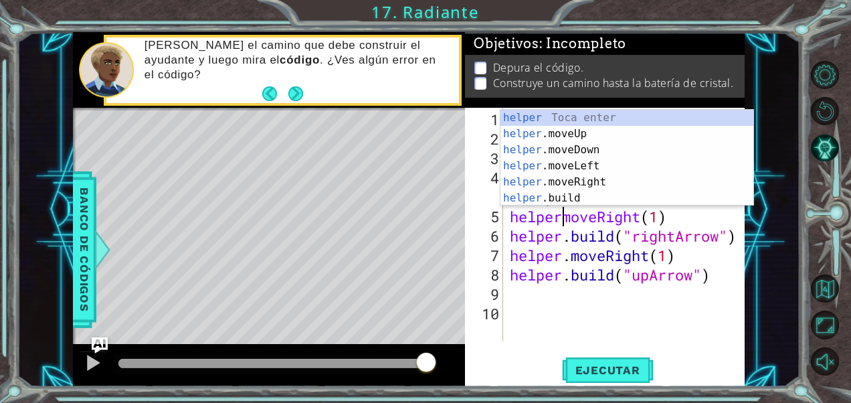
scroll to position [0, 3]
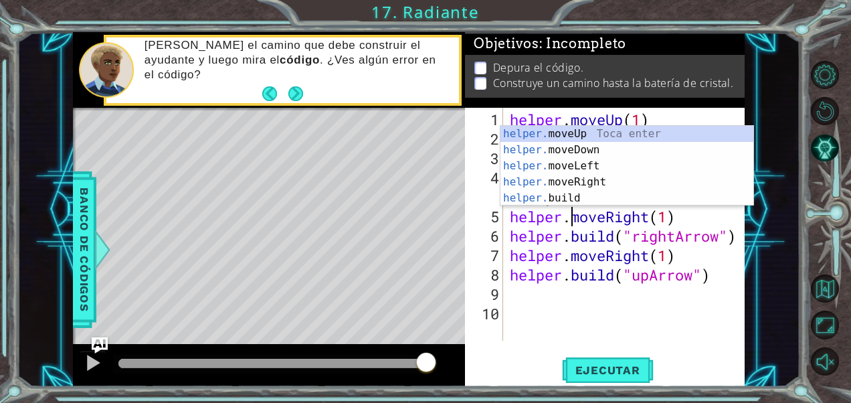
click at [744, 353] on div "helper.moveRight(1) 1 2 3 4 5 6 7 8 9 10 helper . moveUp ( 1 ) helper . build (…" at bounding box center [604, 247] width 279 height 279
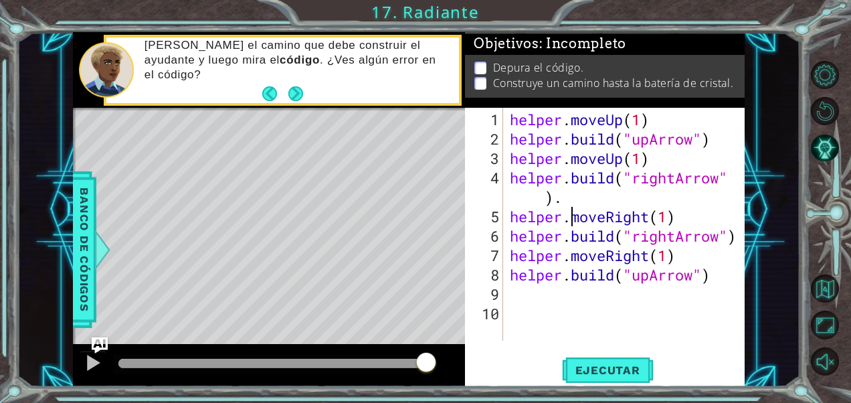
click at [567, 198] on div "helper . moveUp ( 1 ) helper . build ( "upArrow" ) helper . moveUp ( 1 ) helper…" at bounding box center [628, 246] width 242 height 272
click at [546, 198] on div "helper . moveUp ( 1 ) helper . build ( "upArrow" ) helper . moveUp ( 1 ) helper…" at bounding box center [628, 246] width 242 height 272
type textarea "[DOMAIN_NAME]("rightArrow)."
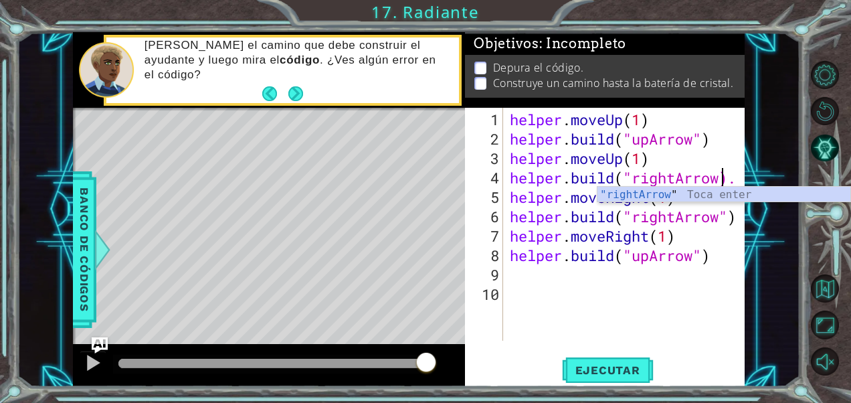
click at [600, 321] on div "helper . moveUp ( 1 ) helper . build ( "upArrow" ) helper . moveUp ( 1 ) helper…" at bounding box center [628, 246] width 242 height 272
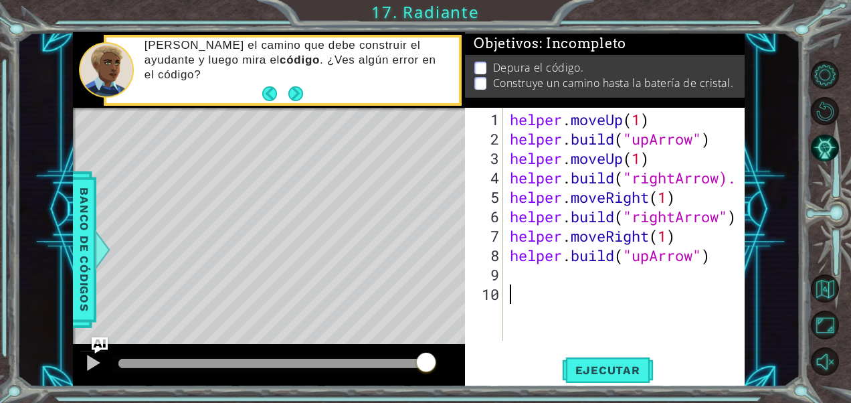
scroll to position [0, 0]
click at [744, 177] on div "1 2 3 4 5 6 7 8 9 10 helper . moveUp ( 1 ) helper . build ( "upArrow" ) helper …" at bounding box center [604, 247] width 279 height 279
click at [739, 181] on div "helper . moveUp ( 1 ) helper . build ( "upArrow" ) helper . moveUp ( 1 ) helper…" at bounding box center [628, 246] width 242 height 272
click at [633, 361] on button "Ejecutar" at bounding box center [608, 370] width 92 height 28
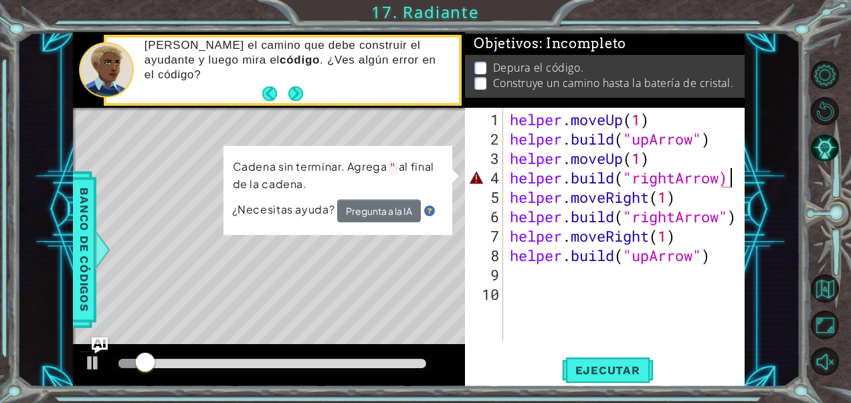
click at [727, 181] on div "helper . moveUp ( 1 ) helper . build ( "upArrow" ) helper . moveUp ( 1 ) helper…" at bounding box center [628, 246] width 242 height 272
click at [721, 179] on div "helper . moveUp ( 1 ) helper . build ( "upArrow" ) helper . moveUp ( 1 ) helper…" at bounding box center [628, 246] width 242 height 272
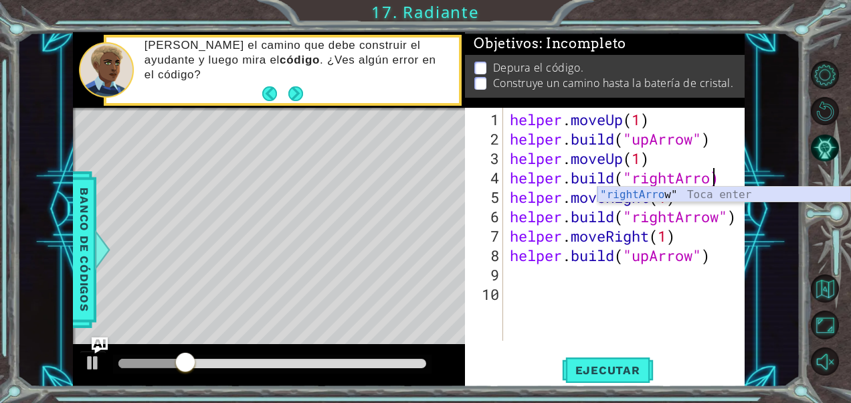
click at [747, 194] on div ""rightArro w" Toca enter" at bounding box center [724, 211] width 254 height 48
type textarea "[DOMAIN_NAME]("rightArrow")"
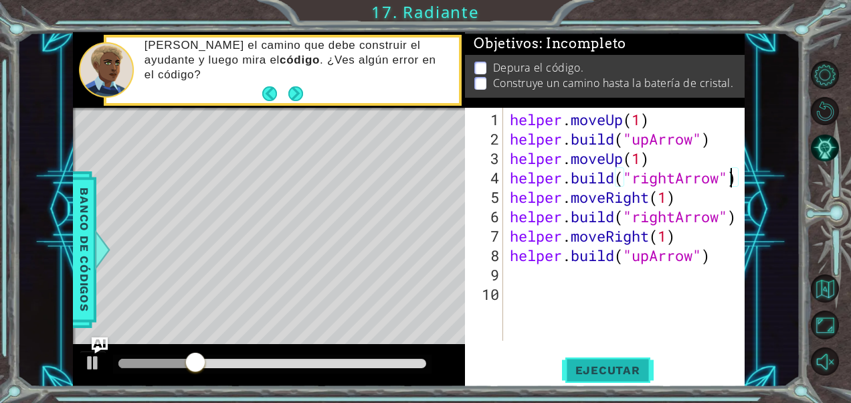
click at [587, 365] on span "Ejecutar" at bounding box center [608, 369] width 92 height 13
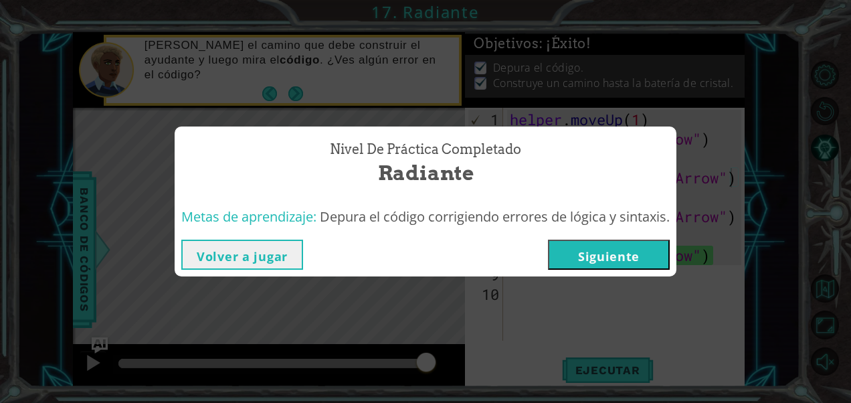
click at [627, 253] on button "Siguiente" at bounding box center [609, 255] width 122 height 30
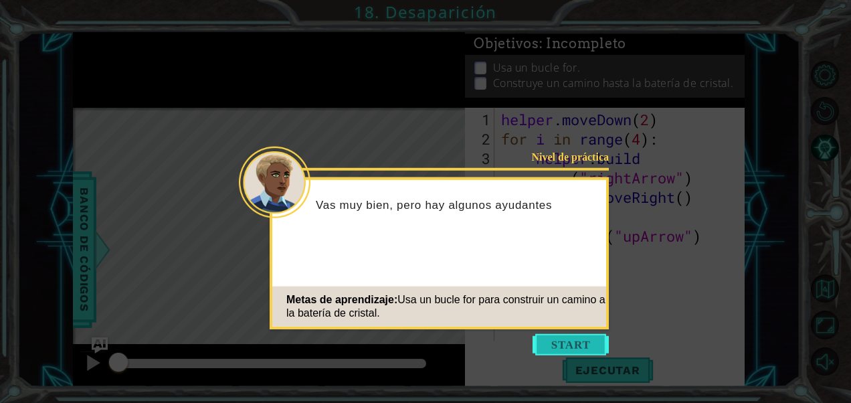
click at [593, 345] on button "Start" at bounding box center [571, 344] width 76 height 21
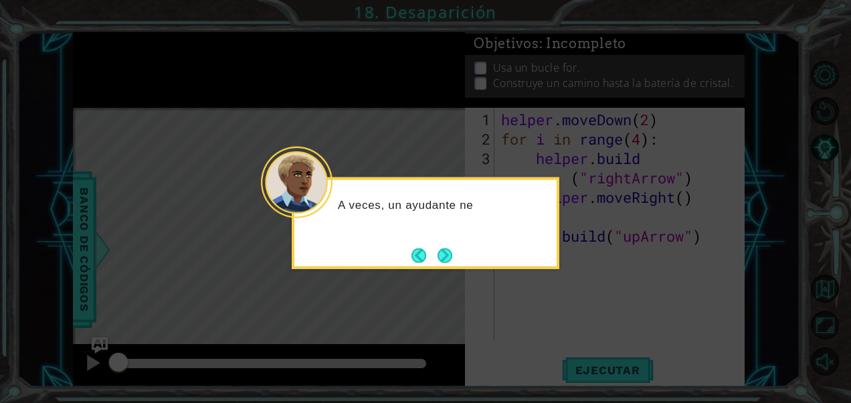
click at [445, 242] on div "A veces, un ayudante ne" at bounding box center [426, 223] width 268 height 92
click at [448, 257] on button "Next" at bounding box center [445, 255] width 15 height 15
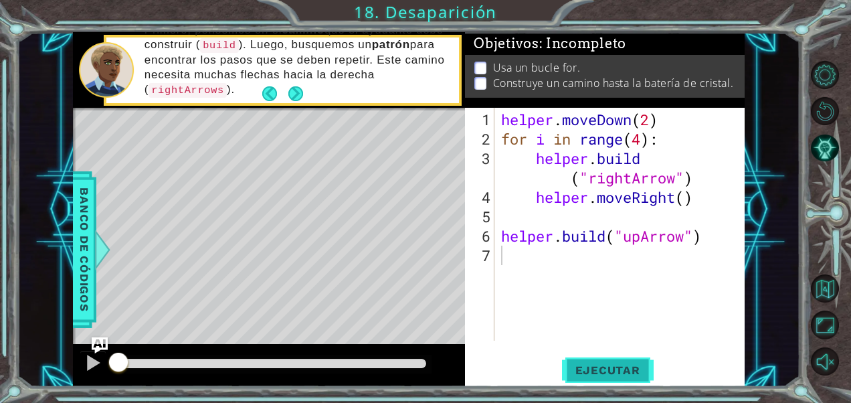
click at [616, 367] on span "Ejecutar" at bounding box center [608, 369] width 92 height 13
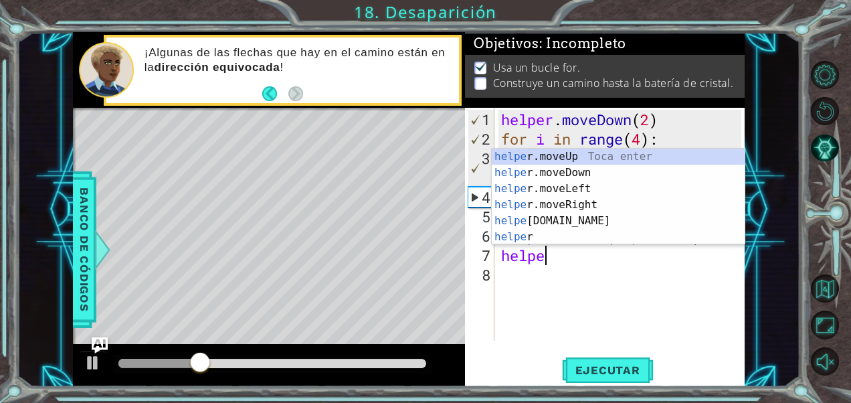
scroll to position [0, 1]
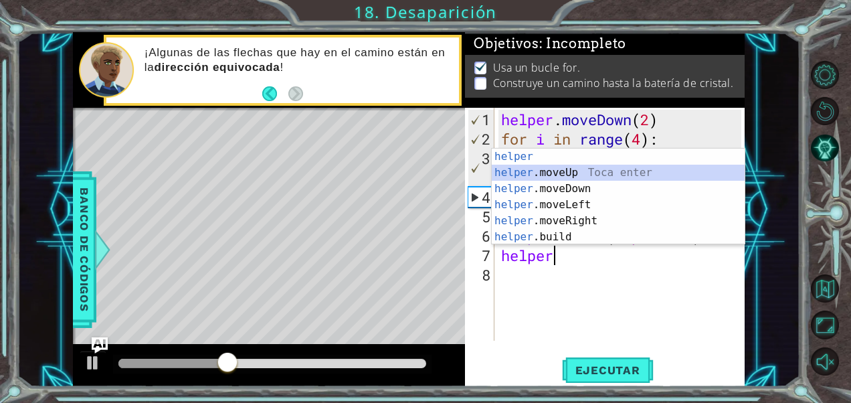
click at [496, 167] on div "helper Toca enter helper .moveUp Toca enter helper .moveDown Toca enter helper …" at bounding box center [619, 213] width 254 height 128
type textarea "helper.moveUp(1)"
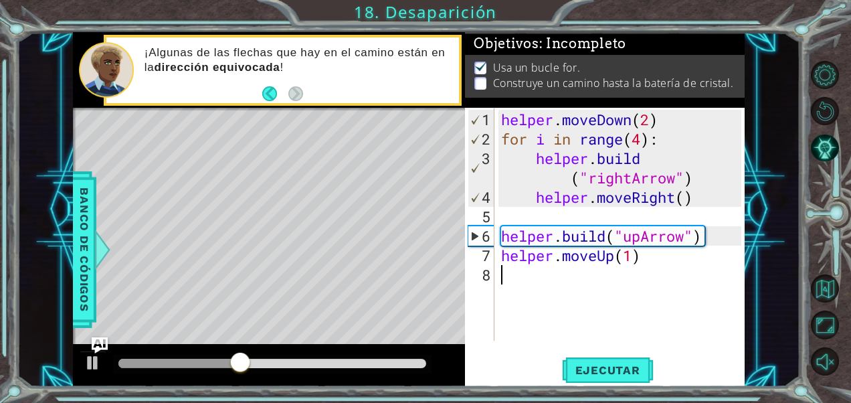
click at [626, 284] on div "helper . moveDown ( 2 ) for i in range ( 4 ) : helper . build ( "rightArrow" ) …" at bounding box center [623, 246] width 250 height 272
click at [634, 286] on div "helper . moveDown ( 2 ) for i in range ( 4 ) : helper . build ( "rightArrow" ) …" at bounding box center [623, 246] width 250 height 272
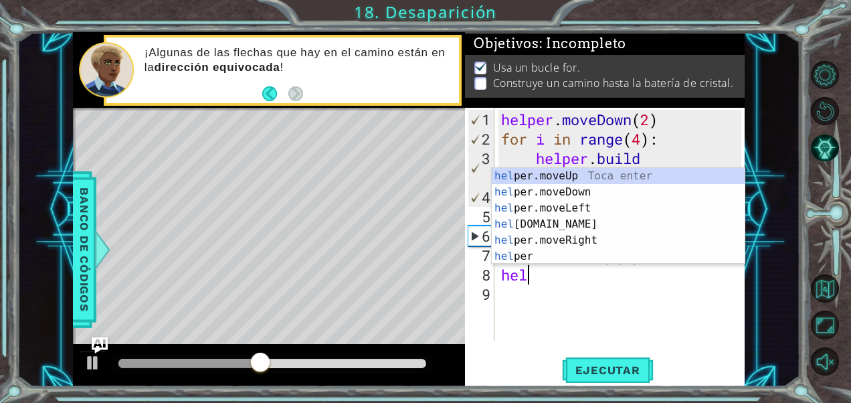
scroll to position [0, 1]
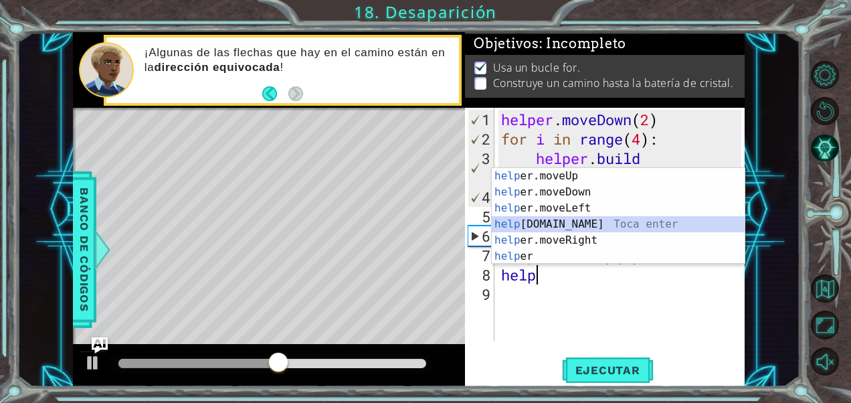
click at [574, 217] on div "help er.moveUp Toca enter help er.moveDown Toca enter help er.moveLeft Toca ent…" at bounding box center [619, 232] width 254 height 128
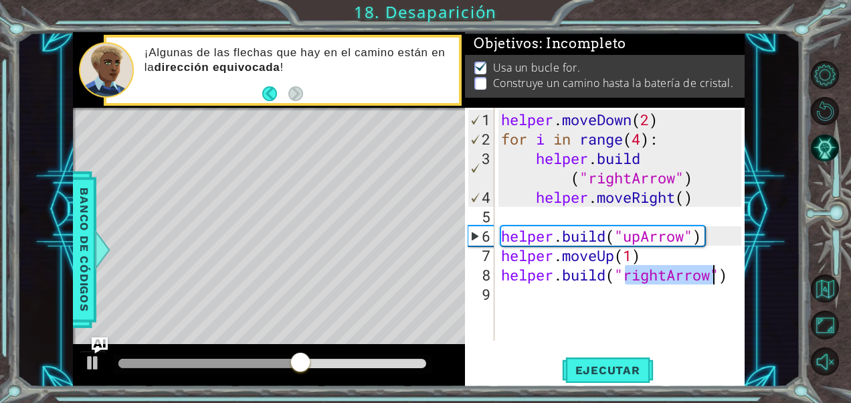
click at [666, 274] on div "helper . moveDown ( 2 ) for i in range ( 4 ) : helper . build ( "rightArrow" ) …" at bounding box center [619, 224] width 243 height 233
click at [662, 279] on div "helper . moveDown ( 2 ) for i in range ( 4 ) : helper . build ( "rightArrow" ) …" at bounding box center [623, 246] width 250 height 272
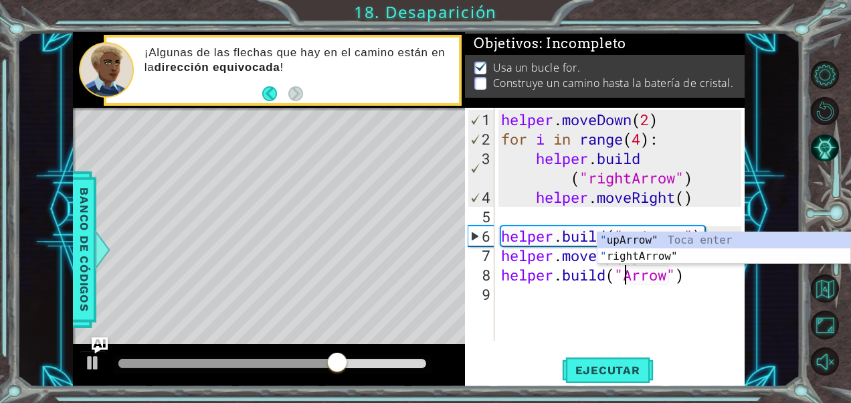
scroll to position [0, 6]
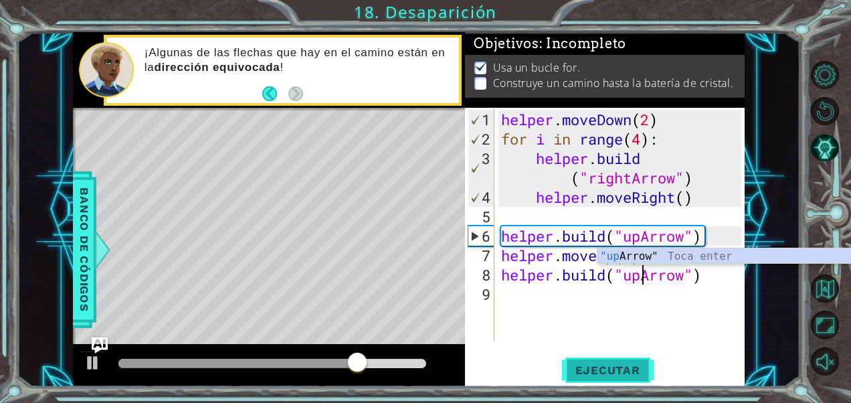
type textarea "[DOMAIN_NAME]("upArrow")"
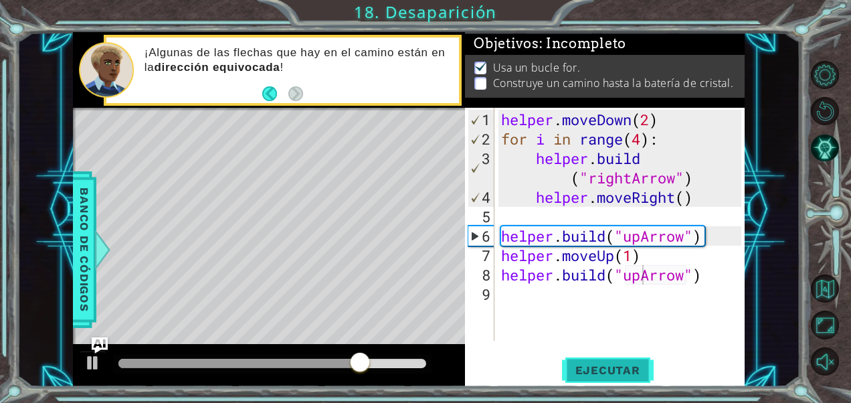
click at [573, 367] on span "Ejecutar" at bounding box center [608, 369] width 92 height 13
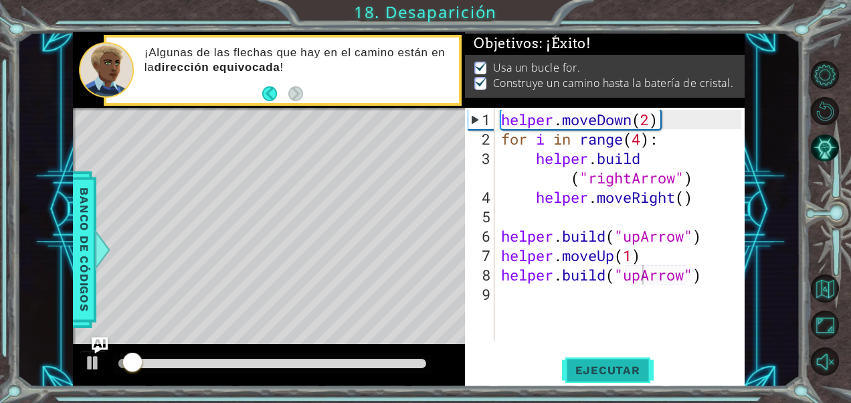
click at [637, 372] on span "Ejecutar" at bounding box center [608, 369] width 92 height 13
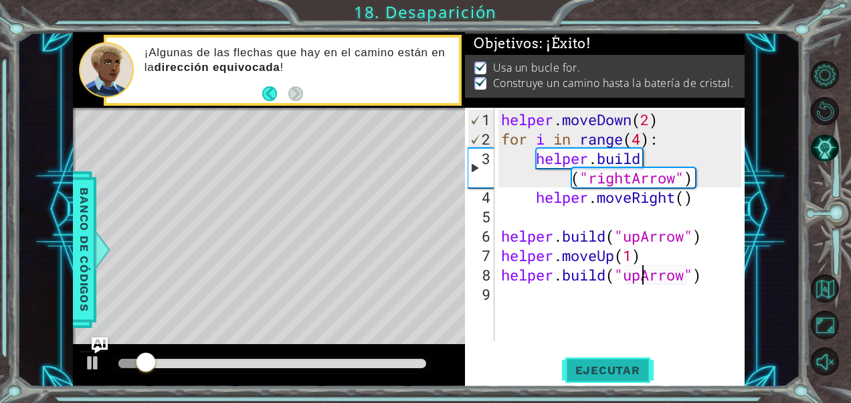
click at [621, 360] on button "Ejecutar" at bounding box center [608, 370] width 92 height 28
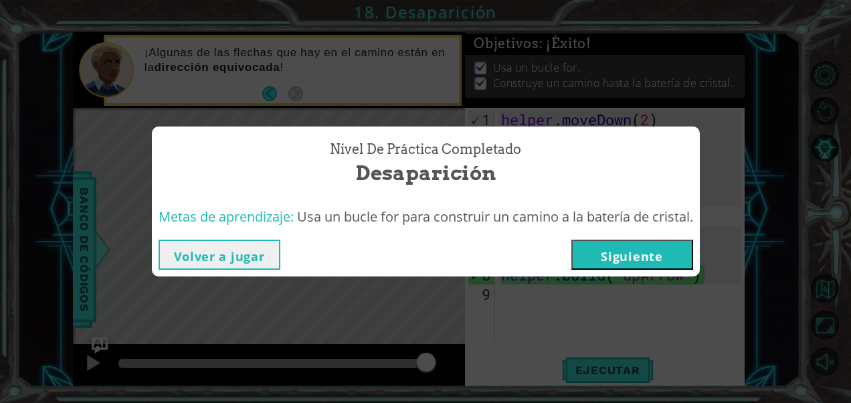
click at [600, 260] on button "Siguiente" at bounding box center [632, 255] width 122 height 30
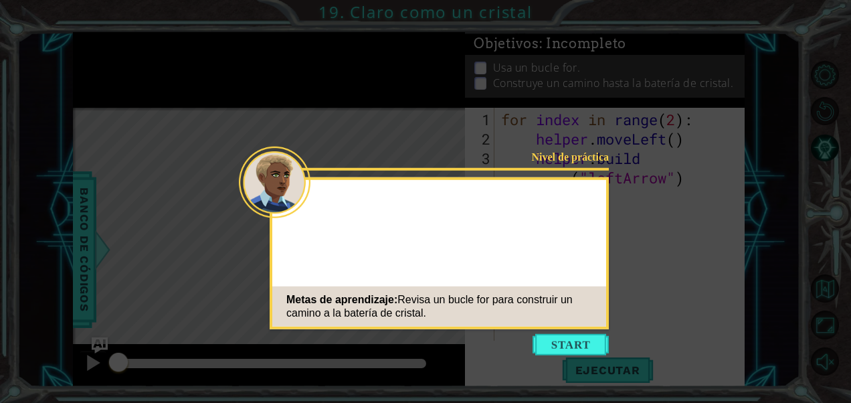
drag, startPoint x: 497, startPoint y: 248, endPoint x: 537, endPoint y: 327, distance: 88.9
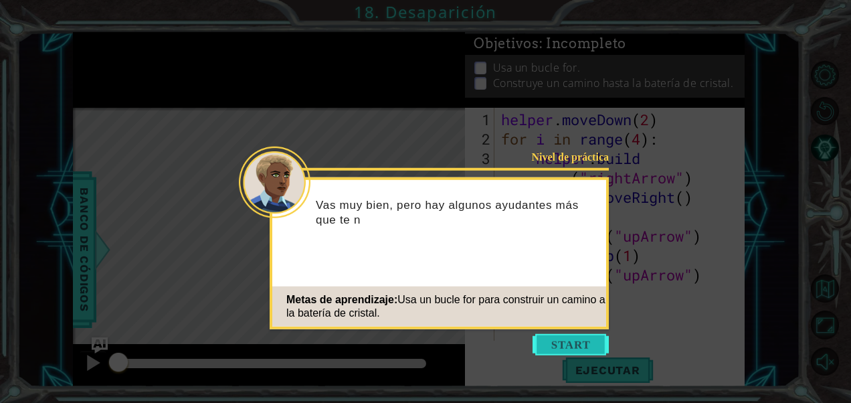
click at [580, 343] on button "Start" at bounding box center [571, 344] width 76 height 21
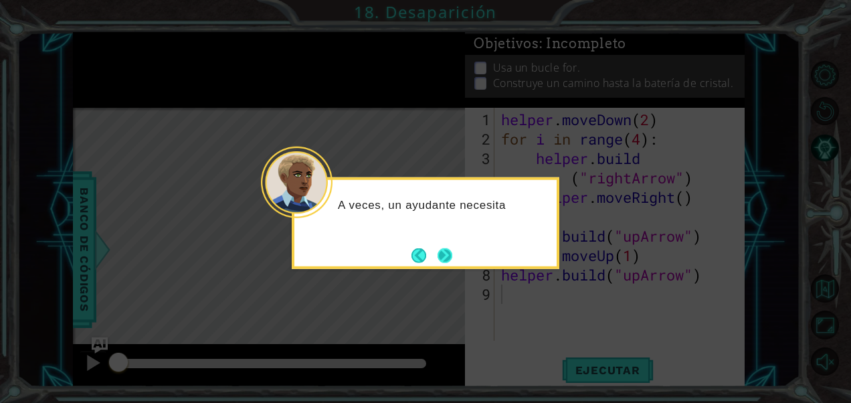
click at [451, 259] on button "Next" at bounding box center [445, 255] width 15 height 15
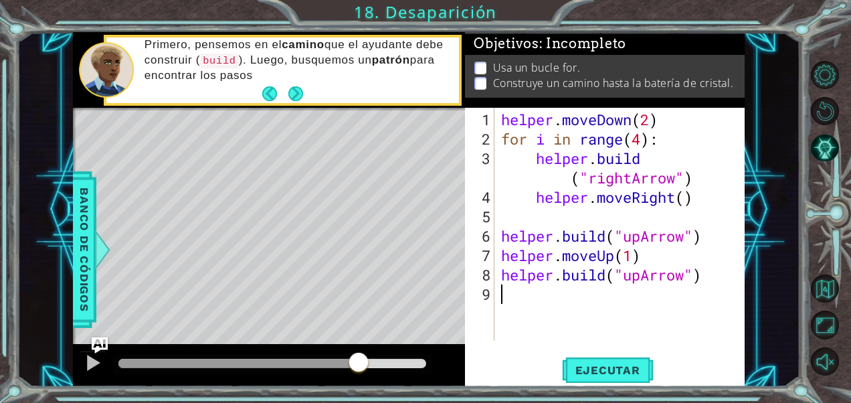
drag, startPoint x: 123, startPoint y: 363, endPoint x: 322, endPoint y: 432, distance: 210.7
click at [322, 402] on html "1 ההההההההההההההההההההההההההההההההההההההההההההההההההההההההההההההההההההההההההההה…" at bounding box center [425, 201] width 851 height 403
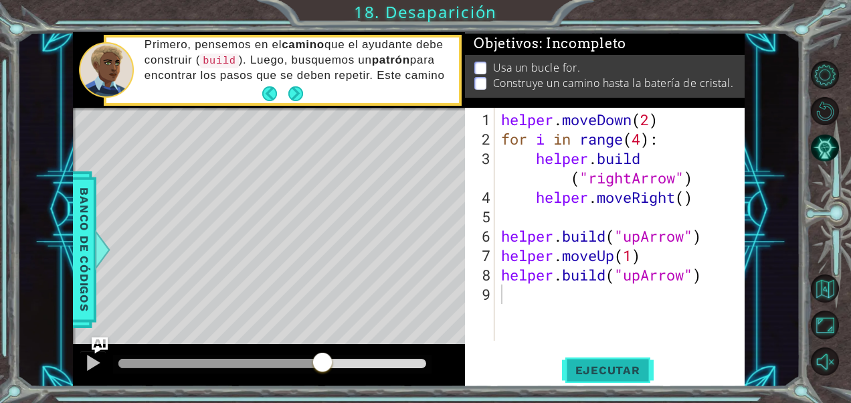
click at [587, 372] on span "Ejecutar" at bounding box center [608, 369] width 92 height 13
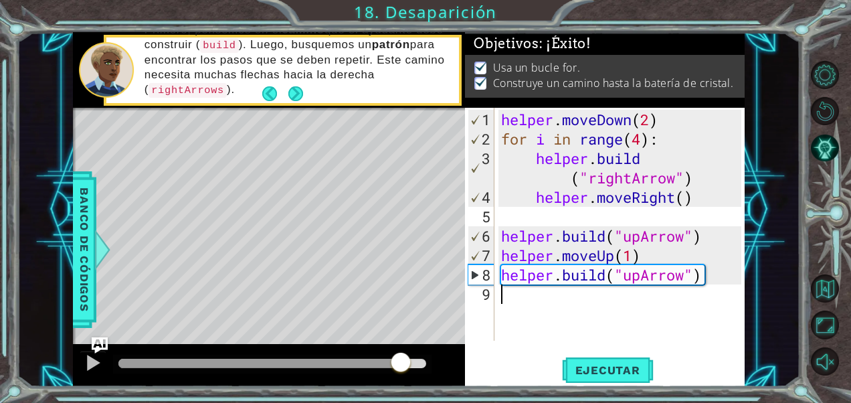
drag, startPoint x: 154, startPoint y: 367, endPoint x: 401, endPoint y: 360, distance: 247.7
click at [401, 360] on div at bounding box center [401, 363] width 24 height 24
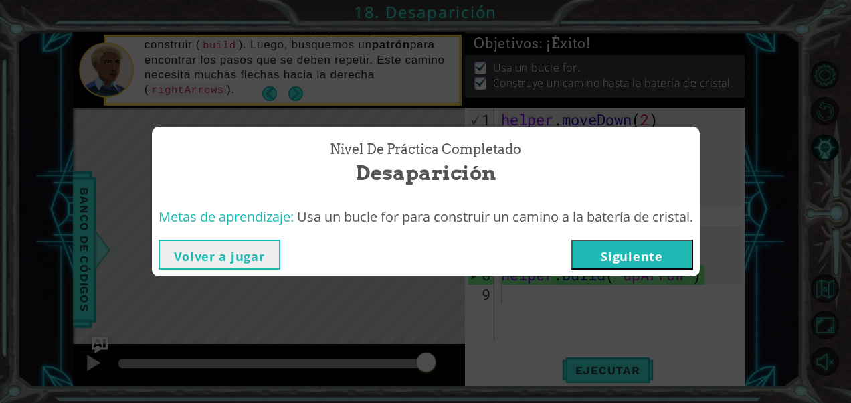
click at [606, 260] on button "Siguiente" at bounding box center [632, 255] width 122 height 30
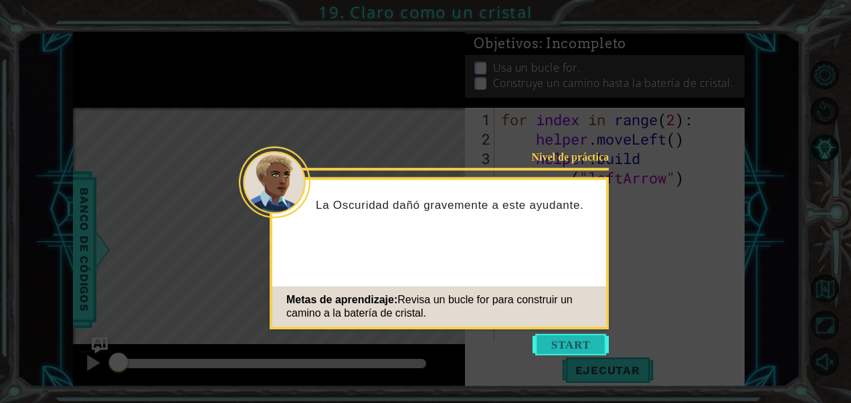
click at [546, 339] on button "Start" at bounding box center [571, 344] width 76 height 21
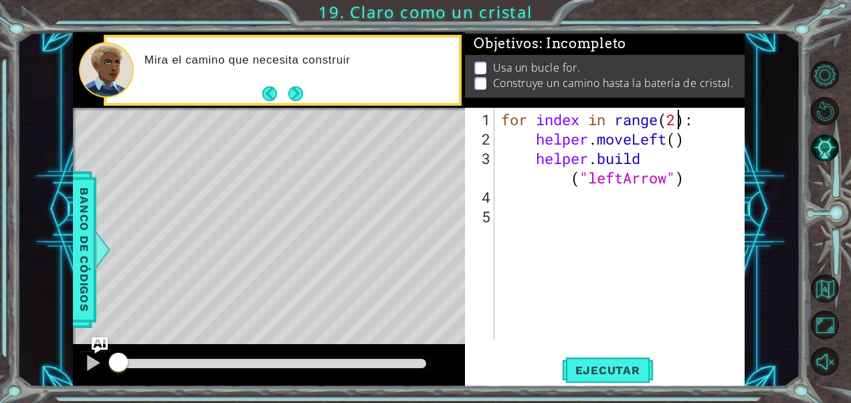
click at [677, 123] on div "for index in range ( 2 ) : helper . moveLeft ( ) helper . build ( "leftArrow" )" at bounding box center [623, 246] width 250 height 272
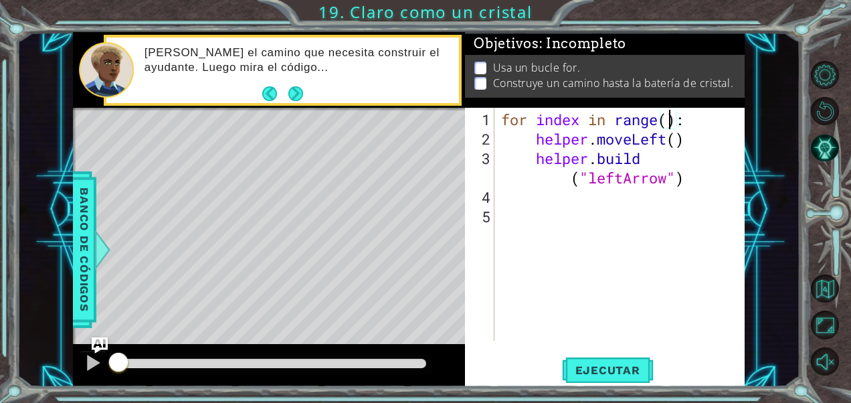
scroll to position [0, 8]
type textarea "for index in range(4):"
click at [614, 367] on span "Ejecutar" at bounding box center [608, 369] width 92 height 13
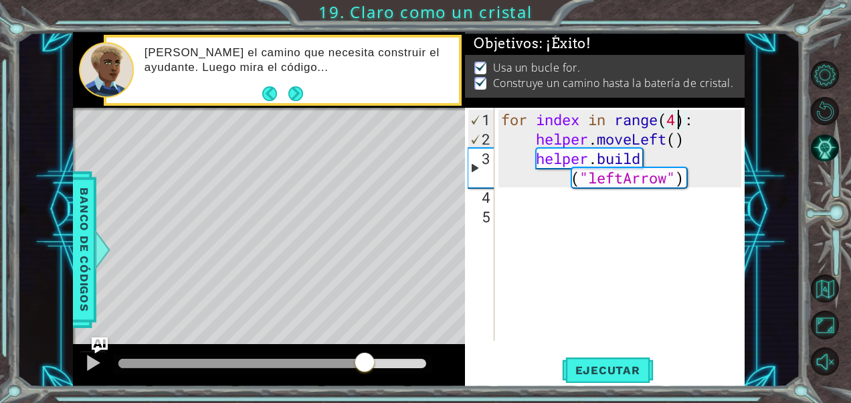
drag, startPoint x: 219, startPoint y: 363, endPoint x: 369, endPoint y: 357, distance: 150.0
click at [369, 357] on div at bounding box center [365, 363] width 24 height 24
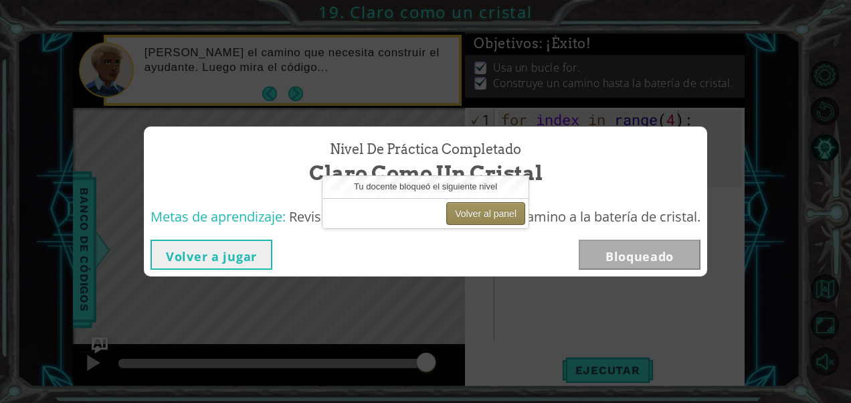
click at [490, 219] on button "Volver al panel" at bounding box center [485, 213] width 79 height 23
click at [492, 211] on button "Volver al panel" at bounding box center [485, 213] width 79 height 23
click at [484, 215] on button "Volver al panel" at bounding box center [485, 213] width 79 height 23
click at [484, 214] on button "Volver al panel" at bounding box center [485, 213] width 79 height 23
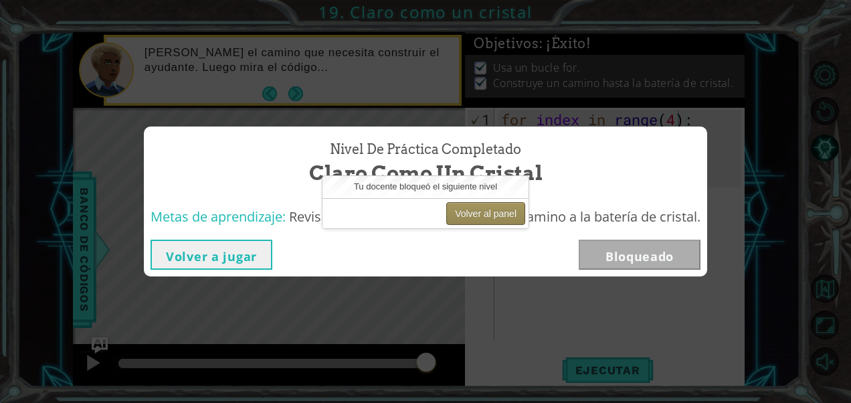
click at [484, 214] on button "Volver al panel" at bounding box center [485, 213] width 79 height 23
click at [504, 215] on button "Volver al panel" at bounding box center [485, 213] width 79 height 23
click at [495, 207] on button "Volver al panel" at bounding box center [485, 213] width 79 height 23
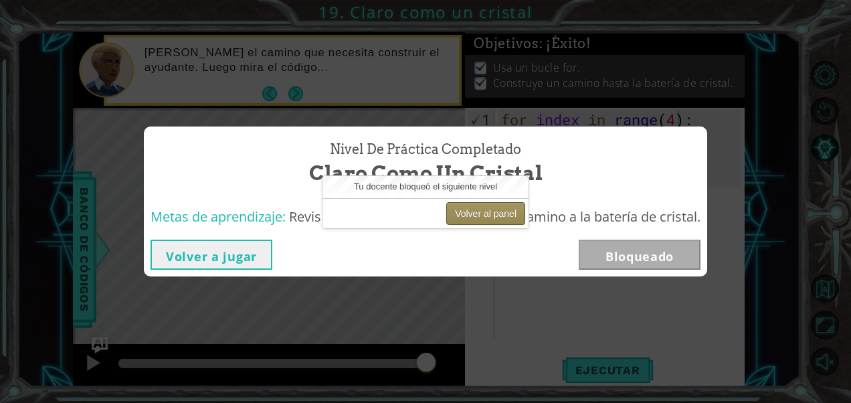
click at [496, 207] on button "Volver al panel" at bounding box center [485, 213] width 79 height 23
click at [500, 210] on button "Volver al panel" at bounding box center [485, 213] width 79 height 23
click at [510, 222] on button "Volver al panel" at bounding box center [485, 213] width 79 height 23
click at [513, 220] on button "Volver al panel" at bounding box center [485, 213] width 79 height 23
click at [521, 228] on div "Metas de aprendizaje: Revisa un bucle for para construir un camino a la batería…" at bounding box center [425, 217] width 563 height 33
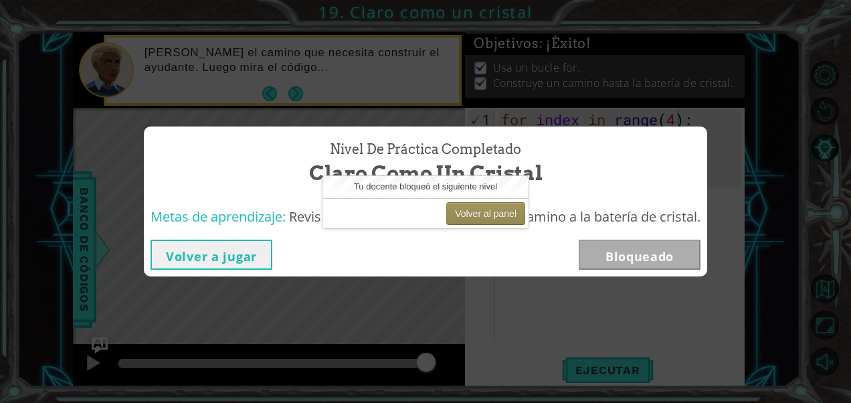
click at [519, 225] on div "Volver al panel" at bounding box center [425, 213] width 206 height 30
click at [516, 223] on div "Volver al panel" at bounding box center [425, 213] width 206 height 30
click at [516, 221] on button "Volver al panel" at bounding box center [485, 213] width 79 height 23
click at [515, 223] on button "Volver al panel" at bounding box center [485, 213] width 79 height 23
click at [515, 217] on button "Volver al panel" at bounding box center [485, 213] width 79 height 23
